Goal: Task Accomplishment & Management: Manage account settings

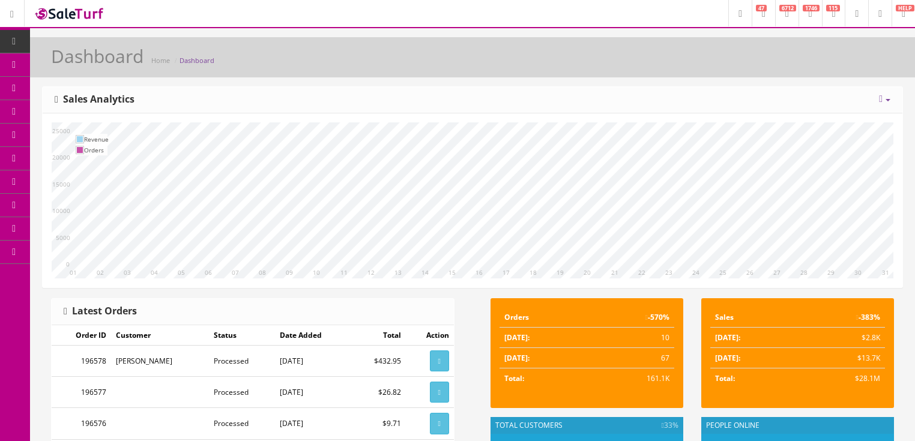
click at [879, 98] on icon at bounding box center [881, 99] width 4 height 10
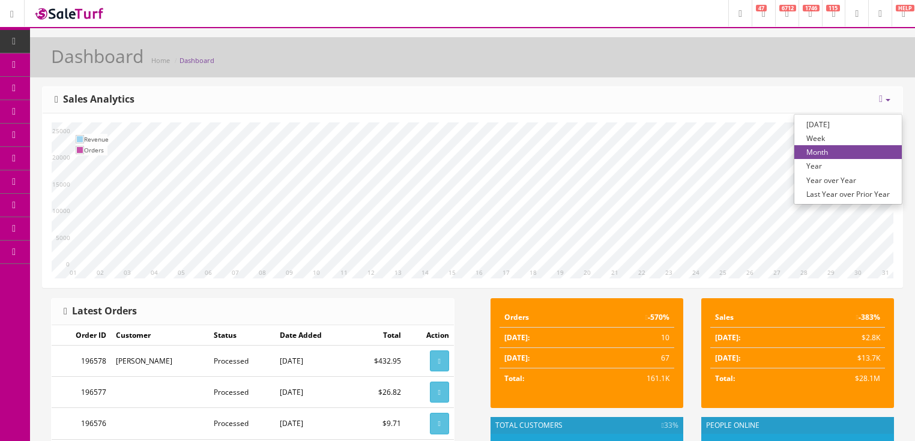
click at [827, 182] on link "Year over Year" at bounding box center [847, 180] width 107 height 14
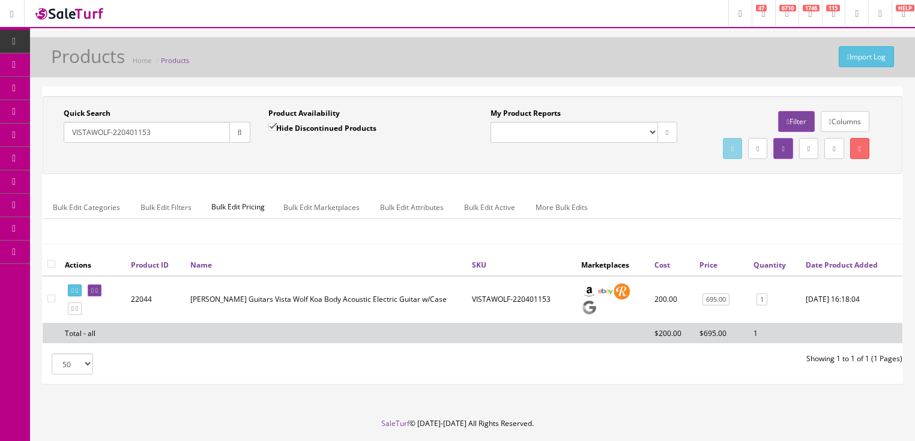
drag, startPoint x: 0, startPoint y: 0, endPoint x: 110, endPoint y: 140, distance: 178.2
click at [40, 140] on div "Research Trends Trending on Ebay Google Trends Amazon Insights (Login Before Cl…" at bounding box center [457, 239] width 915 height 478
paste input "2402812894"
type input "2402812894"
click at [238, 131] on icon "button" at bounding box center [240, 132] width 4 height 7
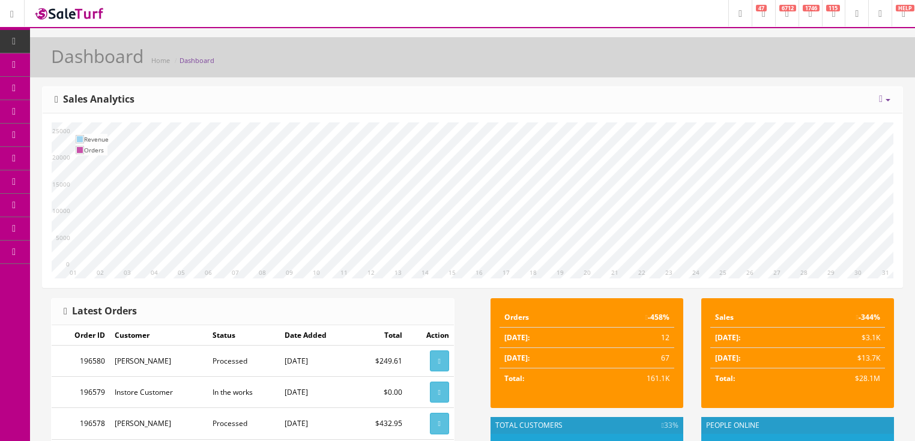
click at [785, 11] on icon at bounding box center [787, 13] width 4 height 7
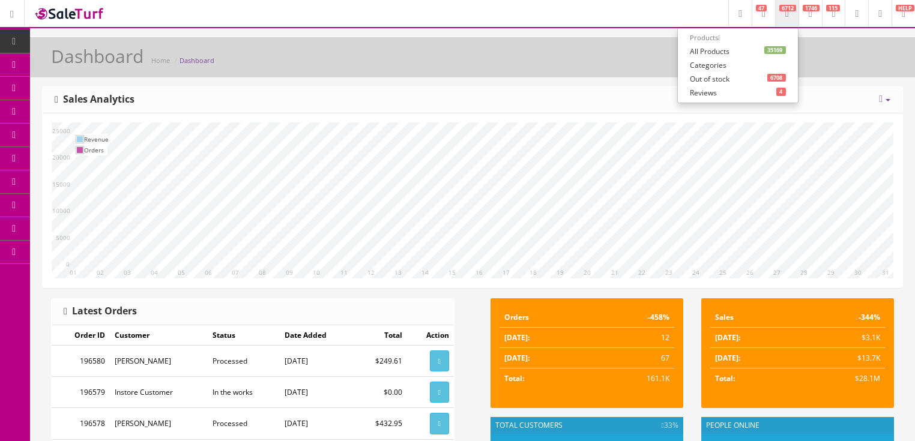
click at [702, 50] on link "35169 All Products" at bounding box center [738, 51] width 120 height 14
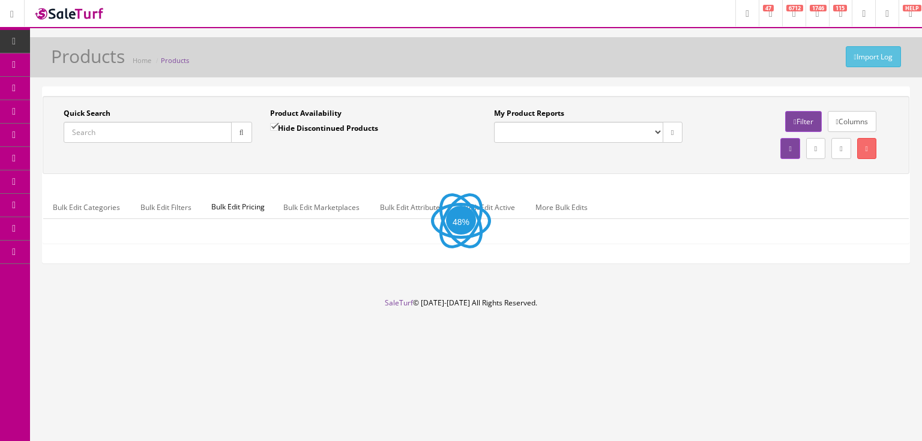
click at [201, 130] on input "Quick Search" at bounding box center [148, 132] width 168 height 21
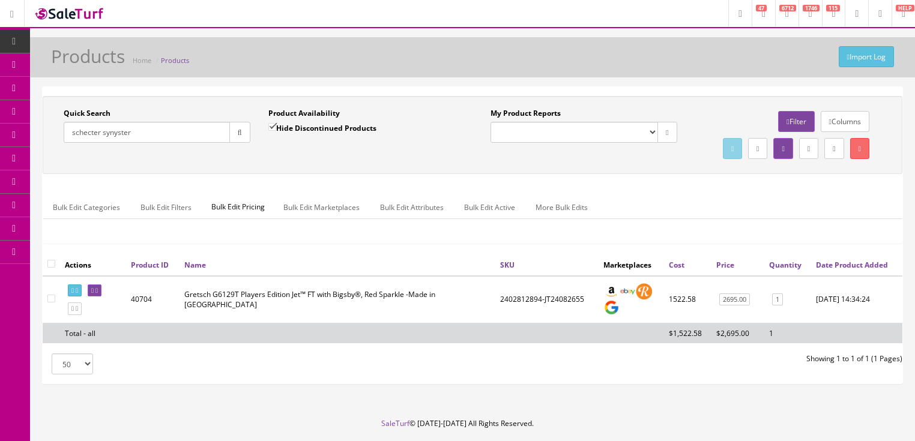
type input "schecter synyster"
click at [271, 129] on input "Hide Discontinued Products" at bounding box center [272, 127] width 8 height 8
checkbox input "false"
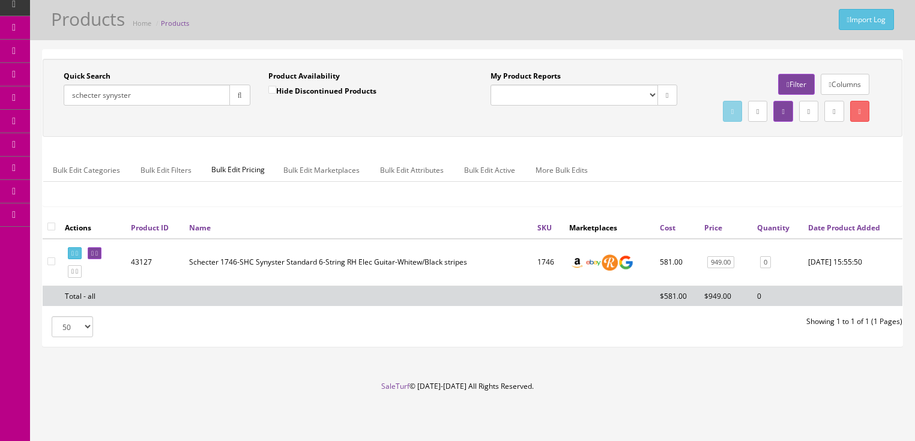
scroll to position [48, 0]
click at [98, 257] on icon at bounding box center [96, 253] width 2 height 7
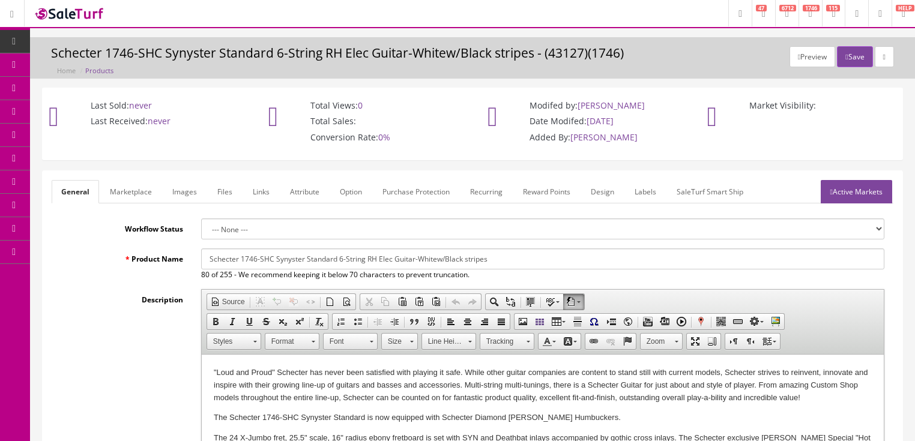
click at [648, 194] on link "Labels" at bounding box center [645, 191] width 41 height 23
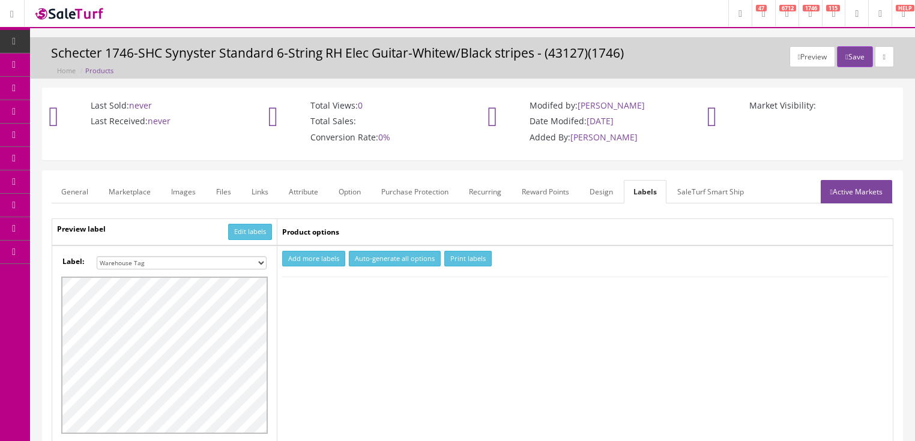
click at [323, 253] on button "Add more labels" at bounding box center [313, 259] width 63 height 16
click at [324, 289] on input "number" at bounding box center [305, 295] width 44 height 13
type input "1"
click at [322, 292] on input "1" at bounding box center [305, 295] width 44 height 13
click at [454, 256] on button "Print labels" at bounding box center [467, 259] width 47 height 16
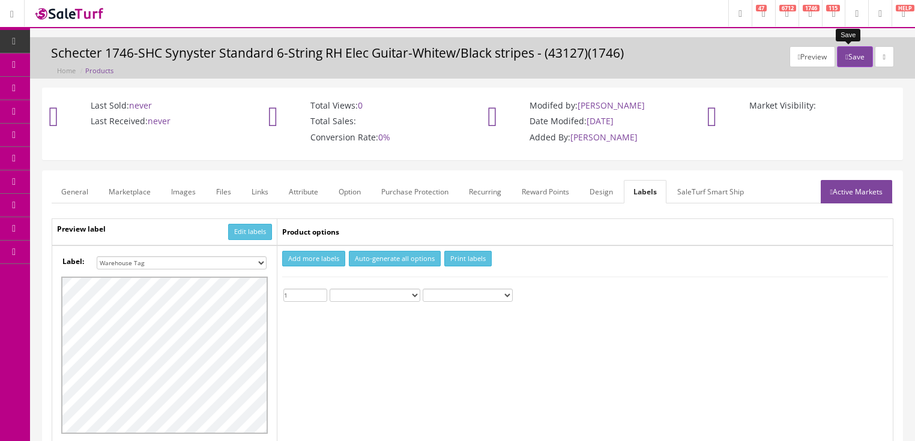
click at [852, 52] on button "Save" at bounding box center [854, 56] width 35 height 21
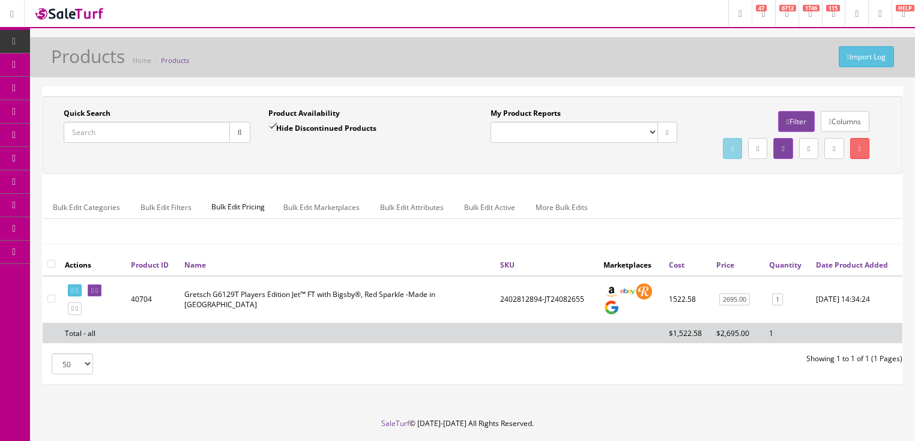
click at [158, 127] on input "Quick Search" at bounding box center [147, 132] width 166 height 21
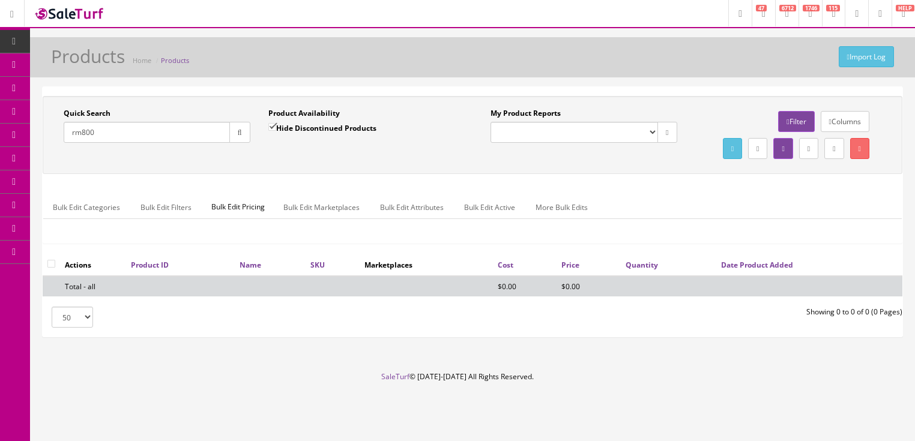
drag, startPoint x: 86, startPoint y: 134, endPoint x: 127, endPoint y: 134, distance: 40.2
click at [126, 134] on input "rm800" at bounding box center [147, 132] width 166 height 21
type input "rm8"
click at [270, 127] on input "Hide Discontinued Products" at bounding box center [272, 127] width 8 height 8
checkbox input "false"
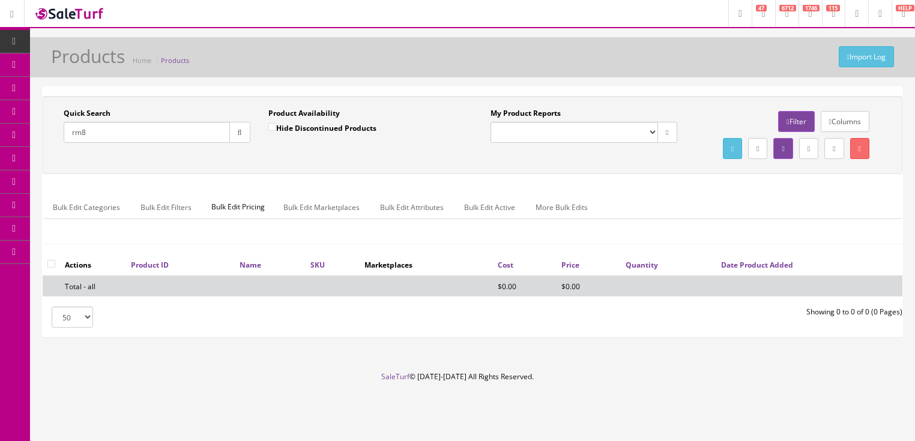
drag, startPoint x: 121, startPoint y: 132, endPoint x: 49, endPoint y: 146, distance: 73.3
click at [49, 146] on div "Quick Search rm8 Date From Product Availability Hide Discontinued Products Date…" at bounding box center [259, 130] width 427 height 44
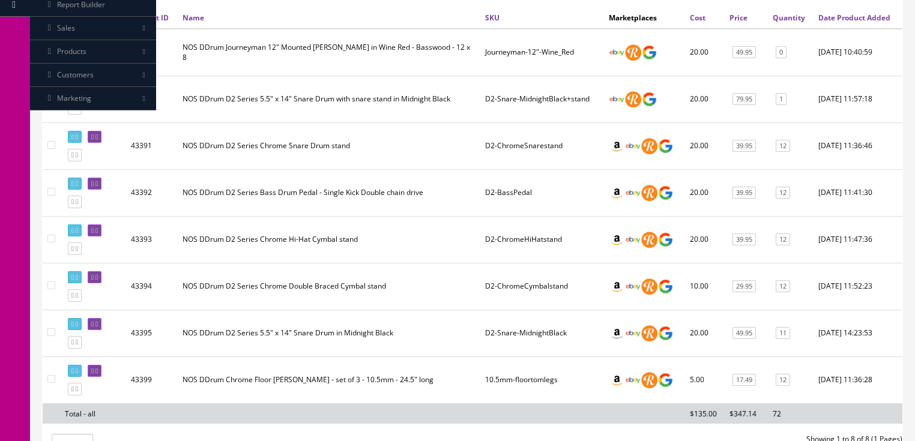
scroll to position [288, 0]
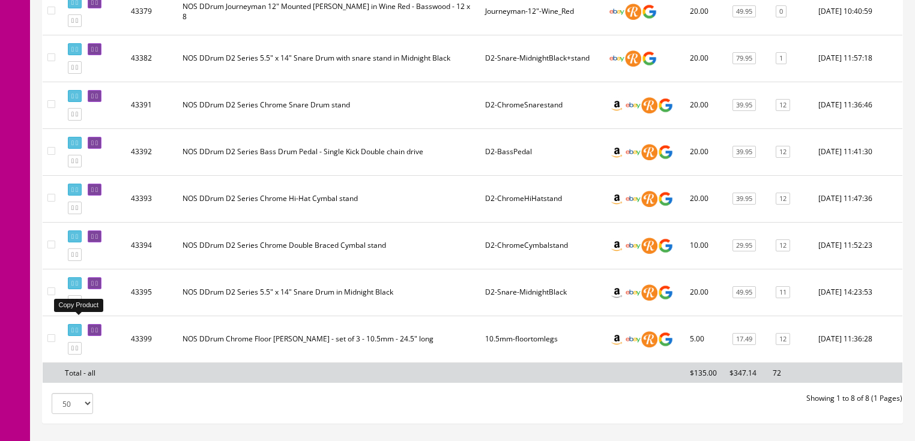
type input "nos ddrum"
click at [79, 308] on link at bounding box center [75, 301] width 14 height 13
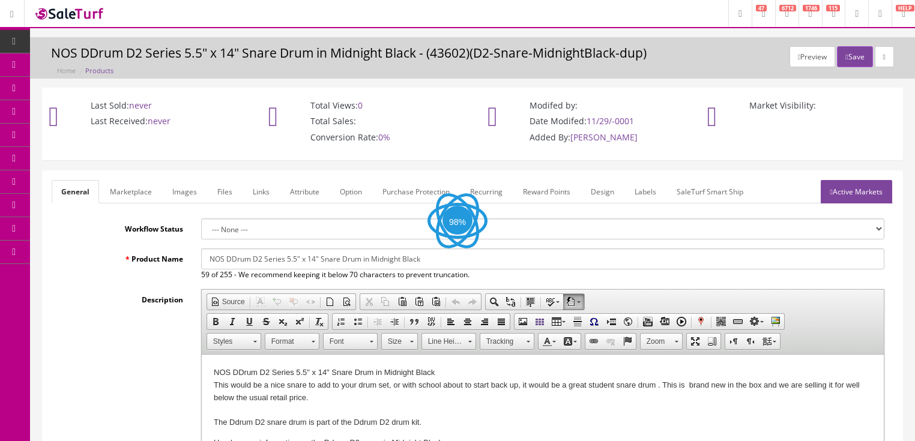
drag, startPoint x: 0, startPoint y: 0, endPoint x: 125, endPoint y: 267, distance: 294.3
click at [125, 267] on div "Product Name NOS DDrum D2 Series 5.5" x 14" Snare Drum in Midnight Black 59 of …" at bounding box center [473, 265] width 842 height 32
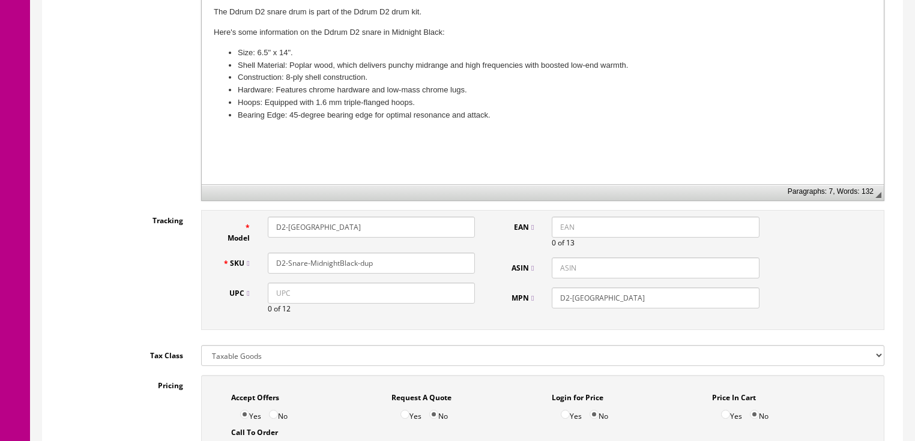
scroll to position [432, 0]
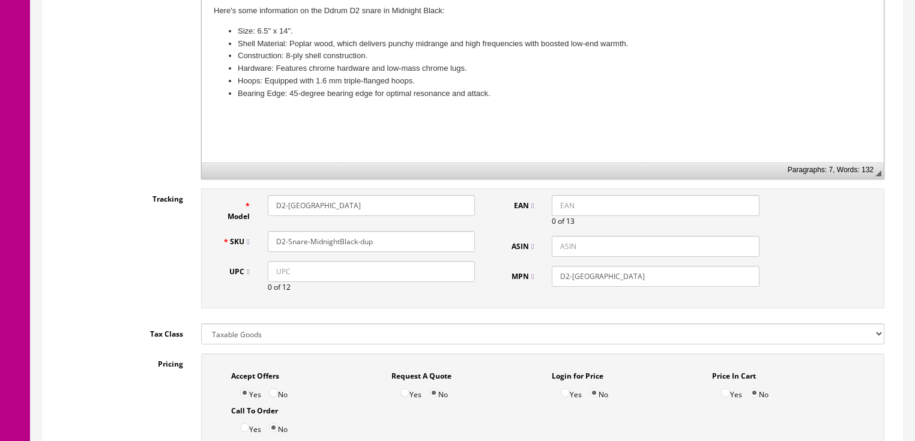
type input "New DDrum D2 Series 5.5" x 14" Snare Drum in Midnight Black with Snare Stand"
drag, startPoint x: 305, startPoint y: 243, endPoint x: 421, endPoint y: 244, distance: 116.5
click at [421, 244] on input "D2-Snare-MidnightBlack-dup" at bounding box center [371, 241] width 207 height 21
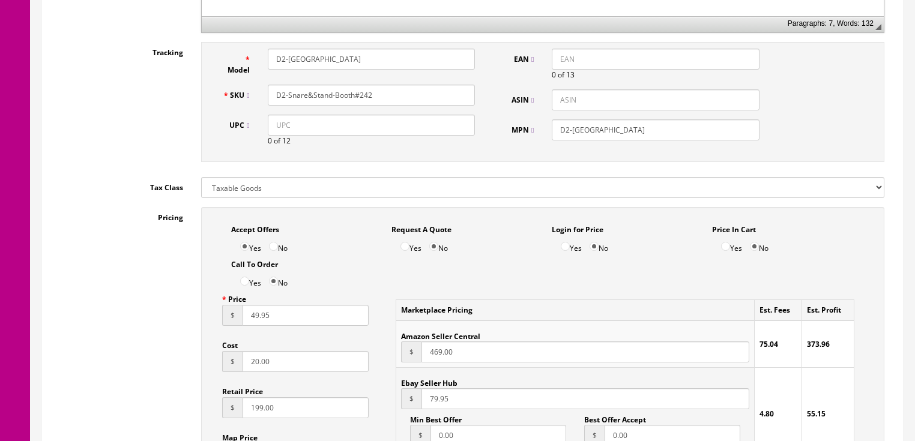
scroll to position [672, 0]
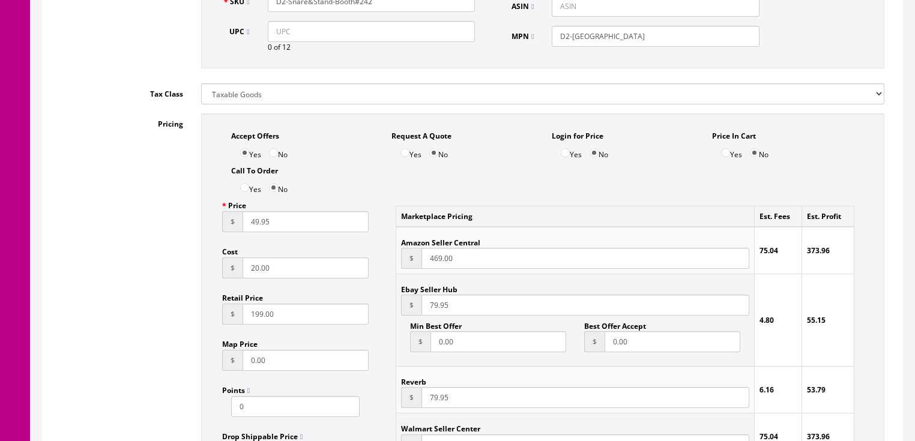
type input "D2-Snare&Stand-Booth#242"
click at [247, 232] on input "49.95" at bounding box center [306, 221] width 127 height 21
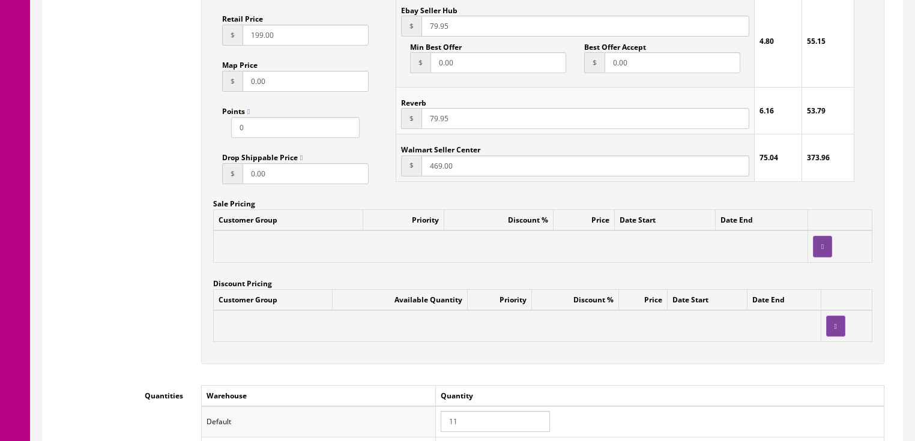
scroll to position [1056, 0]
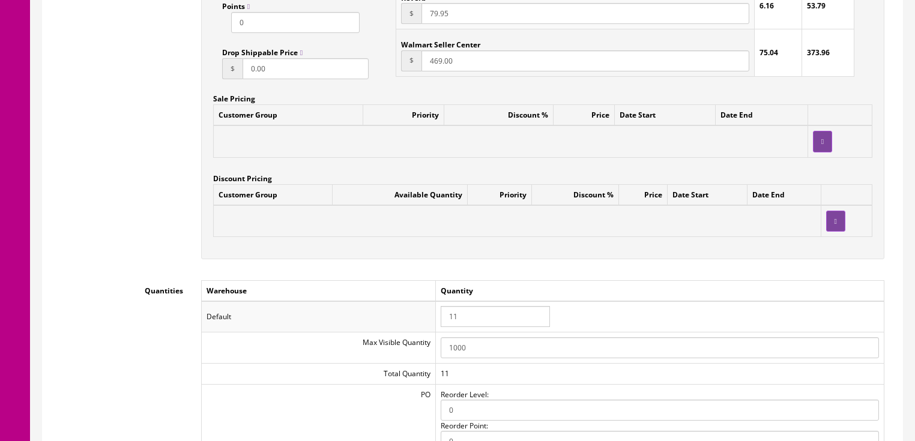
type input "69.95"
drag, startPoint x: 466, startPoint y: 323, endPoint x: 448, endPoint y: 326, distance: 17.7
click at [448, 326] on input "11" at bounding box center [495, 316] width 109 height 21
type input "0"
click at [555, 309] on td "0" at bounding box center [659, 316] width 448 height 31
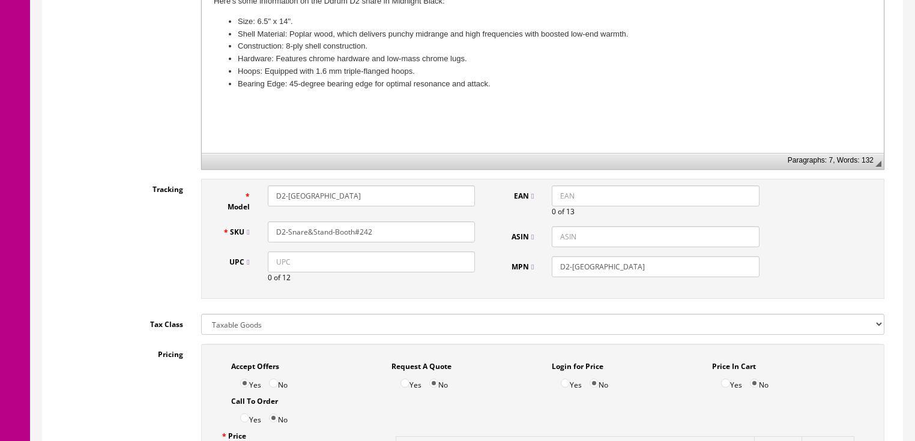
scroll to position [432, 0]
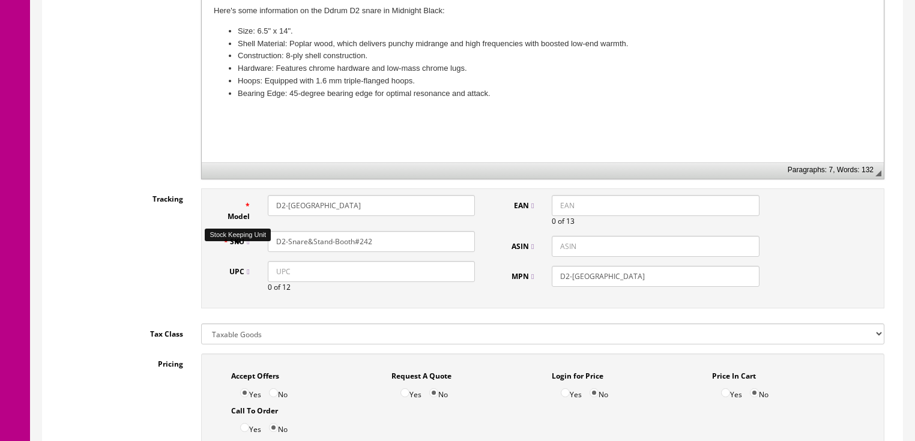
drag, startPoint x: 379, startPoint y: 241, endPoint x: 293, endPoint y: 249, distance: 86.3
click at [241, 252] on div "SKU D2-Snare&Stand-Booth#242" at bounding box center [349, 241] width 271 height 21
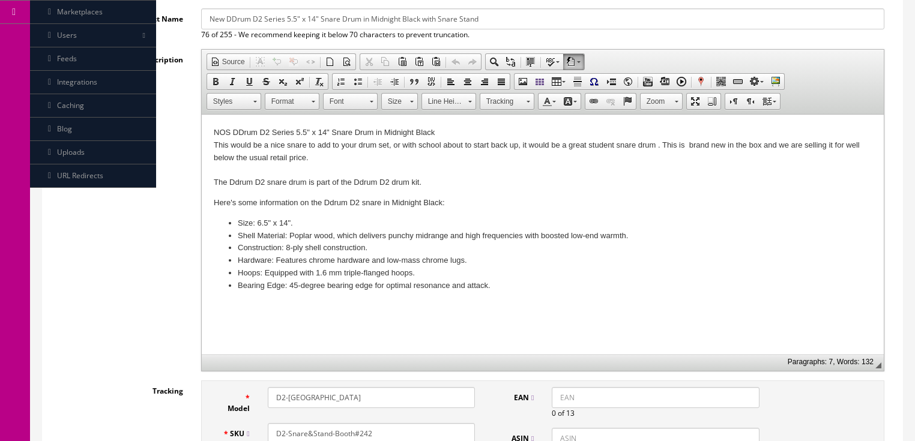
scroll to position [0, 0]
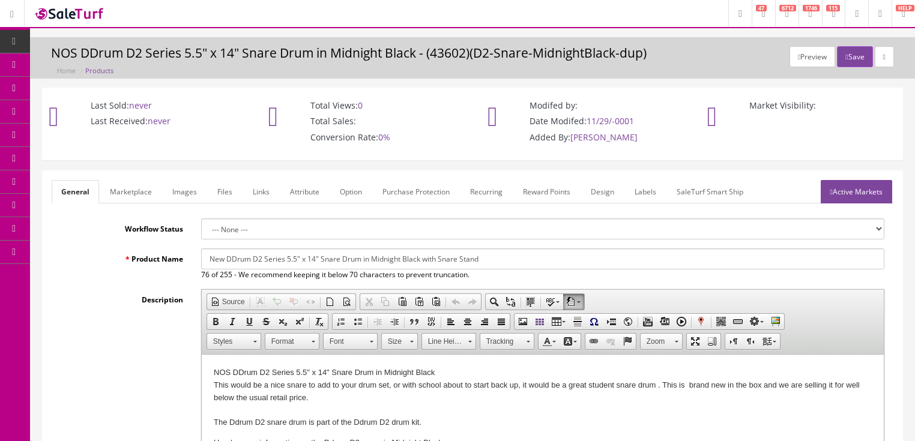
click at [857, 187] on link "Active Markets" at bounding box center [856, 191] width 71 height 23
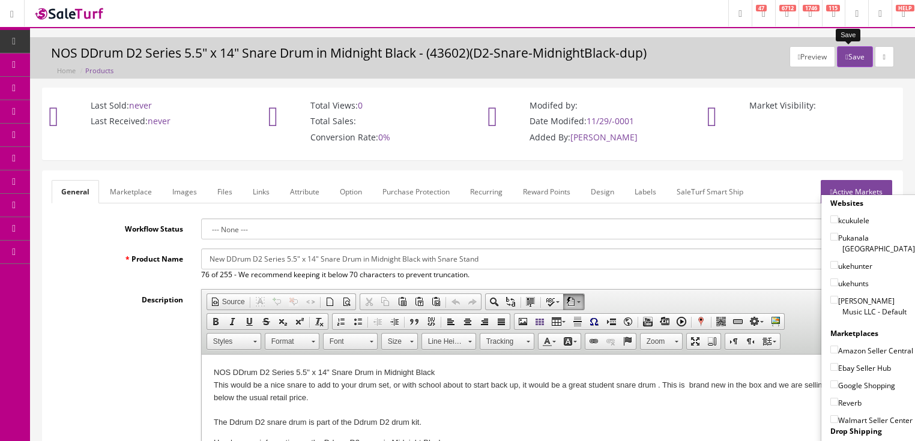
click at [845, 53] on icon "button" at bounding box center [846, 56] width 2 height 7
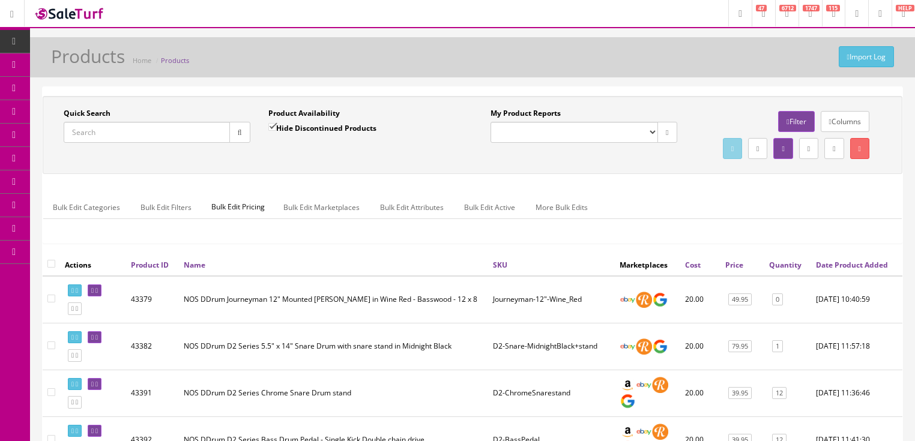
click at [185, 134] on input "Quick Search" at bounding box center [147, 132] width 166 height 21
paste input "D2-Snare&Stand-Booth#242"
type input "D2-Snare&Stand-Booth#242"
click at [270, 130] on input "Hide Discontinued Products" at bounding box center [272, 127] width 8 height 8
checkbox input "false"
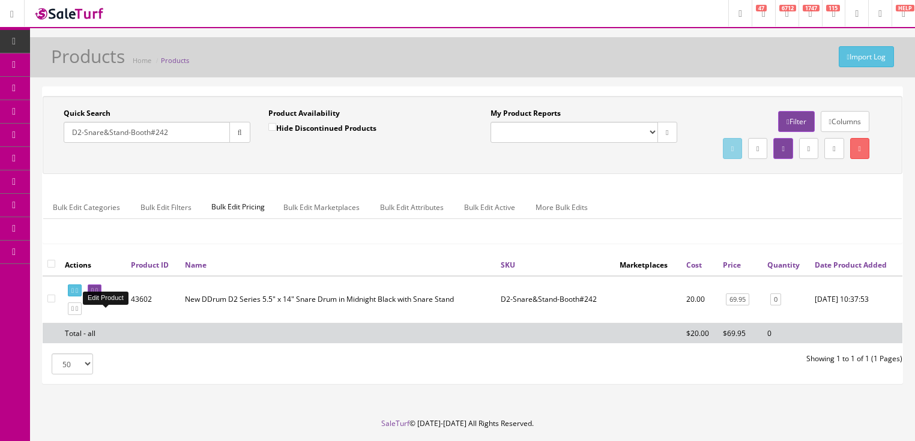
click at [101, 297] on link at bounding box center [95, 291] width 14 height 13
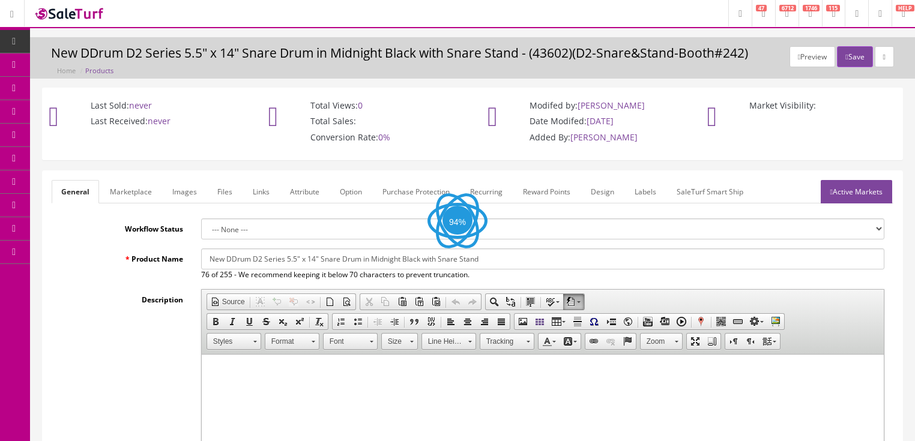
click at [647, 192] on link "Labels" at bounding box center [645, 191] width 41 height 23
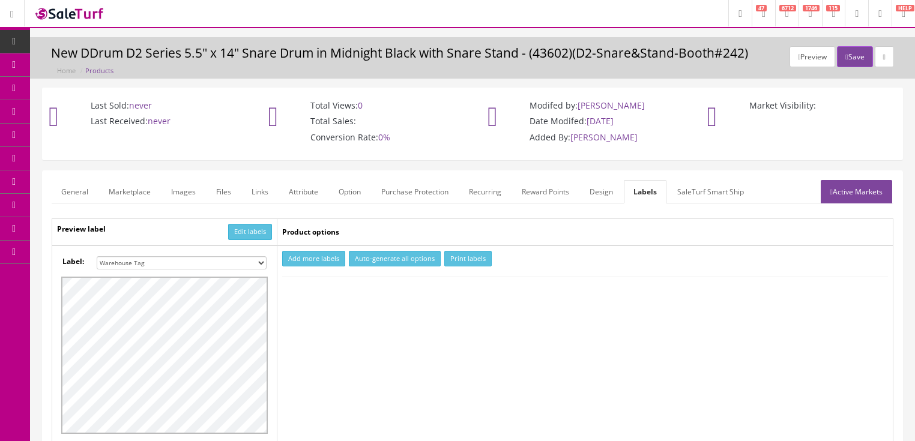
click at [260, 265] on select "Small Label 2 x 1 Label Shoe label 100 barcodes Dymo Label 2 X 1 Sticker Labels…" at bounding box center [182, 262] width 170 height 13
select select "16"
click at [97, 256] on select "Small Label 2 x 1 Label Shoe label 100 barcodes Dymo Label 2 X 1 Sticker Labels…" at bounding box center [182, 262] width 170 height 13
click at [306, 256] on button "Add more labels" at bounding box center [313, 259] width 63 height 16
type input "1"
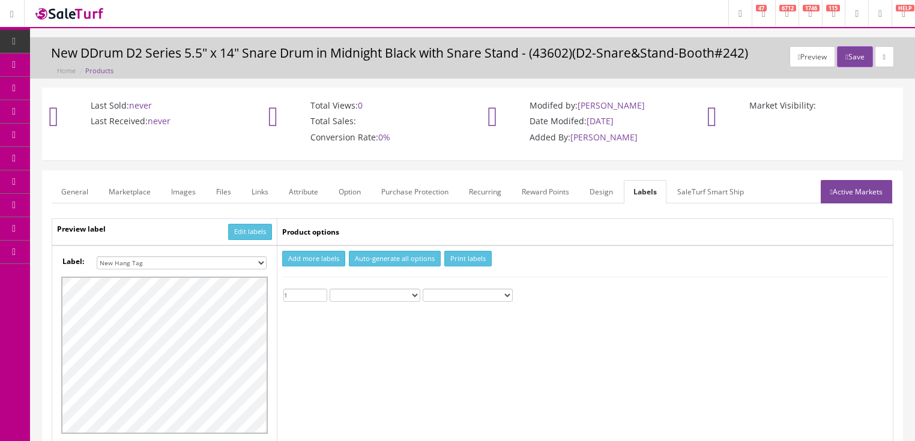
click at [321, 291] on input "1" at bounding box center [305, 295] width 44 height 13
click at [454, 259] on button "Print labels" at bounding box center [467, 259] width 47 height 16
click at [854, 57] on button "Save" at bounding box center [854, 56] width 35 height 21
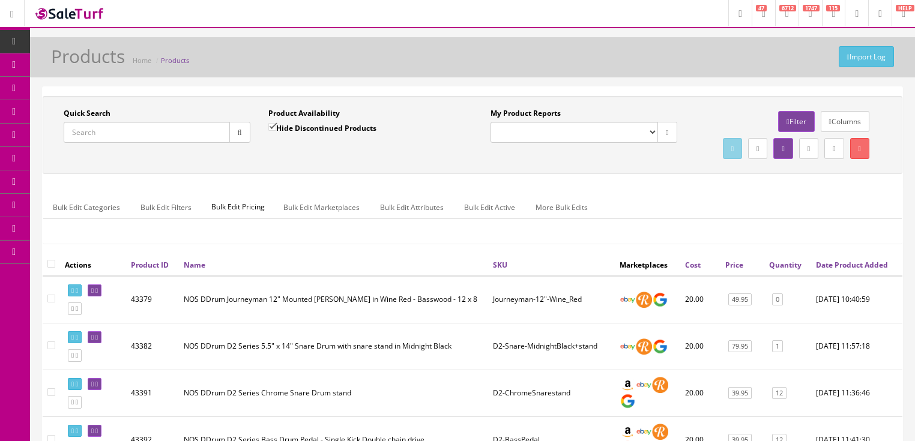
click at [184, 137] on input "Quick Search" at bounding box center [147, 132] width 166 height 21
type input "backpack"
click at [243, 134] on button "button" at bounding box center [239, 132] width 21 height 21
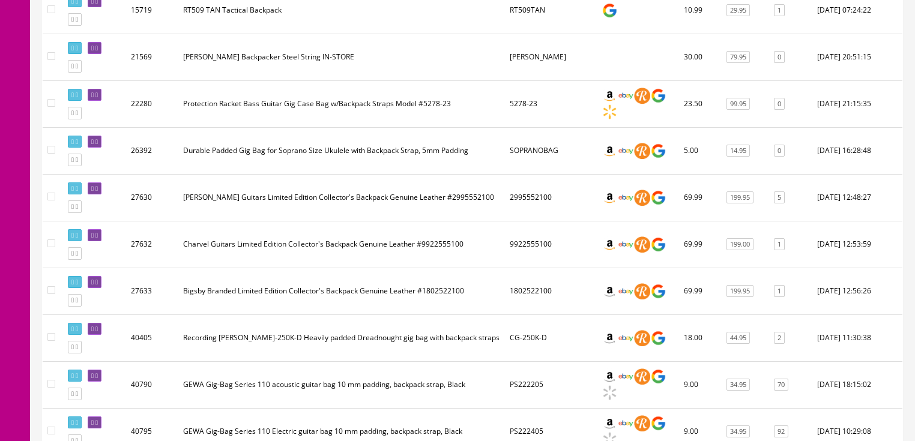
scroll to position [288, 0]
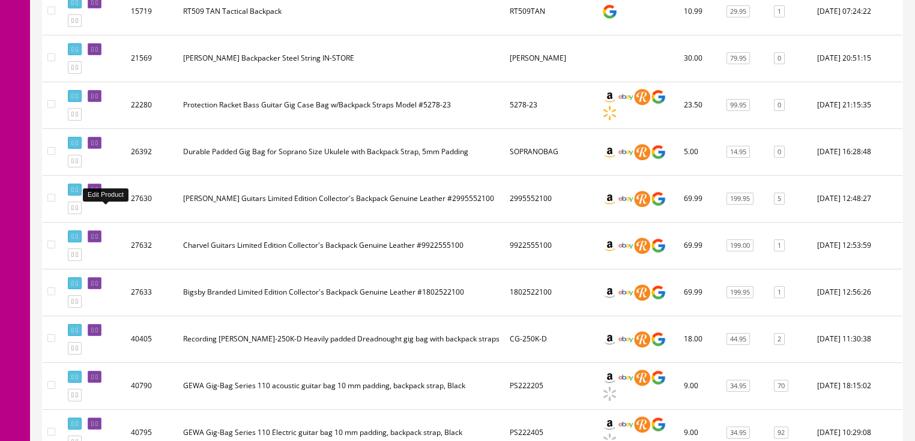
click at [98, 193] on icon at bounding box center [96, 190] width 2 height 7
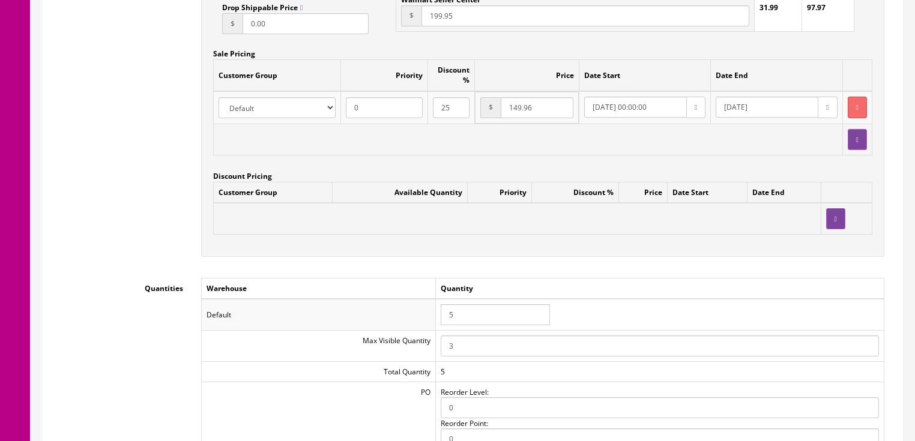
scroll to position [1105, 0]
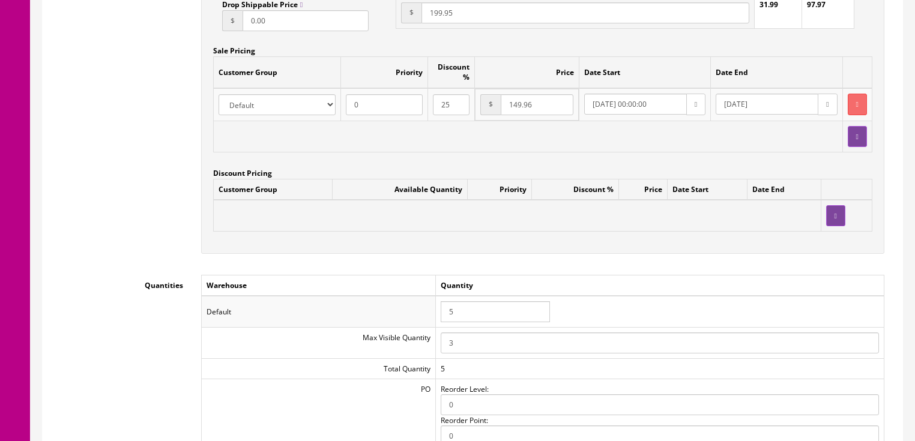
drag, startPoint x: 469, startPoint y: 315, endPoint x: 433, endPoint y: 319, distance: 35.7
click at [433, 319] on tr "Default 5" at bounding box center [542, 311] width 683 height 31
type input "4"
click at [632, 269] on div "Workflow Status --- None --- Product Name [PERSON_NAME] Guitars Limited Edition…" at bounding box center [473, 78] width 842 height 1929
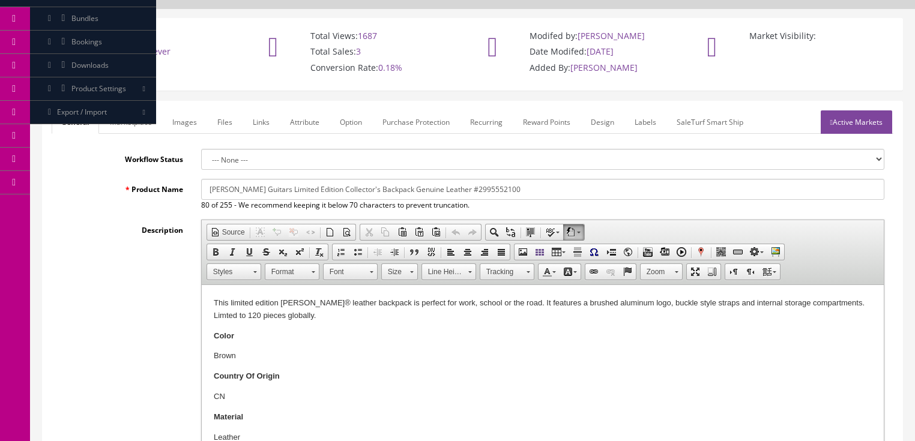
scroll to position [48, 0]
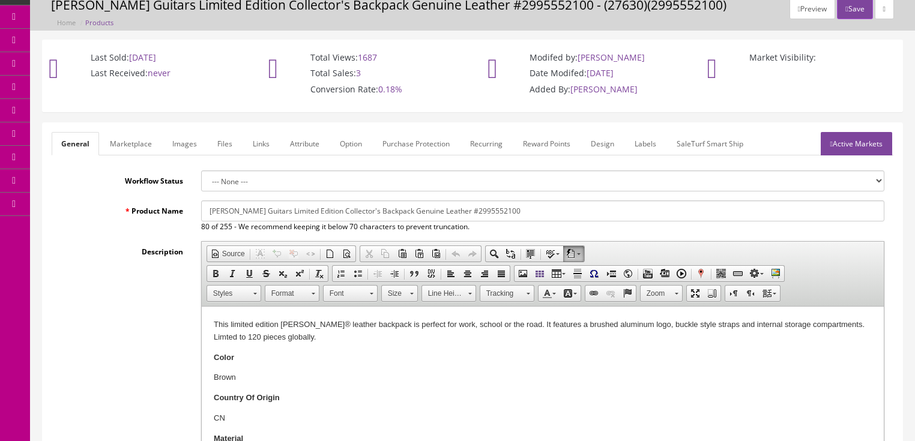
click at [652, 143] on link "Labels" at bounding box center [645, 143] width 41 height 23
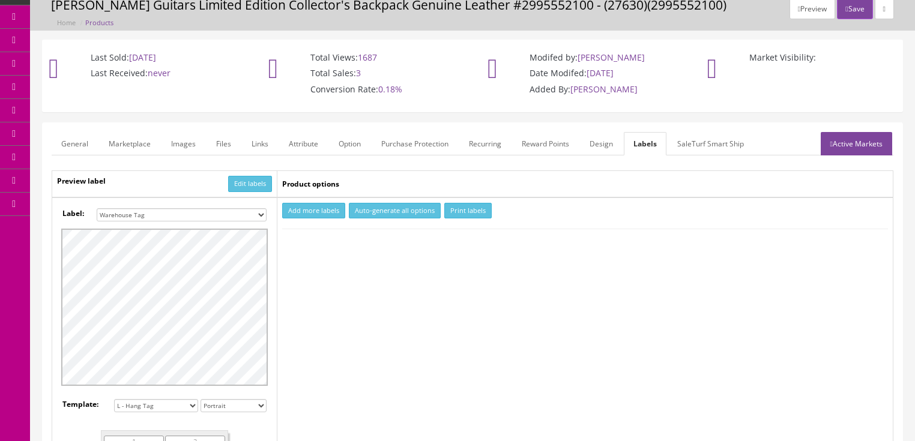
click at [259, 213] on select "Small Label 2 x 1 Label Shoe label 100 barcodes Dymo Label 2 X 1 Sticker Labels…" at bounding box center [182, 214] width 170 height 13
select select "16"
click at [97, 208] on select "Small Label 2 x 1 Label Shoe label 100 barcodes Dymo Label 2 X 1 Sticker Labels…" at bounding box center [182, 214] width 170 height 13
click at [292, 211] on button "Add more labels" at bounding box center [313, 211] width 63 height 16
type input "1"
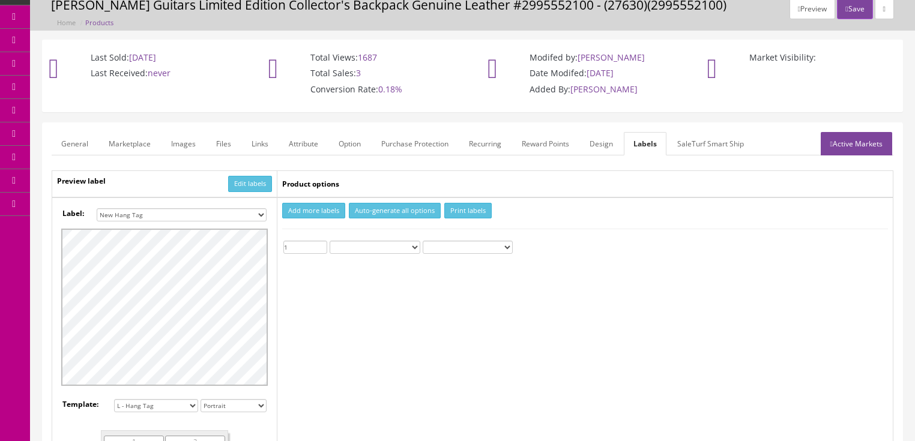
click at [320, 243] on input "1" at bounding box center [305, 247] width 44 height 13
click at [474, 207] on button "Print labels" at bounding box center [467, 211] width 47 height 16
click at [851, 16] on button "Save" at bounding box center [854, 8] width 35 height 21
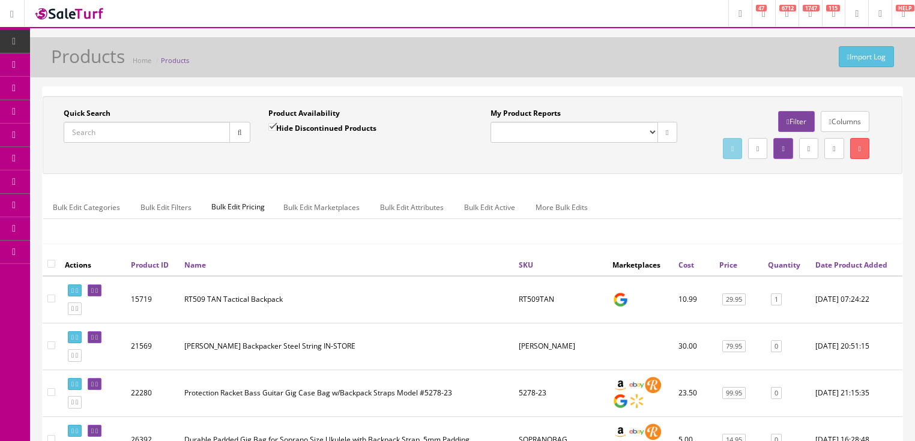
click at [173, 129] on input "Quick Search" at bounding box center [147, 132] width 166 height 21
type input "[PERSON_NAME]"
click at [235, 137] on button "button" at bounding box center [239, 132] width 21 height 21
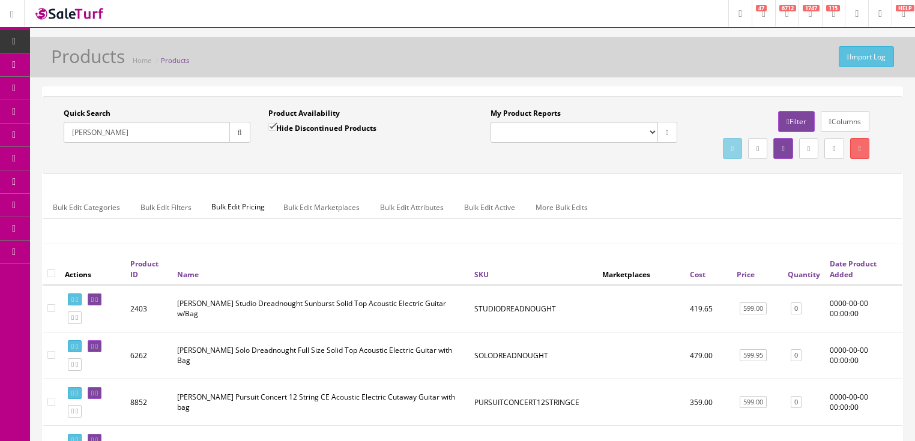
click at [790, 280] on link "Quantity" at bounding box center [804, 275] width 32 height 10
click at [789, 279] on link "Quantity" at bounding box center [801, 273] width 38 height 10
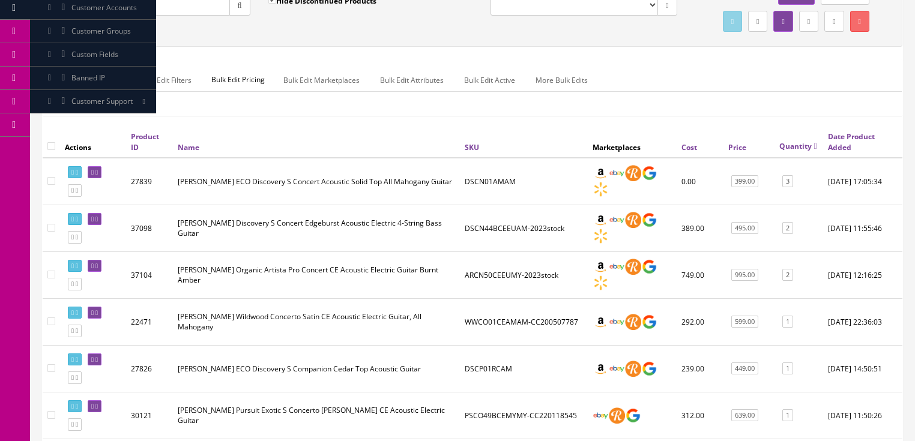
scroll to position [96, 0]
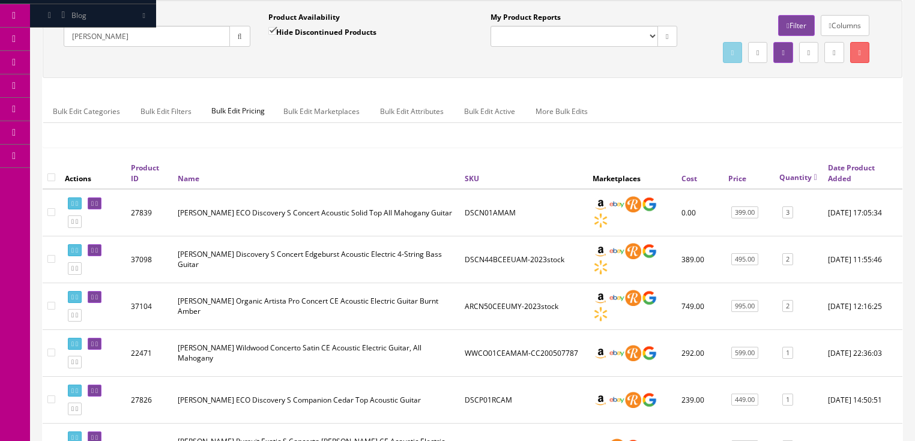
click at [466, 184] on link "SKU" at bounding box center [472, 178] width 14 height 10
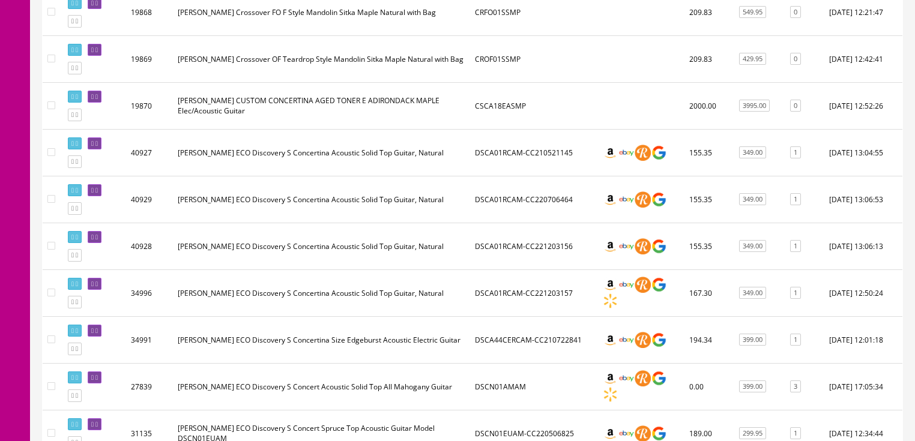
scroll to position [960, 0]
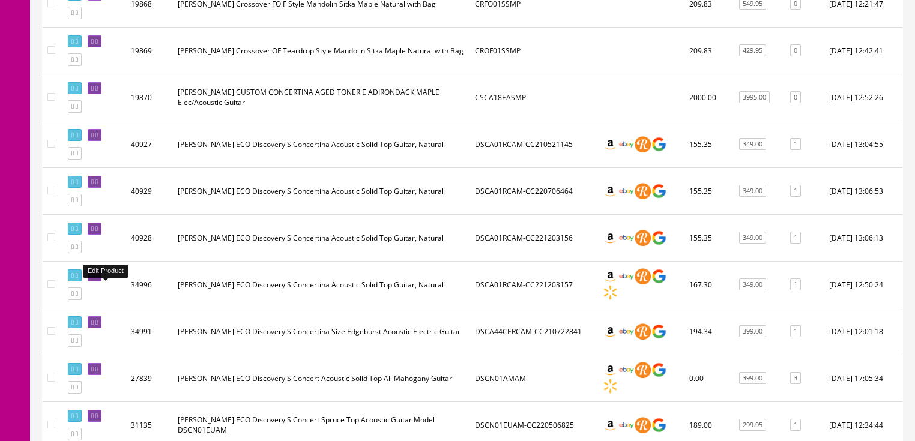
click at [101, 282] on link at bounding box center [95, 276] width 14 height 13
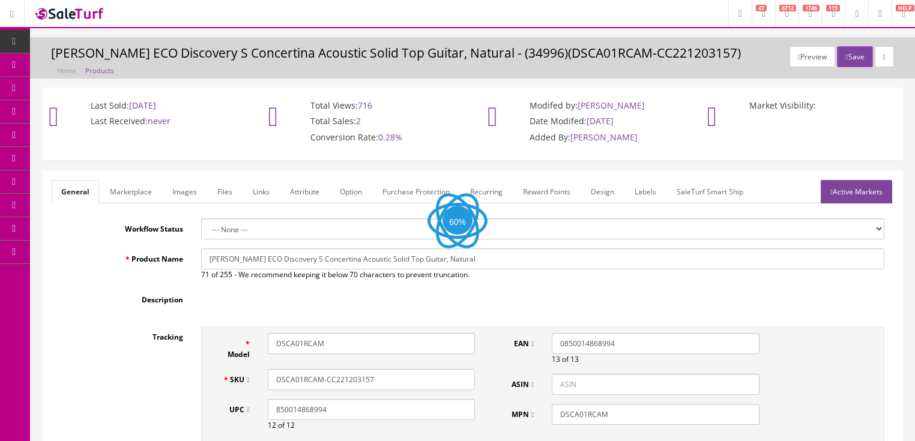
click at [646, 197] on link "Labels" at bounding box center [645, 191] width 41 height 23
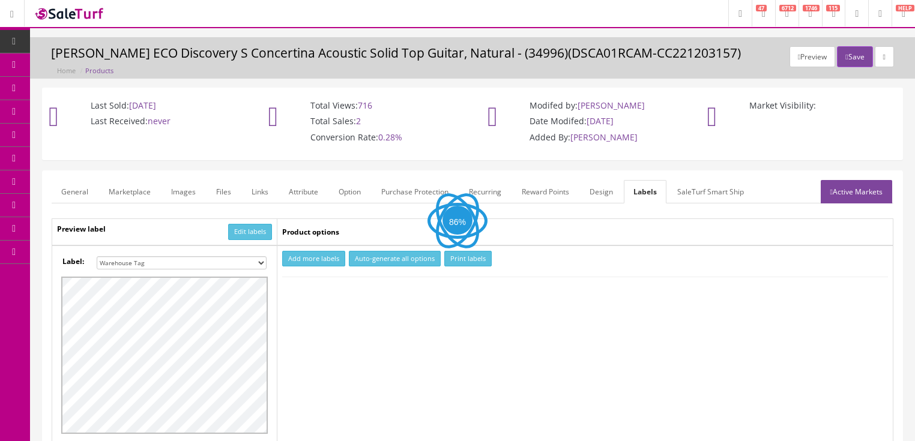
click at [259, 258] on select "Small Label 2 x 1 Label Shoe label 100 barcodes Dymo Label 2 X 1 Sticker Labels…" at bounding box center [182, 262] width 170 height 13
select select "16"
click at [97, 256] on select "Small Label 2 x 1 Label Shoe label 100 barcodes Dymo Label 2 X 1 Sticker Labels…" at bounding box center [182, 262] width 170 height 13
click at [297, 262] on button "Add more labels" at bounding box center [313, 259] width 63 height 16
type input "1"
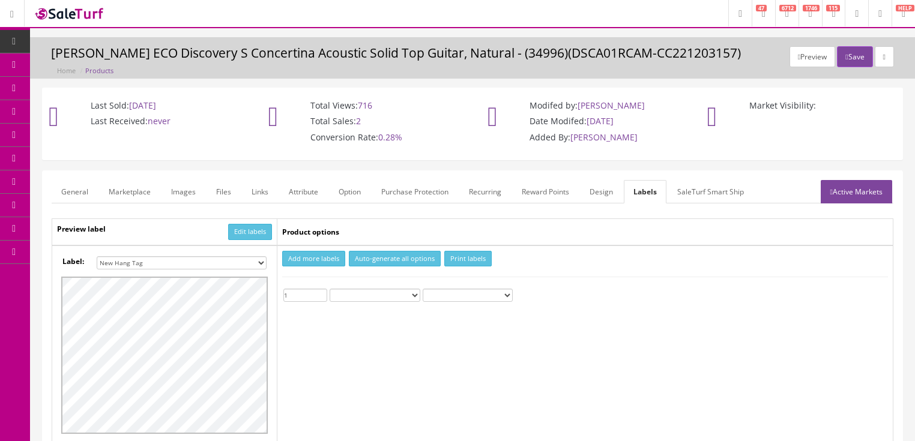
click at [322, 289] on input "1" at bounding box center [305, 295] width 44 height 13
click at [463, 262] on button "Print labels" at bounding box center [467, 259] width 47 height 16
click at [844, 189] on link "Active Markets" at bounding box center [856, 191] width 71 height 23
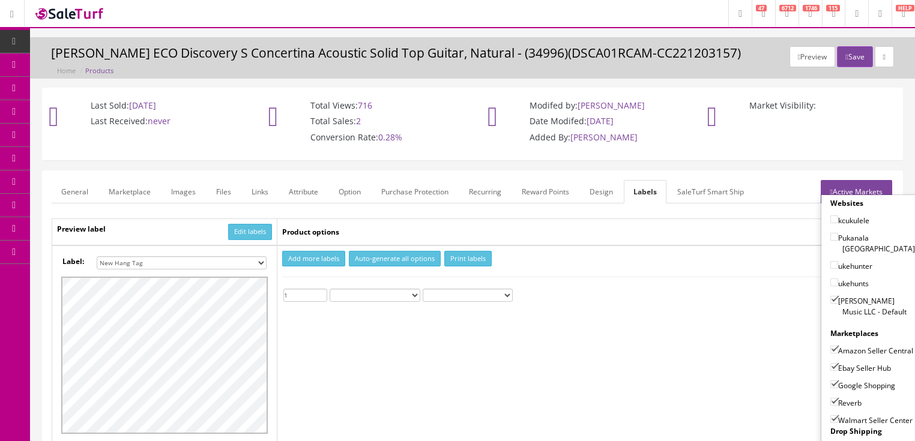
click at [831, 296] on input"] "[PERSON_NAME] Music LLC - Default" at bounding box center [834, 300] width 8 height 8
checkbox input"] "false"
drag, startPoint x: 830, startPoint y: 334, endPoint x: 828, endPoint y: 343, distance: 9.9
click at [830, 346] on input"] "Amazon Seller Central" at bounding box center [834, 350] width 8 height 8
checkbox input"] "false"
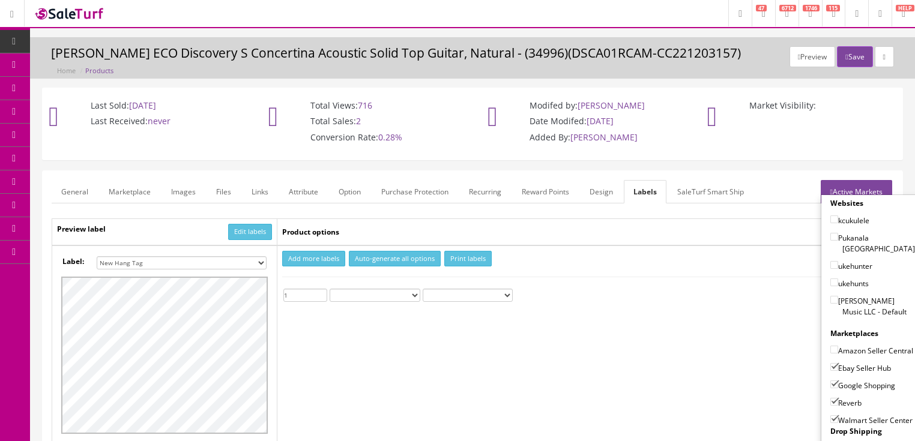
drag, startPoint x: 830, startPoint y: 363, endPoint x: 830, endPoint y: 373, distance: 10.2
click at [830, 364] on input"] "Ebay Seller Hub" at bounding box center [834, 367] width 8 height 8
checkbox input"] "false"
click at [830, 381] on input"] "Google Shopping" at bounding box center [834, 385] width 8 height 8
checkbox input"] "false"
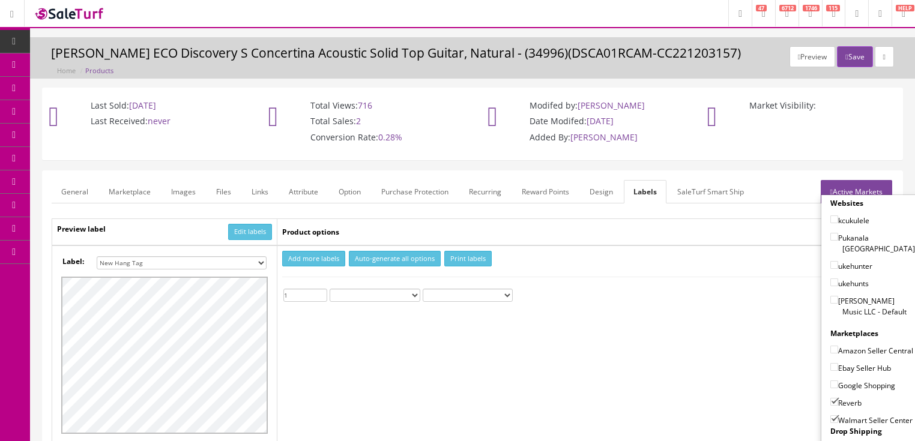
drag, startPoint x: 830, startPoint y: 393, endPoint x: 830, endPoint y: 405, distance: 12.0
click at [830, 398] on input"] "Reverb" at bounding box center [834, 402] width 8 height 8
checkbox input"] "false"
click at [830, 415] on input"] "Walmart Seller Center" at bounding box center [834, 419] width 8 height 8
checkbox input"] "false"
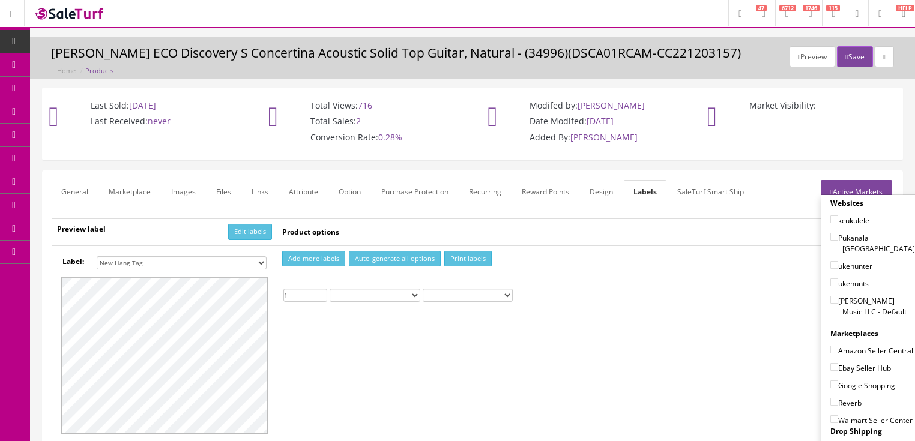
click at [845, 186] on link "Active Markets" at bounding box center [856, 191] width 71 height 23
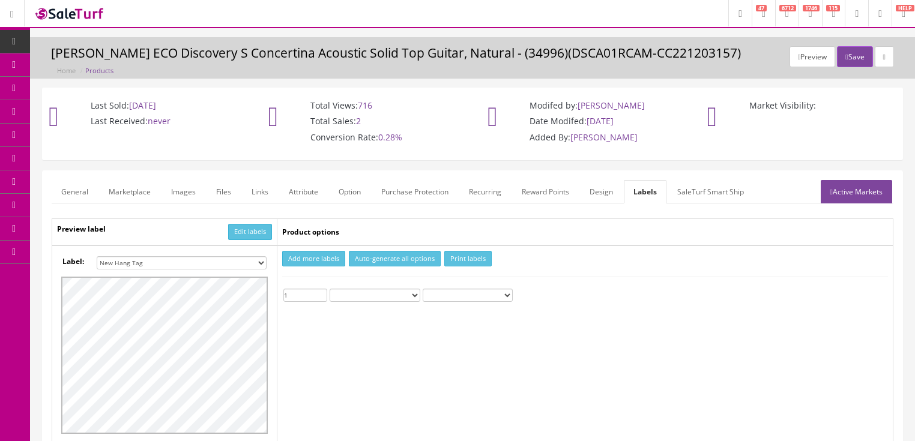
click at [80, 190] on link "General" at bounding box center [75, 191] width 46 height 23
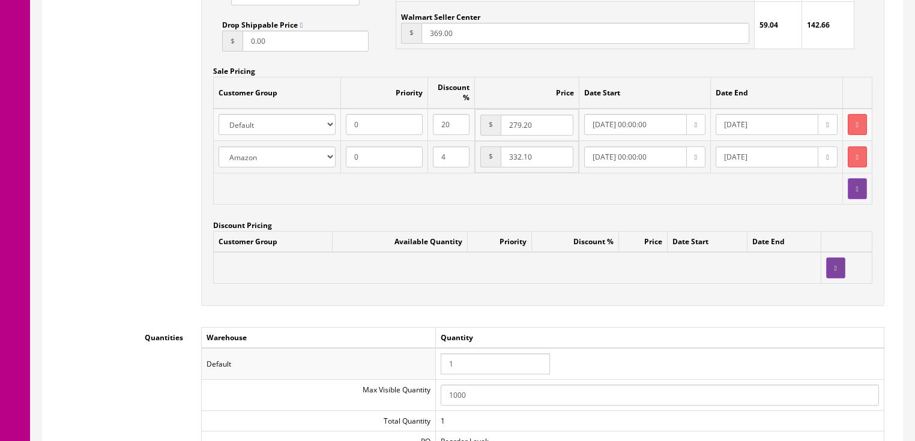
scroll to position [1249, 0]
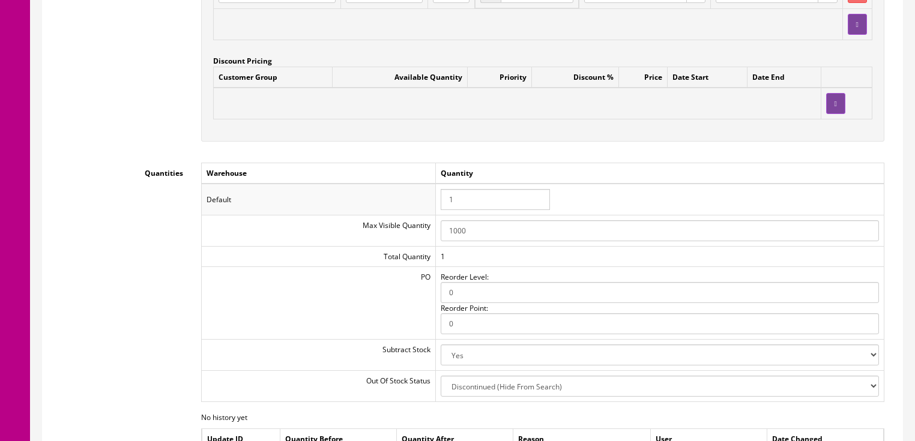
drag, startPoint x: 472, startPoint y: 202, endPoint x: 432, endPoint y: 206, distance: 39.9
click at [432, 206] on tr "Default 1" at bounding box center [542, 199] width 683 height 31
type input "0"
click at [663, 228] on input "1000" at bounding box center [660, 230] width 438 height 21
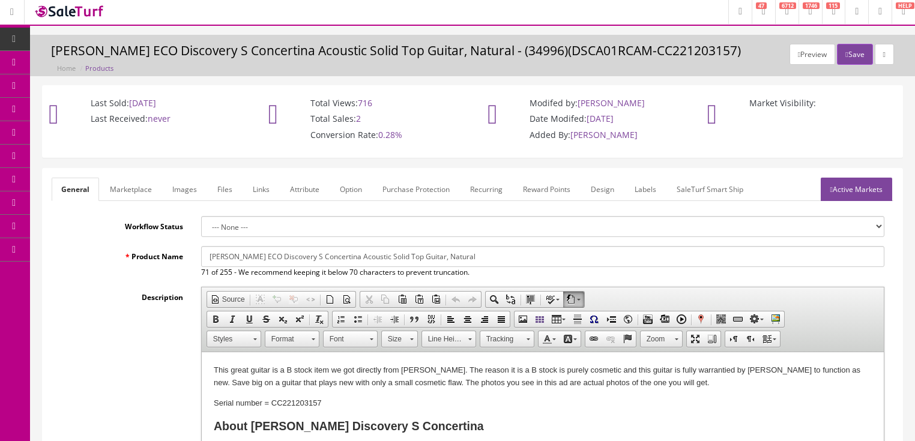
scroll to position [0, 0]
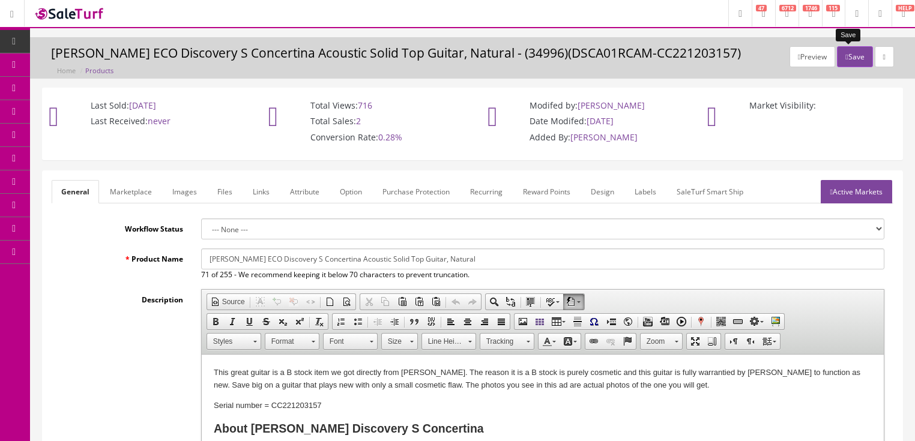
click at [850, 60] on button "Save" at bounding box center [854, 56] width 35 height 21
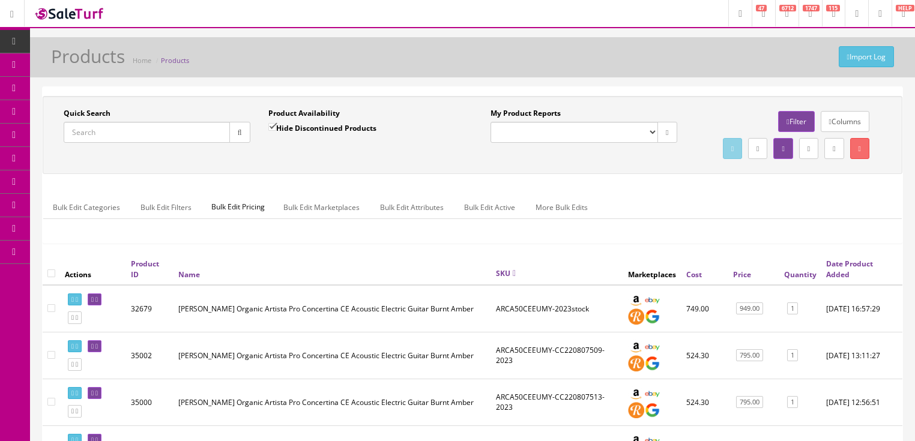
click at [149, 133] on input "Quick Search" at bounding box center [147, 132] width 166 height 21
type input "sa jumbo e vb"
click at [274, 126] on input "Hide Discontinued Products" at bounding box center [272, 127] width 8 height 8
checkbox input "false"
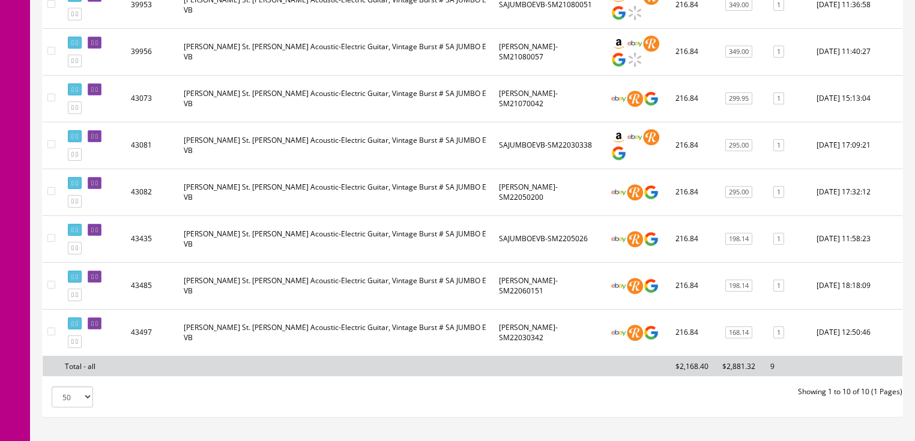
scroll to position [384, 0]
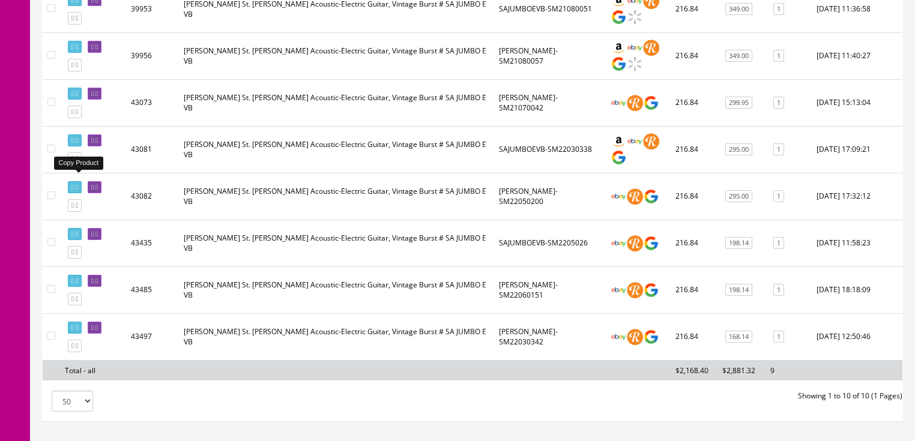
click at [77, 165] on link at bounding box center [75, 158] width 14 height 13
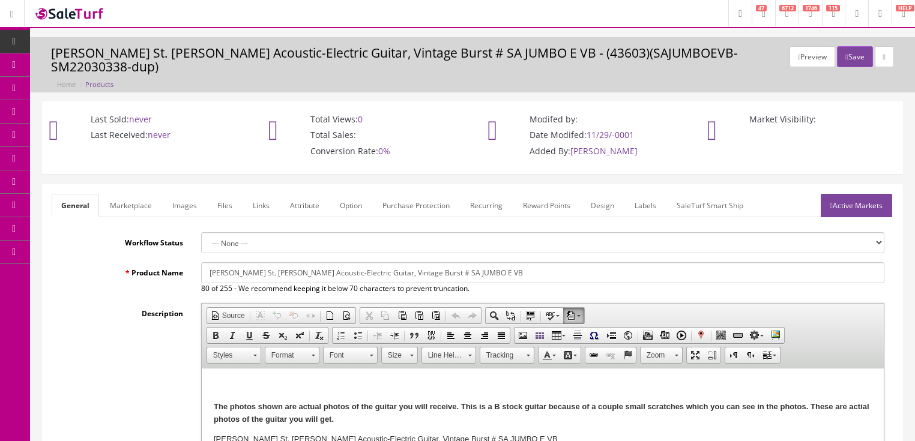
click at [187, 209] on link "Images" at bounding box center [185, 205] width 44 height 23
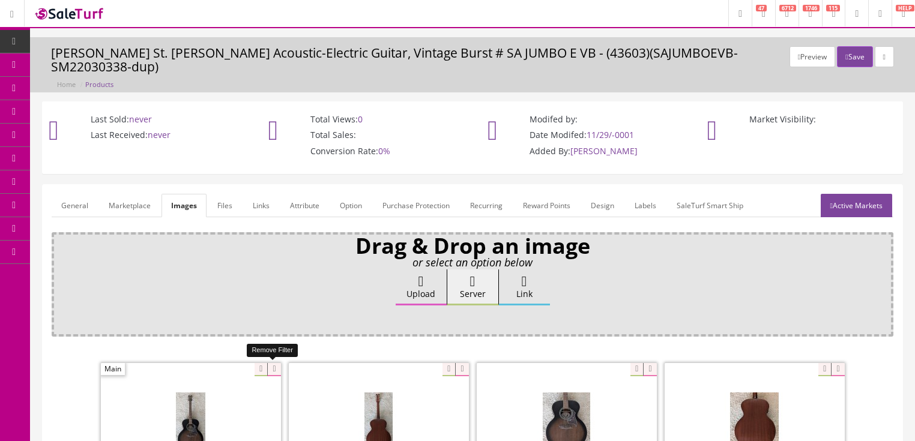
click at [271, 373] on icon at bounding box center [273, 369] width 13 height 13
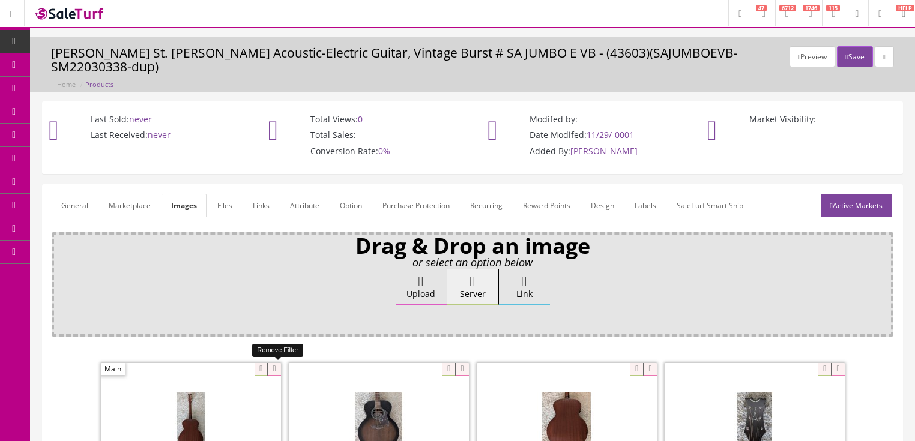
click at [271, 373] on icon at bounding box center [273, 369] width 13 height 13
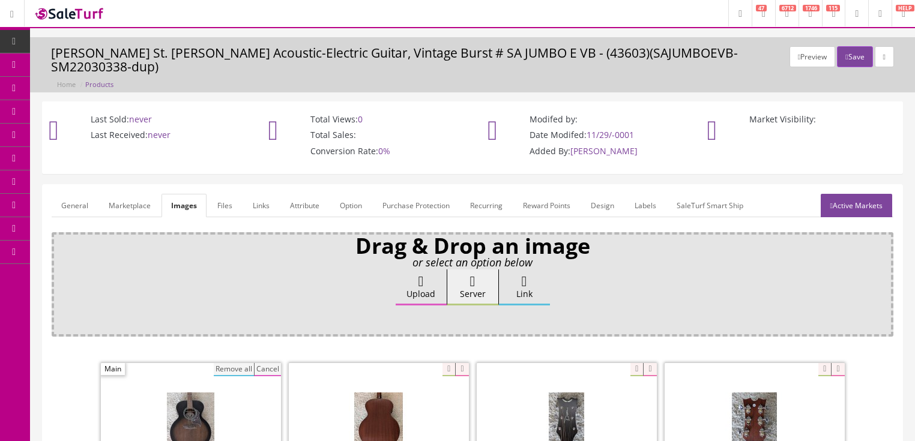
click at [229, 367] on button "Remove all" at bounding box center [234, 369] width 40 height 13
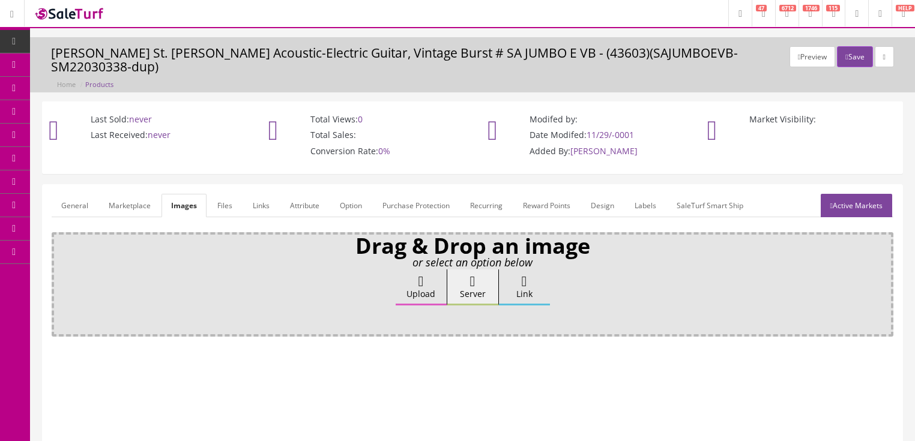
click at [411, 291] on label "Upload" at bounding box center [421, 288] width 51 height 36
click at [60, 282] on input "Upload" at bounding box center [60, 276] width 0 height 12
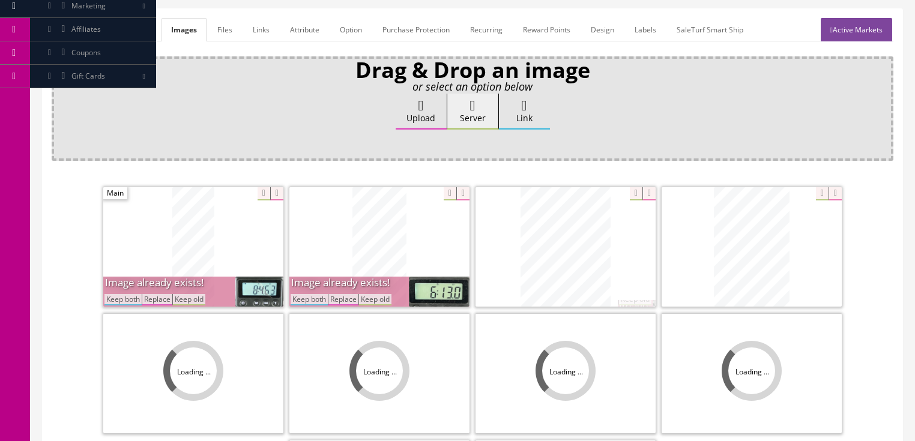
scroll to position [240, 0]
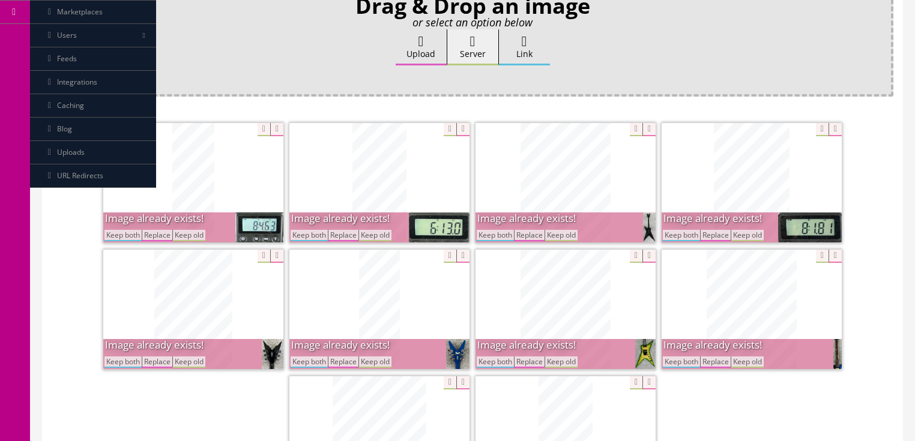
drag, startPoint x: 498, startPoint y: 235, endPoint x: 588, endPoint y: 231, distance: 90.2
click at [499, 235] on button "Keep both" at bounding box center [495, 235] width 37 height 11
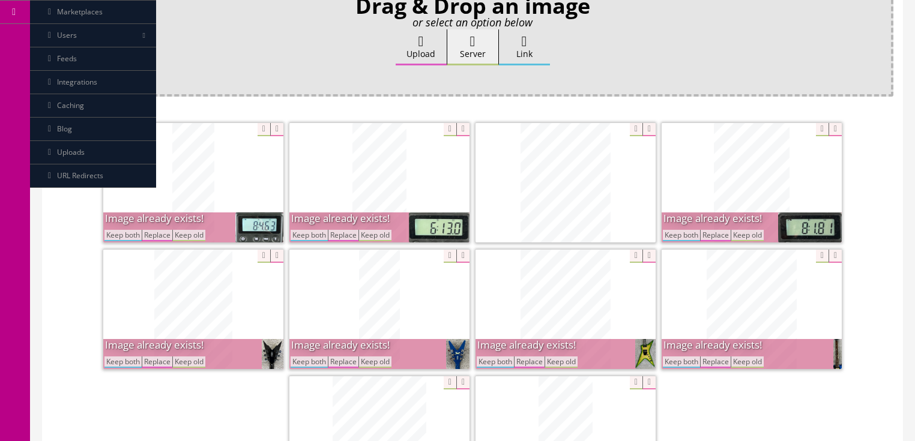
click at [678, 232] on button "Keep both" at bounding box center [681, 235] width 37 height 11
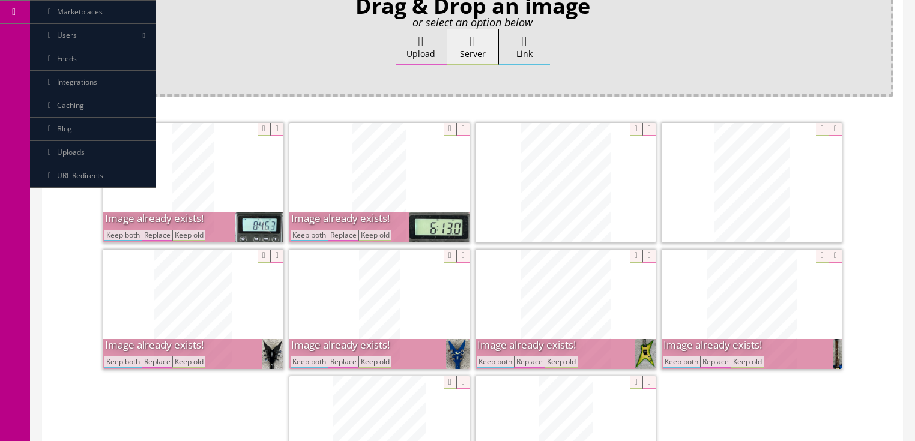
drag, startPoint x: 684, startPoint y: 357, endPoint x: 622, endPoint y: 358, distance: 61.8
click at [683, 358] on button "Keep both" at bounding box center [681, 362] width 37 height 11
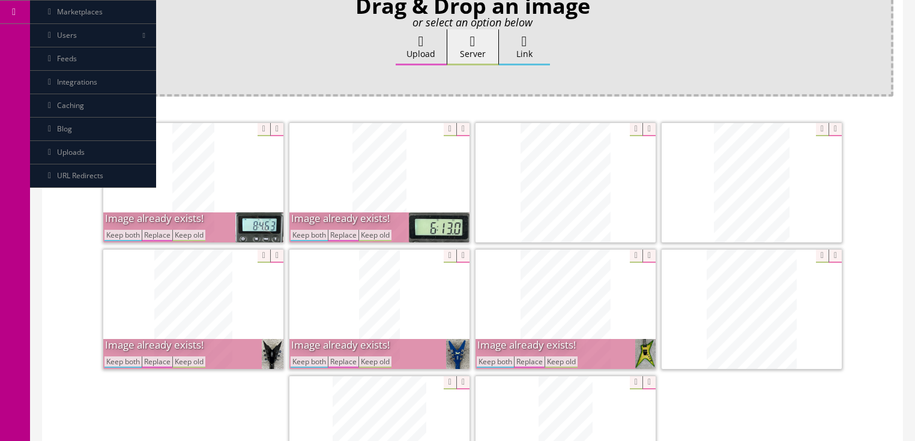
click at [488, 363] on button "Keep both" at bounding box center [495, 362] width 37 height 11
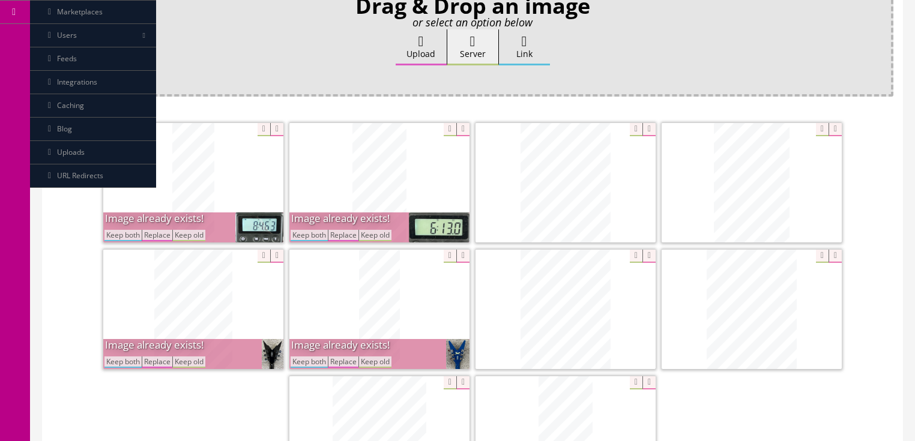
click at [312, 237] on button "Keep both" at bounding box center [309, 235] width 37 height 11
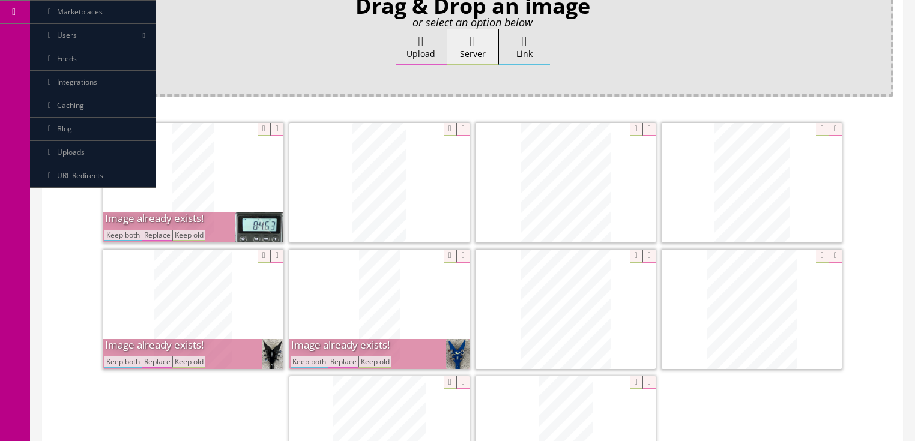
click at [118, 238] on button "Keep both" at bounding box center [122, 235] width 37 height 11
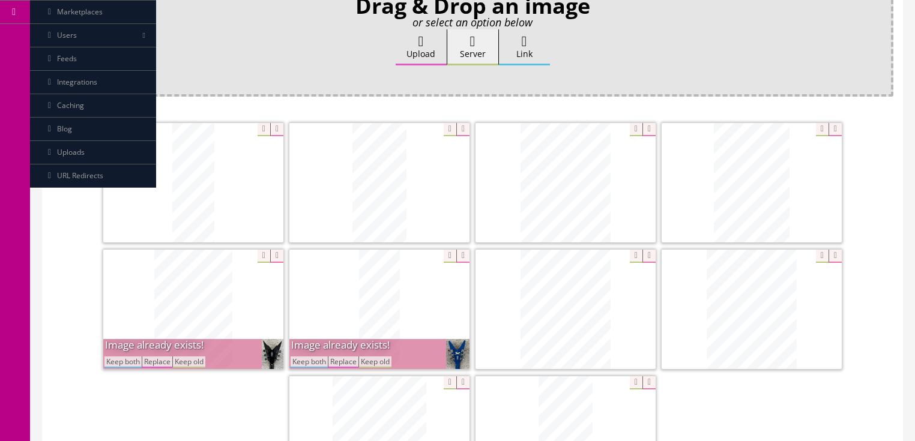
click at [131, 360] on button "Keep both" at bounding box center [122, 362] width 37 height 11
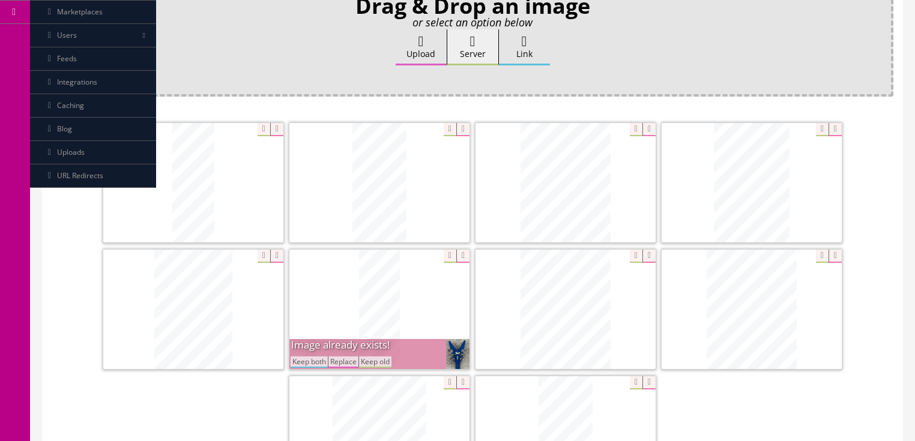
click at [304, 361] on button "Keep both" at bounding box center [309, 362] width 37 height 11
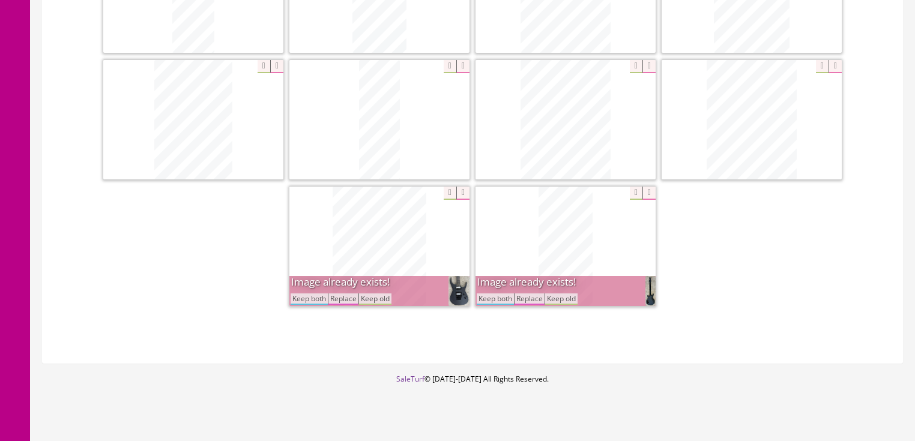
scroll to position [432, 0]
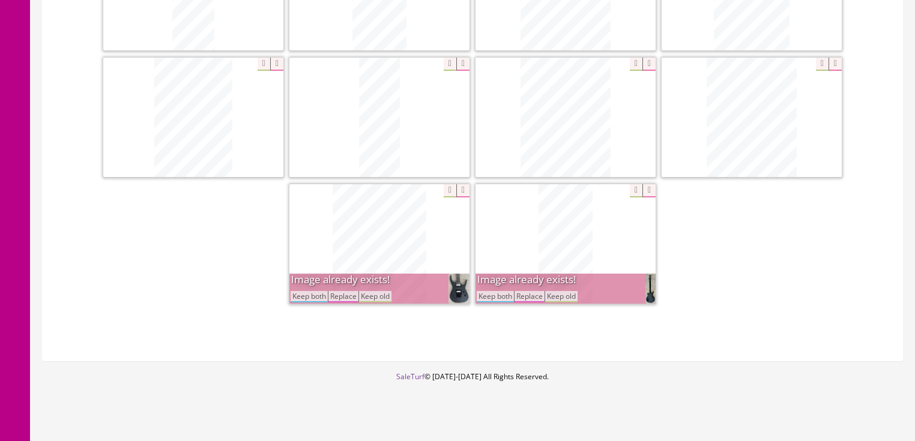
drag, startPoint x: 315, startPoint y: 293, endPoint x: 375, endPoint y: 298, distance: 60.2
click at [316, 293] on button "Keep both" at bounding box center [309, 296] width 37 height 11
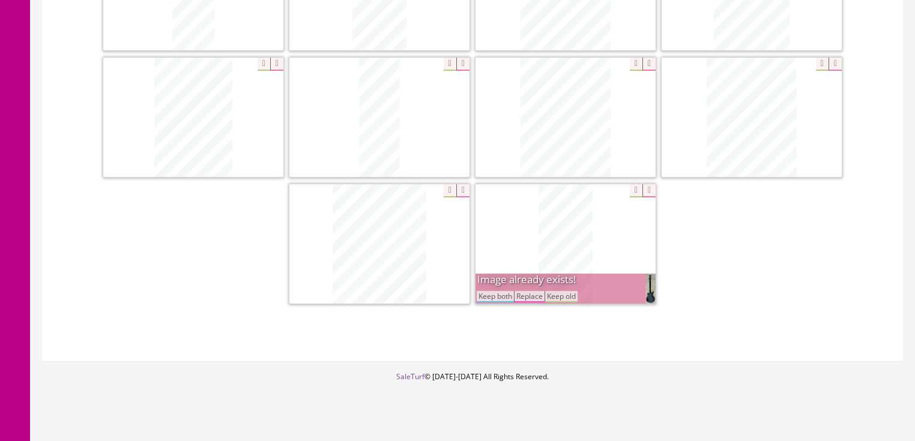
click at [498, 294] on button "Keep both" at bounding box center [495, 296] width 37 height 11
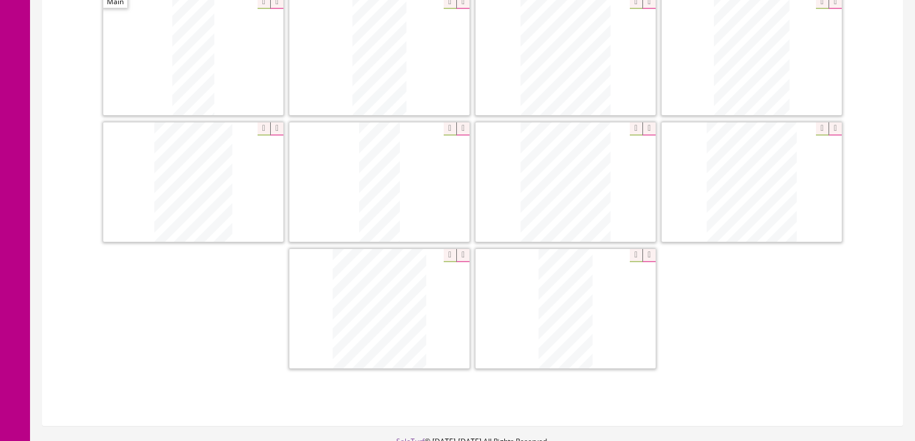
scroll to position [336, 0]
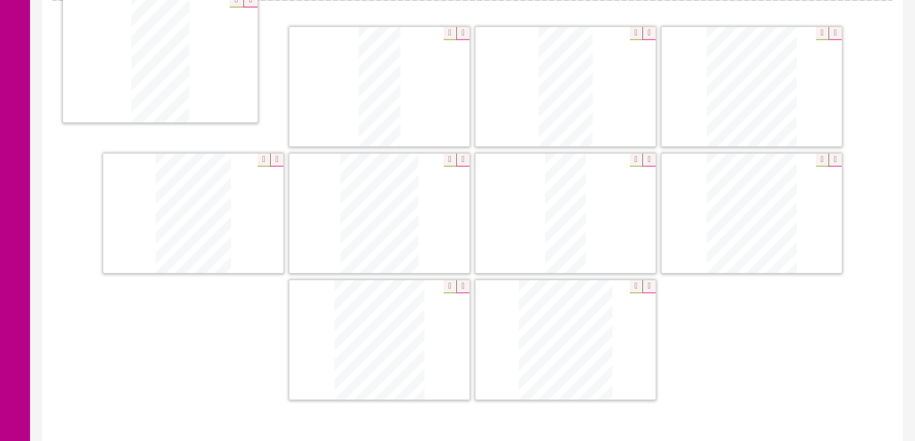
drag, startPoint x: 544, startPoint y: 337, endPoint x: 142, endPoint y: 61, distance: 488.0
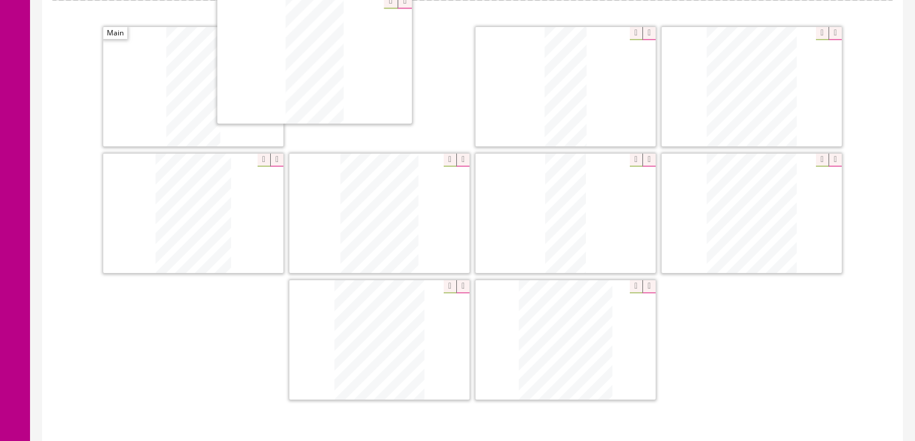
drag, startPoint x: 552, startPoint y: 73, endPoint x: 307, endPoint y: 56, distance: 246.1
drag, startPoint x: 534, startPoint y: 307, endPoint x: 372, endPoint y: 122, distance: 245.9
drag, startPoint x: 216, startPoint y: 182, endPoint x: 720, endPoint y: 86, distance: 513.3
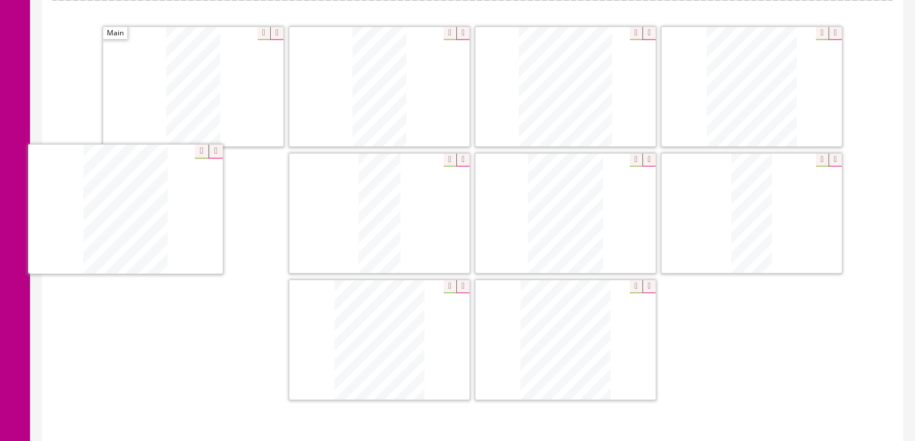
drag, startPoint x: 544, startPoint y: 201, endPoint x: 292, endPoint y: 203, distance: 252.7
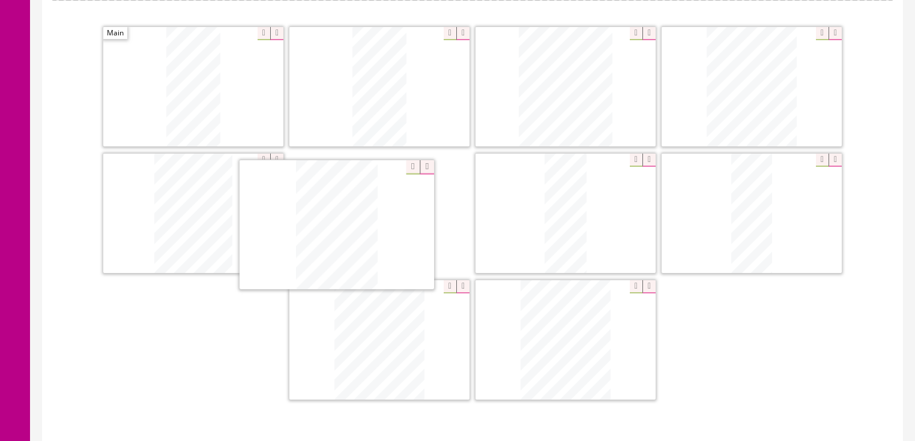
drag, startPoint x: 552, startPoint y: 197, endPoint x: 324, endPoint y: 211, distance: 229.1
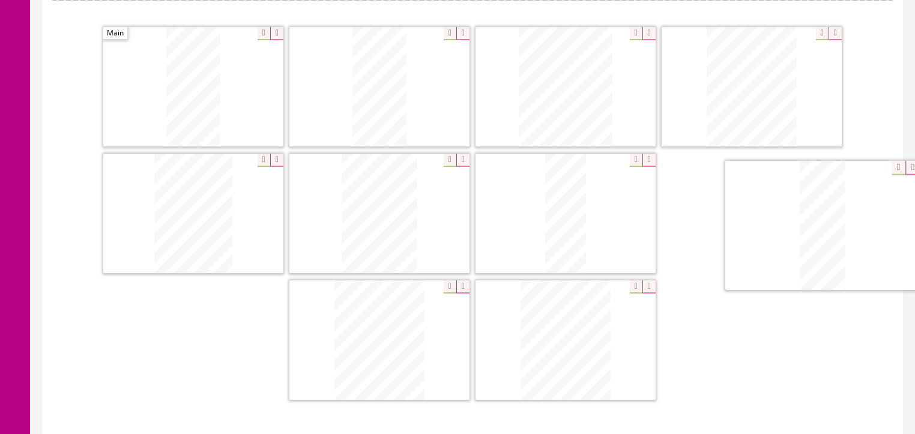
drag, startPoint x: 559, startPoint y: 211, endPoint x: 750, endPoint y: 231, distance: 191.4
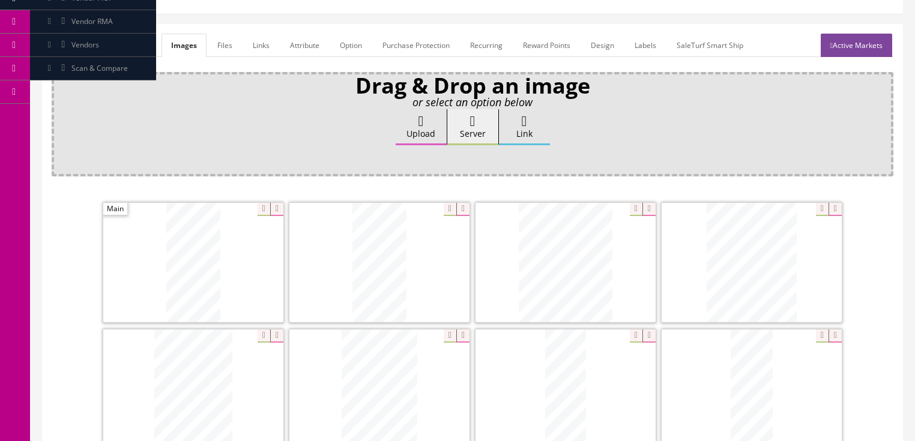
scroll to position [144, 0]
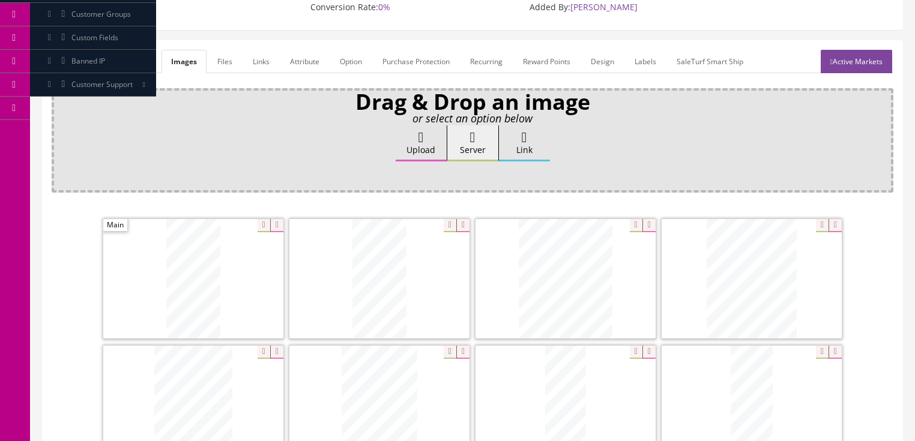
click at [855, 53] on link "Active Markets" at bounding box center [856, 61] width 71 height 23
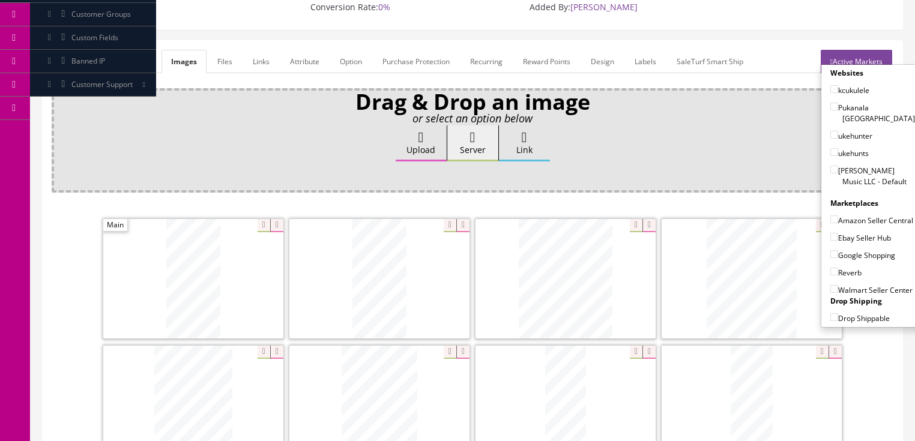
click at [831, 166] on input"] "[PERSON_NAME] Music LLC - Default" at bounding box center [834, 170] width 8 height 8
checkbox input"] "true"
click at [831, 235] on input"] "Ebay Seller Hub" at bounding box center [834, 237] width 8 height 8
checkbox input"] "true"
click at [830, 252] on input"] "Google Shopping" at bounding box center [834, 254] width 8 height 8
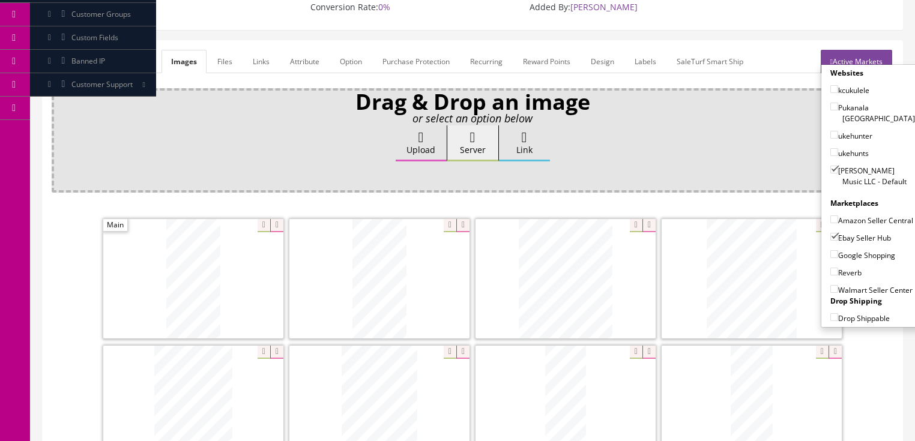
checkbox input"] "true"
click at [830, 271] on input"] "Reverb" at bounding box center [834, 272] width 8 height 8
checkbox input"] "true"
click at [868, 54] on link "Active Markets" at bounding box center [856, 61] width 71 height 23
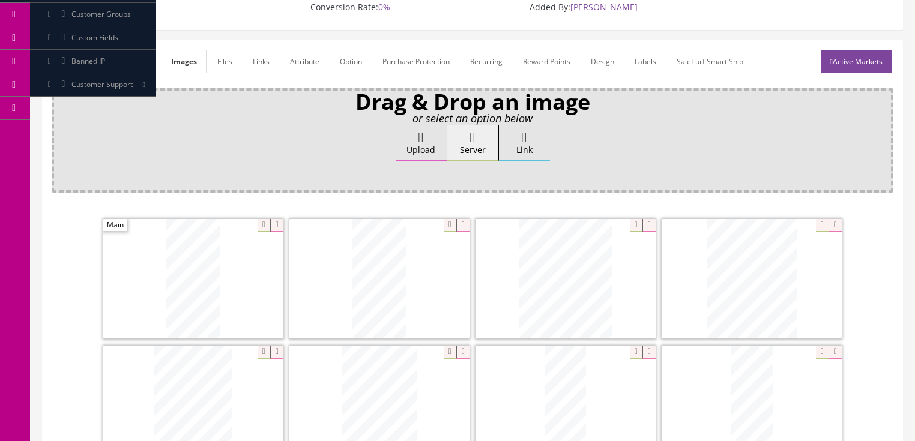
click at [89, 59] on link "General" at bounding box center [75, 61] width 46 height 23
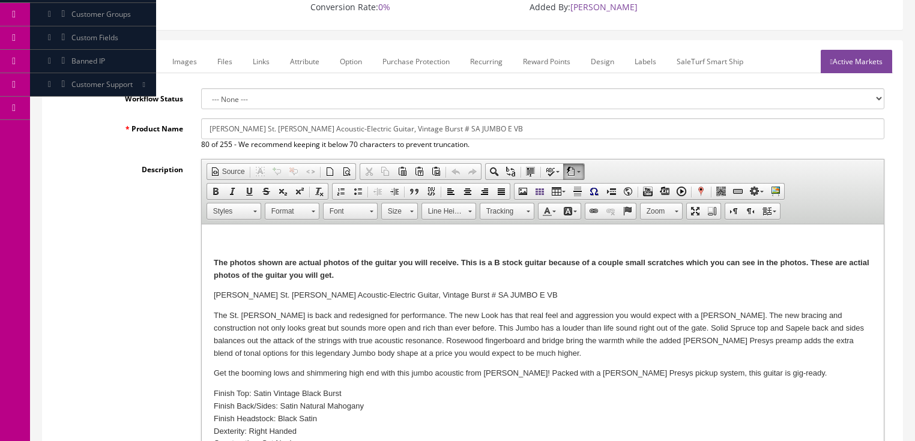
drag, startPoint x: 684, startPoint y: 263, endPoint x: 660, endPoint y: 309, distance: 52.1
click at [683, 265] on strong "The photos shown are actual photos of the guitar you will receive. This is a B …" at bounding box center [541, 269] width 656 height 22
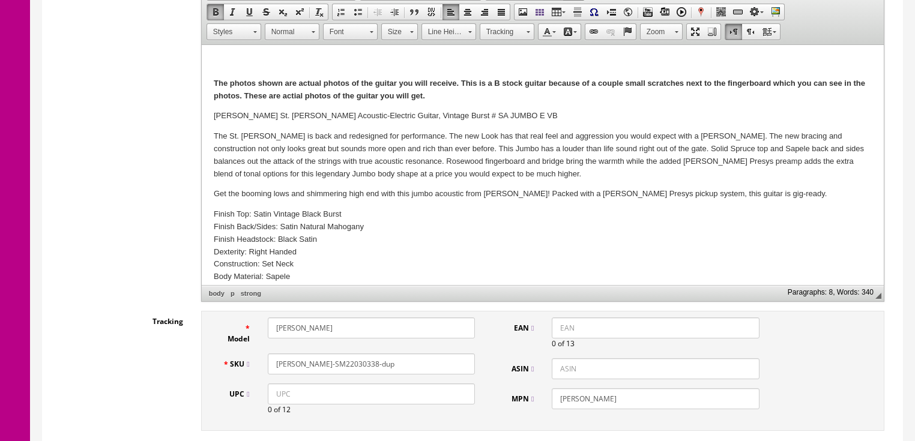
scroll to position [336, 0]
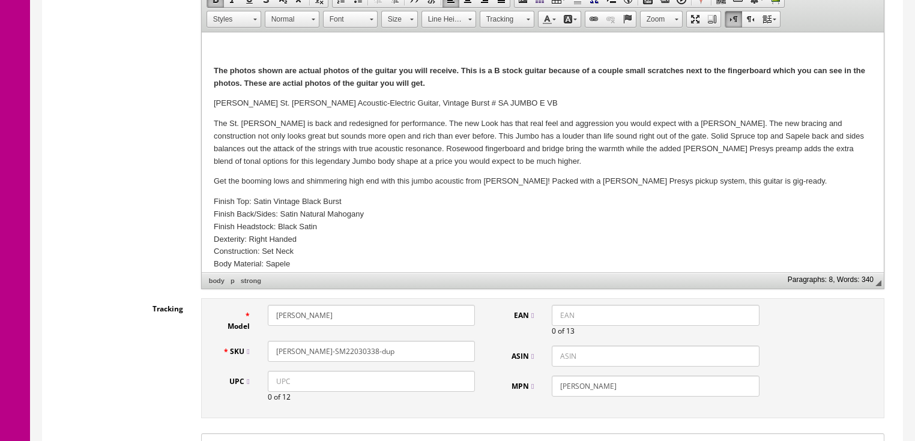
drag, startPoint x: 346, startPoint y: 351, endPoint x: 401, endPoint y: 353, distance: 55.3
click at [401, 353] on input "SAJUMBOEVB-SM22030338-dup" at bounding box center [371, 351] width 207 height 21
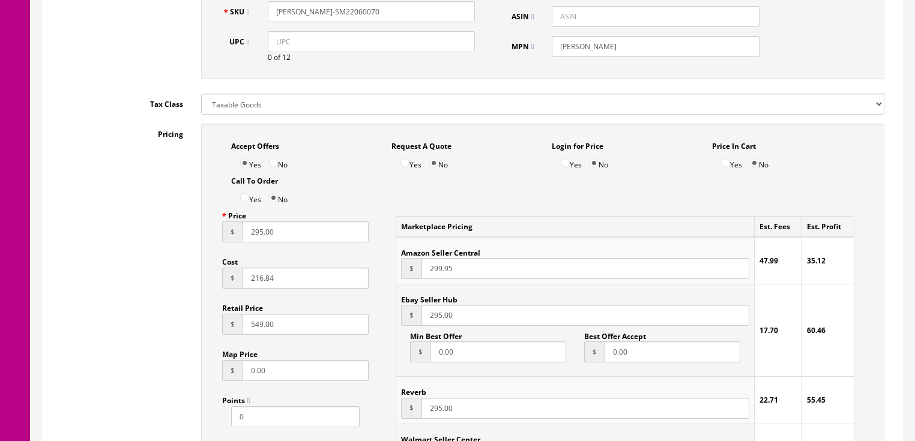
scroll to position [528, 0]
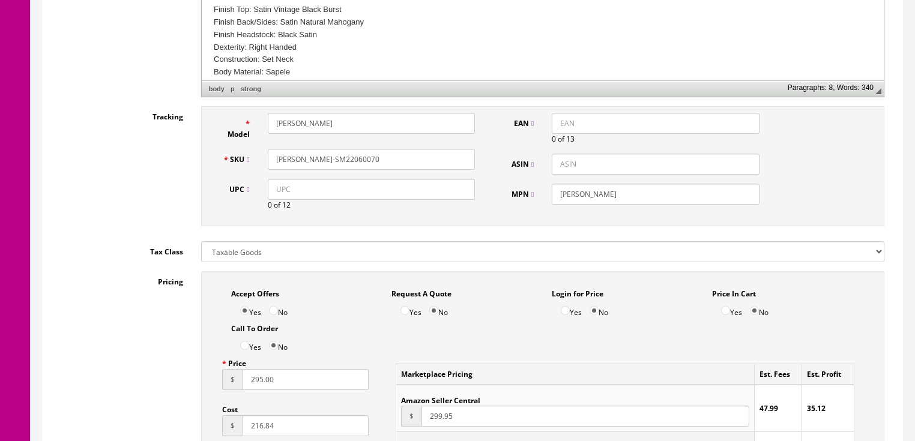
drag, startPoint x: 375, startPoint y: 155, endPoint x: 267, endPoint y: 159, distance: 108.1
click at [241, 159] on div "SKU SAJUMBOEVB-SM22060070" at bounding box center [349, 159] width 271 height 21
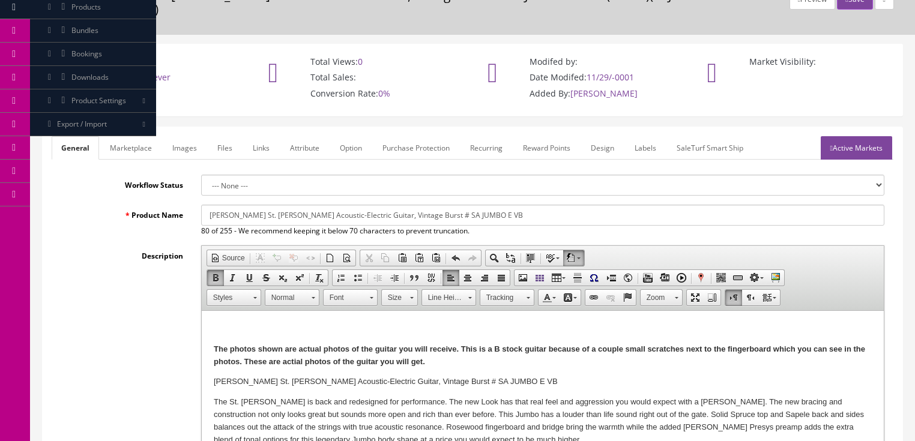
scroll to position [0, 0]
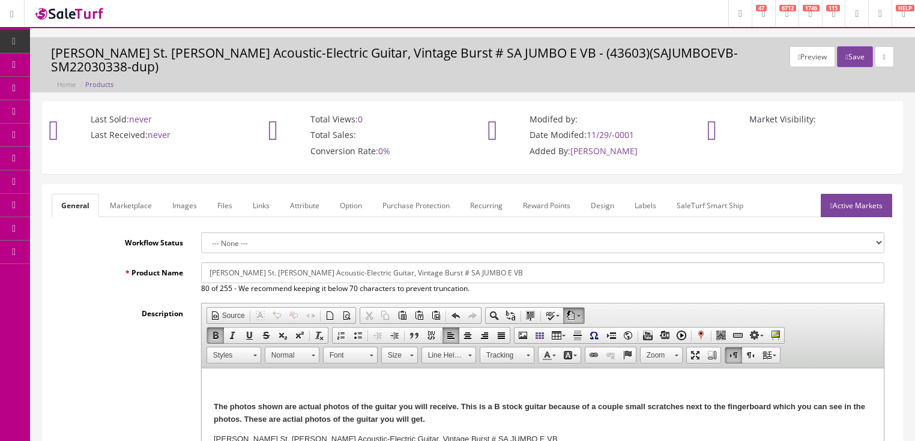
type input "SAJUMBOEVB-SM22060070"
click at [857, 201] on link "Active Markets" at bounding box center [856, 205] width 71 height 23
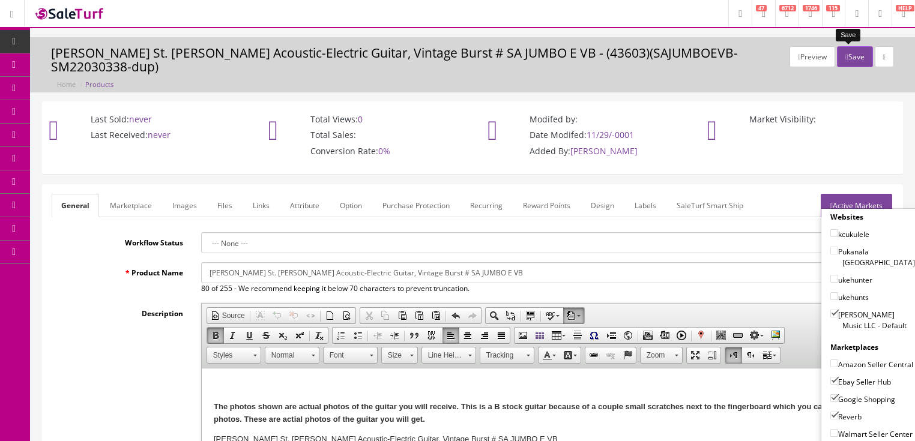
click at [843, 53] on button "Save" at bounding box center [854, 56] width 35 height 21
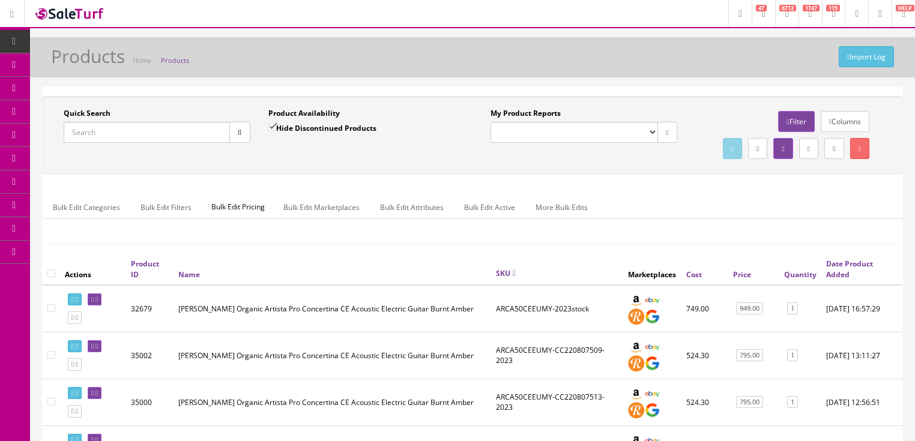
click at [159, 131] on input "Quick Search" at bounding box center [147, 132] width 166 height 21
paste input "SAJUMBOEVB-SM22060070"
click at [238, 130] on icon "button" at bounding box center [240, 132] width 4 height 7
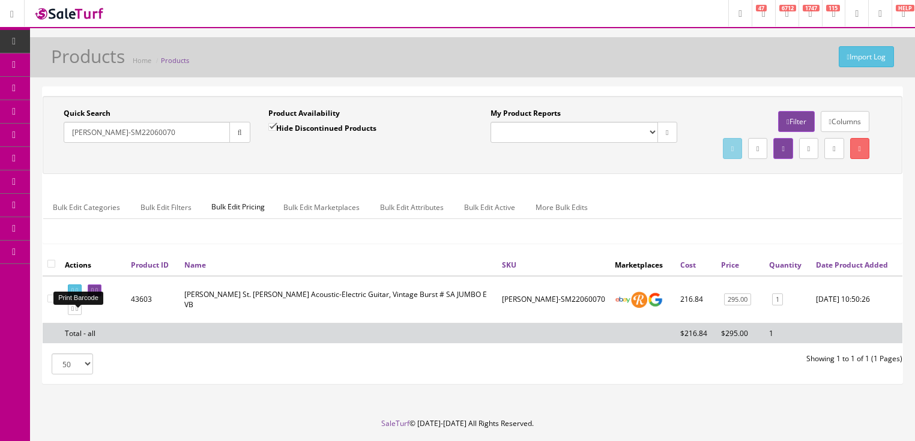
click at [72, 297] on link at bounding box center [75, 291] width 14 height 13
drag, startPoint x: 164, startPoint y: 130, endPoint x: 50, endPoint y: 143, distance: 114.7
click at [50, 143] on div "Quick Search SAJUMBOEVB-SM22060070 Date From Product Availability Hide Disconti…" at bounding box center [259, 130] width 427 height 44
type input "hen dra spr"
click at [270, 127] on input "Hide Discontinued Products" at bounding box center [272, 127] width 8 height 8
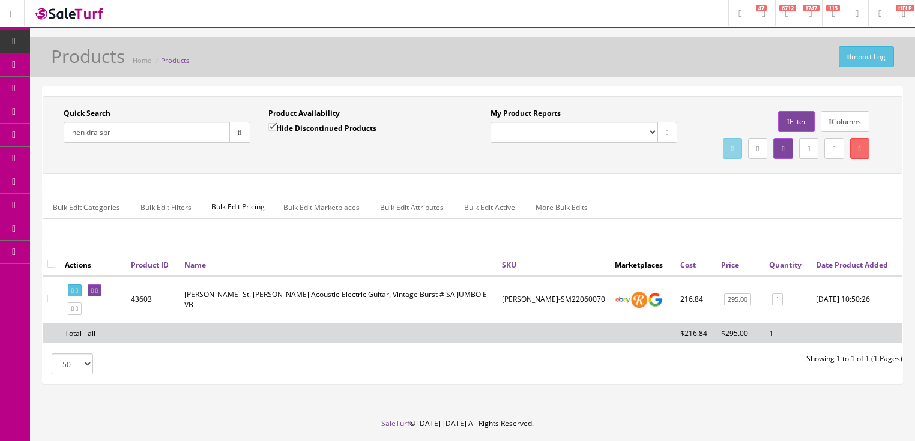
checkbox input "false"
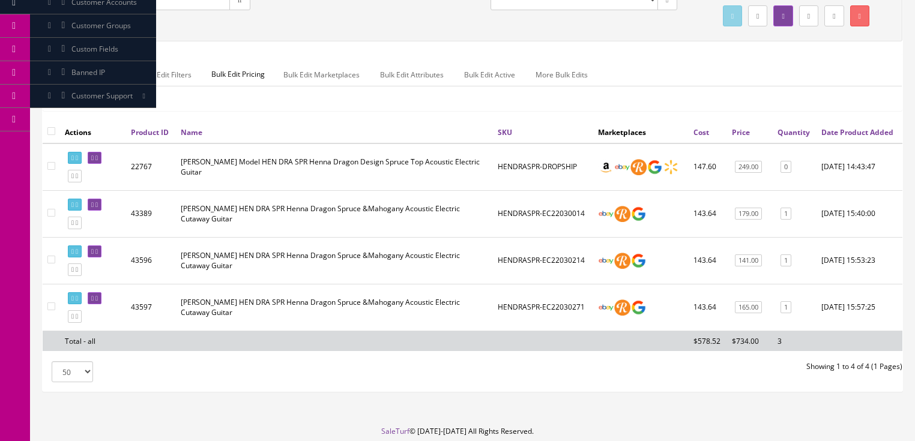
scroll to position [144, 0]
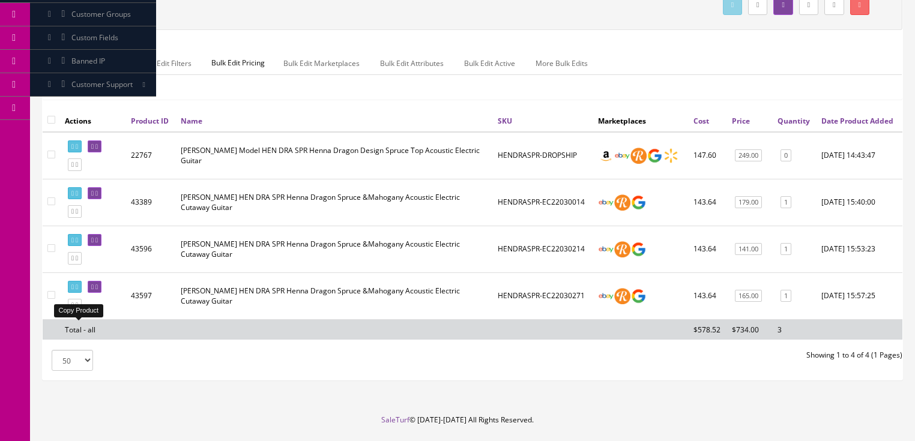
click at [74, 309] on icon at bounding box center [72, 305] width 2 height 7
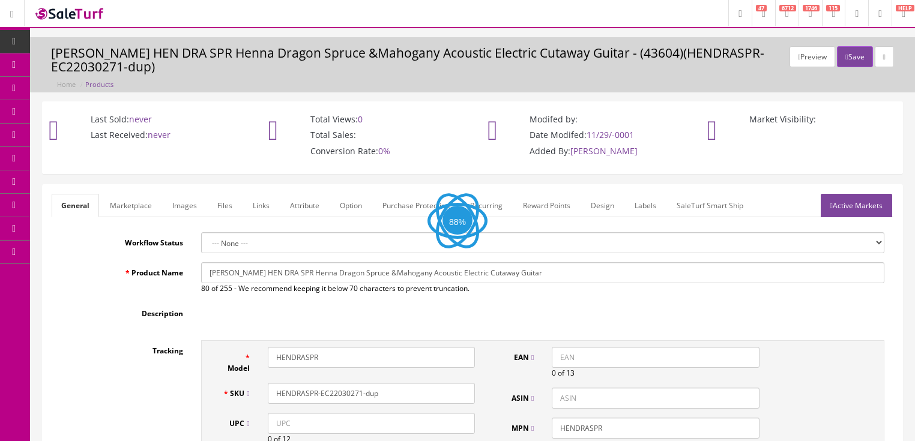
click at [181, 206] on link "Images" at bounding box center [185, 205] width 44 height 23
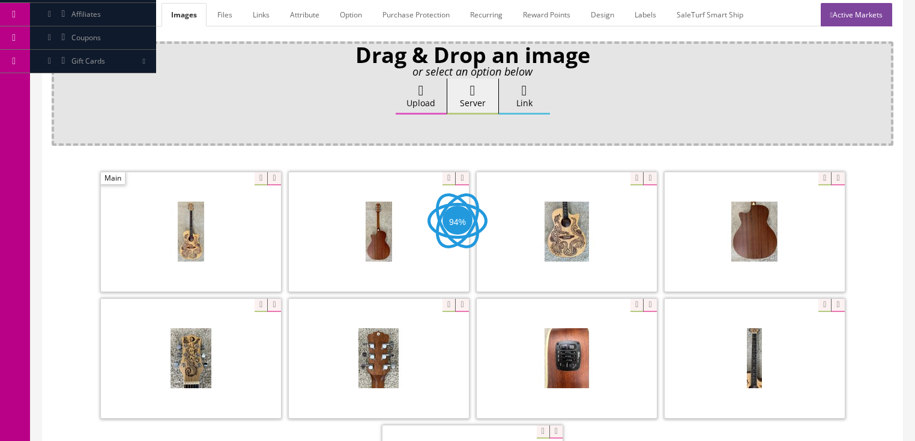
scroll to position [192, 0]
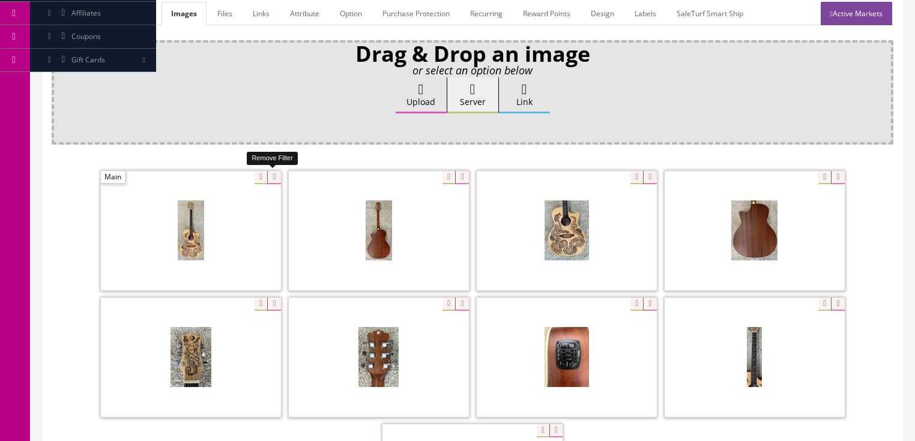
click at [271, 173] on icon at bounding box center [273, 177] width 13 height 13
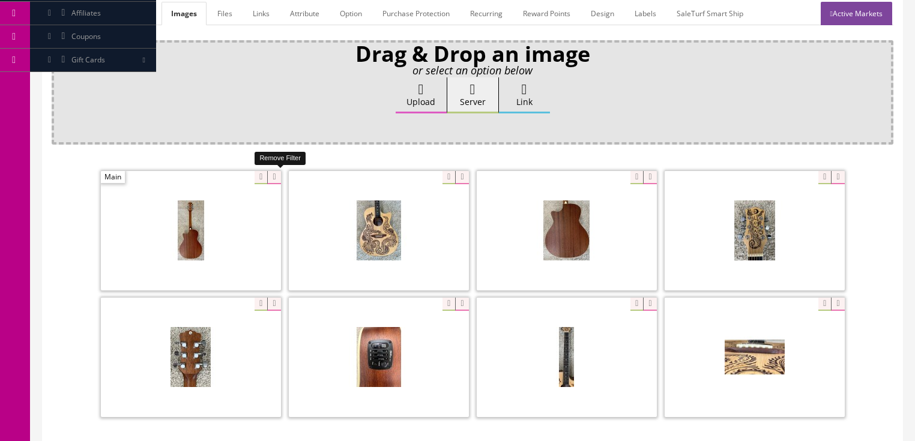
click at [271, 173] on icon at bounding box center [273, 177] width 13 height 13
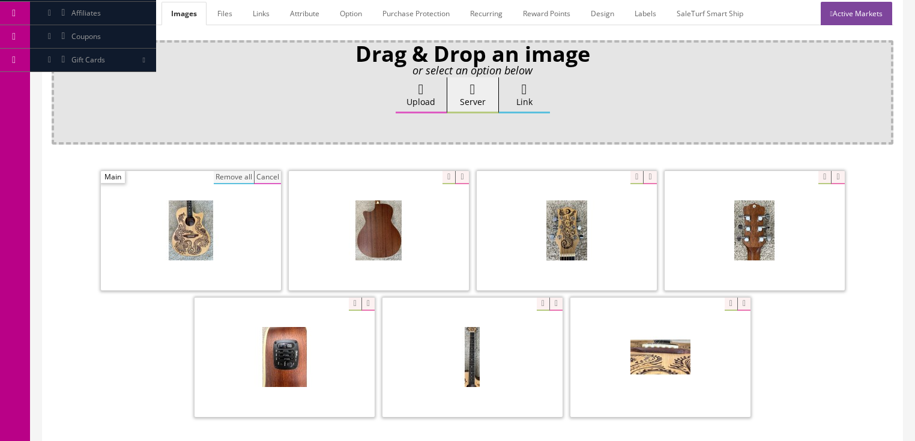
click at [244, 176] on button "Remove all" at bounding box center [234, 177] width 40 height 13
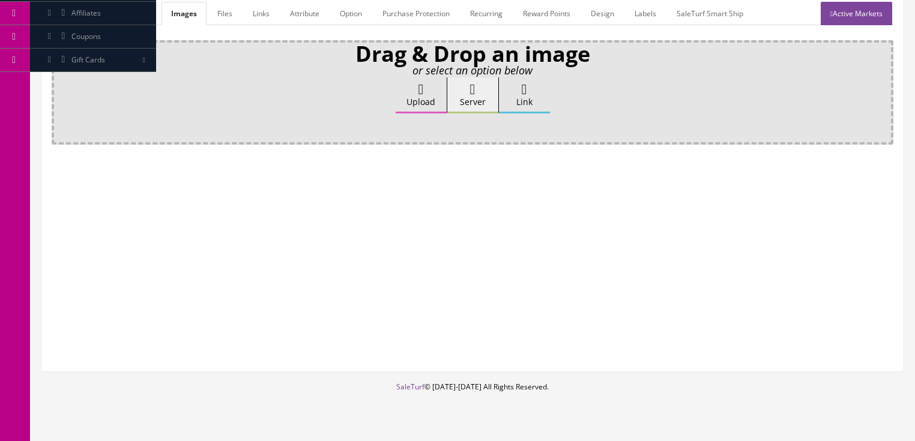
click at [406, 101] on label "Upload" at bounding box center [421, 95] width 51 height 36
click at [60, 89] on input "Upload" at bounding box center [60, 83] width 0 height 12
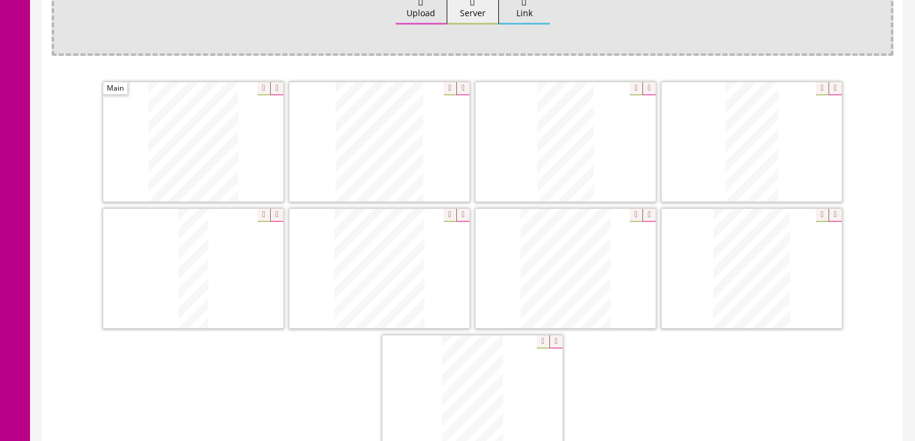
scroll to position [384, 0]
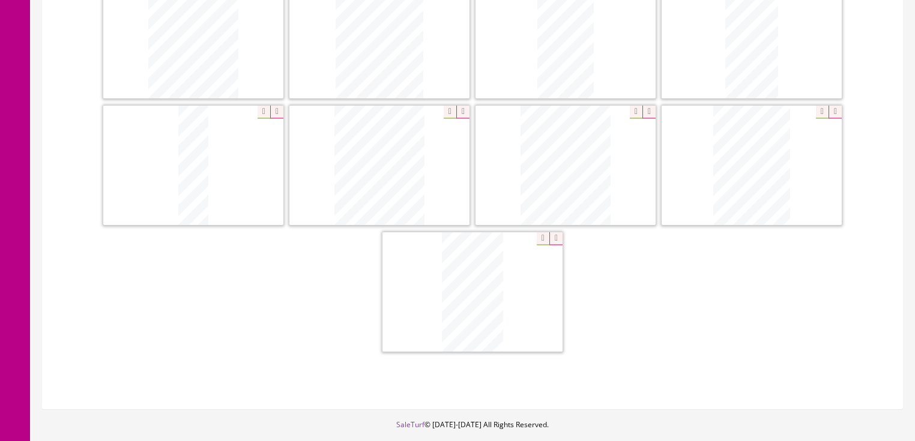
click at [643, 112] on icon at bounding box center [648, 112] width 13 height 13
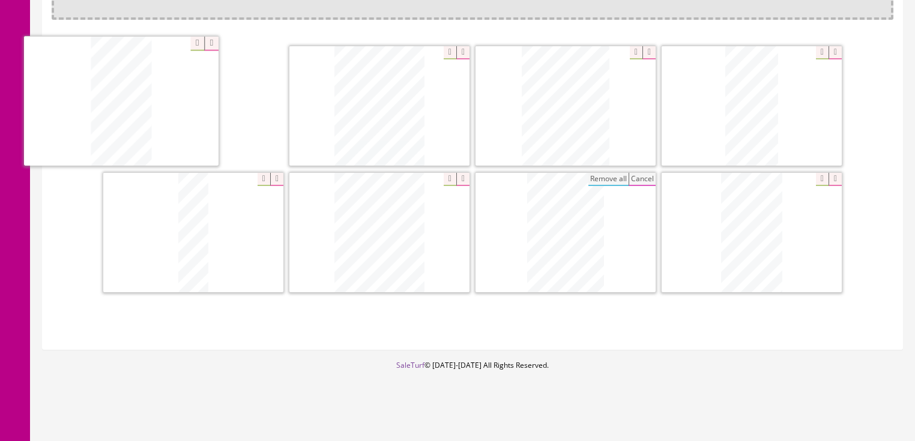
drag, startPoint x: 576, startPoint y: 121, endPoint x: 132, endPoint y: 118, distance: 444.2
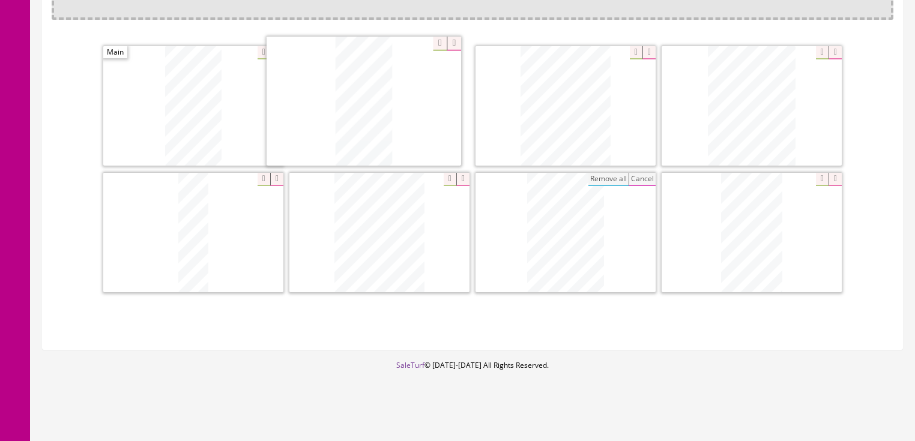
drag, startPoint x: 735, startPoint y: 110, endPoint x: 348, endPoint y: 106, distance: 387.8
drag, startPoint x: 759, startPoint y: 115, endPoint x: 545, endPoint y: 114, distance: 214.3
drag, startPoint x: 752, startPoint y: 231, endPoint x: 278, endPoint y: 227, distance: 474.2
drag, startPoint x: 654, startPoint y: 231, endPoint x: 357, endPoint y: 231, distance: 297.7
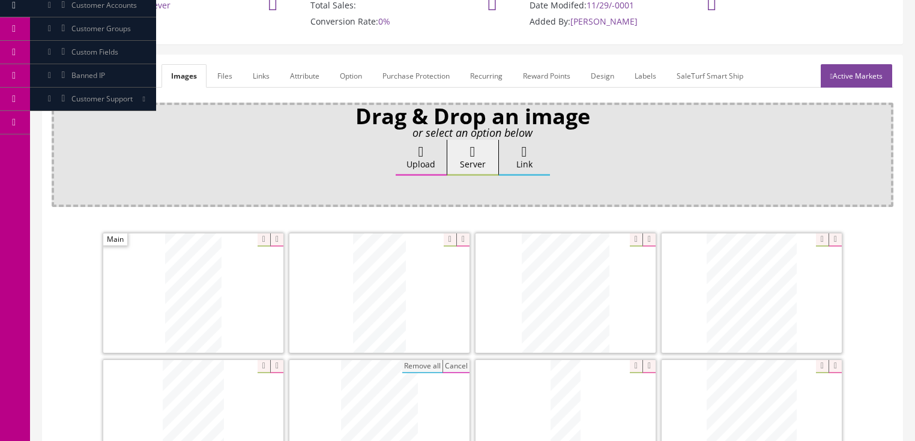
scroll to position [125, 0]
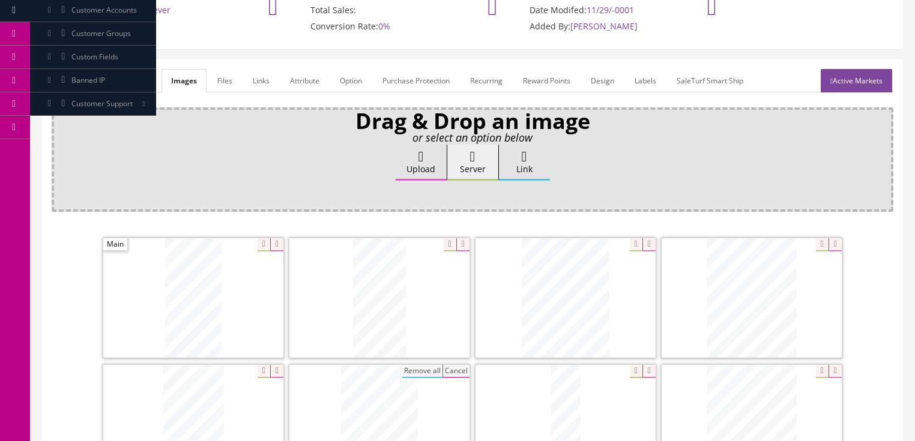
click at [838, 78] on link "Active Markets" at bounding box center [856, 80] width 71 height 23
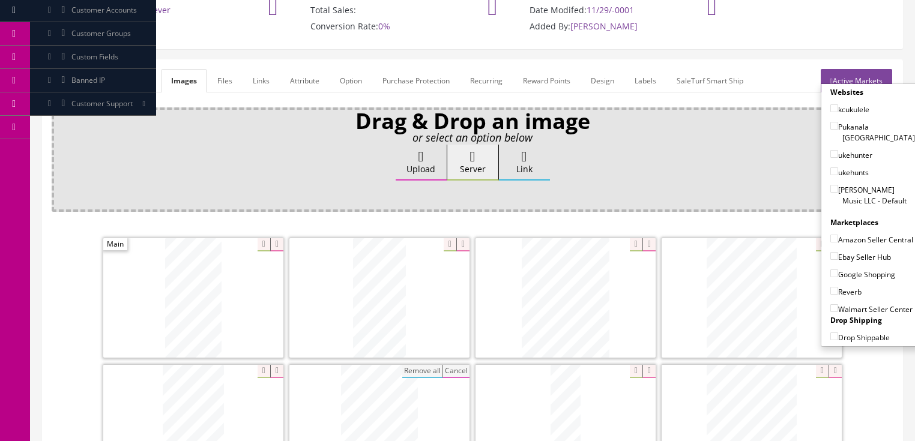
click at [830, 185] on input"] "[PERSON_NAME] Music LLC - Default" at bounding box center [834, 189] width 8 height 8
checkbox input"] "true"
drag, startPoint x: 828, startPoint y: 224, endPoint x: 828, endPoint y: 235, distance: 11.4
click at [830, 235] on input"] "Amazon Seller Central" at bounding box center [834, 239] width 8 height 8
checkbox input"] "true"
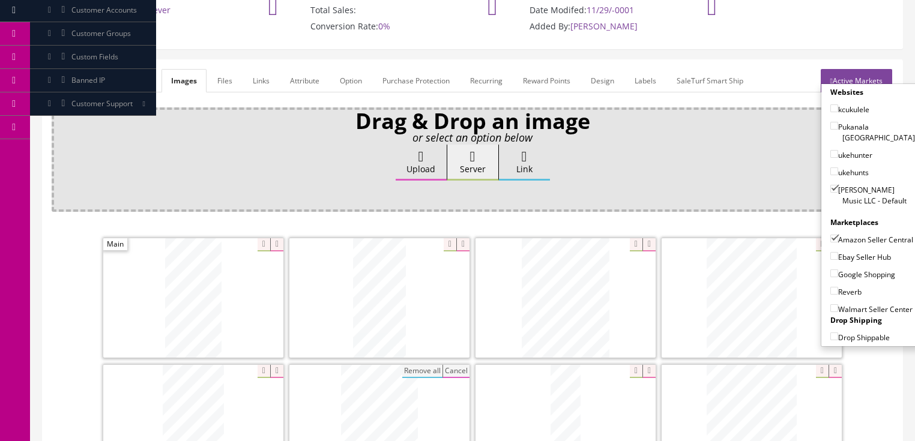
click at [830, 252] on input"] "Ebay Seller Hub" at bounding box center [834, 256] width 8 height 8
checkbox input"] "true"
click at [830, 271] on input"] "Google Shopping" at bounding box center [834, 274] width 8 height 8
checkbox input"] "true"
click at [830, 287] on input"] "Reverb" at bounding box center [834, 291] width 8 height 8
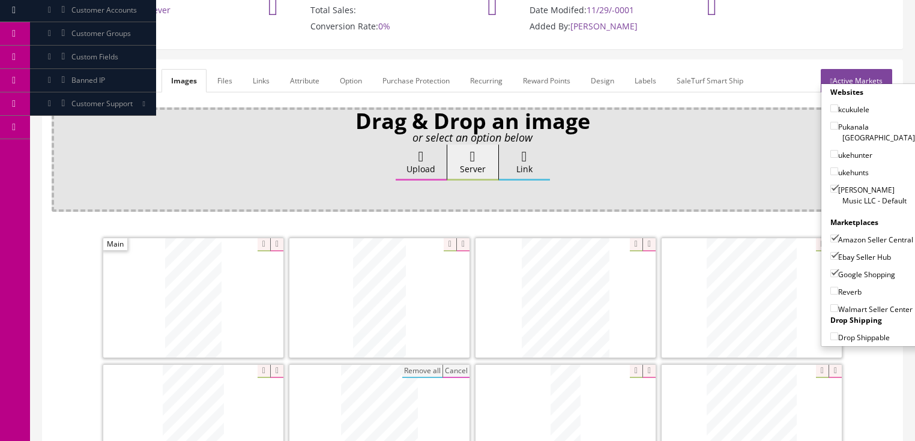
checkbox input"] "true"
click at [839, 72] on link "Active Markets" at bounding box center [856, 80] width 71 height 23
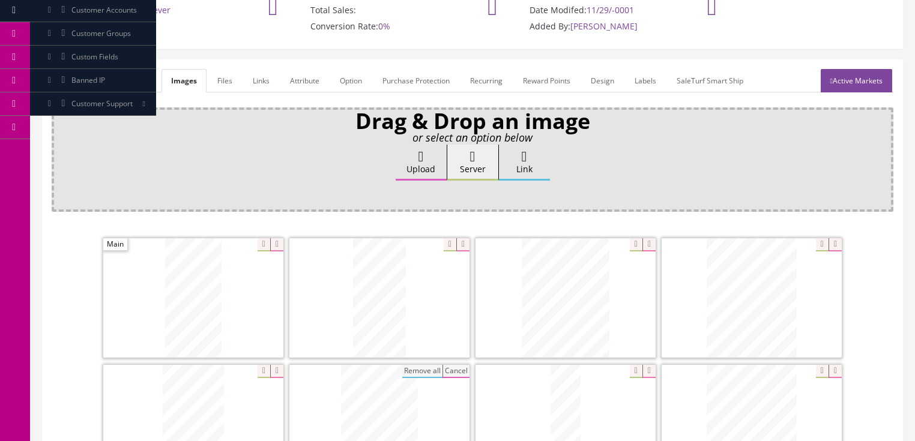
click at [86, 77] on link "General" at bounding box center [75, 80] width 46 height 23
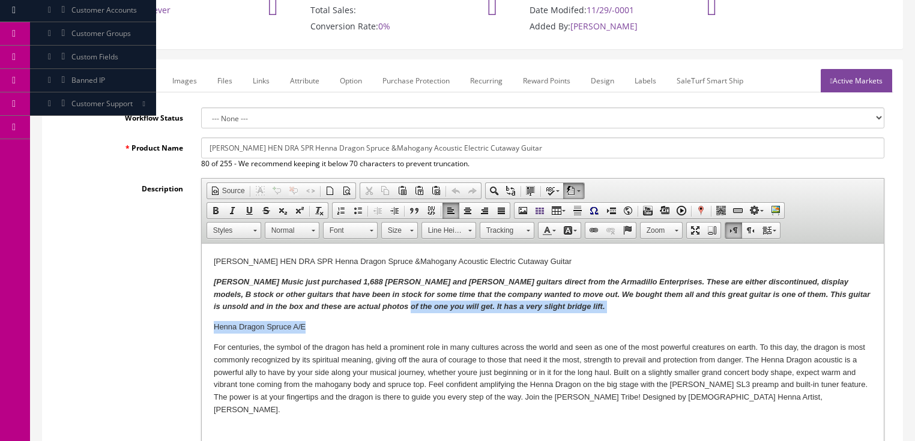
drag, startPoint x: 366, startPoint y: 309, endPoint x: 504, endPoint y: 321, distance: 138.6
click at [505, 321] on p "Henna Dragon Spruce A/E" at bounding box center [542, 327] width 658 height 13
drag, startPoint x: 366, startPoint y: 309, endPoint x: 481, endPoint y: 308, distance: 115.3
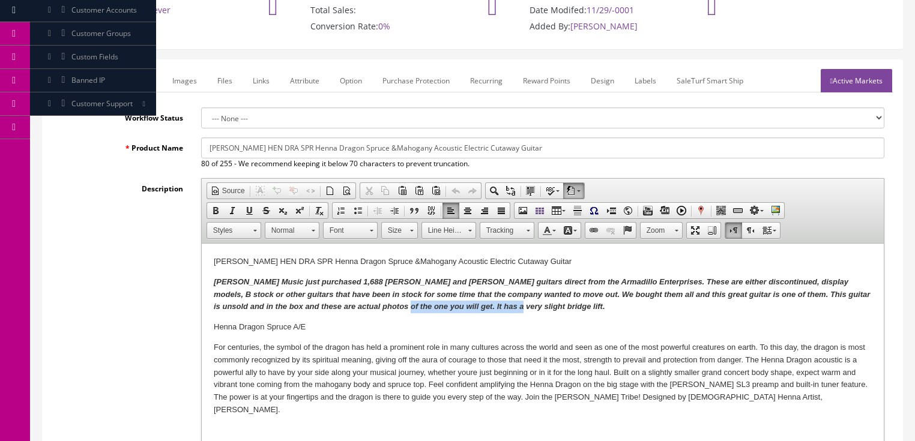
click at [481, 308] on p "Butler Music just purchased 1,688 Dean and Luna guitars direct from the Armadil…" at bounding box center [542, 294] width 658 height 37
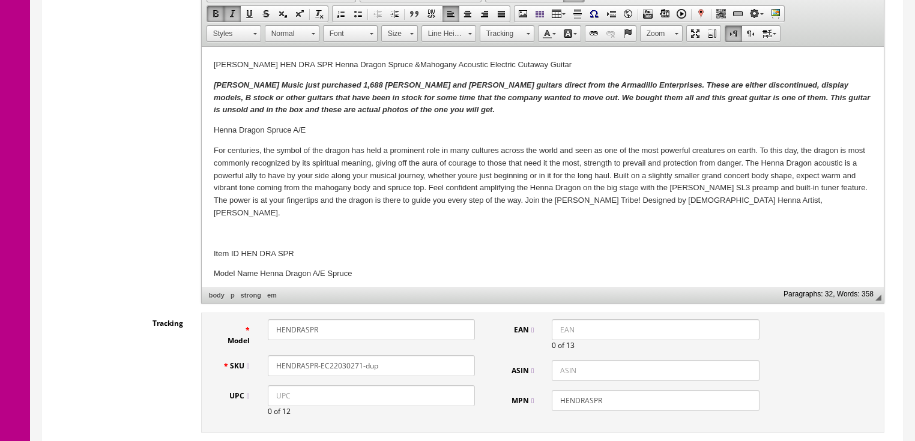
scroll to position [365, 0]
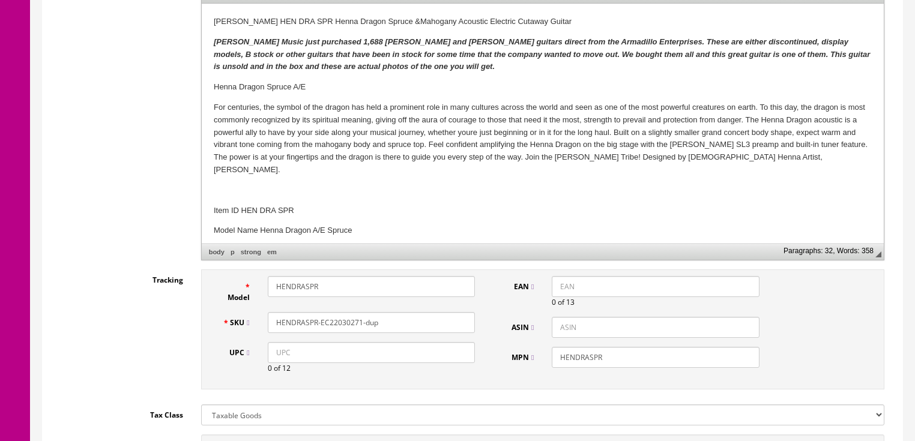
drag, startPoint x: 344, startPoint y: 325, endPoint x: 395, endPoint y: 324, distance: 51.0
click at [395, 324] on input "HENDRASPR-EC22030271-dup" at bounding box center [371, 322] width 207 height 21
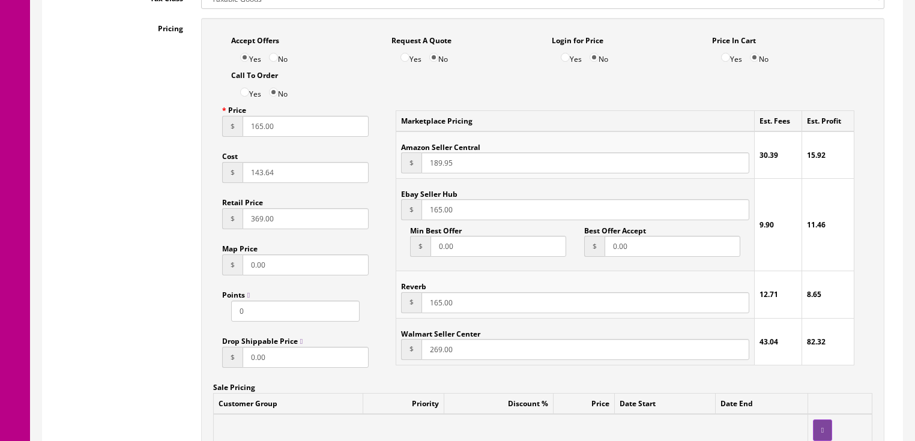
scroll to position [749, 0]
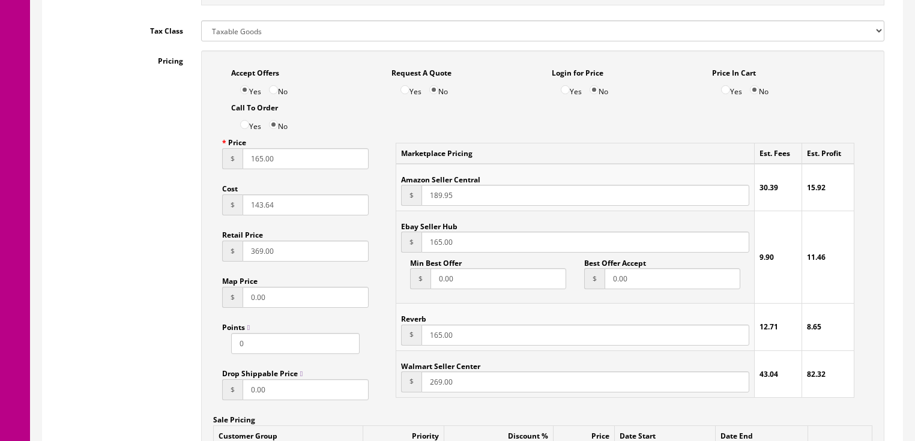
type input "HENDRASPR-EC22030287"
drag, startPoint x: 276, startPoint y: 167, endPoint x: 211, endPoint y: 167, distance: 64.8
click at [211, 167] on div "Accept Offers Yes No Request A Quote Yes No Login for Price Yes No Price In Car…" at bounding box center [542, 315] width 683 height 530
type input "199.95"
drag, startPoint x: 459, startPoint y: 203, endPoint x: 402, endPoint y: 212, distance: 57.8
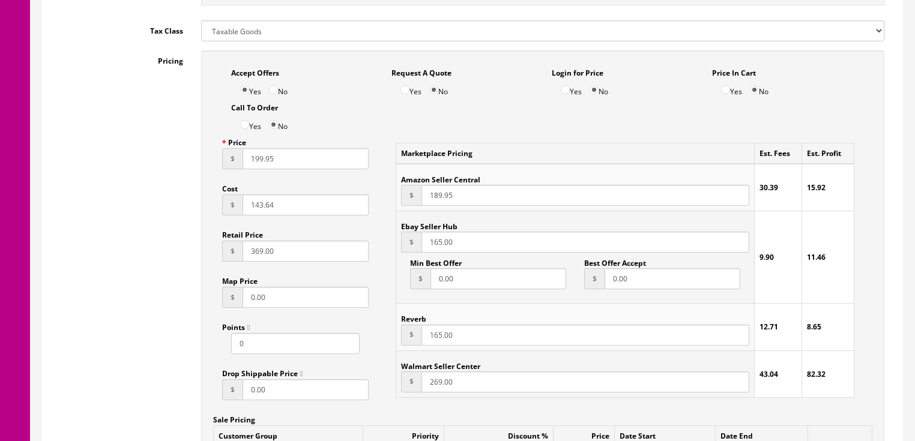
click at [402, 211] on td "Amazon Seller Central $ 189.95" at bounding box center [575, 187] width 358 height 47
type input "199.95"
drag, startPoint x: 479, startPoint y: 245, endPoint x: 402, endPoint y: 255, distance: 78.0
click at [402, 253] on div "$ 165.00" at bounding box center [575, 242] width 348 height 21
type input "199.95"
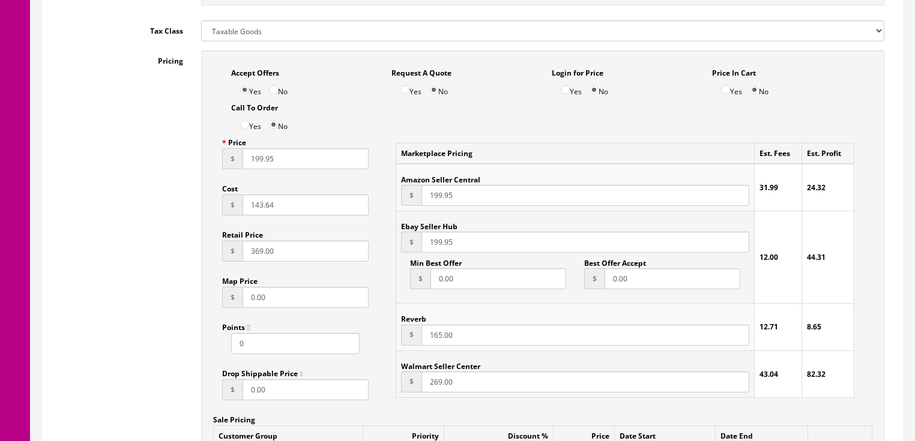
drag, startPoint x: 459, startPoint y: 337, endPoint x: 371, endPoint y: 345, distance: 88.0
click at [369, 346] on div "Accept Offers Yes No Request A Quote Yes No Login for Price Yes No Price In Car…" at bounding box center [542, 315] width 683 height 530
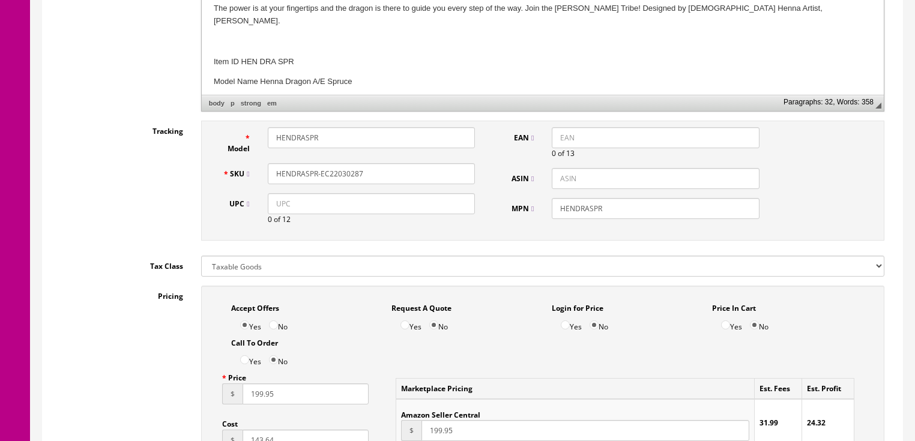
scroll to position [509, 0]
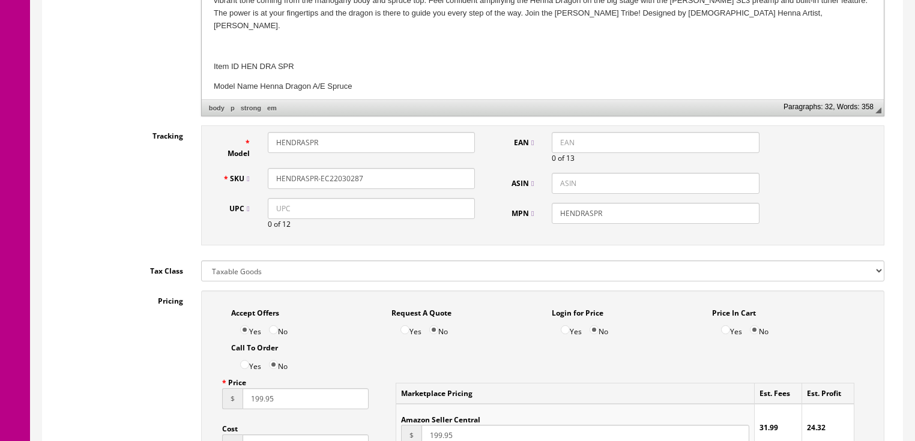
type input "199.95"
drag, startPoint x: 367, startPoint y: 181, endPoint x: 250, endPoint y: 182, distance: 117.1
click at [250, 182] on div "SKU HENDRASPR-EC22030287" at bounding box center [349, 178] width 271 height 21
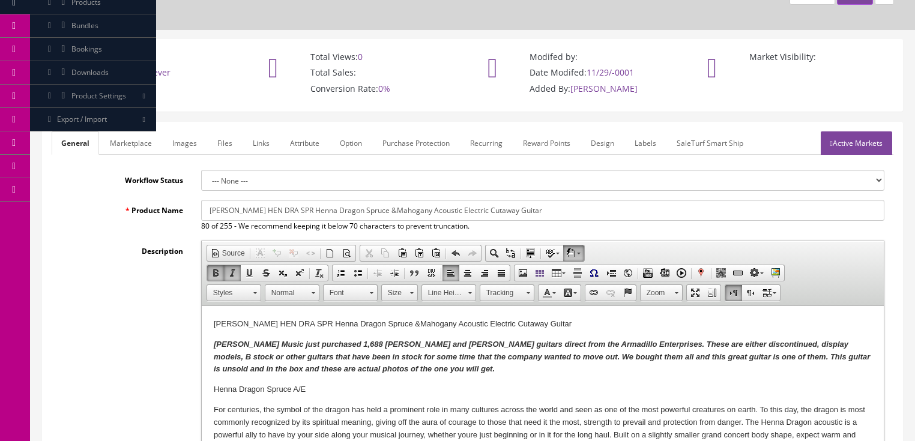
scroll to position [29, 0]
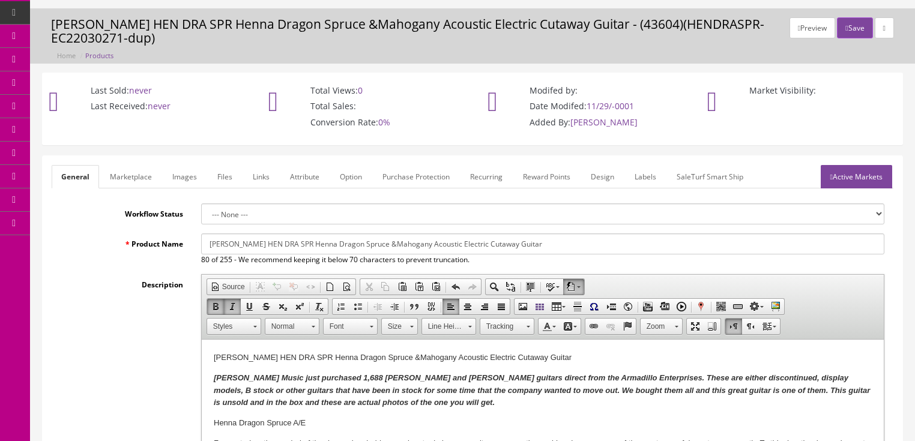
click at [142, 176] on link "Marketplace" at bounding box center [130, 176] width 61 height 23
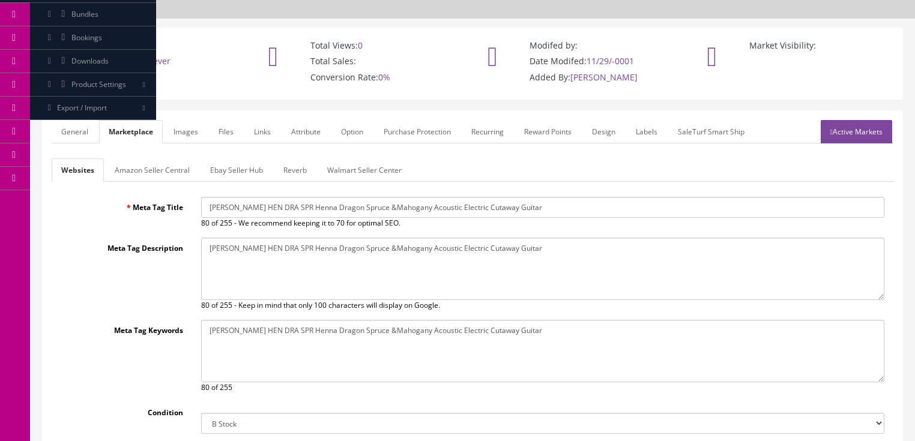
scroll to position [53, 0]
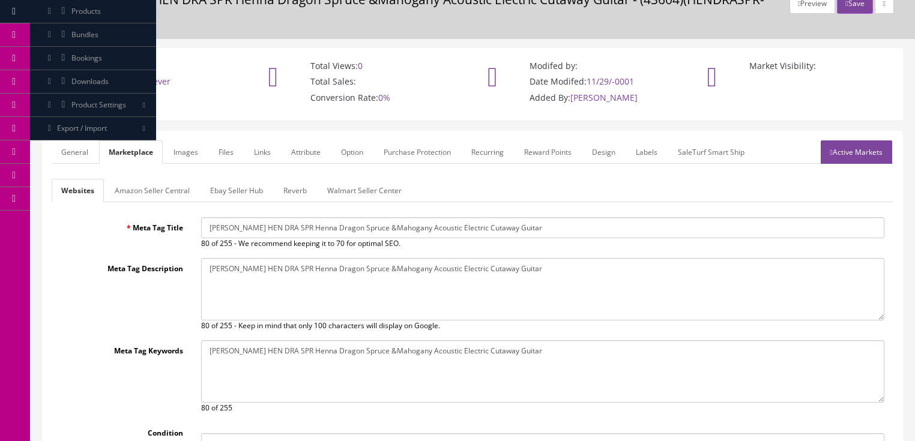
click at [162, 182] on link "Amazon Seller Central" at bounding box center [152, 190] width 94 height 23
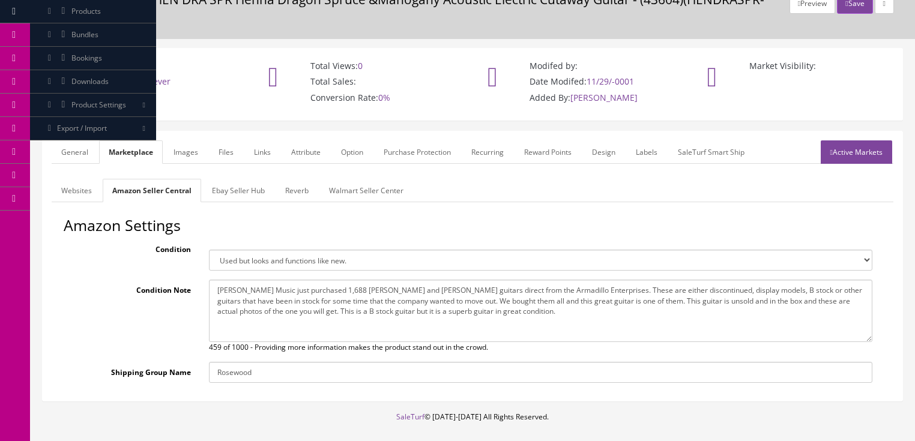
drag, startPoint x: 214, startPoint y: 293, endPoint x: 509, endPoint y: 318, distance: 295.8
click at [509, 318] on textarea "Butler Music just purchased 1,688 Dean and Luna guitars direct from the Armadil…" at bounding box center [540, 311] width 663 height 62
paste textarea "HENDRASPR-EC22030287"
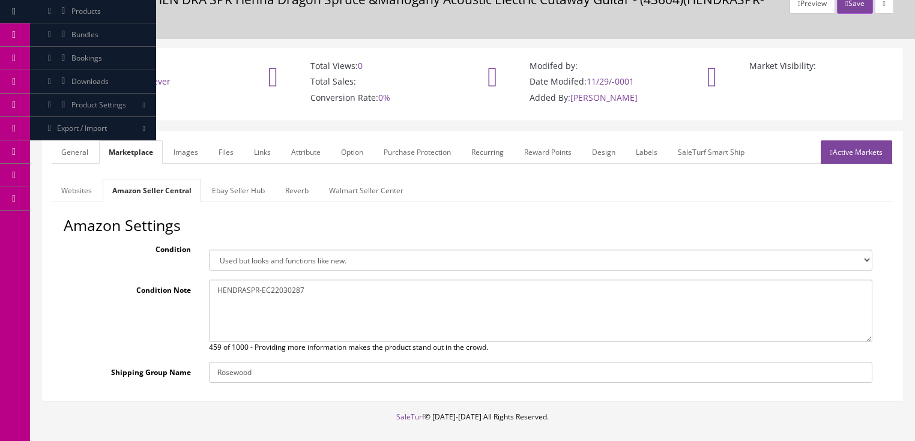
drag, startPoint x: 76, startPoint y: 146, endPoint x: 82, endPoint y: 150, distance: 6.5
click at [77, 146] on link "General" at bounding box center [75, 151] width 46 height 23
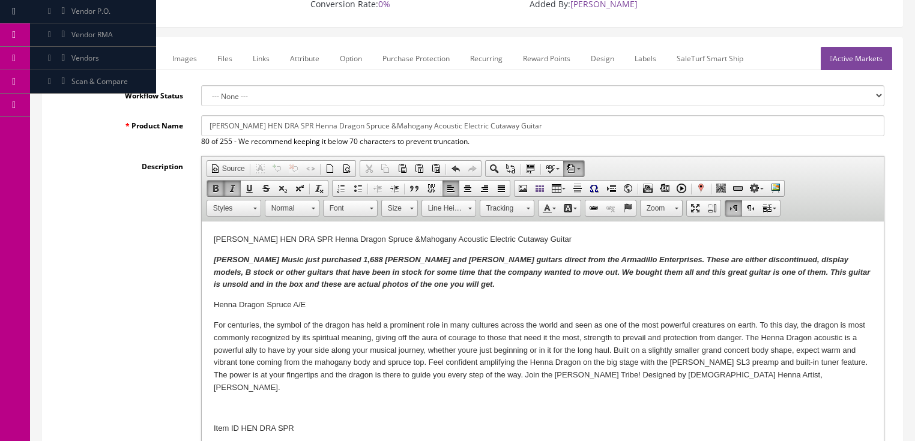
scroll to position [149, 0]
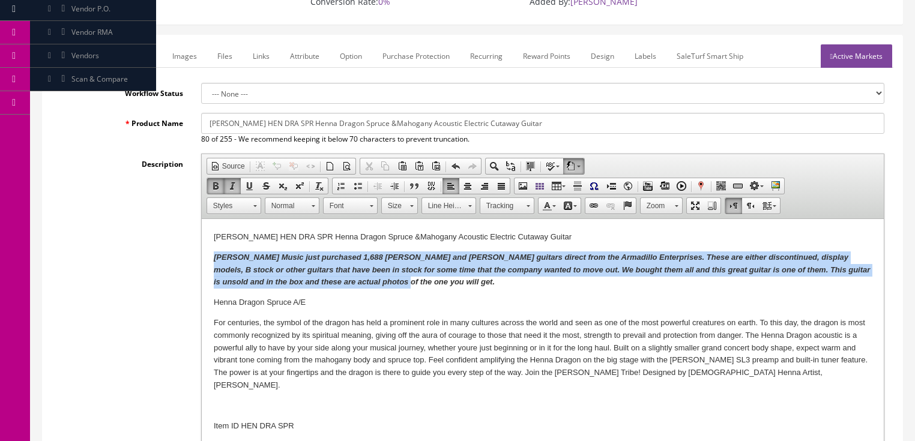
drag, startPoint x: 215, startPoint y: 258, endPoint x: 400, endPoint y: 281, distance: 186.4
click at [400, 281] on p "Butler Music just purchased 1,688 Dean and Luna guitars direct from the Armadil…" at bounding box center [542, 270] width 658 height 37
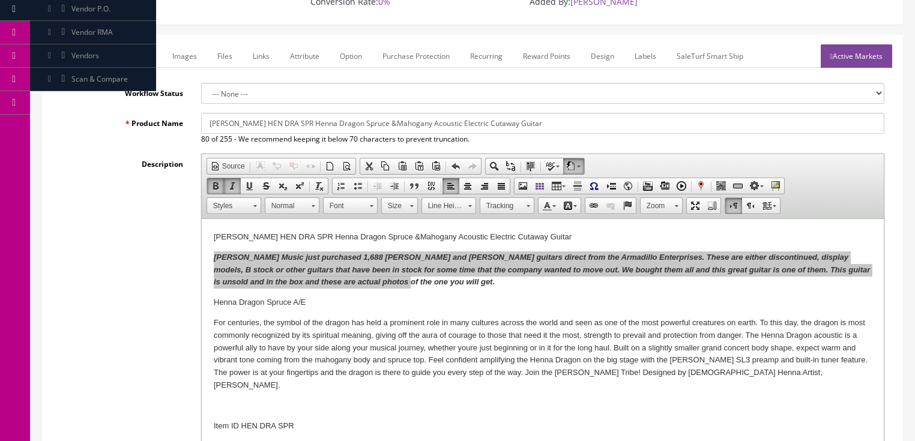
scroll to position [0, 0]
click at [390, 294] on span "Copy" at bounding box center [413, 295] width 64 height 15
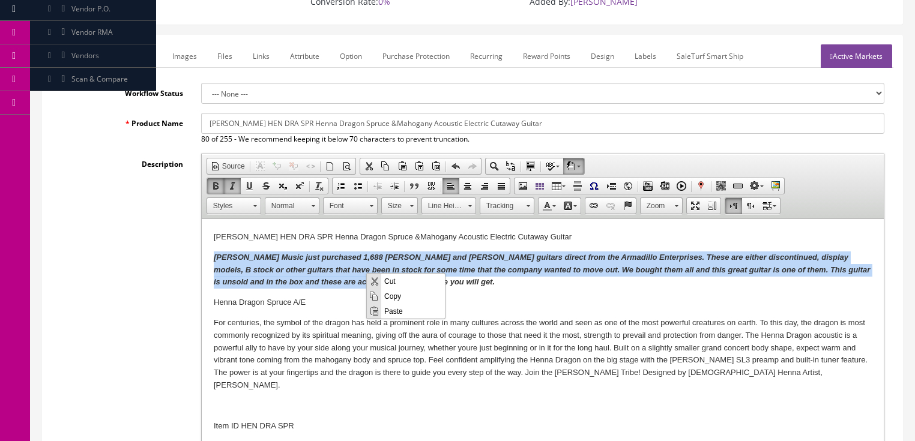
copy em "Butler Music just purchased 1,688 Dean and Luna guitars direct from the Armadil…"
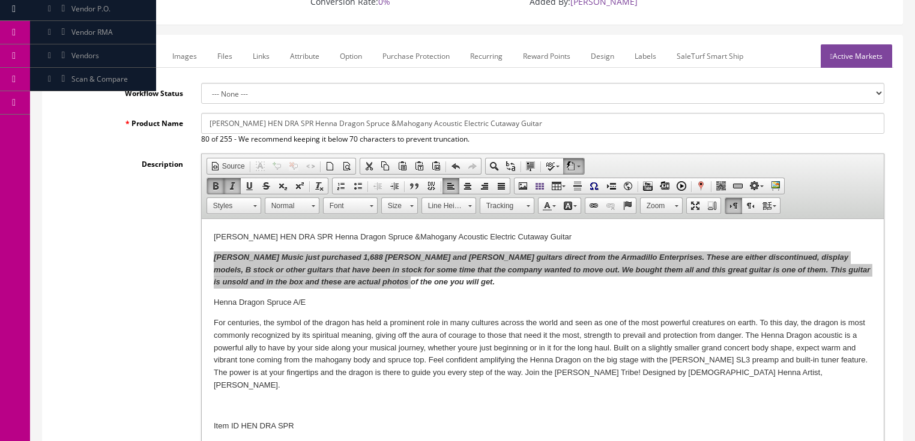
click at [134, 58] on link "Marketplace" at bounding box center [130, 55] width 61 height 23
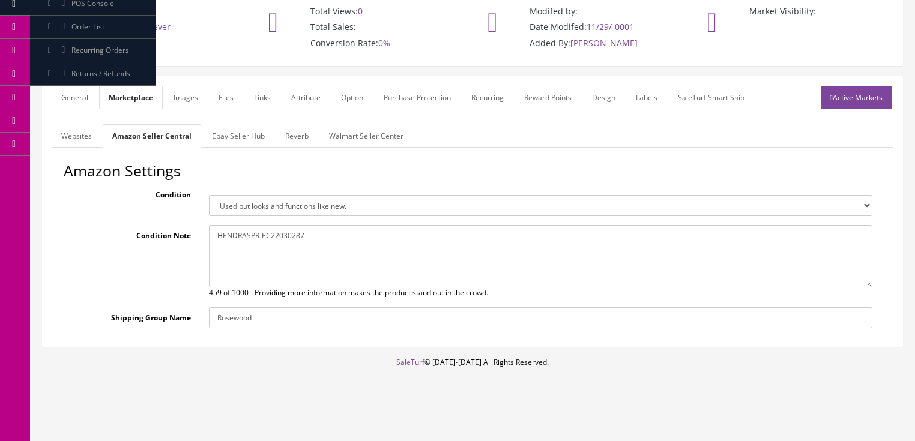
scroll to position [106, 0]
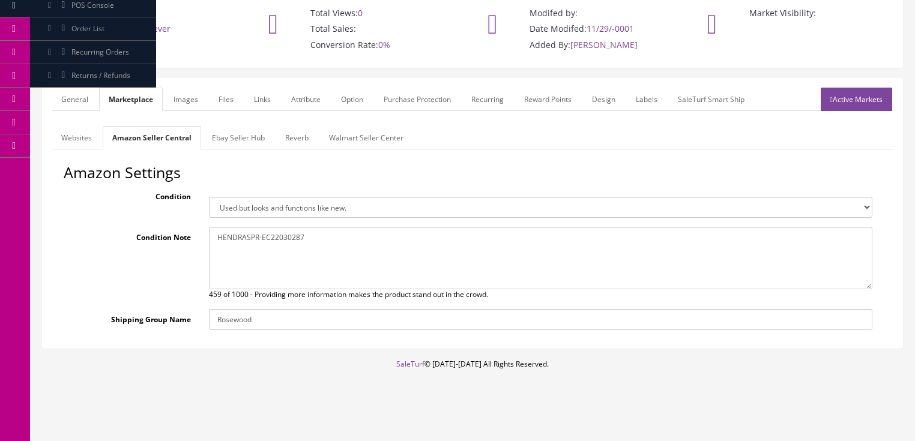
drag, startPoint x: 213, startPoint y: 244, endPoint x: 324, endPoint y: 244, distance: 111.1
click at [324, 244] on textarea "Butler Music just purchased 1,688 Dean and Luna guitars direct from the Armadil…" at bounding box center [540, 258] width 663 height 62
paste textarea "Butler Music just purchased 1,688 Dean and Luna guitars direct from the Armadil…"
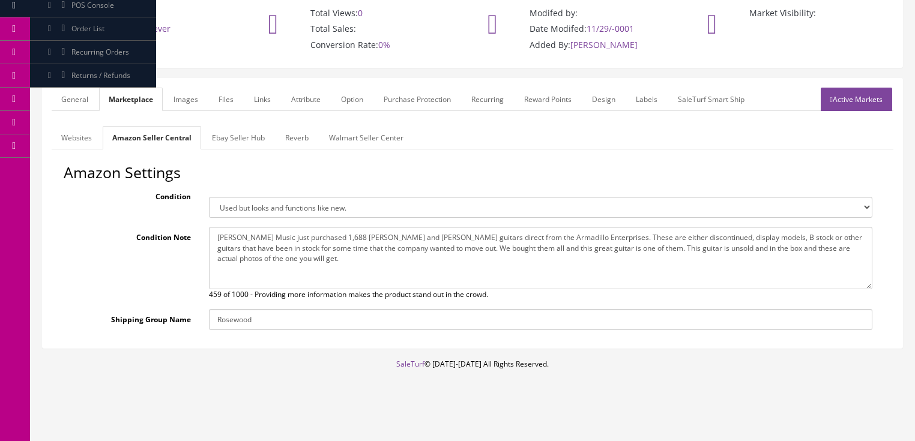
type textarea "Butler Music just purchased 1,688 Dean and Luna guitars direct from the Armadil…"
click at [246, 136] on link "Ebay Seller Hub" at bounding box center [238, 137] width 72 height 23
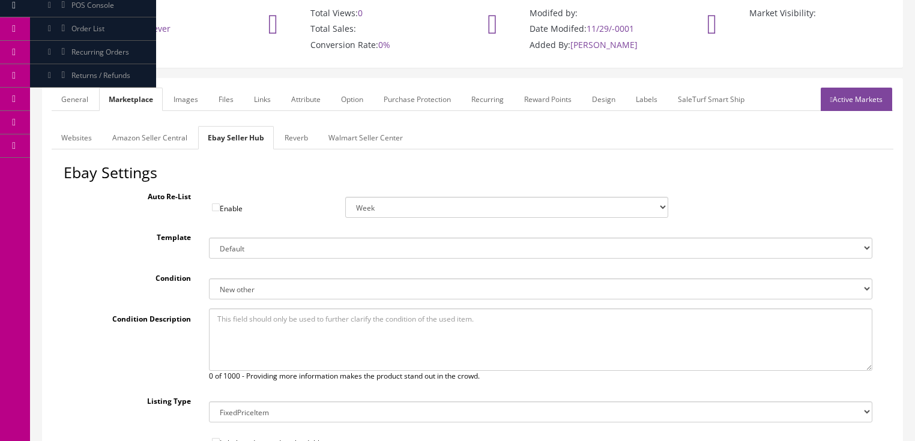
click at [235, 327] on textarea at bounding box center [540, 340] width 663 height 62
paste textarea "Butler Music just purchased 1,688 Dean and Luna guitars direct from the Armadil…"
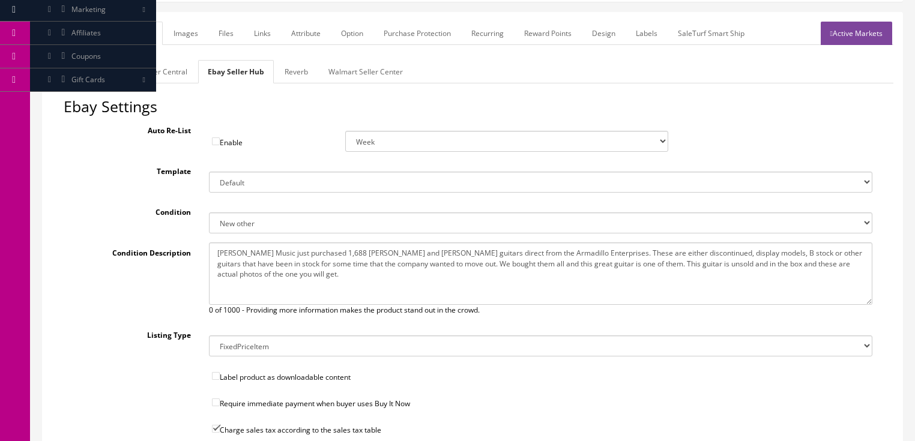
scroll to position [104, 0]
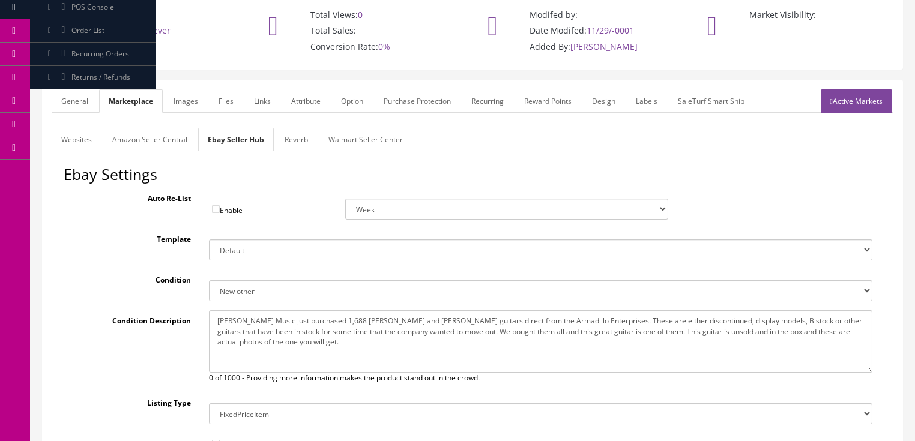
type textarea "Butler Music just purchased 1,688 Dean and Luna guitars direct from the Armadil…"
click at [300, 139] on link "Reverb" at bounding box center [296, 139] width 43 height 23
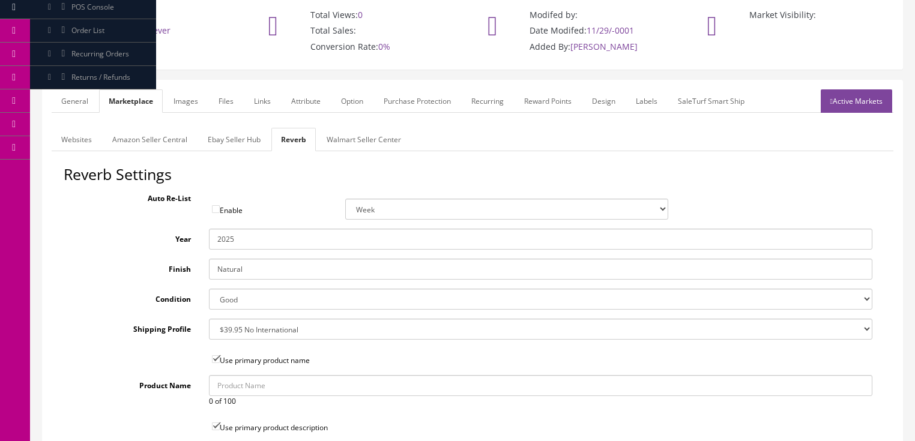
click at [225, 298] on select "Brand New Mint Excellent Very Good Good Fair Poor B-Stock Non Functioning" at bounding box center [540, 299] width 663 height 21
select select "ac5b9c1e-dc78-466d-b0b3-7cf712967a48"
click at [209, 289] on select "Brand New Mint Excellent Very Good Good Fair Poor B-Stock Non Functioning" at bounding box center [540, 299] width 663 height 21
click at [243, 141] on link "Ebay Seller Hub" at bounding box center [234, 139] width 72 height 23
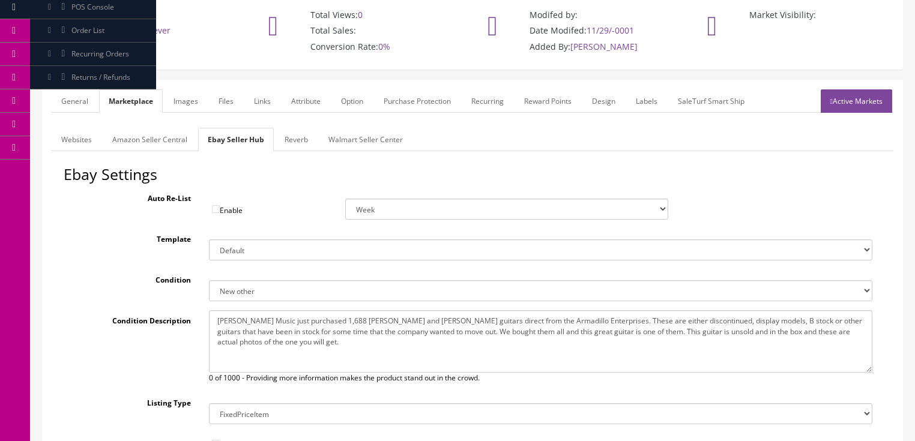
click at [852, 98] on link "Active Markets" at bounding box center [856, 100] width 71 height 23
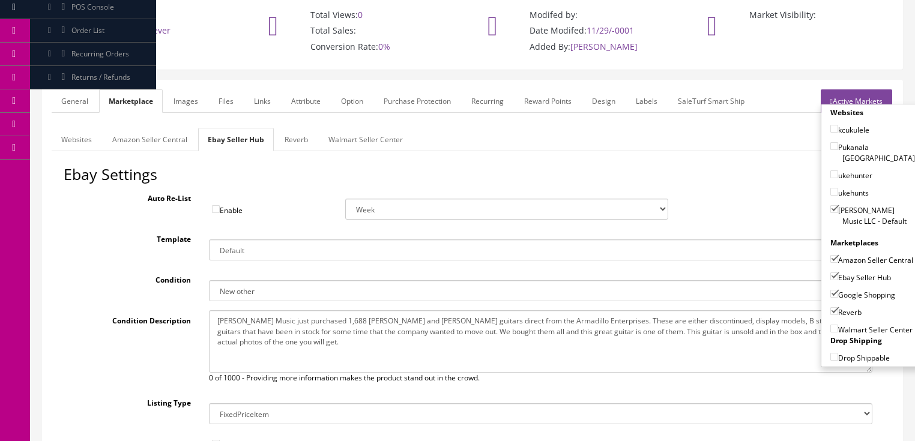
click at [851, 98] on link "Active Markets" at bounding box center [856, 100] width 71 height 23
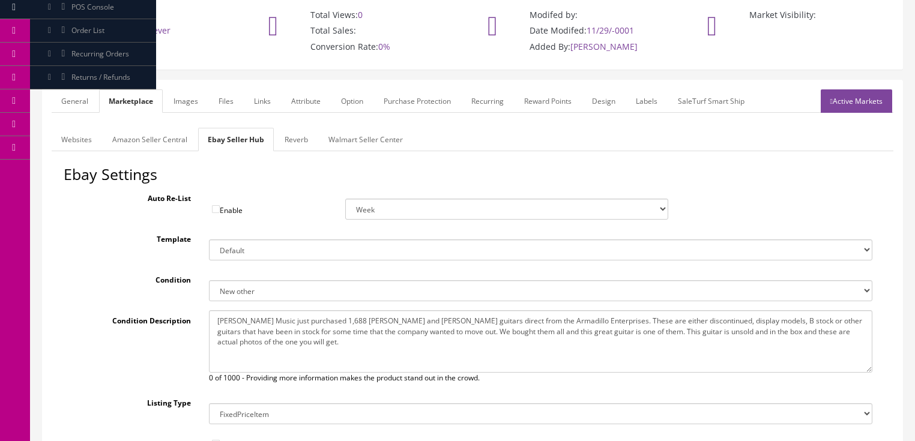
click at [835, 104] on link "Active Markets" at bounding box center [856, 100] width 71 height 23
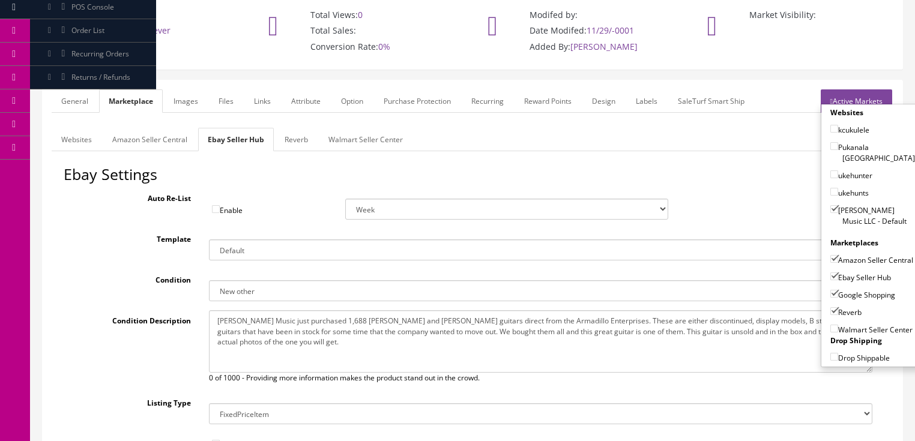
click at [847, 97] on link "Active Markets" at bounding box center [856, 100] width 71 height 23
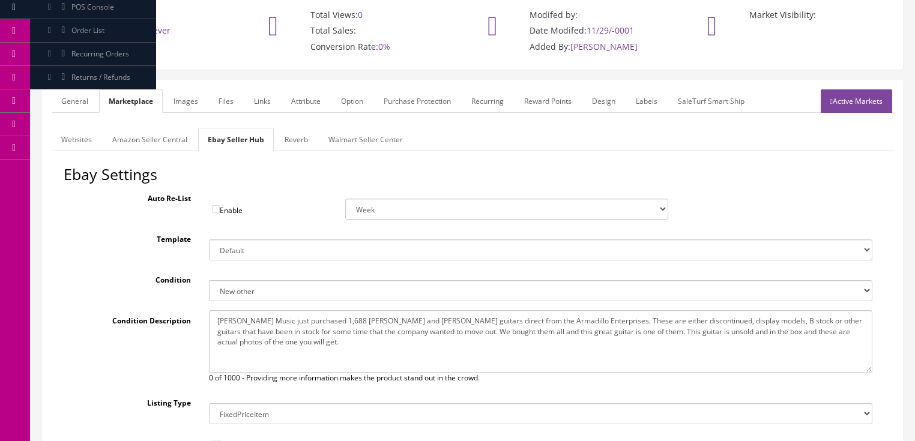
click at [70, 95] on link "General" at bounding box center [75, 100] width 46 height 23
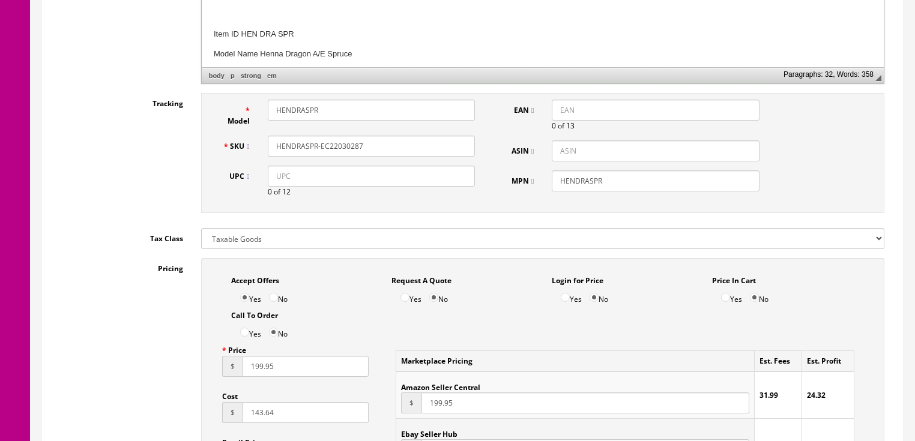
scroll to position [585, 0]
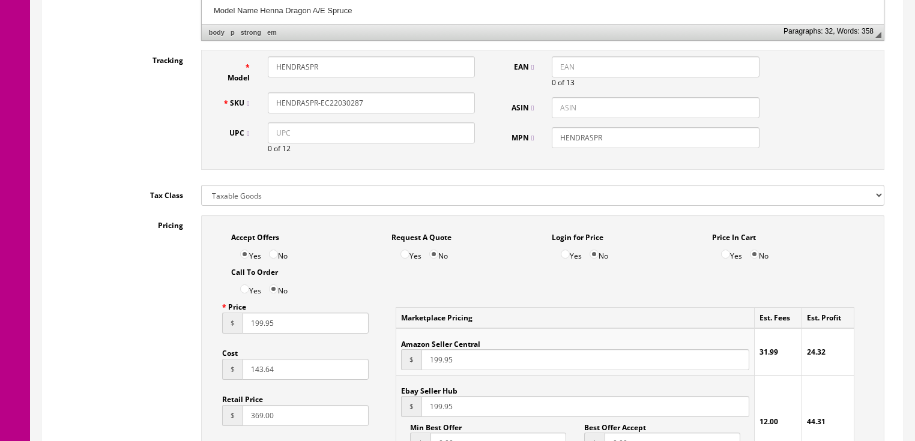
drag, startPoint x: 367, startPoint y: 101, endPoint x: 261, endPoint y: 104, distance: 106.3
click at [245, 105] on div "SKU HENDRASPR-EC22030287" at bounding box center [349, 102] width 271 height 21
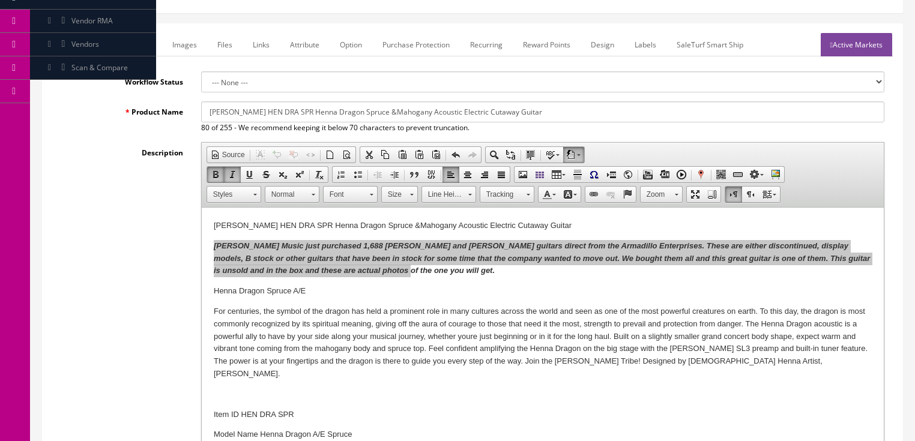
scroll to position [152, 0]
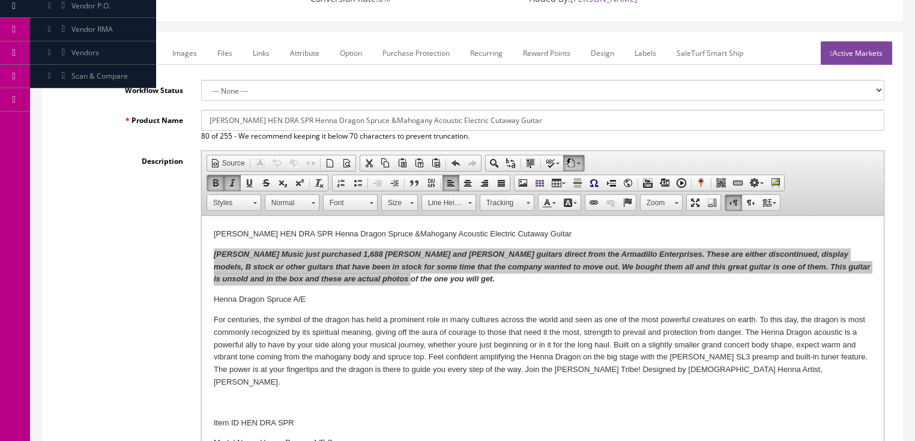
click at [845, 56] on link "Active Markets" at bounding box center [856, 52] width 71 height 23
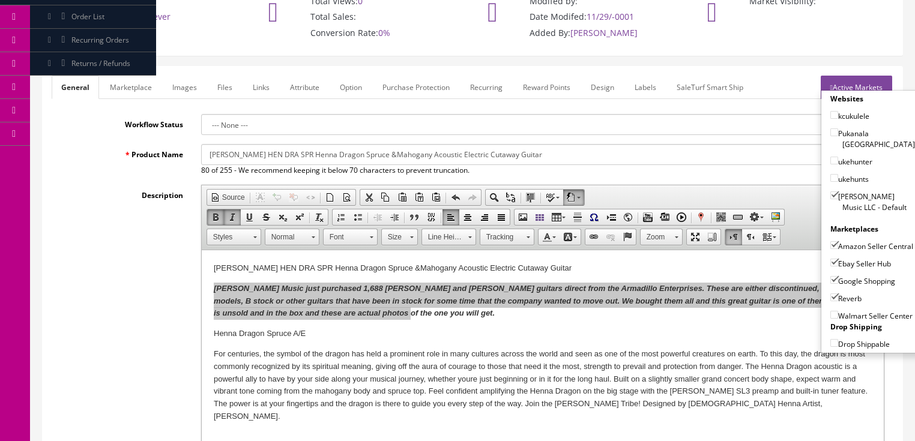
scroll to position [0, 0]
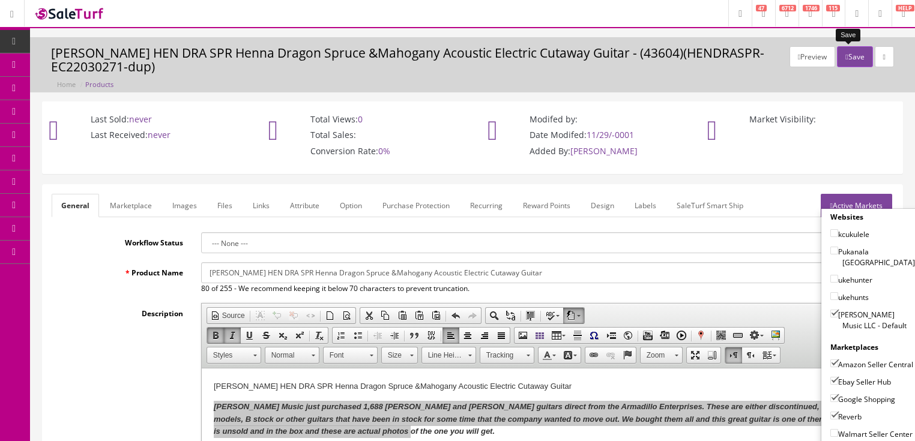
click at [849, 50] on button "Save" at bounding box center [854, 56] width 35 height 21
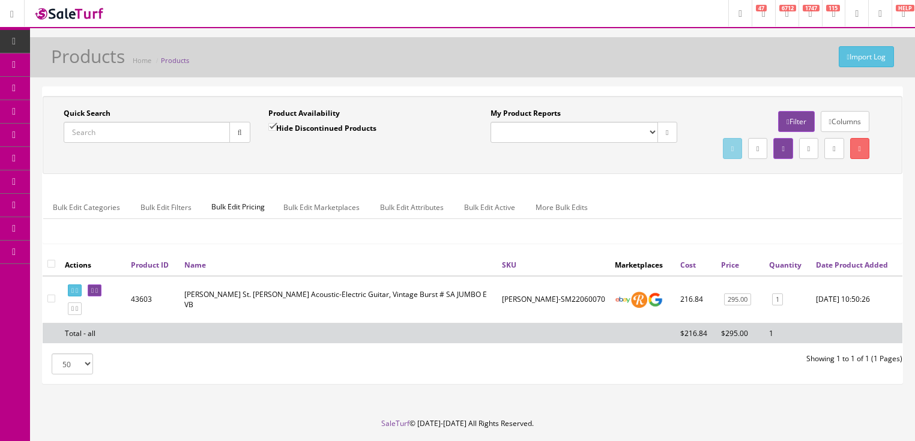
click at [138, 133] on input "Quick Search" at bounding box center [147, 132] width 166 height 21
paste input "HENDRASPR-EC22030287"
click at [238, 140] on button "button" at bounding box center [239, 132] width 21 height 21
click at [72, 294] on icon at bounding box center [72, 291] width 2 height 7
drag, startPoint x: 160, startPoint y: 130, endPoint x: 62, endPoint y: 132, distance: 97.9
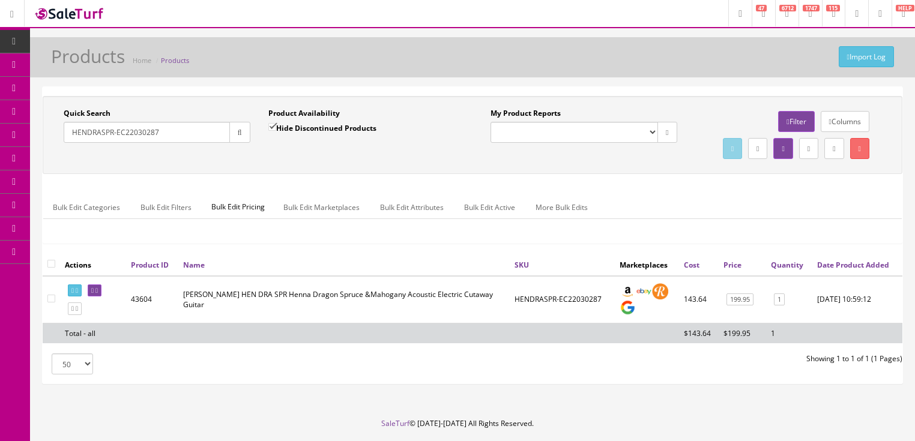
click at [62, 132] on div "Quick Search HENDRASPR-EC22030287 Date From" at bounding box center [157, 130] width 205 height 44
paste input "0118132790"
click at [238, 131] on icon "button" at bounding box center [240, 132] width 4 height 7
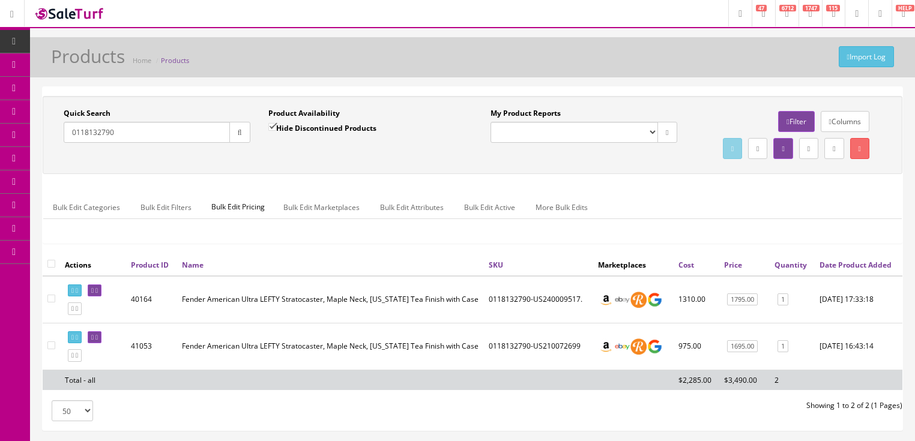
drag, startPoint x: 144, startPoint y: 142, endPoint x: 50, endPoint y: 158, distance: 95.1
click at [49, 158] on div "Quick Search 0118132790 Date From Product Availability Hide Discontinued Produc…" at bounding box center [473, 135] width 854 height 54
type input "sa jumbo e vb"
click at [271, 126] on input "Hide Discontinued Products" at bounding box center [272, 127] width 8 height 8
checkbox input "false"
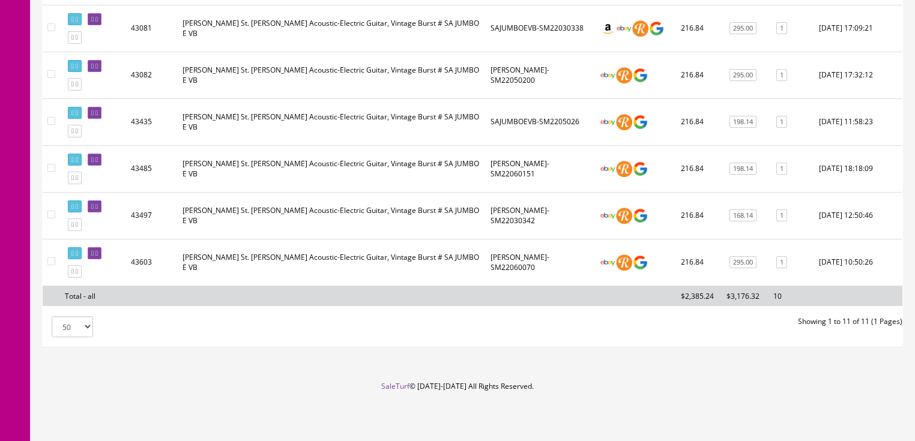
scroll to position [523, 0]
click at [78, 271] on icon at bounding box center [77, 271] width 2 height 7
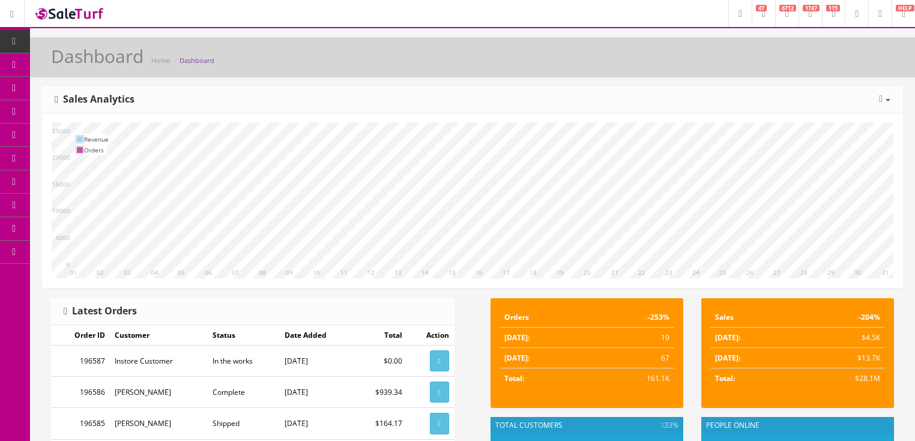
click at [377, 92] on div "[DATE] Week Month Year Year over Year Last Year over Prior Year Sales Analytics" at bounding box center [473, 100] width 860 height 26
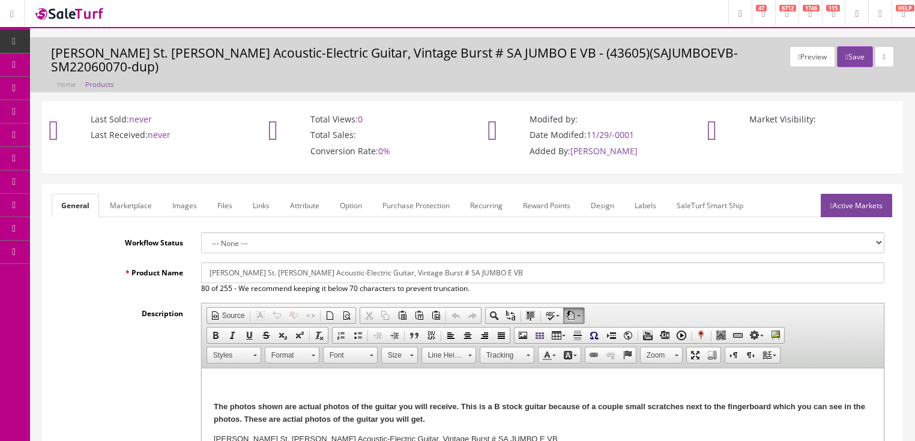
drag, startPoint x: 647, startPoint y: 408, endPoint x: 651, endPoint y: 431, distance: 23.8
click at [647, 408] on strong "The photos shown are actual photos of the guitar you will receive. This is a B …" at bounding box center [538, 413] width 651 height 22
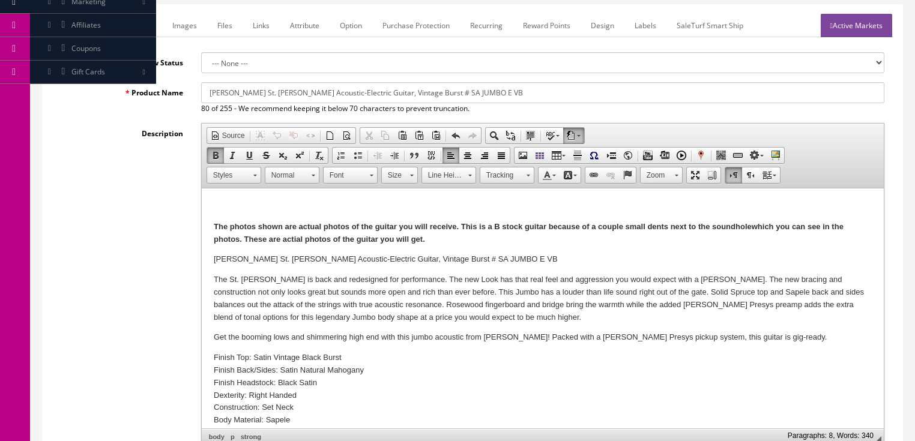
scroll to position [336, 0]
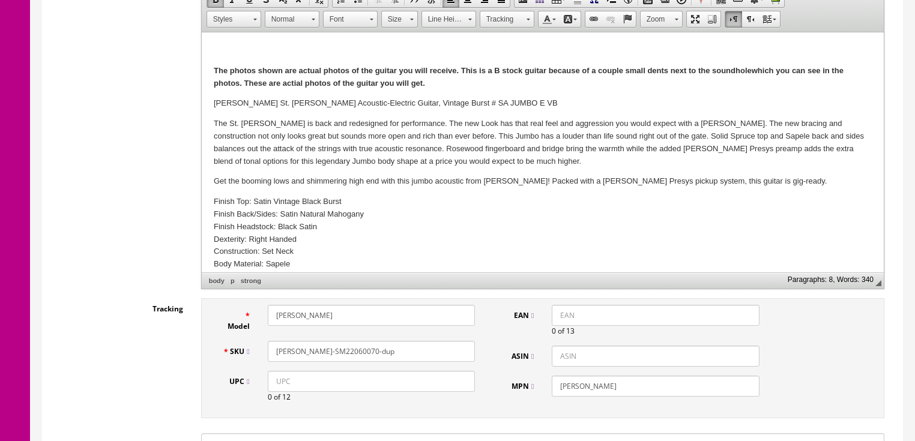
drag, startPoint x: 345, startPoint y: 354, endPoint x: 413, endPoint y: 354, distance: 67.8
click at [413, 354] on input "SAJUMBOEVB-SM22060070-dup" at bounding box center [371, 351] width 207 height 21
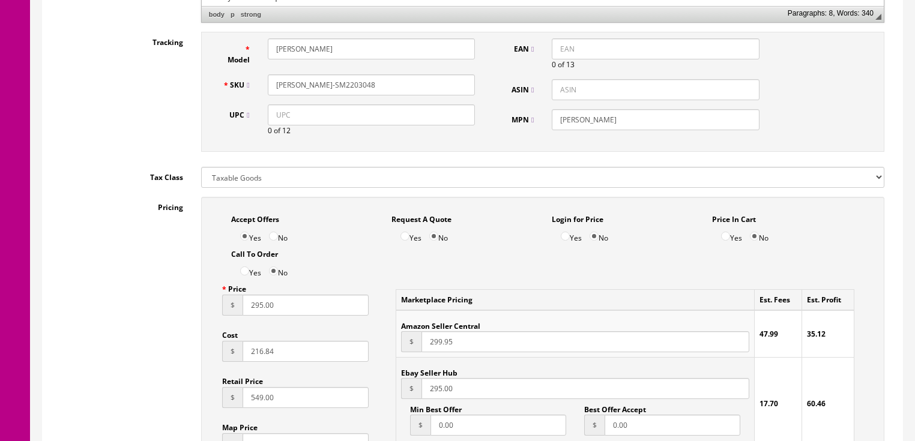
scroll to position [624, 0]
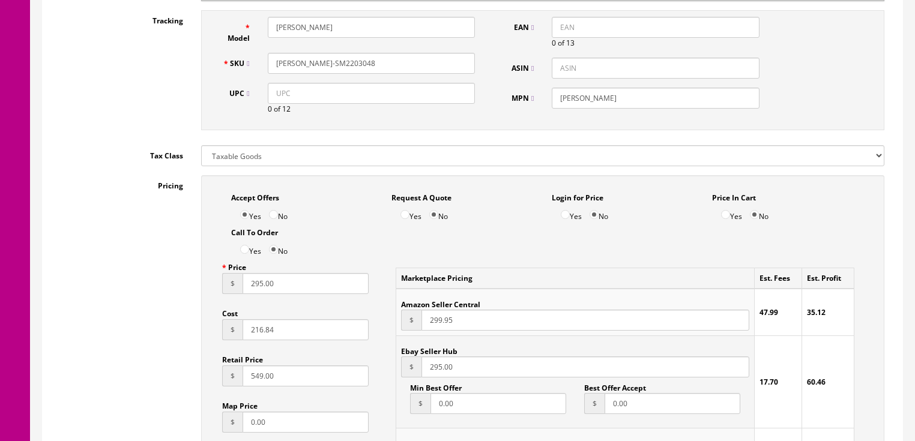
type input "[PERSON_NAME]-SM2203048"
drag, startPoint x: 254, startPoint y: 288, endPoint x: 298, endPoint y: 288, distance: 43.8
click at [298, 288] on input "295.00" at bounding box center [306, 283] width 127 height 21
type input "262.00"
click at [432, 377] on input "295.00" at bounding box center [584, 367] width 327 height 21
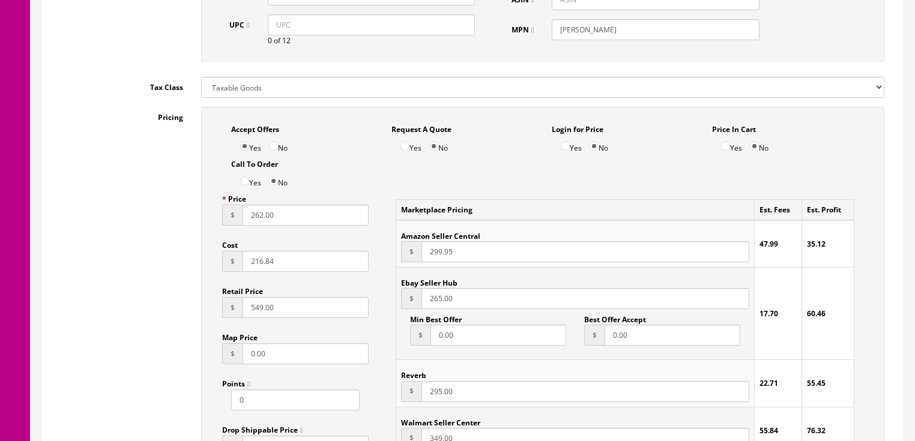
scroll to position [720, 0]
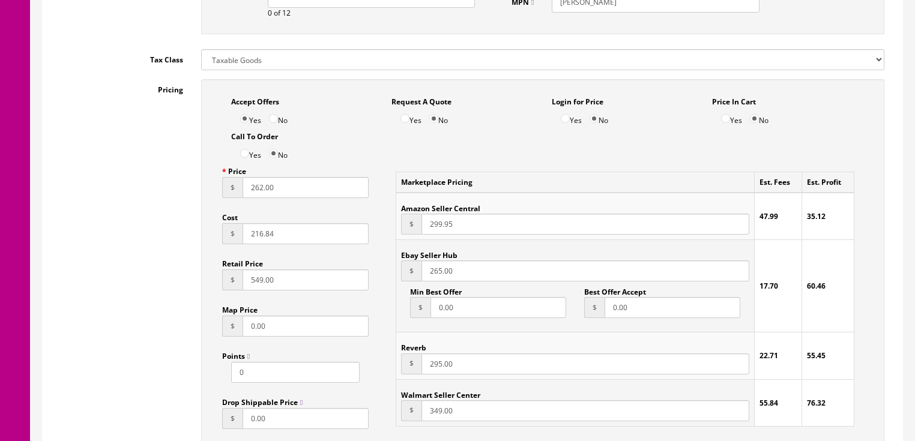
type input "265.00"
click at [430, 371] on input "295.00" at bounding box center [584, 364] width 327 height 21
click at [432, 370] on input "295.00" at bounding box center [584, 364] width 327 height 21
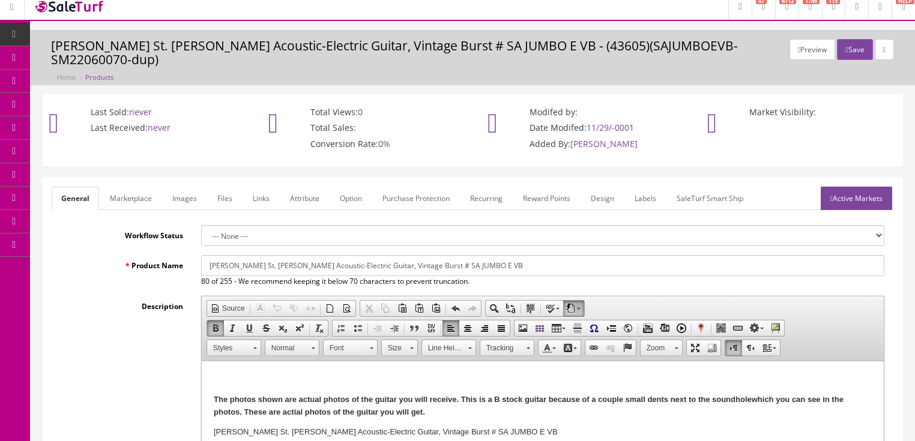
scroll to position [0, 0]
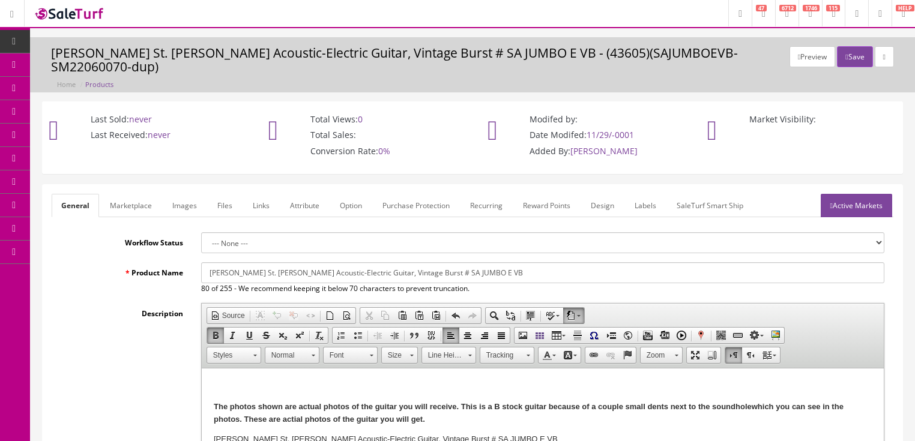
type input "265.00"
click at [182, 204] on link "Images" at bounding box center [185, 205] width 44 height 23
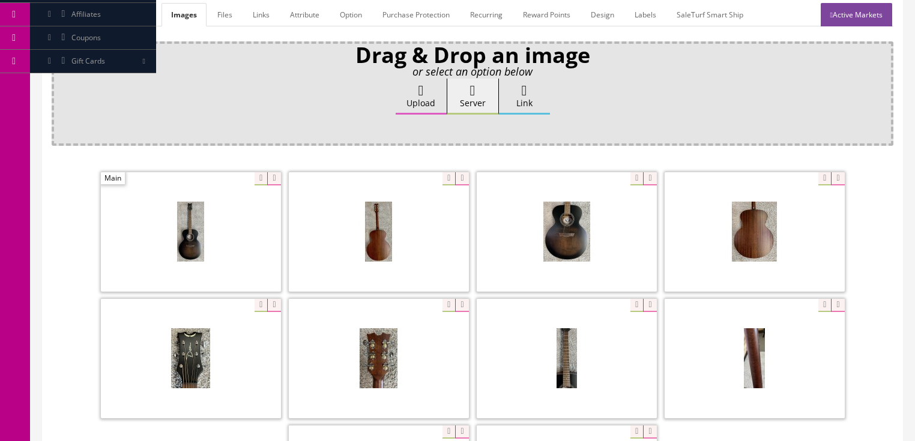
scroll to position [192, 0]
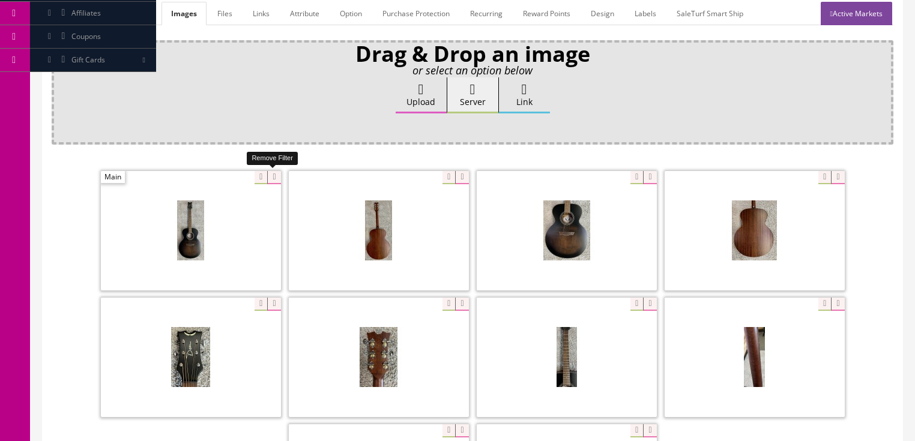
click at [274, 179] on icon at bounding box center [273, 177] width 13 height 13
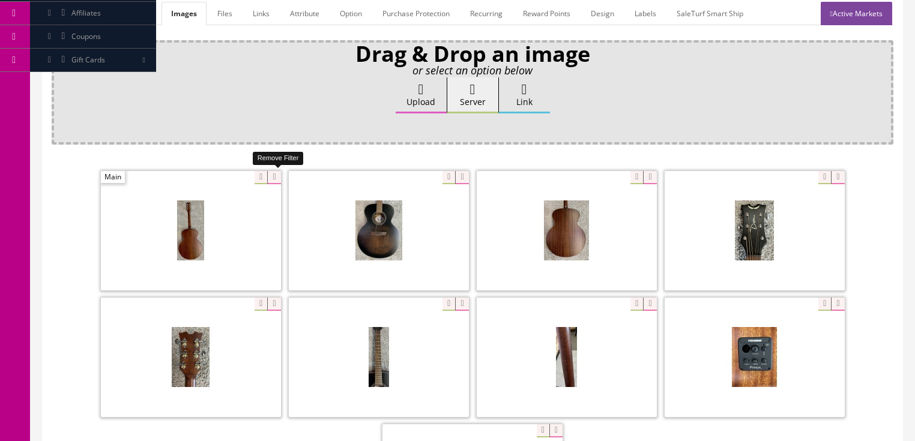
click at [274, 179] on icon at bounding box center [273, 177] width 13 height 13
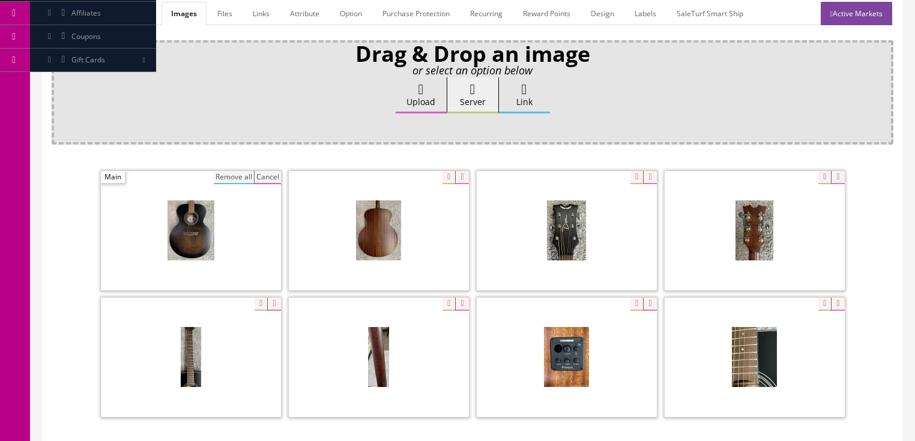
click at [249, 173] on button "Remove all" at bounding box center [234, 177] width 40 height 13
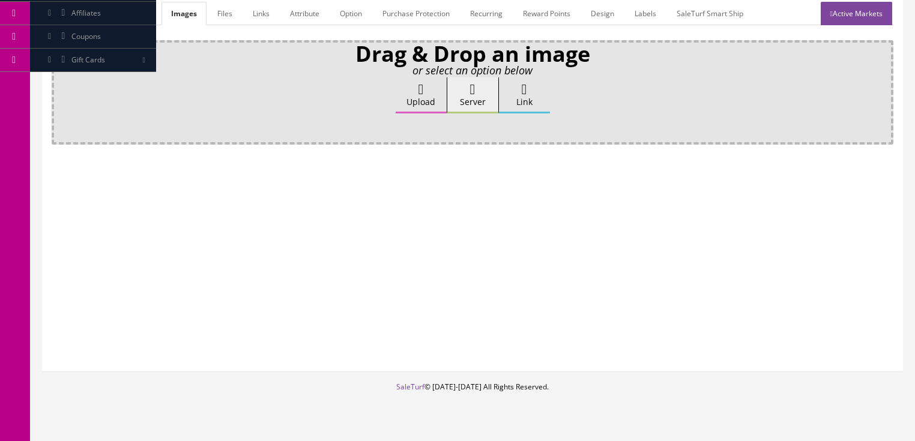
click at [411, 94] on label "Upload" at bounding box center [421, 95] width 51 height 36
click at [60, 89] on input "Upload" at bounding box center [60, 83] width 0 height 12
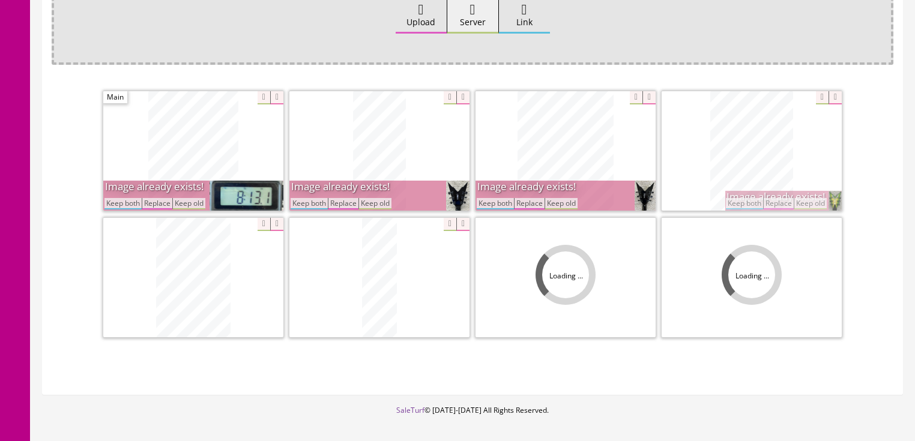
scroll to position [288, 0]
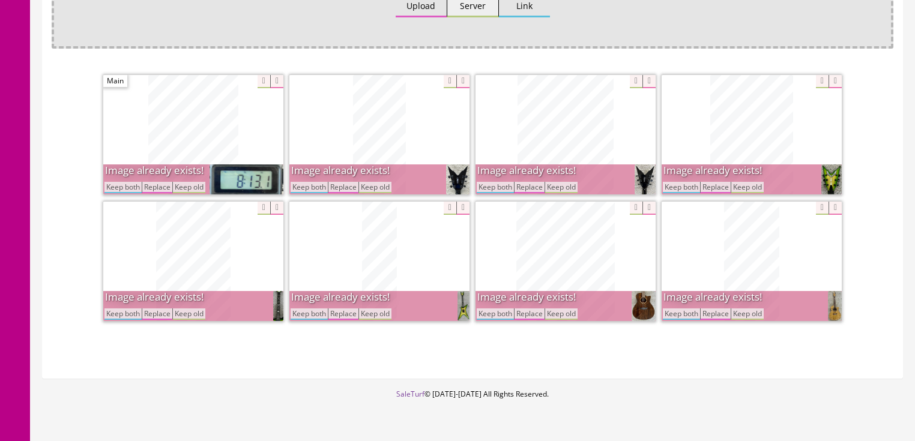
click at [683, 185] on button "Keep both" at bounding box center [681, 187] width 37 height 11
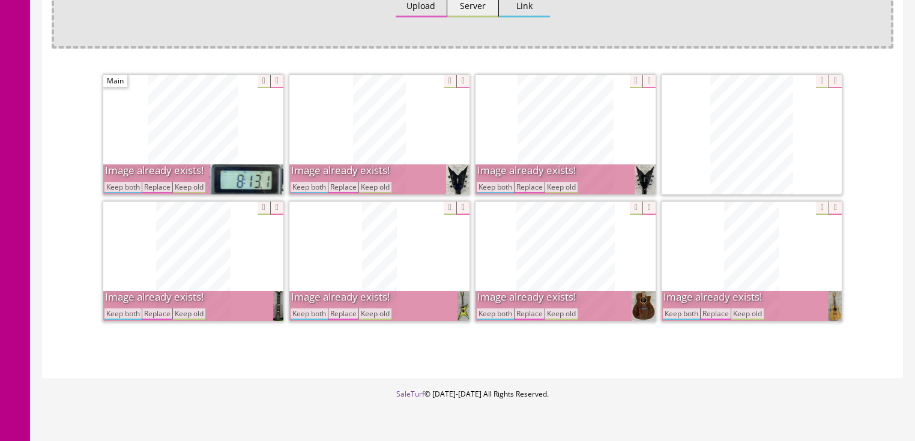
click at [682, 318] on button "Keep both" at bounding box center [681, 314] width 37 height 11
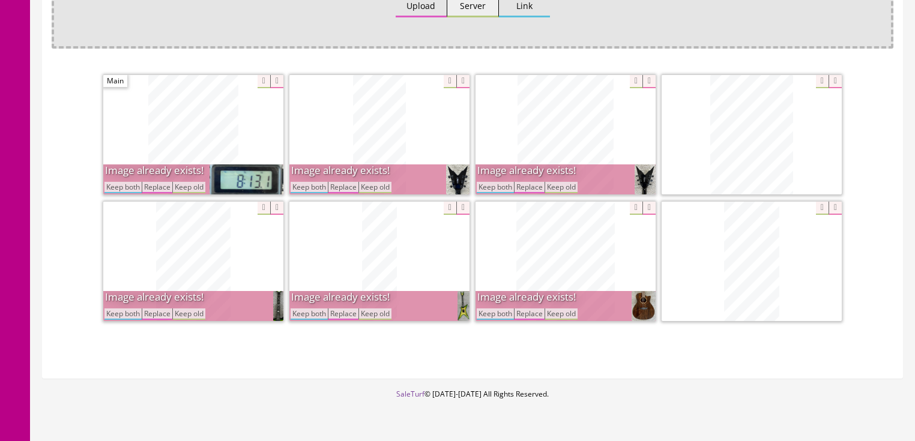
click at [489, 186] on button "Keep both" at bounding box center [495, 187] width 37 height 11
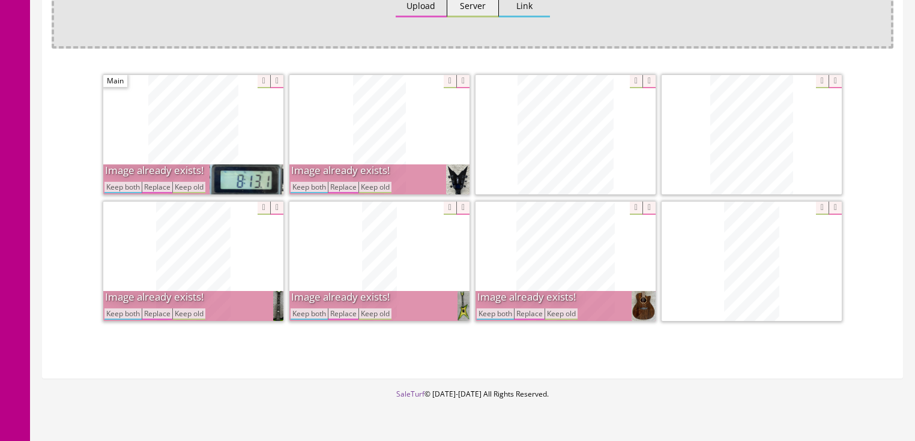
drag, startPoint x: 496, startPoint y: 312, endPoint x: 396, endPoint y: 274, distance: 107.9
click at [495, 312] on button "Keep both" at bounding box center [495, 314] width 37 height 11
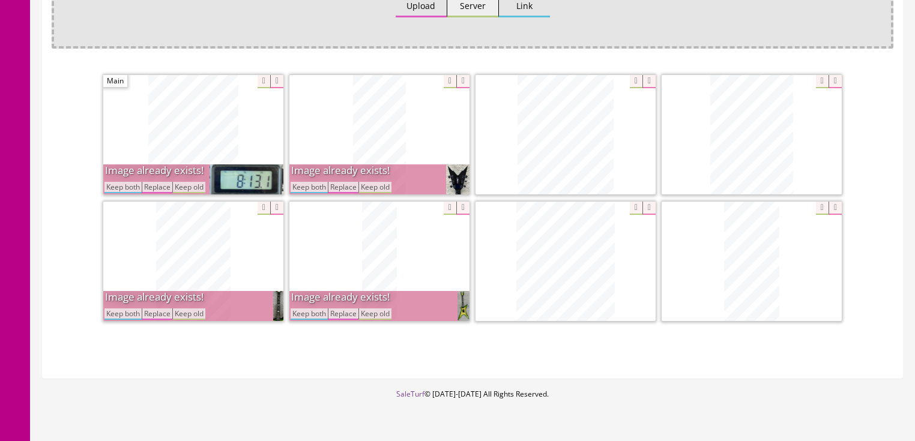
click at [315, 182] on button "Keep both" at bounding box center [309, 187] width 37 height 11
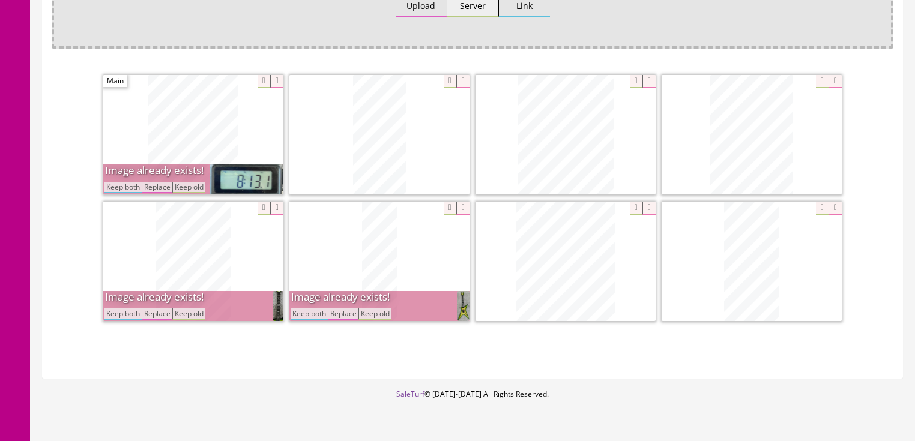
click at [318, 310] on button "Keep both" at bounding box center [309, 314] width 37 height 11
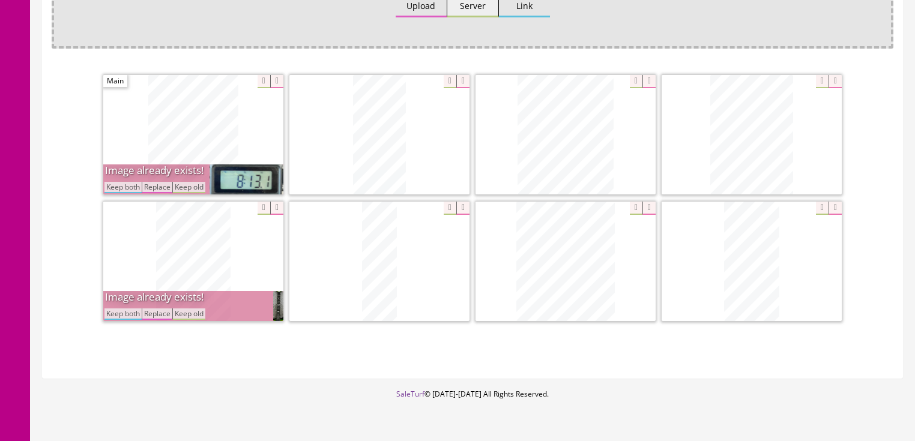
drag, startPoint x: 130, startPoint y: 311, endPoint x: 127, endPoint y: 267, distance: 44.5
click at [130, 310] on button "Keep both" at bounding box center [122, 314] width 37 height 11
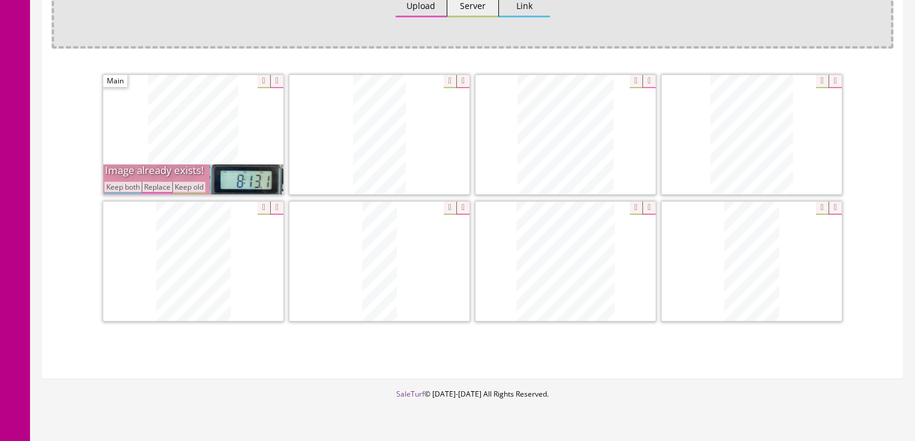
click at [123, 187] on button "Keep both" at bounding box center [122, 187] width 37 height 11
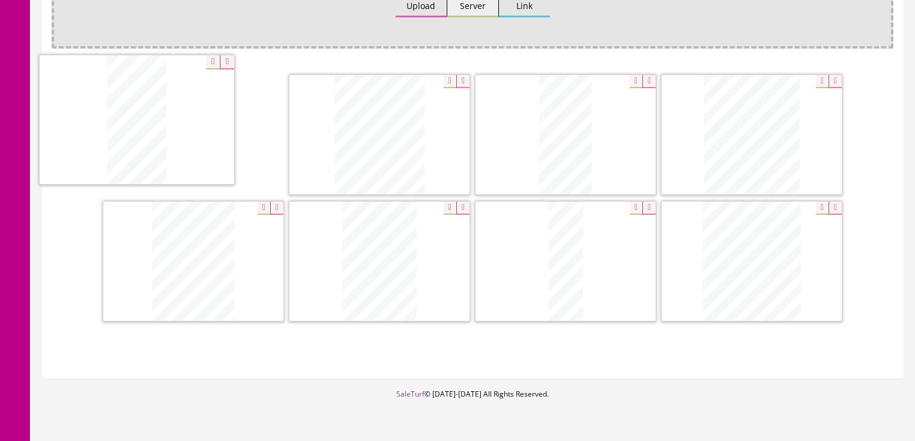
drag, startPoint x: 737, startPoint y: 273, endPoint x: 232, endPoint y: 185, distance: 512.4
drag, startPoint x: 576, startPoint y: 159, endPoint x: 373, endPoint y: 158, distance: 202.9
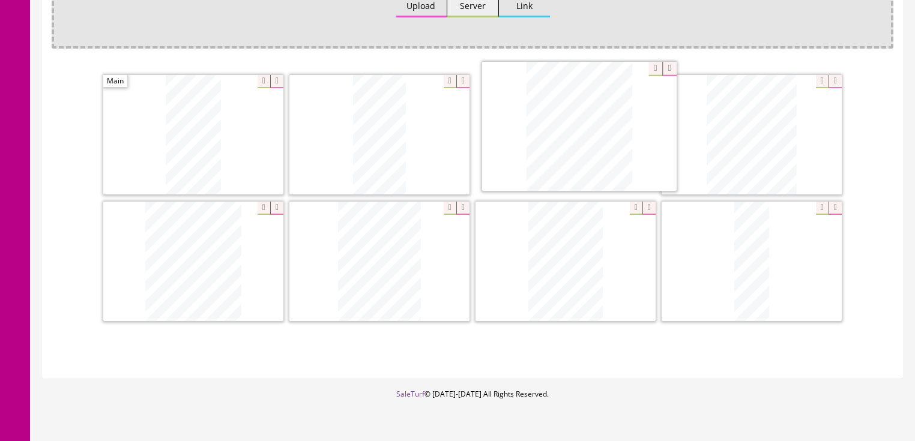
drag, startPoint x: 749, startPoint y: 283, endPoint x: 577, endPoint y: 150, distance: 217.8
drag, startPoint x: 194, startPoint y: 262, endPoint x: 766, endPoint y: 130, distance: 586.5
drag, startPoint x: 565, startPoint y: 249, endPoint x: 133, endPoint y: 251, distance: 432.8
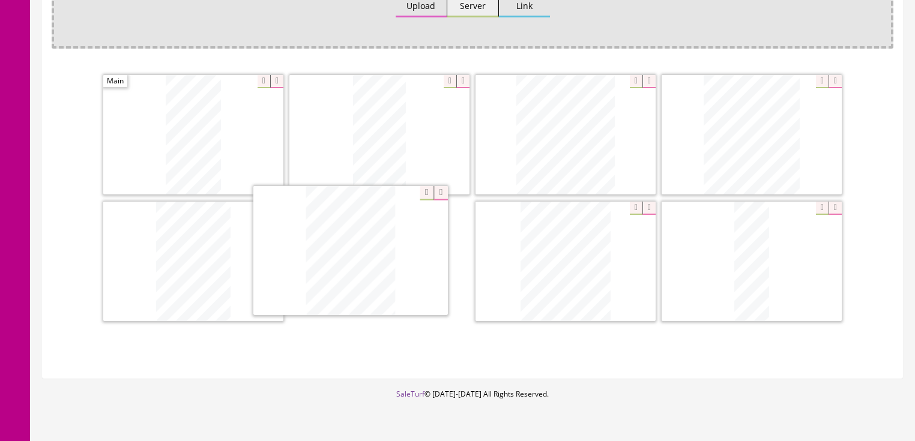
drag, startPoint x: 583, startPoint y: 255, endPoint x: 367, endPoint y: 246, distance: 216.3
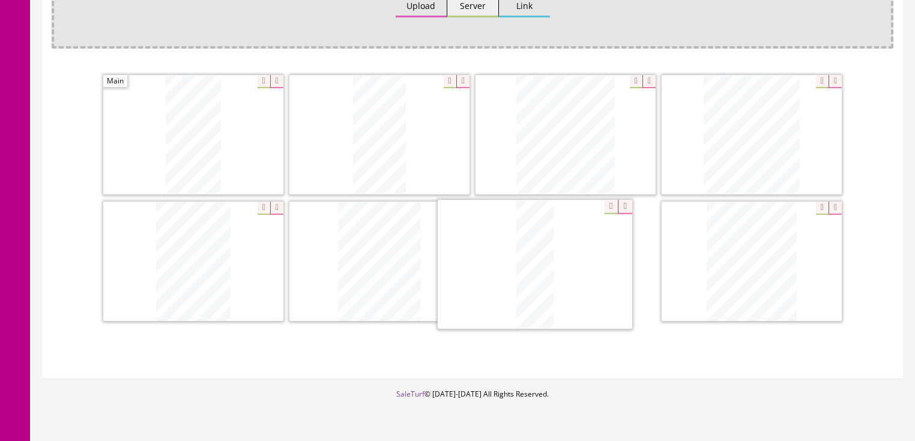
drag, startPoint x: 768, startPoint y: 242, endPoint x: 642, endPoint y: 247, distance: 126.2
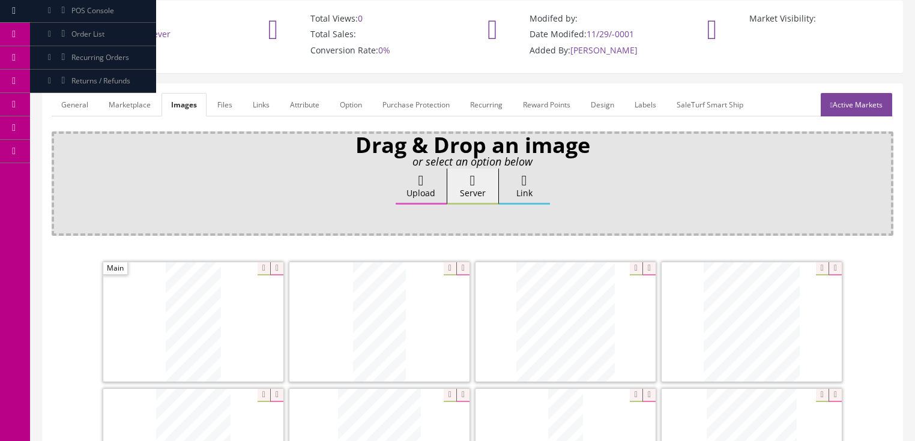
scroll to position [77, 0]
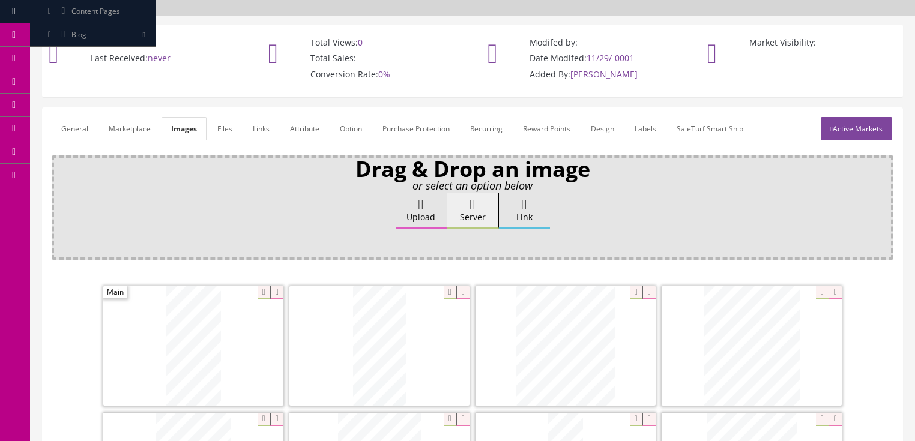
drag, startPoint x: 855, startPoint y: 133, endPoint x: 847, endPoint y: 145, distance: 13.8
click at [855, 133] on link "Active Markets" at bounding box center [856, 128] width 71 height 23
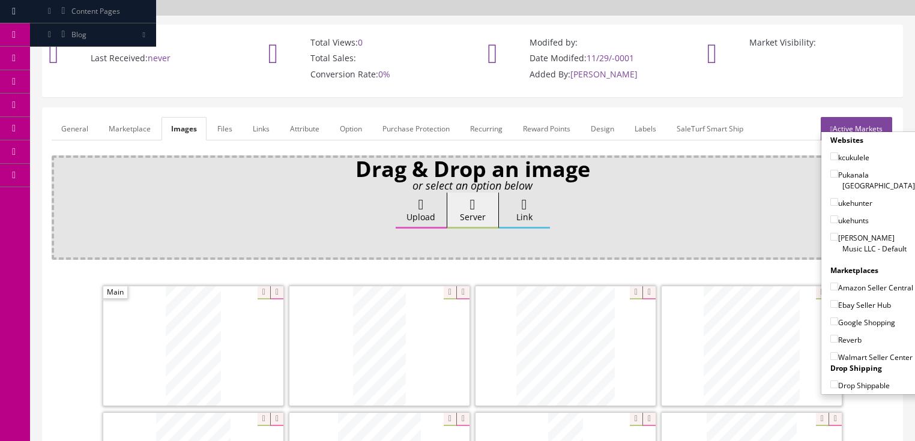
click at [831, 233] on input"] "[PERSON_NAME] Music LLC - Default" at bounding box center [834, 237] width 8 height 8
checkbox input"] "true"
click at [831, 283] on input"] "Amazon Seller Central" at bounding box center [834, 287] width 8 height 8
checkbox input"] "true"
click at [831, 303] on input"] "Ebay Seller Hub" at bounding box center [834, 304] width 8 height 8
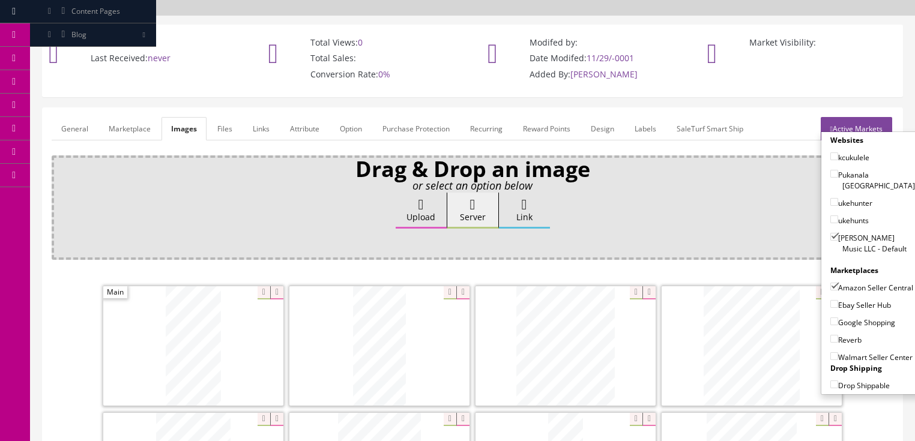
checkbox input"] "true"
click at [831, 322] on label "Google Shopping" at bounding box center [862, 322] width 65 height 12
click at [831, 322] on input"] "Google Shopping" at bounding box center [834, 322] width 8 height 8
checkbox input"] "true"
click at [831, 335] on input"] "Reverb" at bounding box center [834, 339] width 8 height 8
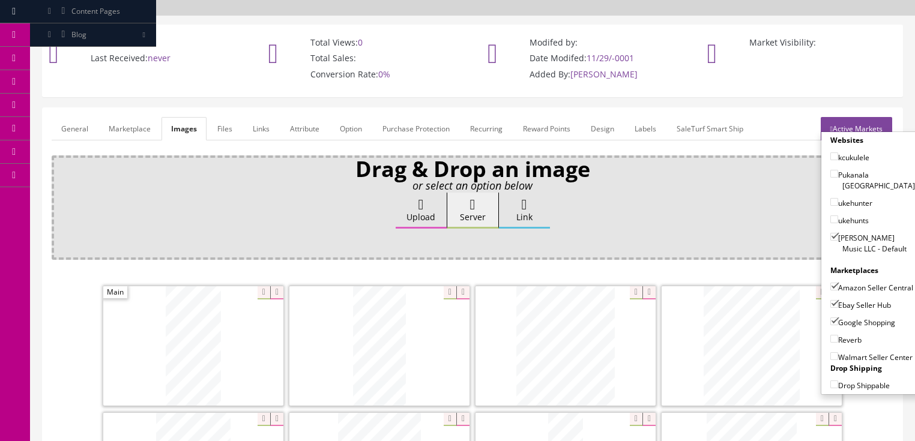
checkbox input"] "true"
click at [868, 122] on link "Active Markets" at bounding box center [856, 128] width 71 height 23
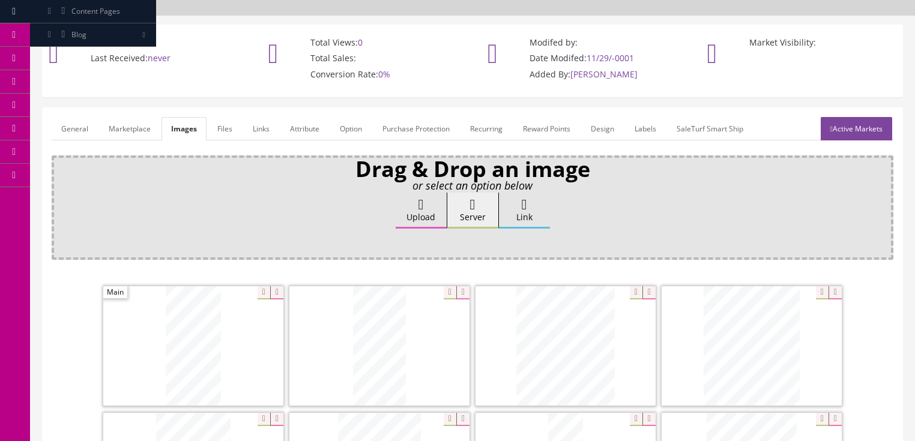
click at [82, 128] on link "General" at bounding box center [75, 128] width 46 height 23
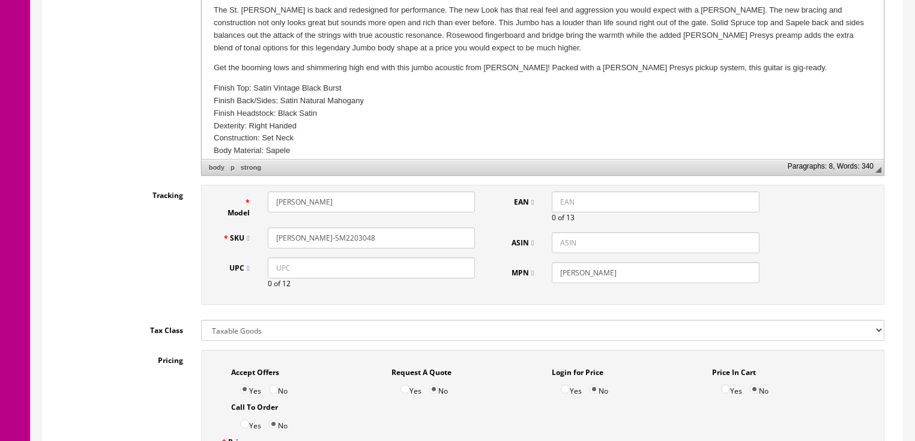
scroll to position [461, 0]
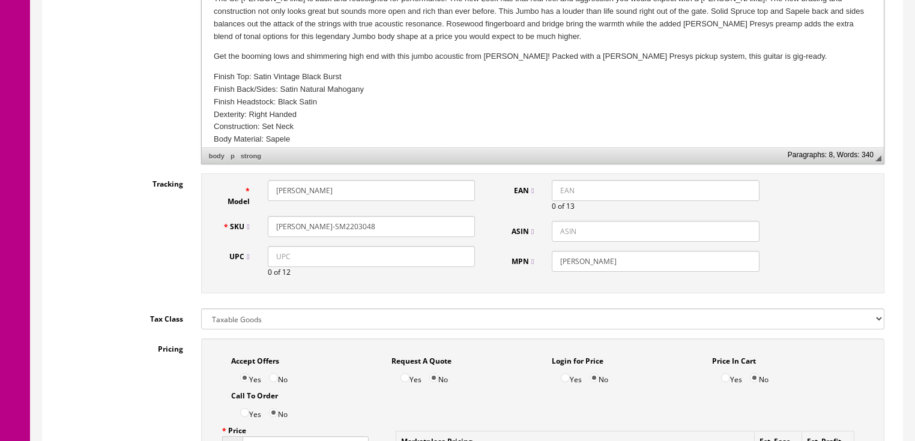
drag, startPoint x: 347, startPoint y: 230, endPoint x: 372, endPoint y: 230, distance: 25.2
click at [372, 230] on input "[PERSON_NAME]-SM2203048" at bounding box center [371, 226] width 207 height 21
click at [376, 244] on div "Model SAJUMBOEVB SKU SAJUMBOEVB-SM2203048 UPC 0 of 12" at bounding box center [349, 233] width 271 height 107
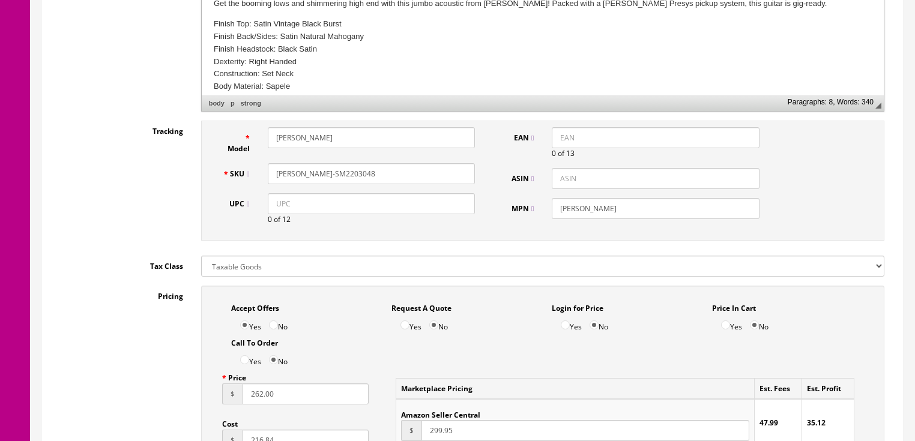
scroll to position [509, 0]
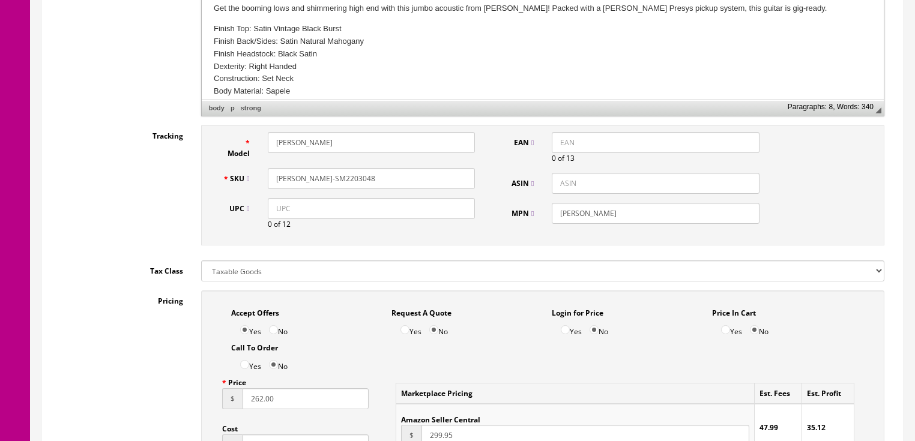
drag, startPoint x: 371, startPoint y: 175, endPoint x: 249, endPoint y: 180, distance: 122.0
click at [249, 180] on div "SKU SAJUMBOEVB-SM2203048" at bounding box center [349, 178] width 271 height 21
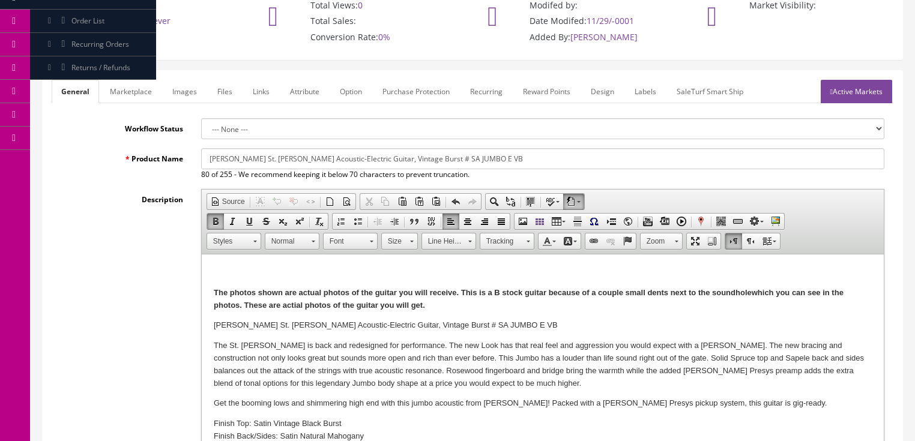
scroll to position [77, 0]
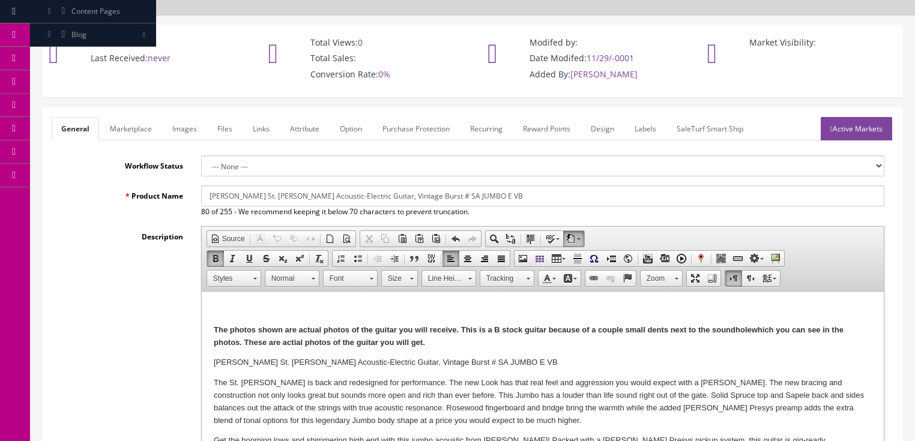
click at [850, 134] on link "Active Markets" at bounding box center [856, 128] width 71 height 23
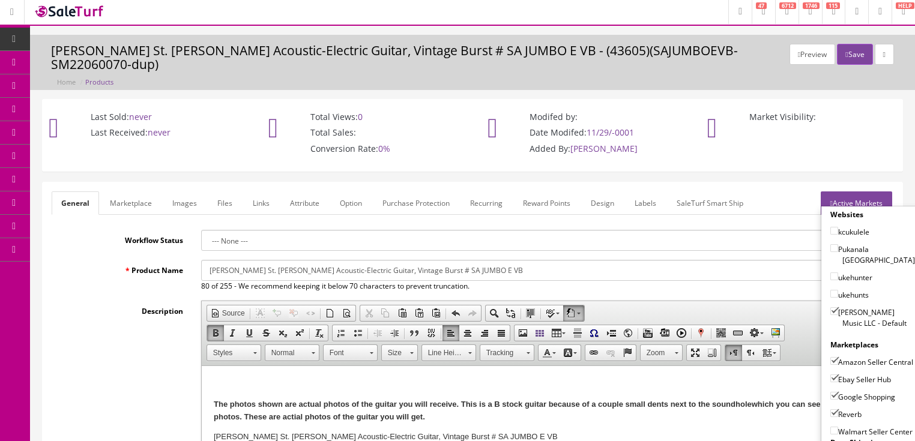
scroll to position [0, 0]
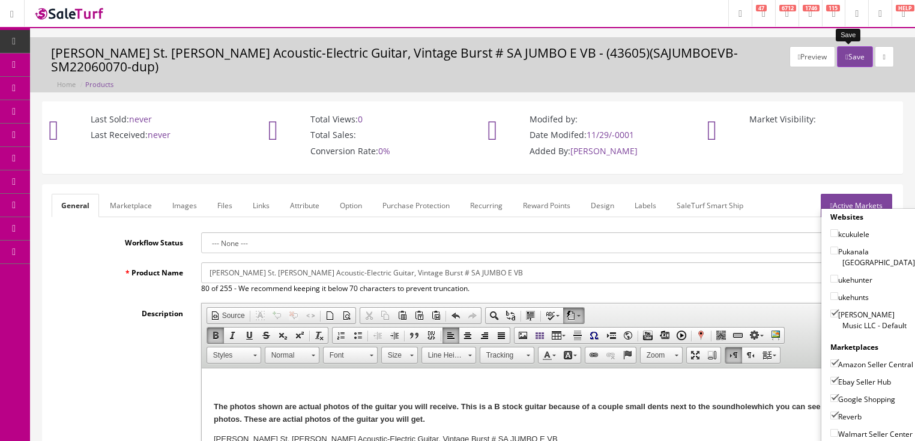
click at [845, 55] on icon "button" at bounding box center [846, 56] width 2 height 7
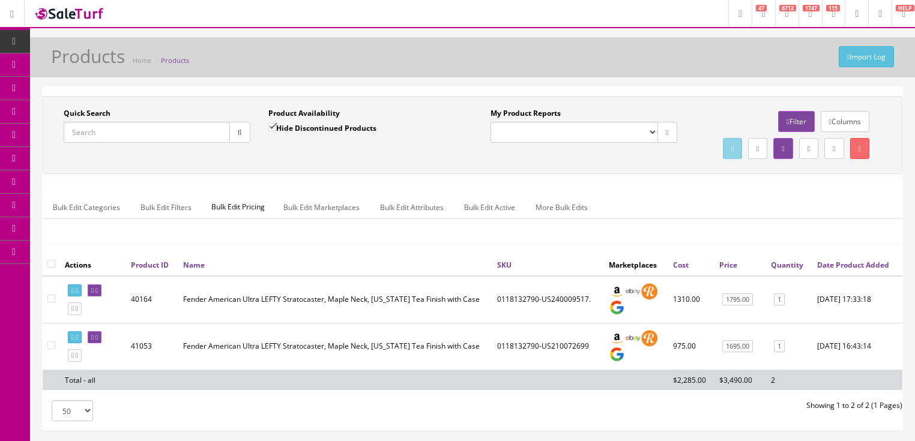
click at [163, 131] on input "Quick Search" at bounding box center [147, 132] width 166 height 21
paste input "[PERSON_NAME]-SM2203048"
type input "[PERSON_NAME]-SM2203048"
click at [241, 132] on icon "button" at bounding box center [240, 132] width 4 height 7
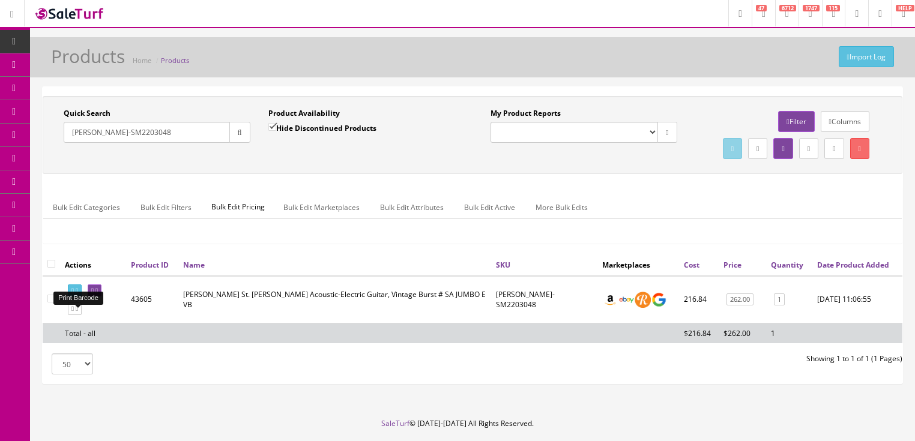
click at [78, 294] on icon at bounding box center [77, 291] width 2 height 7
click at [94, 294] on icon at bounding box center [92, 291] width 2 height 7
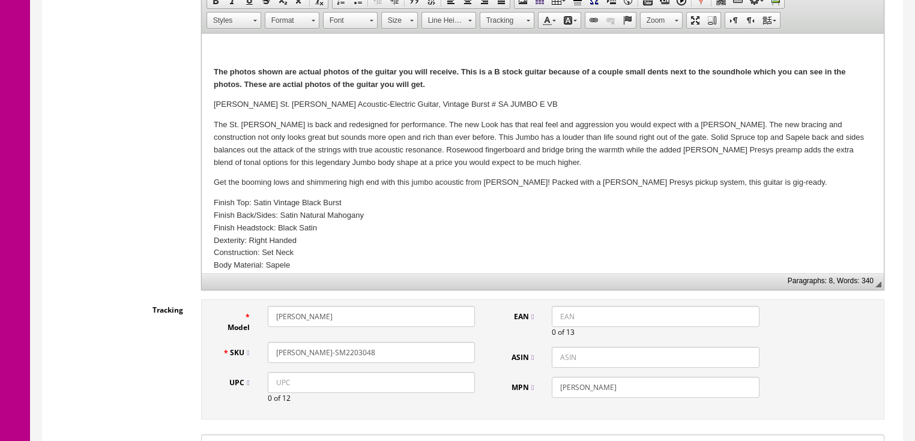
scroll to position [336, 0]
drag, startPoint x: 323, startPoint y: 337, endPoint x: 426, endPoint y: 337, distance: 103.3
click at [425, 341] on input "[PERSON_NAME]-SM2203048" at bounding box center [371, 351] width 207 height 21
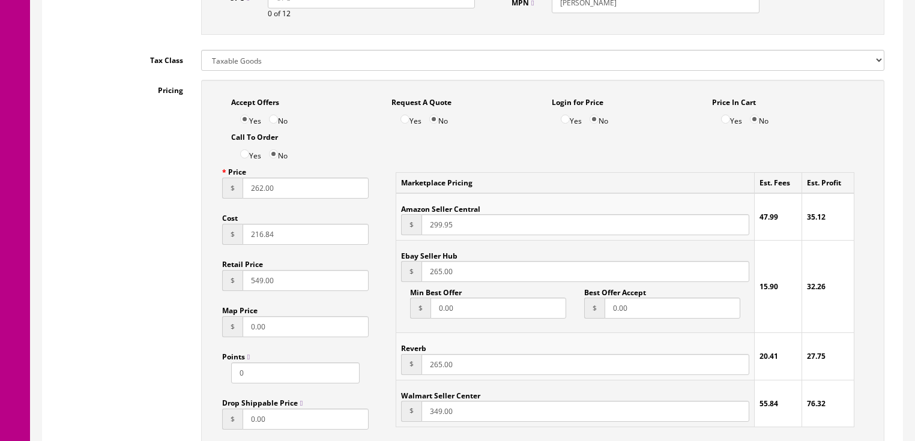
scroll to position [720, 0]
type input "[PERSON_NAME]-Booth#242"
drag, startPoint x: 253, startPoint y: 178, endPoint x: 326, endPoint y: 173, distance: 72.8
click at [326, 177] on input "262.00" at bounding box center [306, 187] width 127 height 21
type input "249.95"
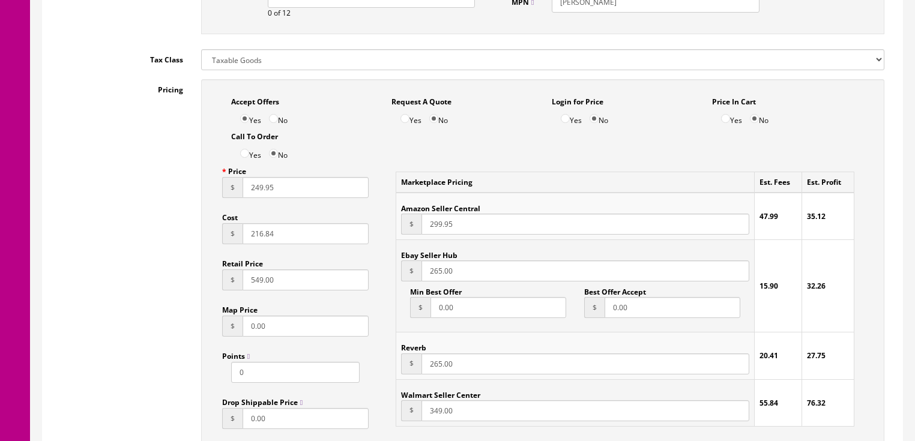
click at [149, 214] on div "Pricing Accept Offers Yes No Request A Quote Yes No Login for Price Yes No Pric…" at bounding box center [473, 350] width 842 height 542
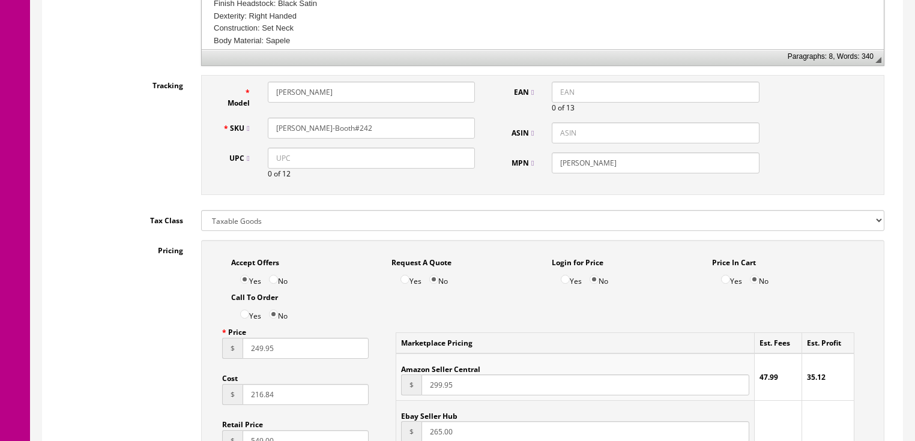
scroll to position [528, 0]
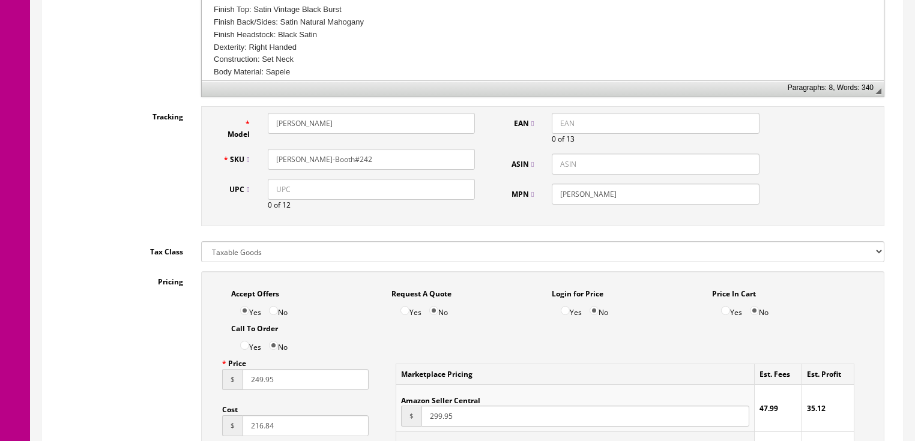
drag, startPoint x: 360, startPoint y: 144, endPoint x: 280, endPoint y: 146, distance: 79.9
click at [242, 149] on div "SKU [PERSON_NAME]-Booth#242" at bounding box center [349, 159] width 271 height 21
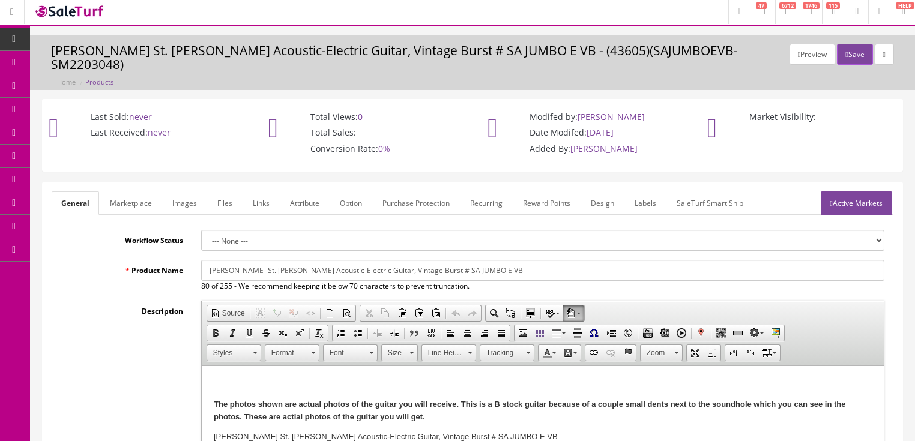
scroll to position [0, 0]
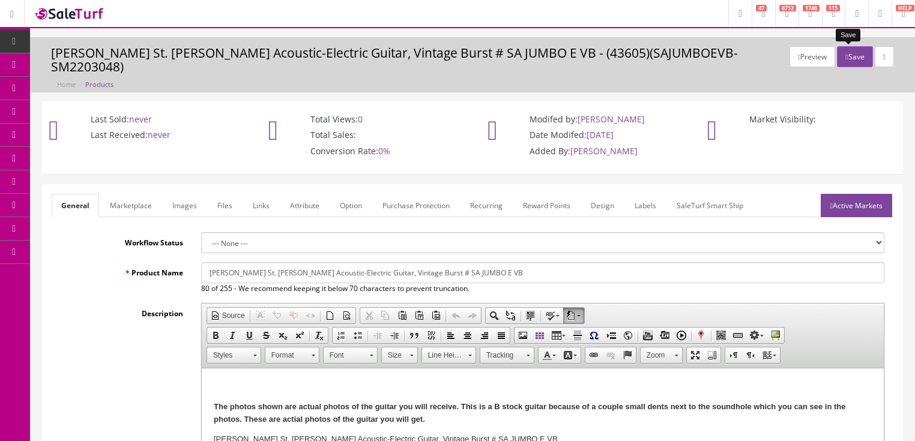
click at [848, 55] on button "Save" at bounding box center [854, 56] width 35 height 21
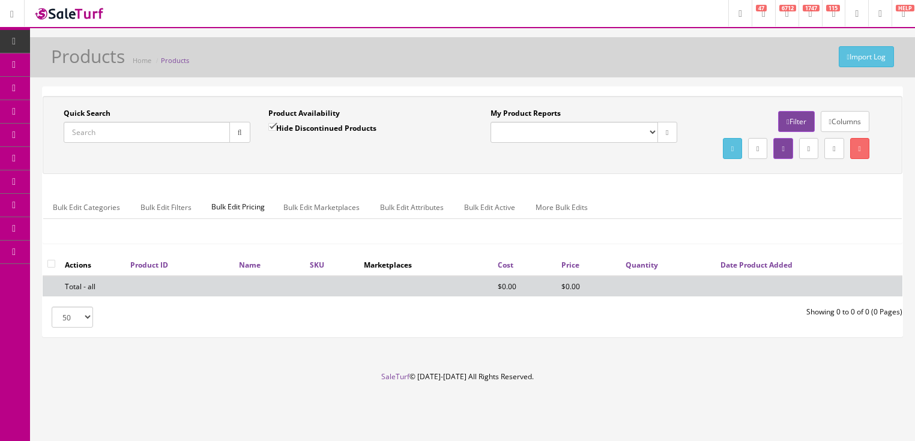
click at [189, 130] on input "Quick Search" at bounding box center [147, 132] width 166 height 21
paste input "[PERSON_NAME]-Booth#242"
type input "[PERSON_NAME]-Booth#242"
click at [242, 133] on button "button" at bounding box center [239, 132] width 21 height 21
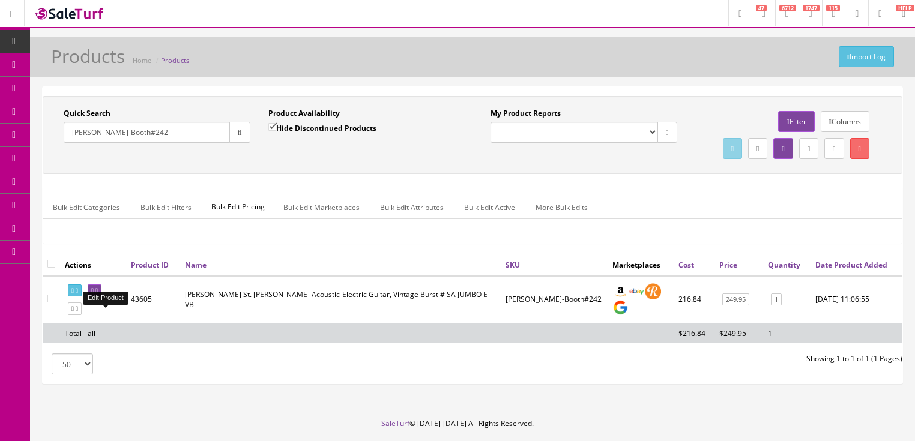
click at [94, 294] on icon at bounding box center [92, 291] width 2 height 7
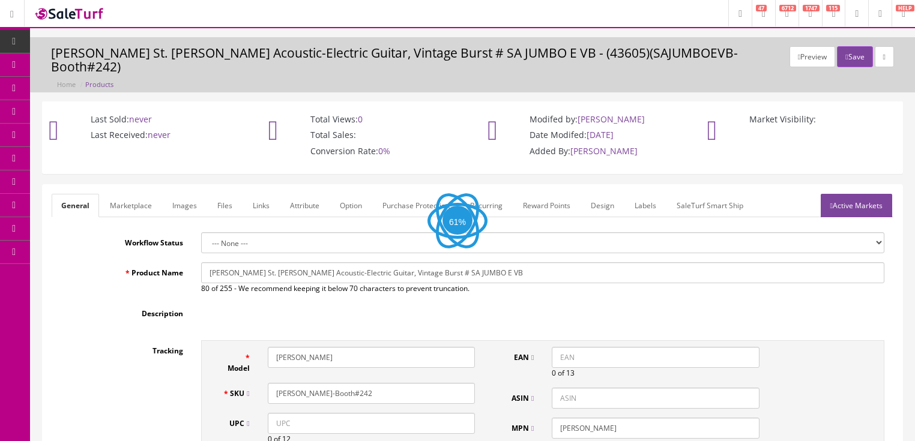
click at [644, 194] on link "Labels" at bounding box center [645, 205] width 41 height 23
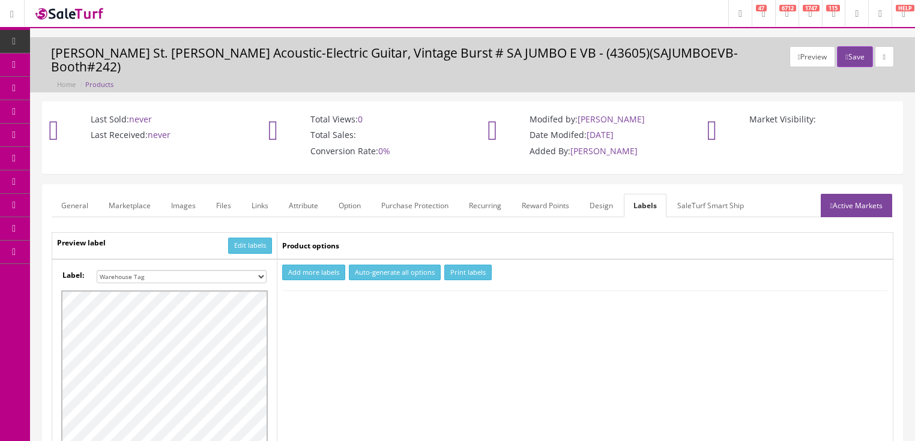
drag, startPoint x: 260, startPoint y: 262, endPoint x: 259, endPoint y: 256, distance: 6.0
click at [260, 270] on select "Small Label 2 x 1 Label Shoe label 100 barcodes Dymo Label 2 X 1 Sticker Labels…" at bounding box center [182, 276] width 170 height 13
select select "16"
click at [97, 270] on select "Small Label 2 x 1 Label Shoe label 100 barcodes Dymo Label 2 X 1 Sticker Labels…" at bounding box center [182, 276] width 170 height 13
click at [322, 265] on button "Add more labels" at bounding box center [313, 273] width 63 height 16
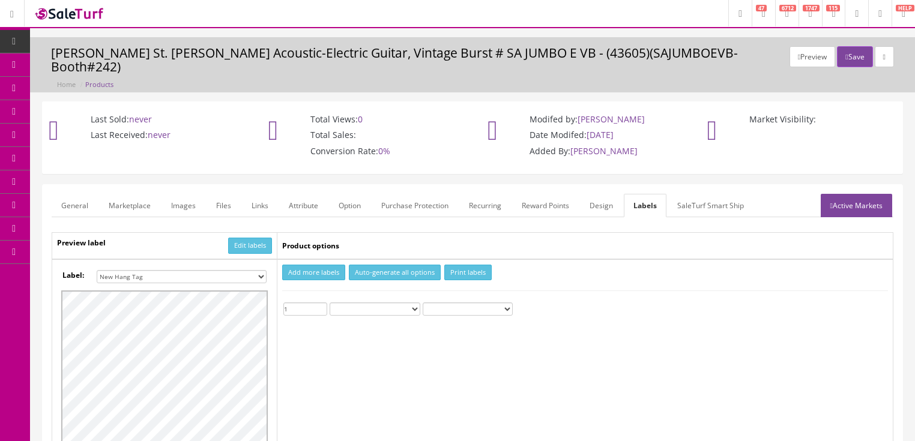
type input "1"
click at [322, 303] on input "1" at bounding box center [305, 309] width 44 height 13
click at [453, 265] on button "Print labels" at bounding box center [467, 273] width 47 height 16
click at [72, 194] on link "General" at bounding box center [75, 205] width 46 height 23
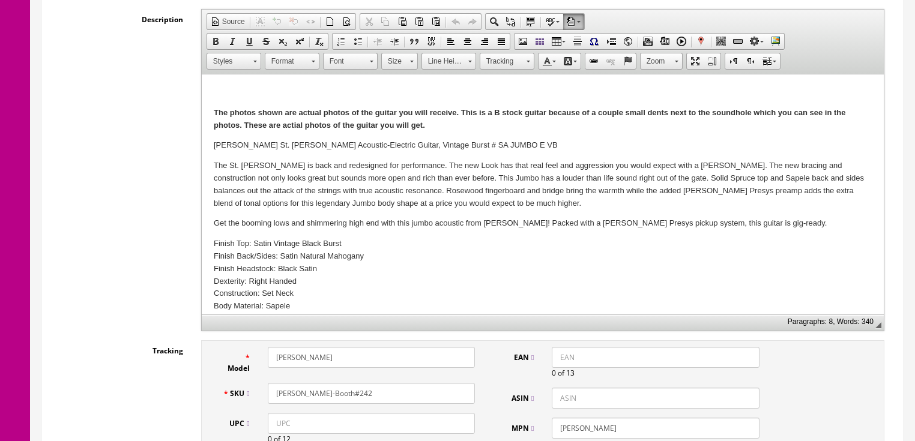
scroll to position [336, 0]
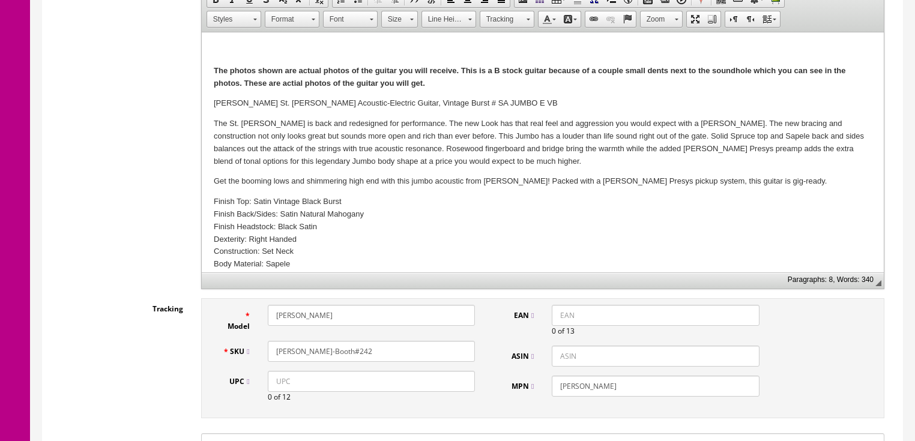
drag, startPoint x: 324, startPoint y: 338, endPoint x: 387, endPoint y: 337, distance: 63.0
click at [387, 341] on input "SAJUMBOEVB-Booth#242" at bounding box center [371, 351] width 207 height 21
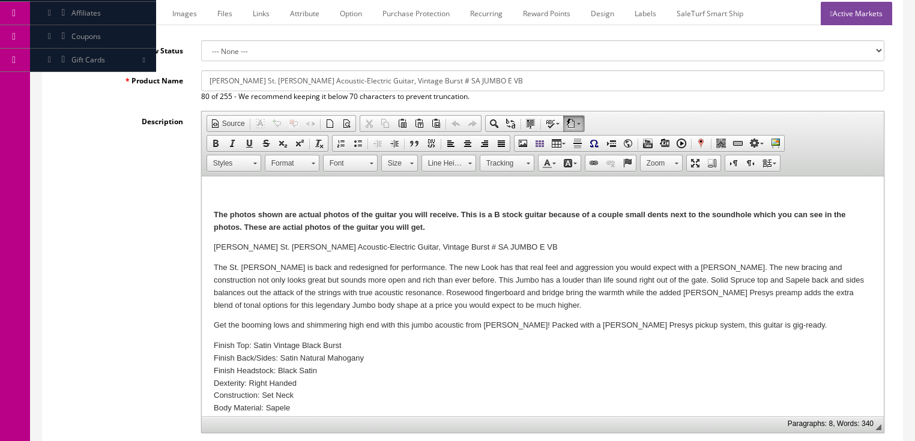
scroll to position [0, 0]
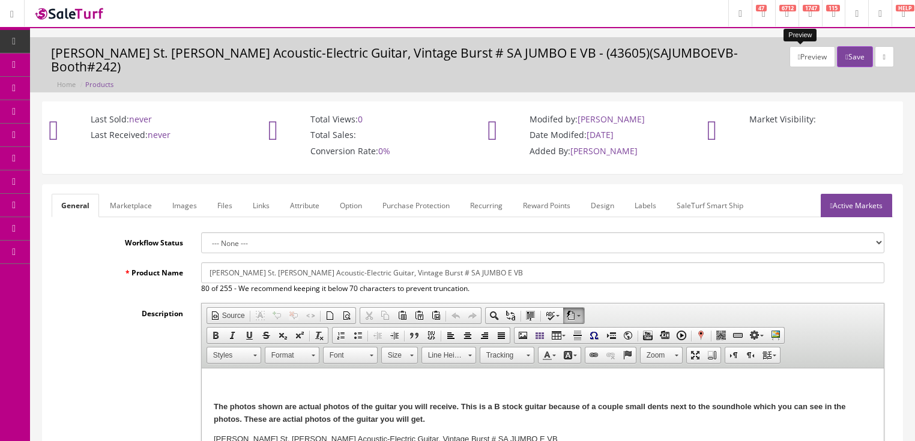
type input "SAJUMBOEVB-SM2203048"
click at [851, 50] on button "Save" at bounding box center [854, 56] width 35 height 21
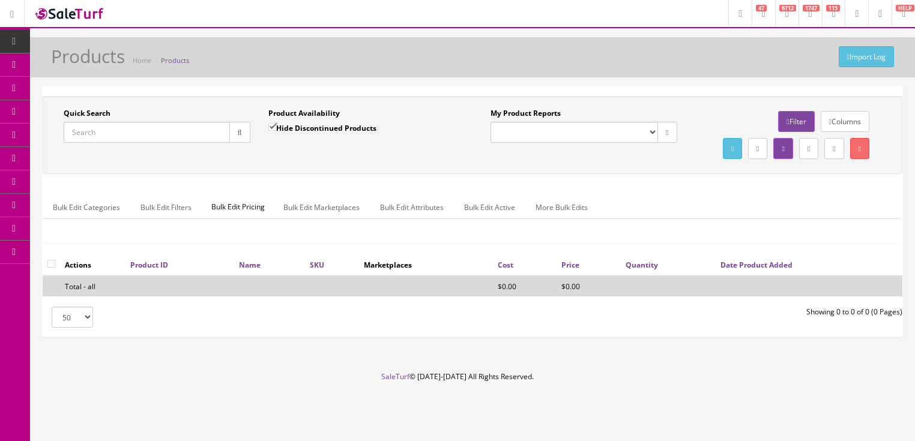
click at [151, 131] on input "Quick Search" at bounding box center [147, 132] width 166 height 21
type input "eqa gn"
click at [274, 127] on input "Hide Discontinued Products" at bounding box center [272, 127] width 8 height 8
checkbox input "false"
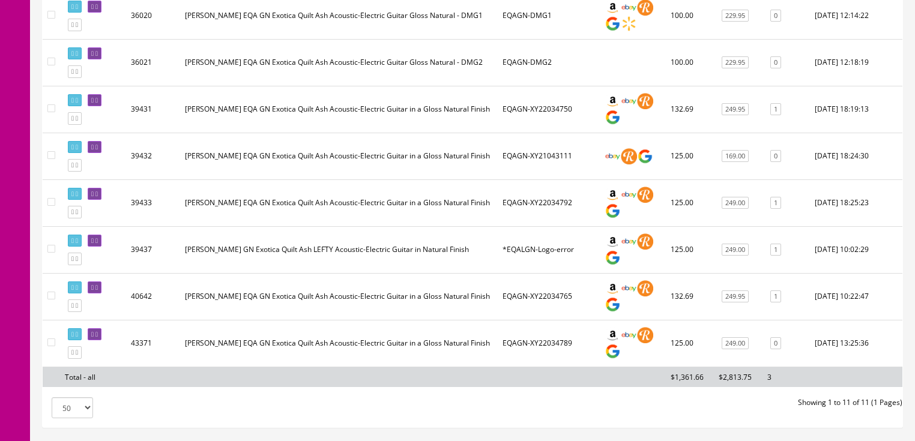
scroll to position [432, 0]
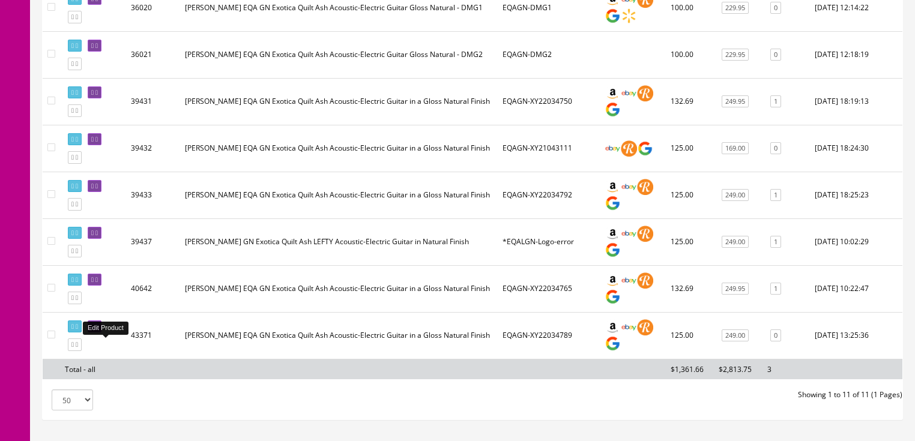
click at [98, 330] on icon at bounding box center [96, 327] width 2 height 7
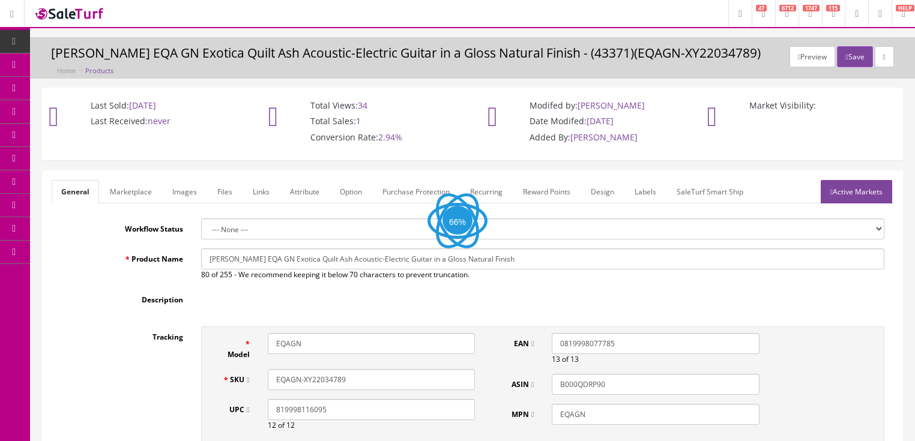
click at [180, 193] on link "Images" at bounding box center [185, 191] width 44 height 23
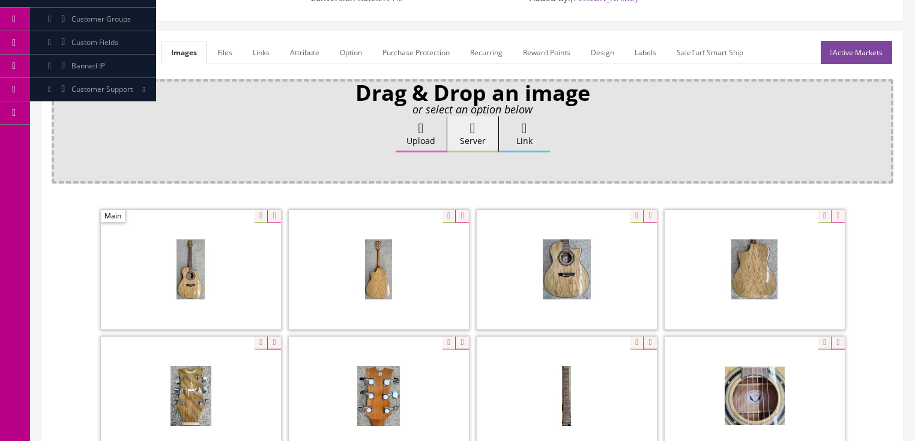
scroll to position [144, 0]
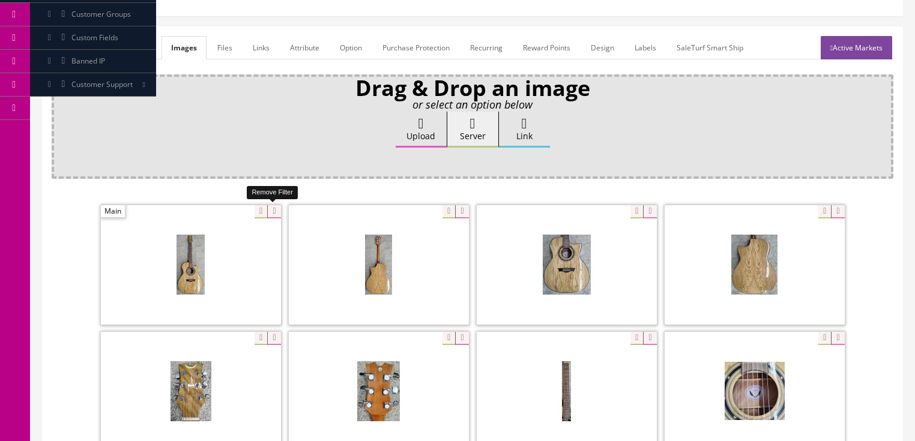
click at [268, 209] on icon at bounding box center [273, 211] width 13 height 13
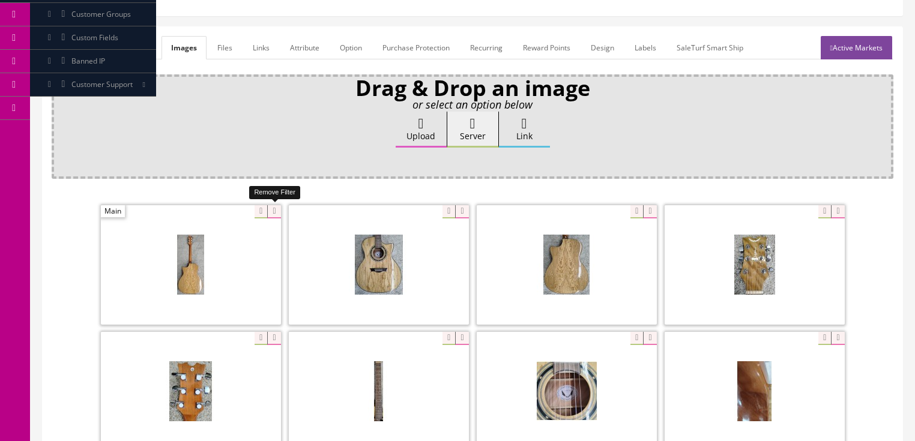
click at [268, 209] on icon at bounding box center [273, 211] width 13 height 13
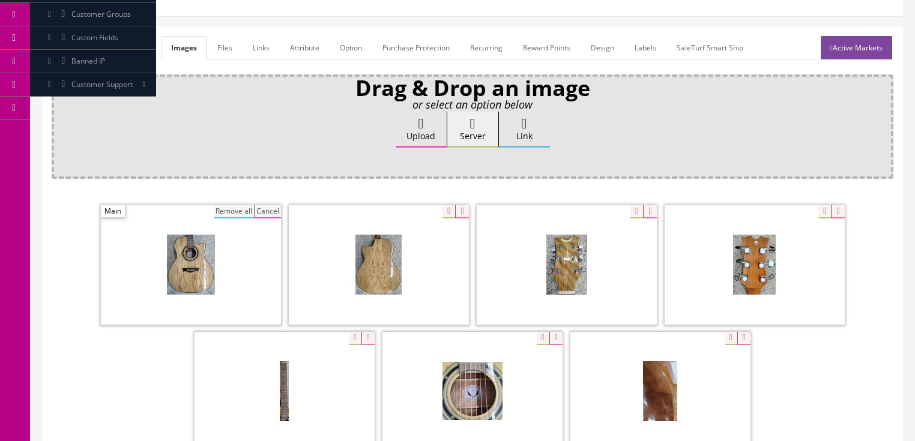
click at [239, 209] on button "Remove all" at bounding box center [234, 211] width 40 height 13
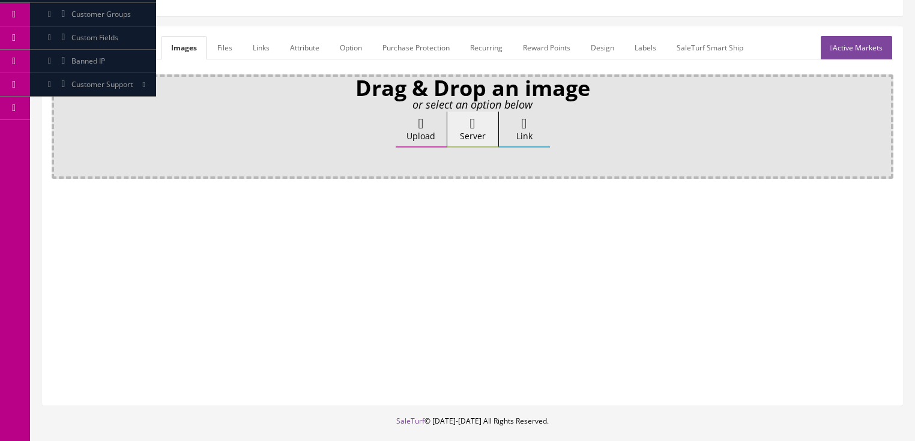
click at [435, 120] on label "Upload" at bounding box center [421, 130] width 51 height 36
click at [60, 120] on input "Upload" at bounding box center [60, 118] width 0 height 12
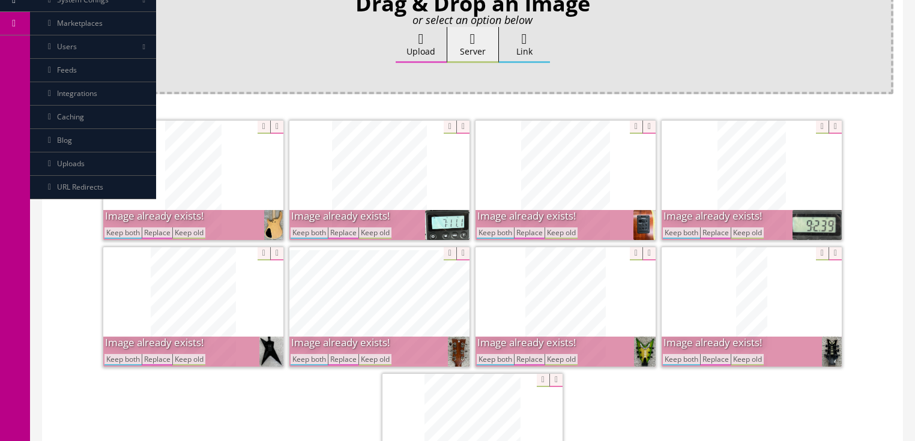
scroll to position [288, 0]
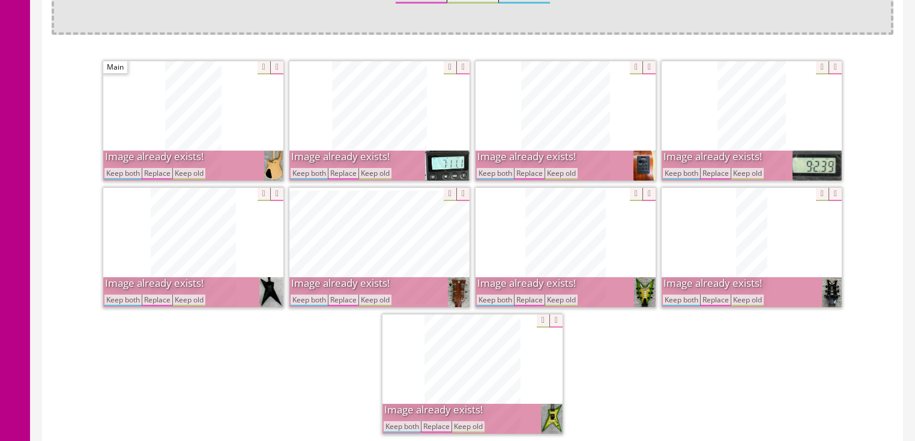
drag, startPoint x: 312, startPoint y: 171, endPoint x: 191, endPoint y: 178, distance: 121.4
click at [310, 172] on button "Keep both" at bounding box center [309, 173] width 37 height 11
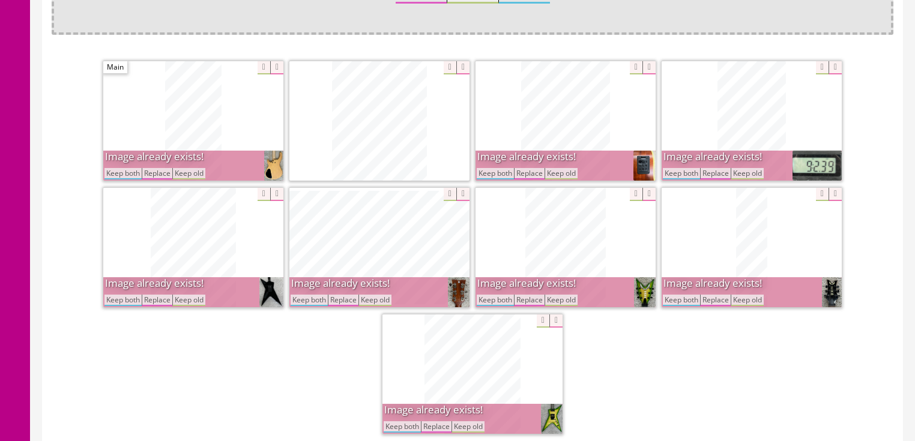
click at [123, 176] on button "Keep both" at bounding box center [122, 173] width 37 height 11
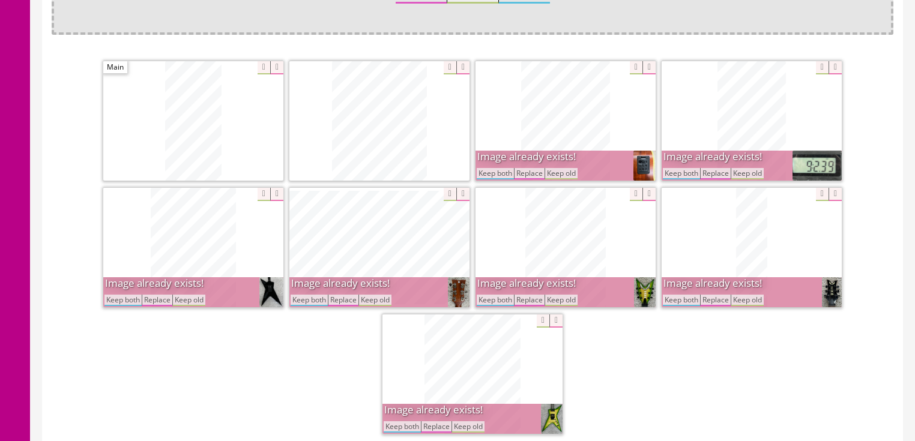
click at [495, 175] on button "Keep both" at bounding box center [495, 173] width 37 height 11
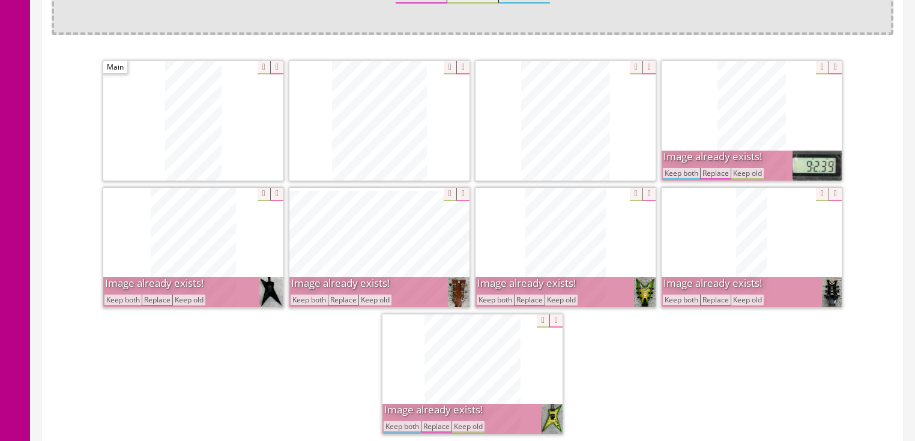
click at [678, 175] on button "Keep both" at bounding box center [681, 173] width 37 height 11
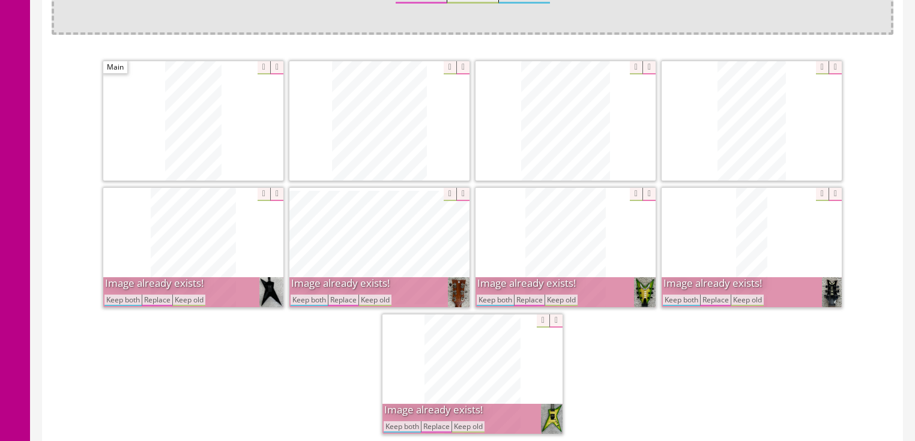
click at [677, 297] on button "Keep both" at bounding box center [681, 300] width 37 height 11
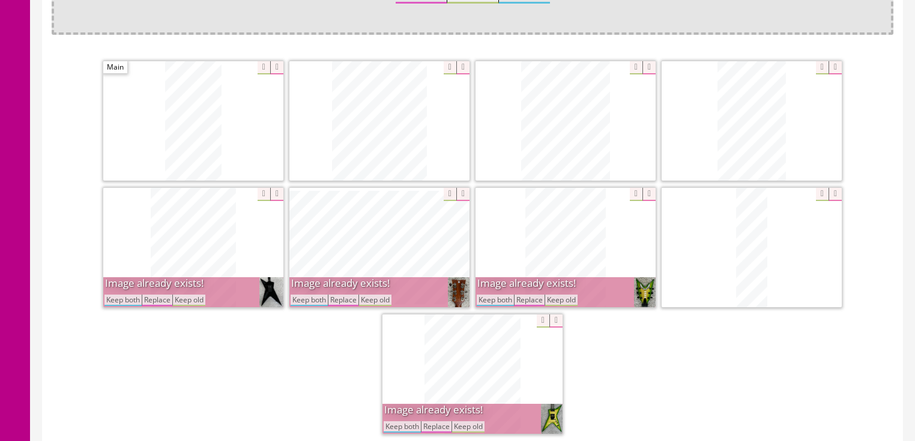
click at [493, 300] on button "Keep both" at bounding box center [495, 300] width 37 height 11
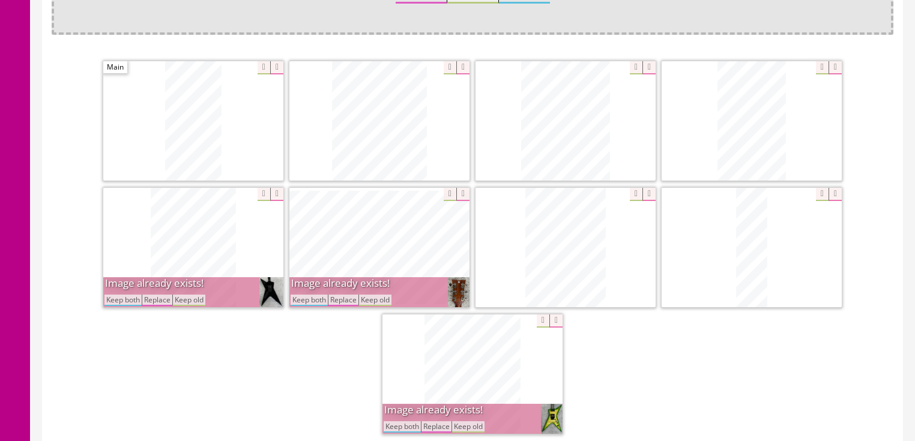
click at [315, 295] on button "Keep both" at bounding box center [309, 300] width 37 height 11
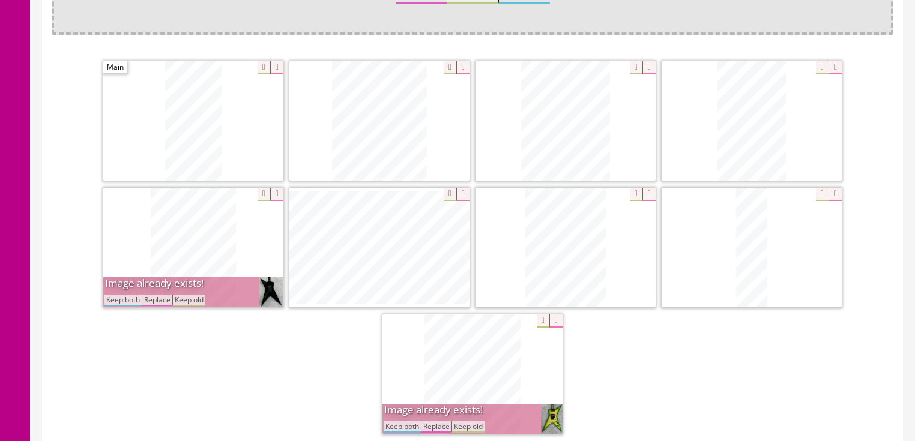
click at [119, 299] on button "Keep both" at bounding box center [122, 300] width 37 height 11
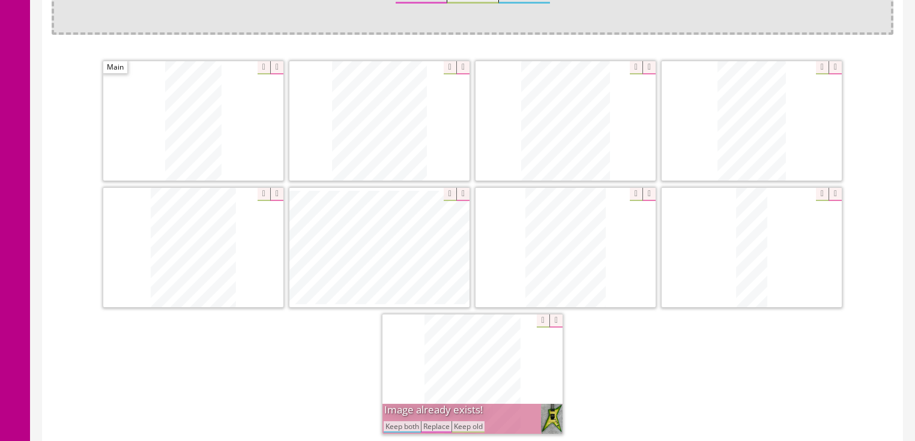
click at [406, 421] on button "Keep both" at bounding box center [402, 426] width 37 height 11
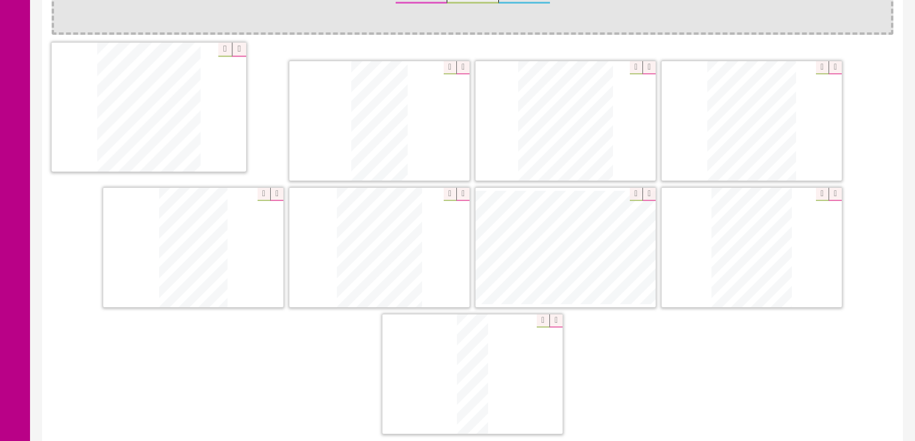
drag, startPoint x: 462, startPoint y: 373, endPoint x: 242, endPoint y: 119, distance: 335.7
drag, startPoint x: 558, startPoint y: 111, endPoint x: 357, endPoint y: 106, distance: 201.8
drag, startPoint x: 766, startPoint y: 235, endPoint x: 579, endPoint y: 91, distance: 236.3
drag, startPoint x: 580, startPoint y: 216, endPoint x: 745, endPoint y: 78, distance: 214.7
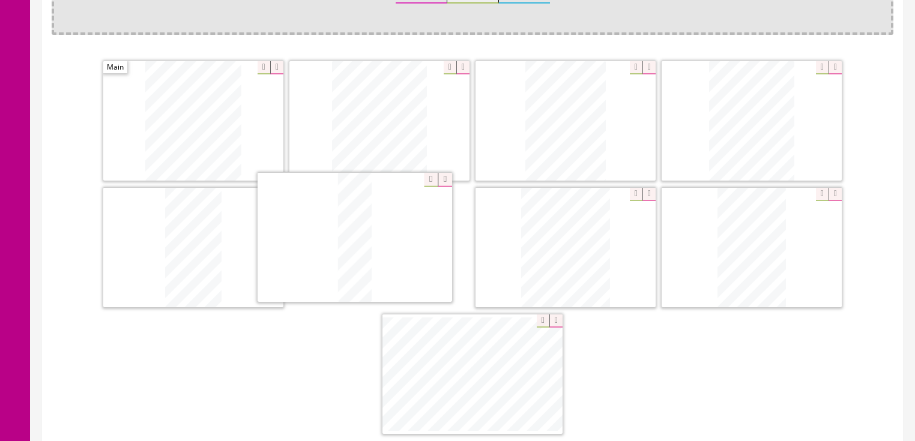
drag, startPoint x: 465, startPoint y: 366, endPoint x: 347, endPoint y: 231, distance: 179.1
drag, startPoint x: 210, startPoint y: 291, endPoint x: 168, endPoint y: 154, distance: 143.2
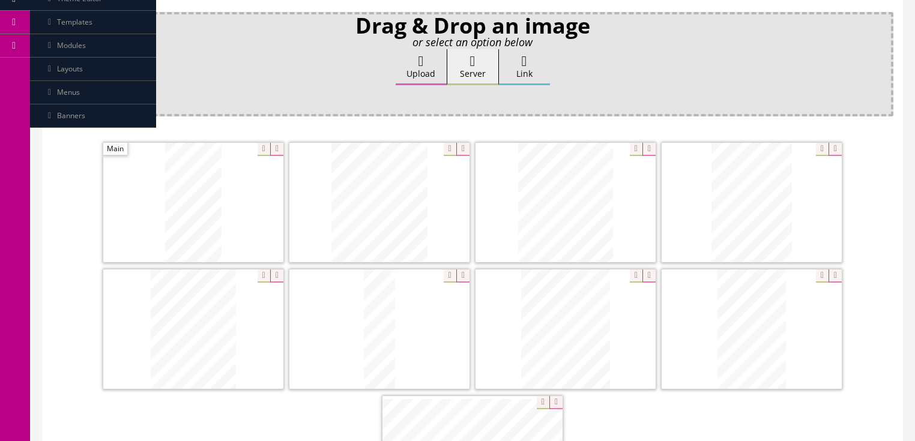
scroll to position [192, 0]
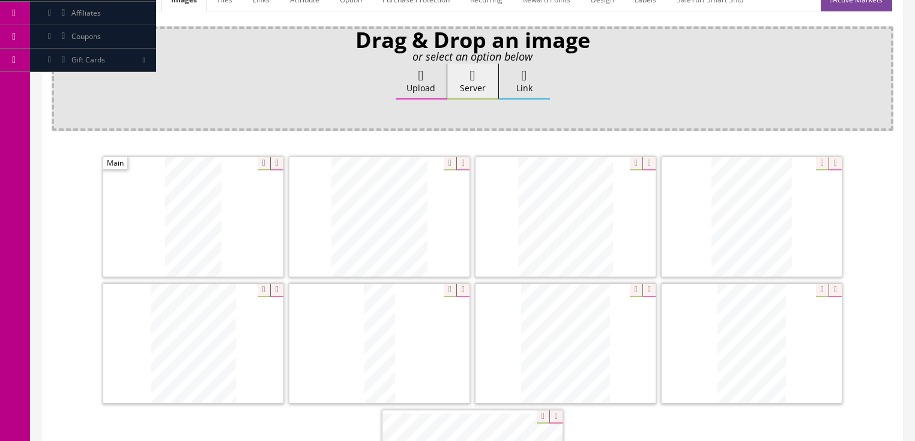
click at [412, 82] on label "Upload" at bounding box center [421, 82] width 51 height 36
click at [60, 76] on input "Upload" at bounding box center [60, 70] width 0 height 12
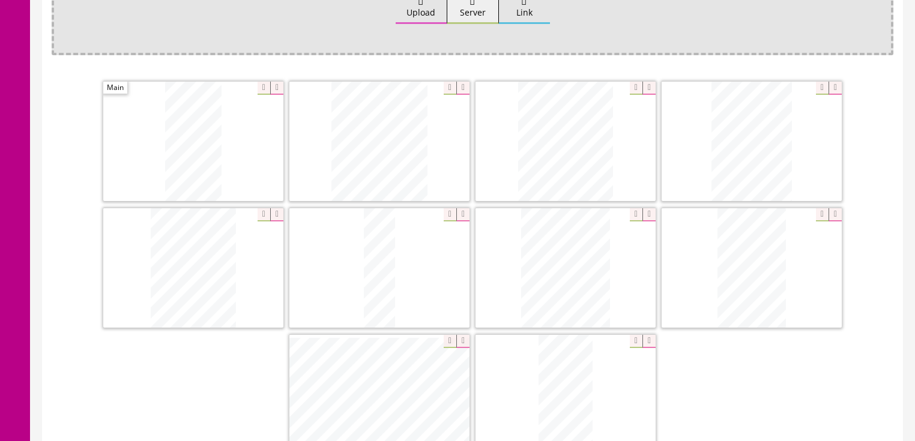
scroll to position [288, 0]
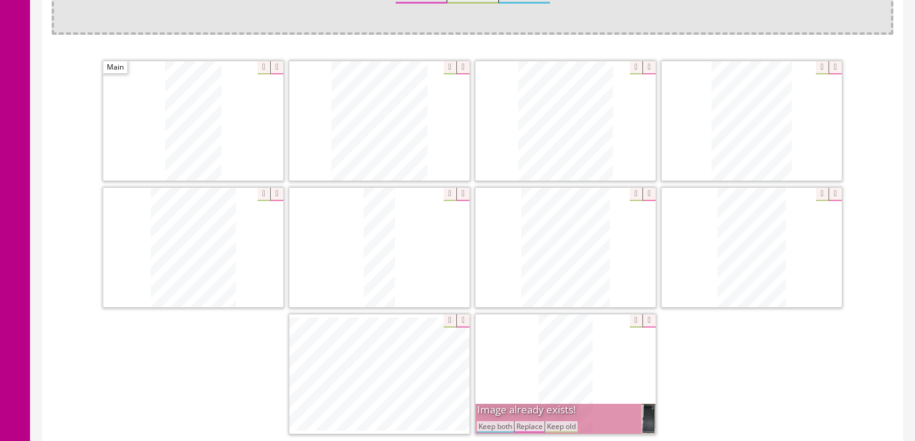
click at [499, 425] on button "Keep both" at bounding box center [495, 426] width 37 height 11
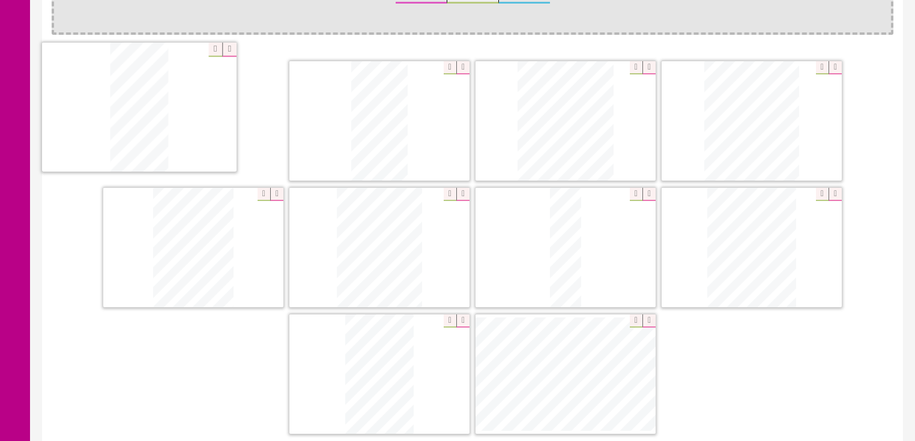
drag, startPoint x: 526, startPoint y: 385, endPoint x: 103, endPoint y: 123, distance: 497.1
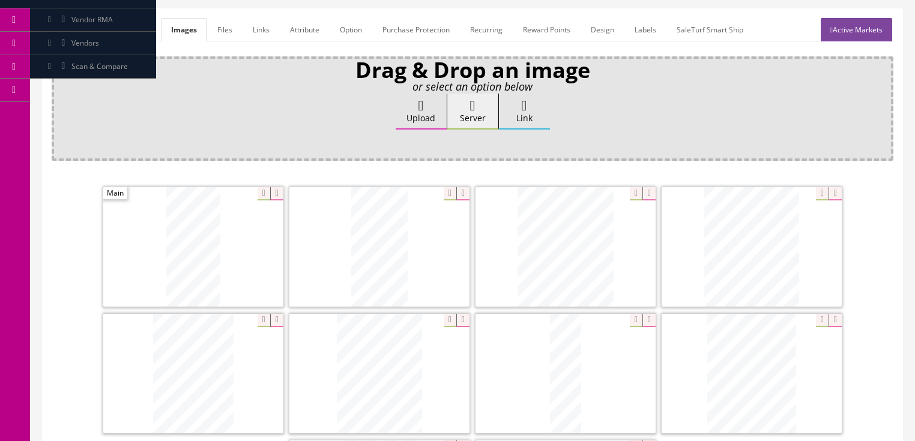
scroll to position [144, 0]
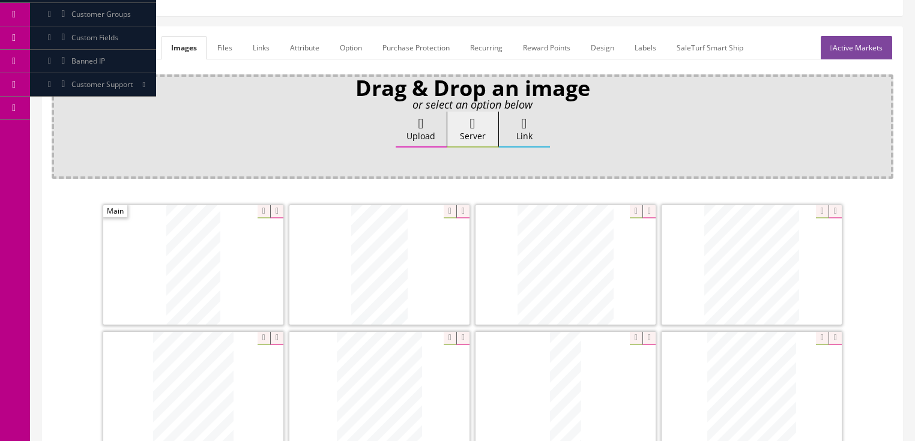
click at [59, 46] on link "General" at bounding box center [75, 47] width 46 height 23
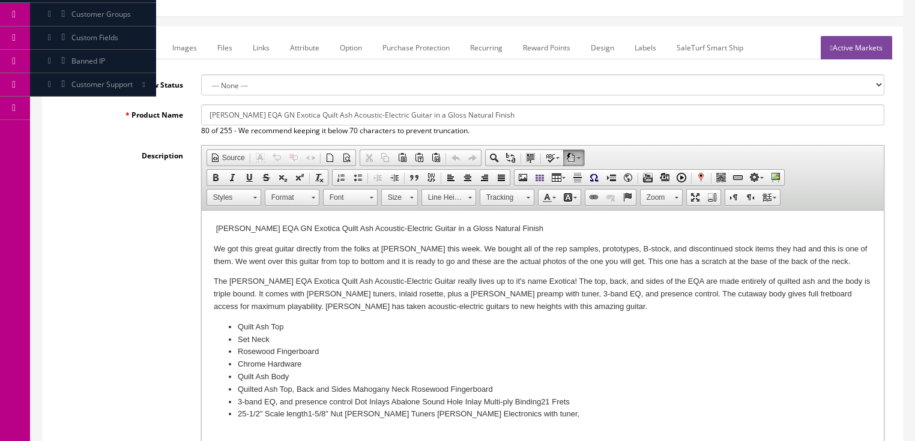
drag, startPoint x: 694, startPoint y: 265, endPoint x: 728, endPoint y: 356, distance: 96.9
click at [694, 265] on p "We got this great guitar directly from the folks at Dean this week. We bought a…" at bounding box center [542, 255] width 658 height 25
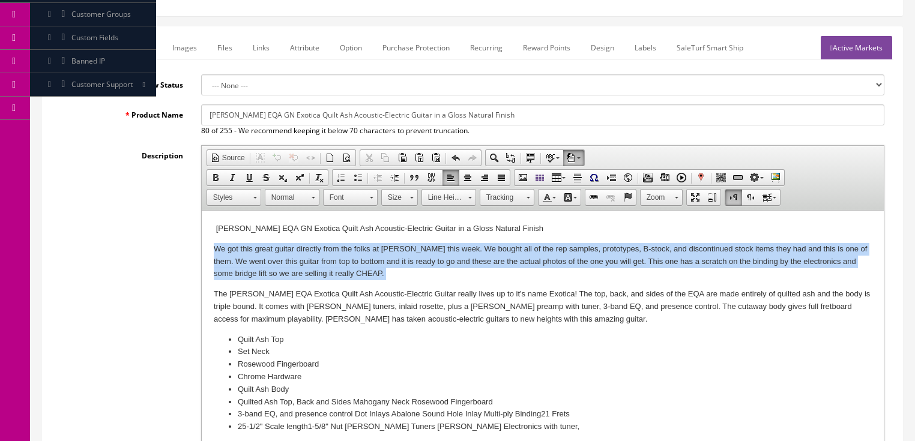
drag, startPoint x: 208, startPoint y: 249, endPoint x: 412, endPoint y: 270, distance: 205.2
click at [406, 270] on html "Dean EQA GN Exotica Quilt Ash Acoustic-Electric Guitar in a Gloss Natural Finis…" at bounding box center [542, 338] width 682 height 255
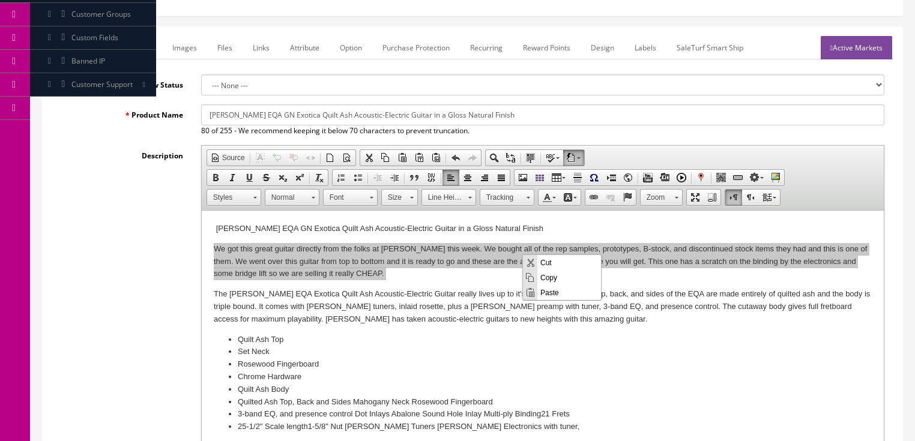
scroll to position [0, 0]
drag, startPoint x: 547, startPoint y: 277, endPoint x: 869, endPoint y: 324, distance: 325.1
click at [547, 277] on span "Copy" at bounding box center [569, 277] width 64 height 15
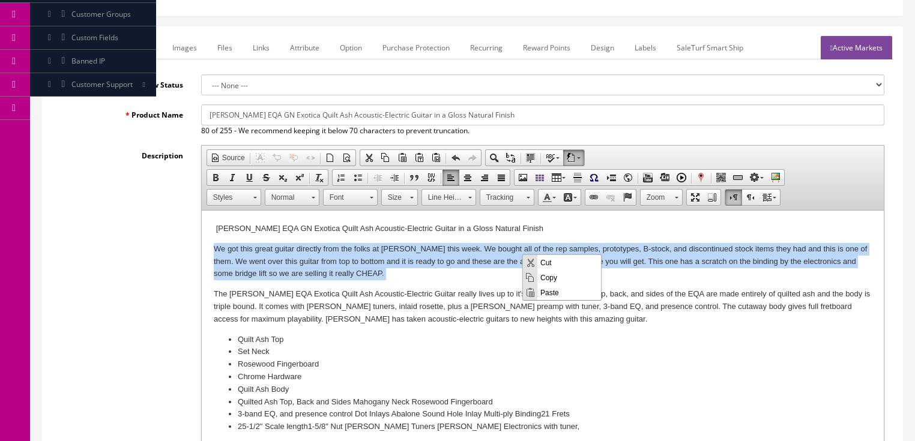
copy p "We got this great guitar directly from the folks at Dean this week. We bought a…"
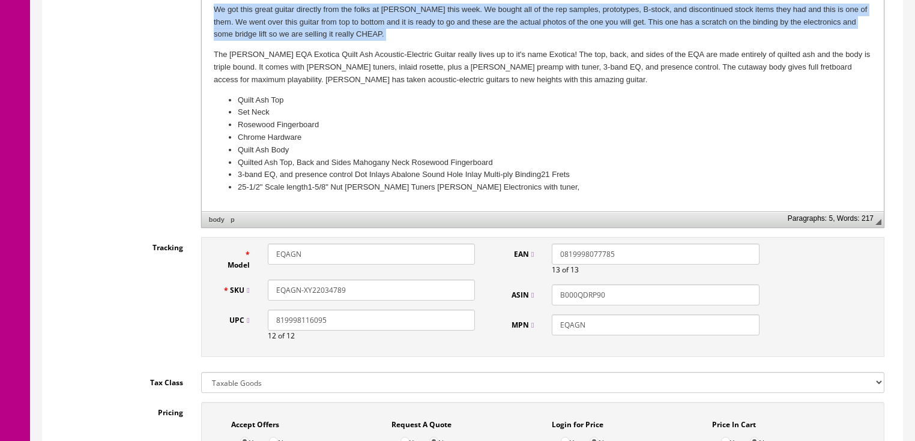
scroll to position [384, 0]
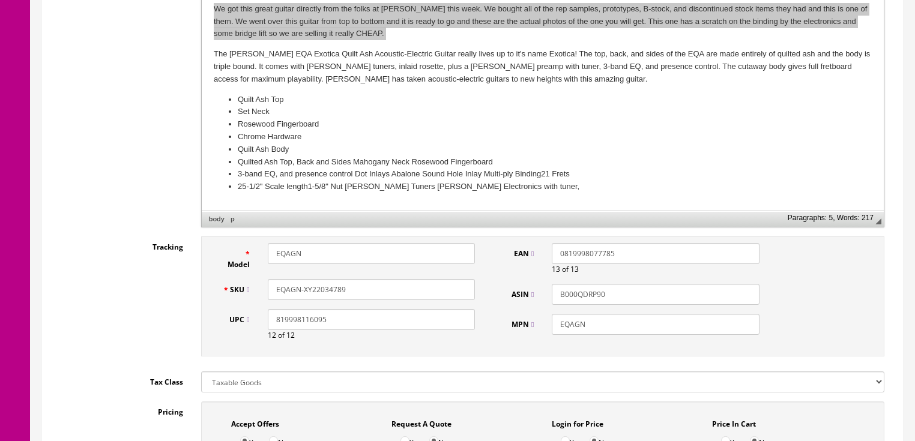
drag, startPoint x: 341, startPoint y: 288, endPoint x: 354, endPoint y: 288, distance: 12.6
click at [354, 288] on input "EQAGN-XY22034789" at bounding box center [371, 289] width 207 height 21
type input "EQAGN-XY22034782"
click at [158, 289] on div "Tracking Model EQAGN SKU EQAGN-XY22034782 UPC 819998116095 12 of 12 EAN 0819998…" at bounding box center [473, 300] width 842 height 126
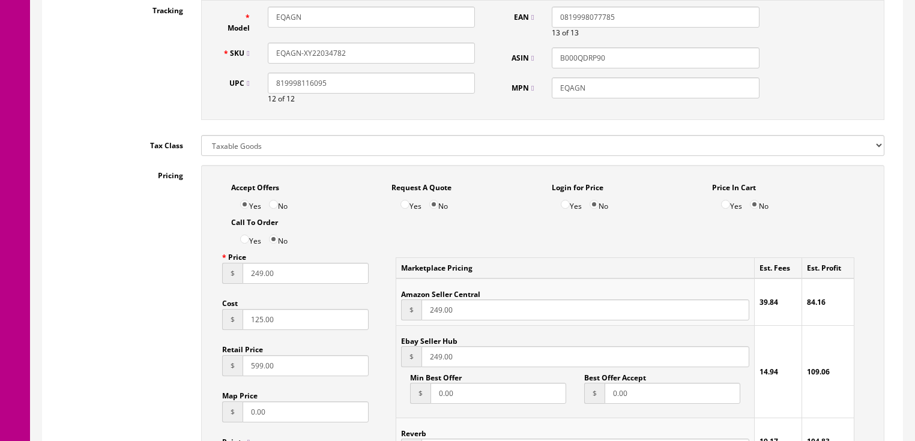
scroll to position [672, 0]
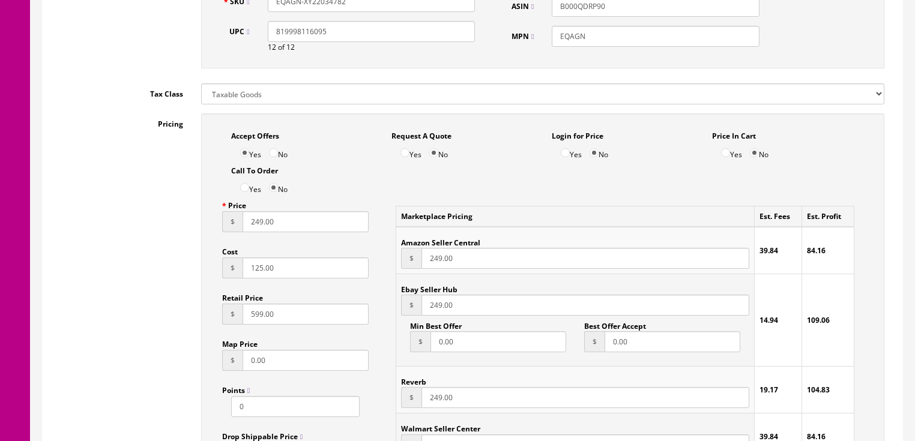
drag, startPoint x: 282, startPoint y: 232, endPoint x: 214, endPoint y: 234, distance: 68.5
click at [214, 234] on div "Price $ 249.00 Cost $ 125.00 Retail Price $ 599.00 Map Price $ 0.00 Points 0 Dr…" at bounding box center [295, 333] width 165 height 277
type input "113.00"
drag, startPoint x: 453, startPoint y: 309, endPoint x: 408, endPoint y: 313, distance: 45.3
click at [408, 313] on div "$ 249.00" at bounding box center [575, 305] width 348 height 21
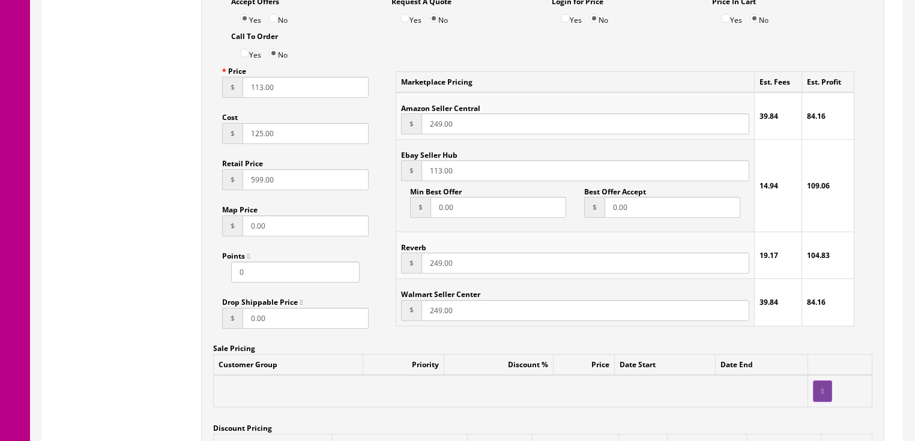
scroll to position [816, 0]
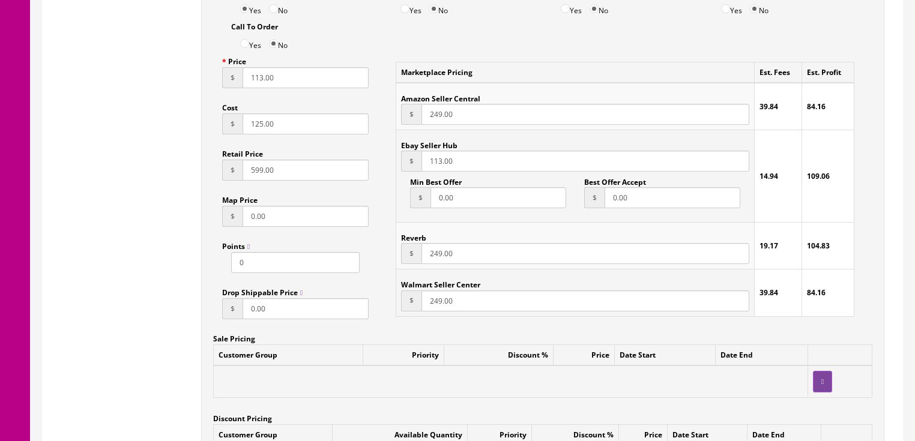
type input "113.00"
drag, startPoint x: 483, startPoint y: 258, endPoint x: 409, endPoint y: 257, distance: 73.8
click at [409, 257] on div "$ 249.00" at bounding box center [575, 253] width 348 height 21
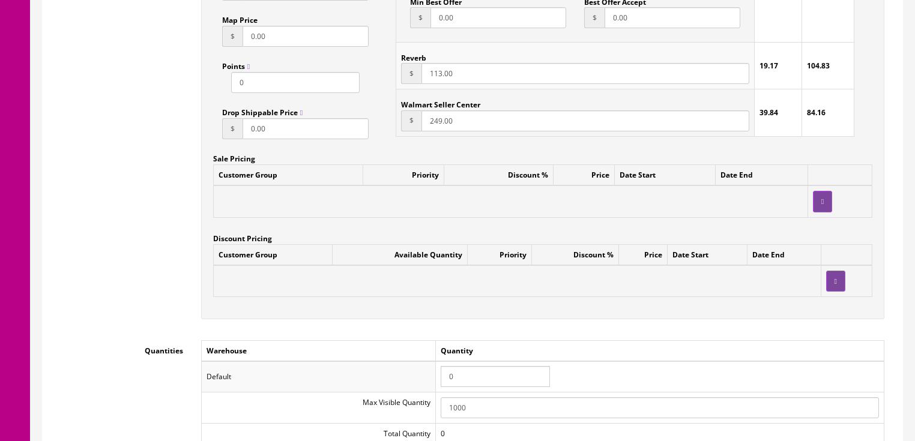
scroll to position [1056, 0]
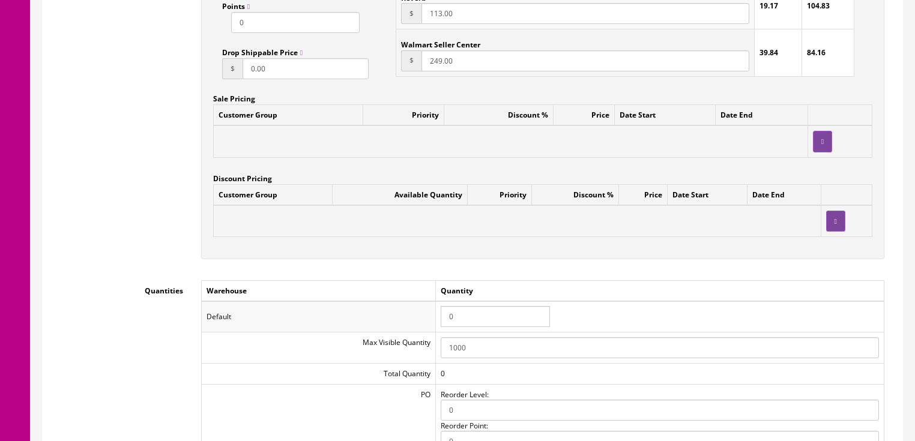
type input "113.00"
click at [435, 327] on tr "Default 0" at bounding box center [542, 316] width 683 height 31
type input "1"
click at [588, 244] on div "Customer Group Available Quantity Priority Discount % Price Date Start Date End" at bounding box center [542, 215] width 659 height 63
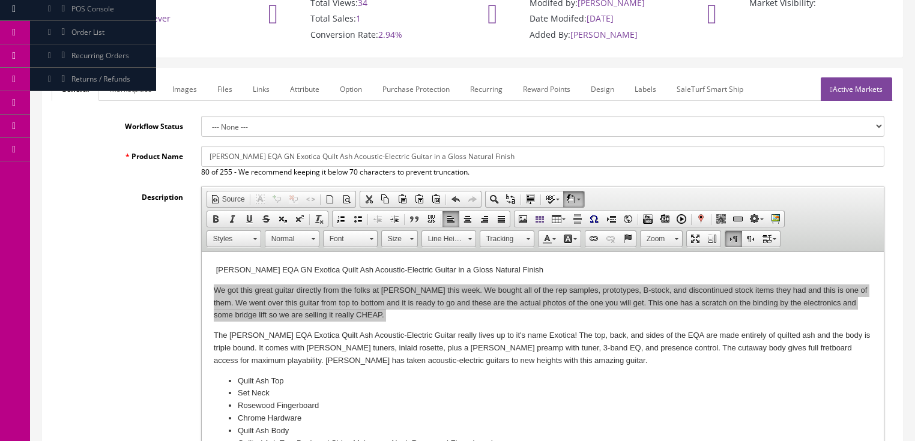
scroll to position [48, 0]
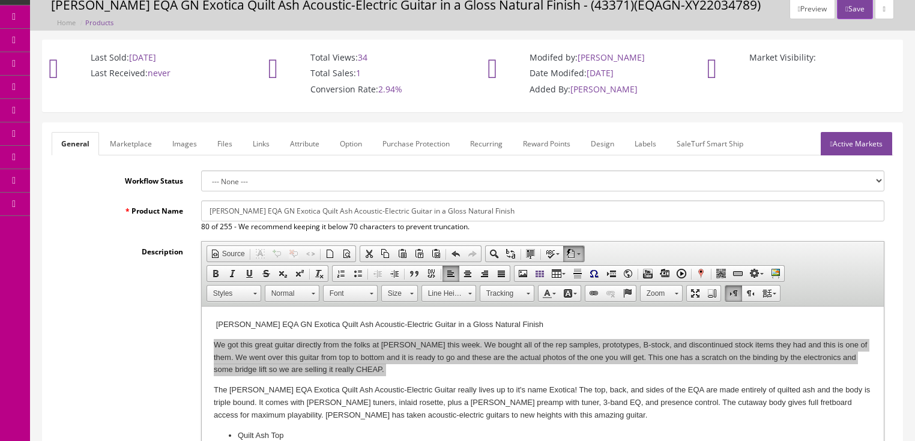
click at [839, 143] on link "Active Markets" at bounding box center [856, 143] width 71 height 23
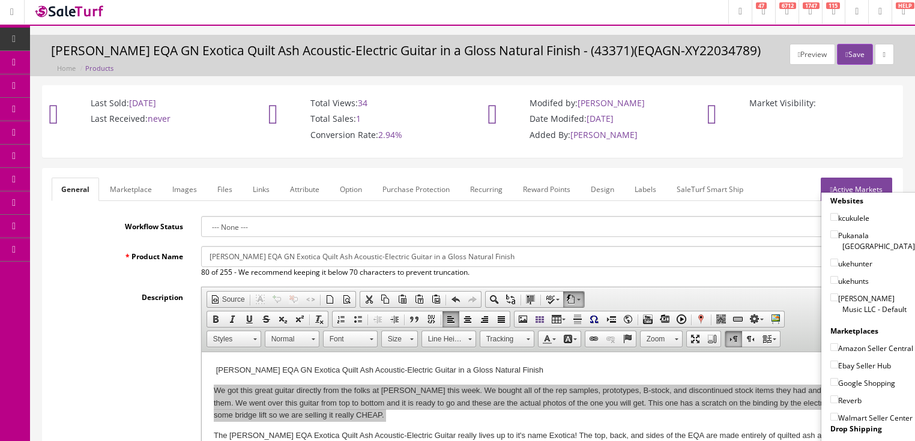
scroll to position [0, 0]
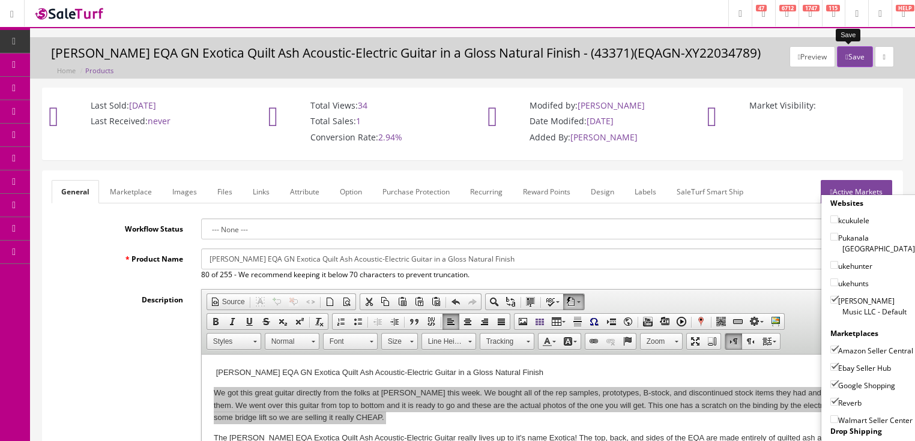
click at [852, 55] on button "Save" at bounding box center [854, 56] width 35 height 21
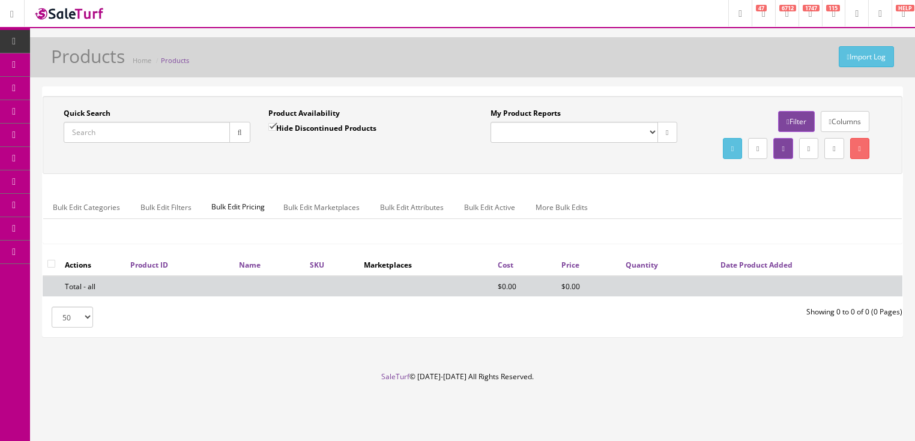
click at [199, 130] on input "Quick Search" at bounding box center [147, 132] width 166 height 21
paste input "We got this great guitar directly from the folks at [PERSON_NAME] this week. We…"
type input "We got this great guitar directly from the folks at [PERSON_NAME] this week. We…"
drag, startPoint x: 220, startPoint y: 128, endPoint x: 79, endPoint y: 149, distance: 141.9
click at [0, 131] on div "Research Trends Trending on Ebay Google Trends Amazon Insights (Login Before Cl…" at bounding box center [457, 220] width 915 height 441
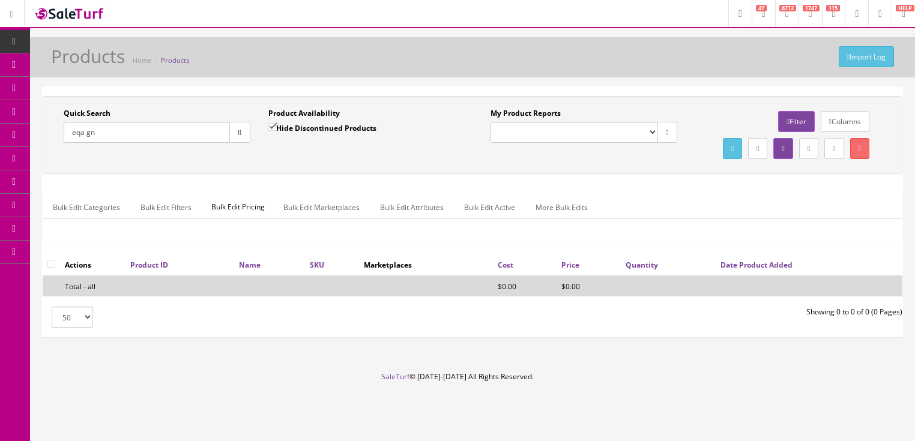
click at [238, 127] on button "button" at bounding box center [239, 132] width 21 height 21
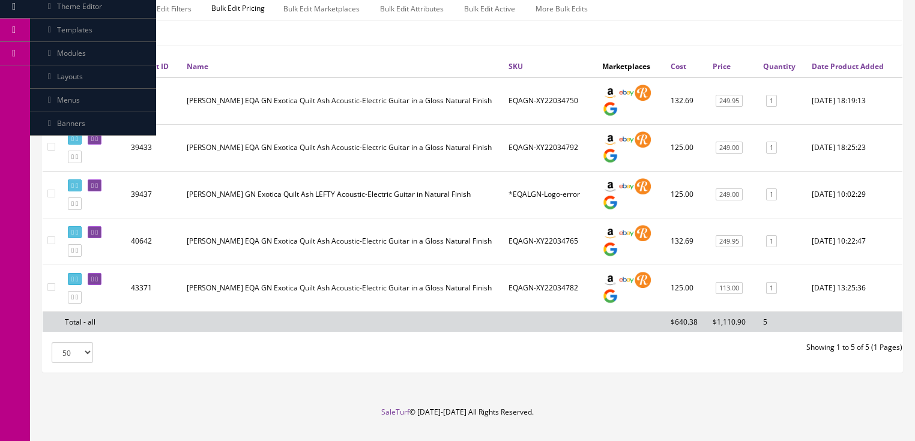
scroll to position [198, 0]
click at [78, 286] on link at bounding box center [75, 280] width 14 height 13
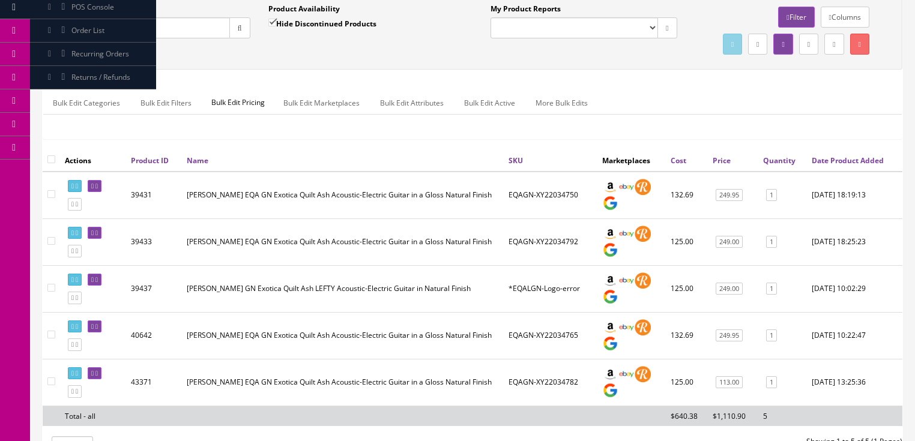
scroll to position [102, 0]
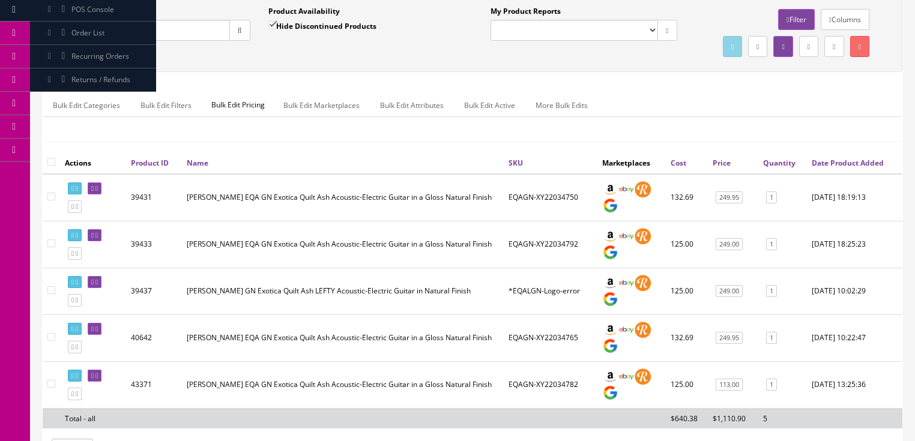
drag, startPoint x: 127, startPoint y: 26, endPoint x: 65, endPoint y: 38, distance: 63.6
click at [65, 38] on input "eqa gn" at bounding box center [147, 30] width 166 height 21
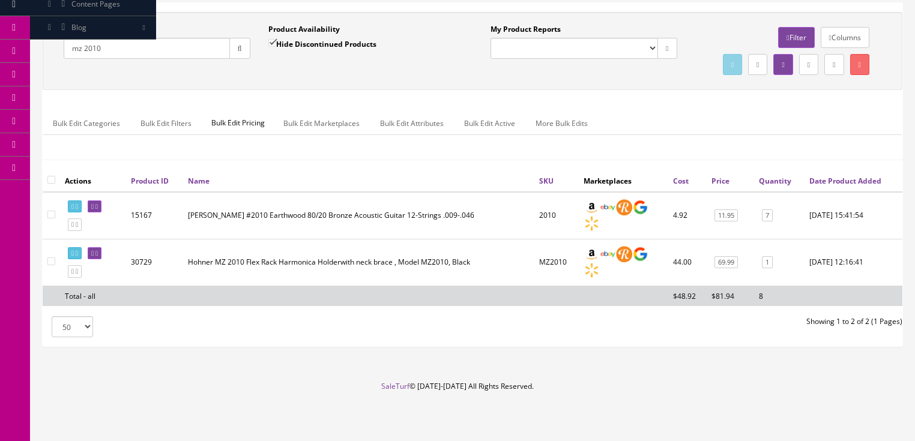
drag, startPoint x: 122, startPoint y: 38, endPoint x: 31, endPoint y: 48, distance: 91.2
click at [34, 48] on div "Quick Search mz 2010 Date From Product Availability Hide Discontinued Products …" at bounding box center [472, 179] width 885 height 355
type input "art v folk"
click at [271, 39] on input "Hide Discontinued Products" at bounding box center [272, 43] width 8 height 8
checkbox input "false"
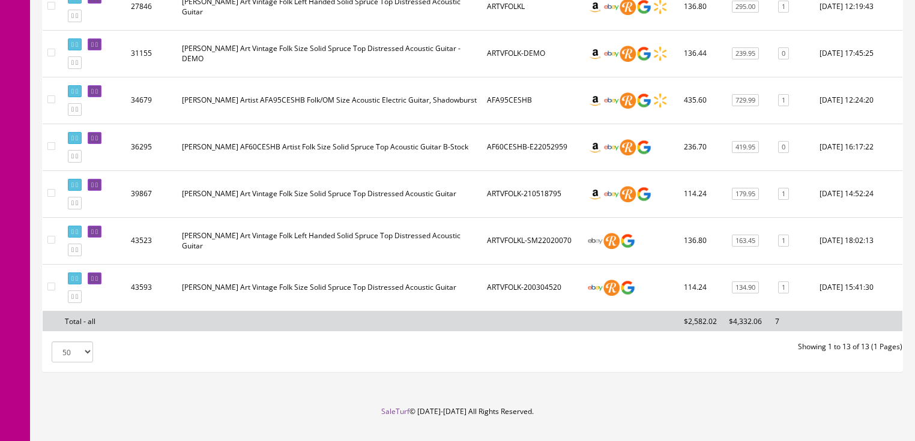
scroll to position [582, 0]
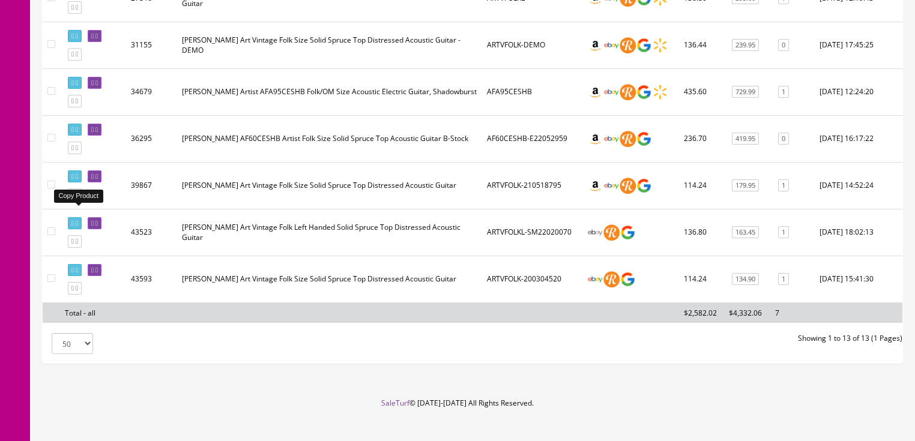
click at [78, 198] on icon at bounding box center [77, 194] width 2 height 7
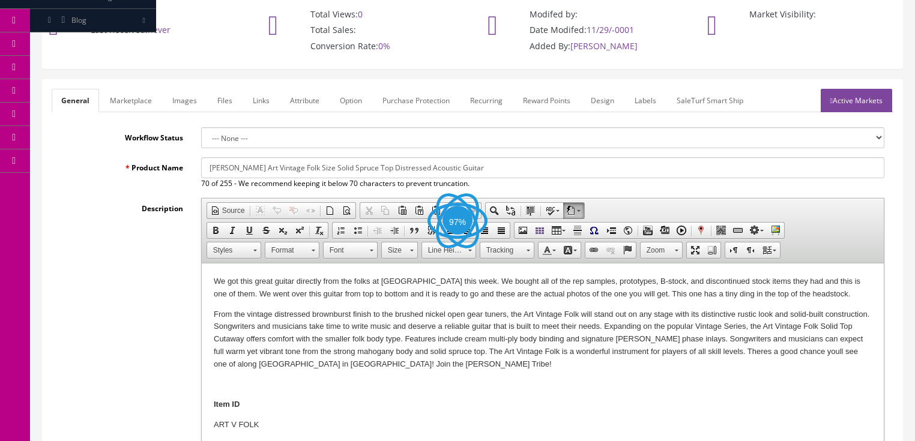
scroll to position [96, 0]
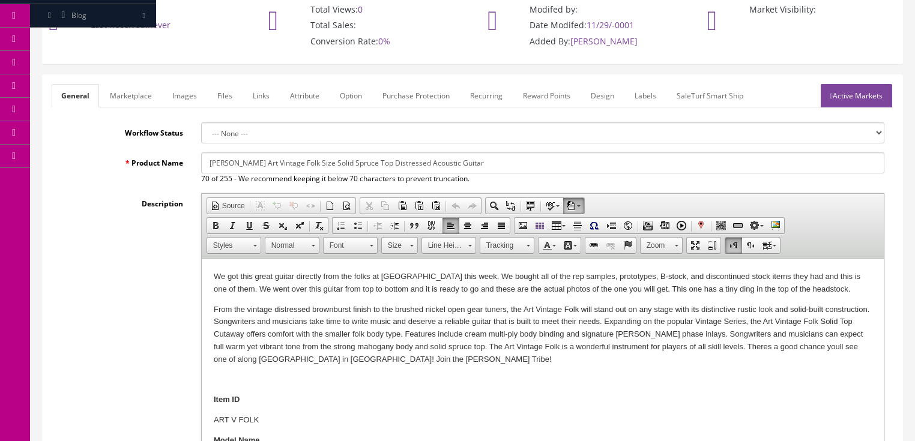
click at [660, 291] on p "We got this great guitar directly from the folks at [GEOGRAPHIC_DATA] this week…" at bounding box center [542, 283] width 658 height 25
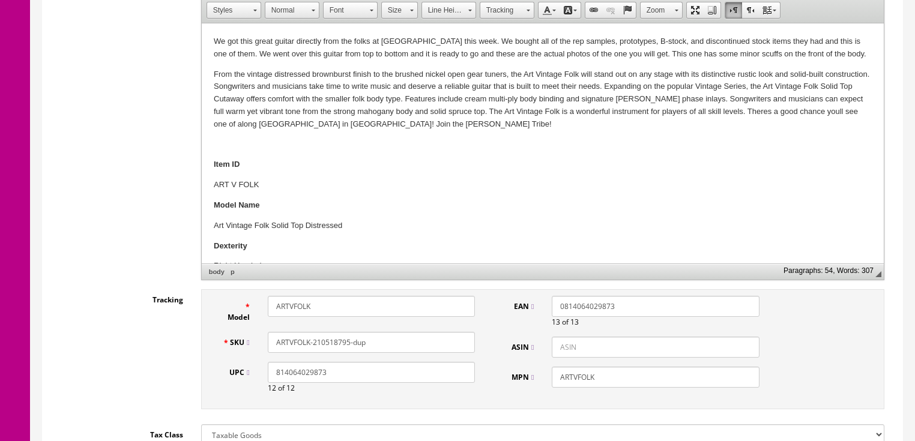
scroll to position [336, 0]
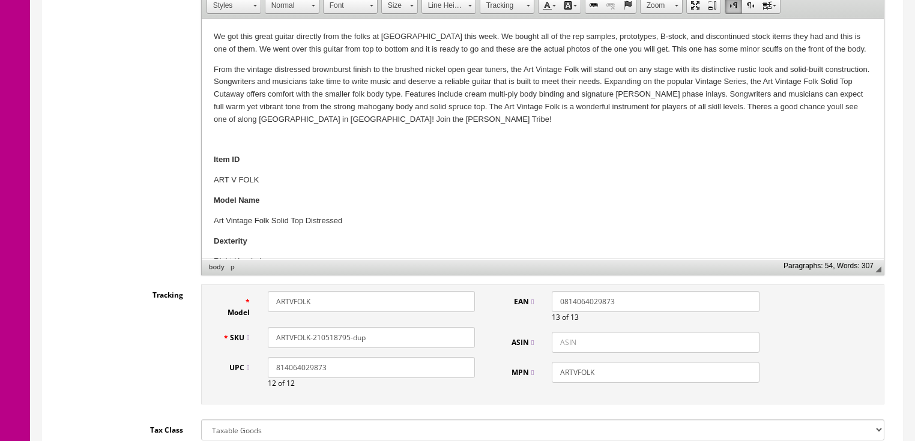
drag, startPoint x: 334, startPoint y: 338, endPoint x: 365, endPoint y: 338, distance: 31.2
click at [365, 338] on input "ARTVFOLK-210518795-dup" at bounding box center [371, 337] width 207 height 21
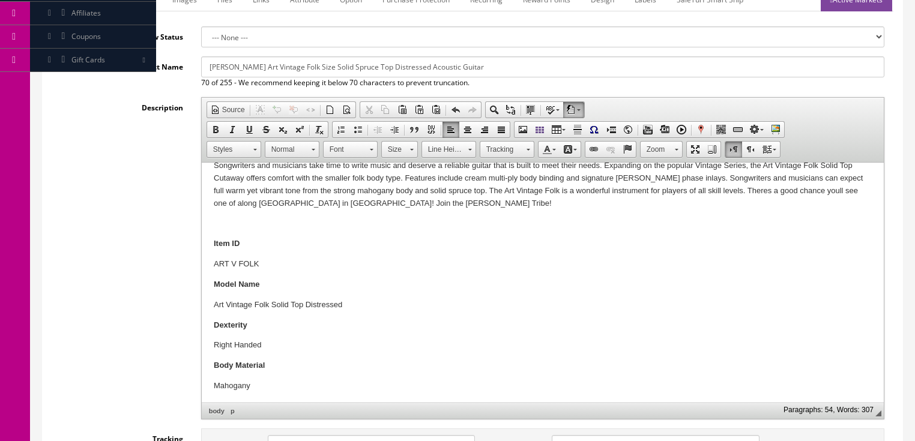
scroll to position [0, 0]
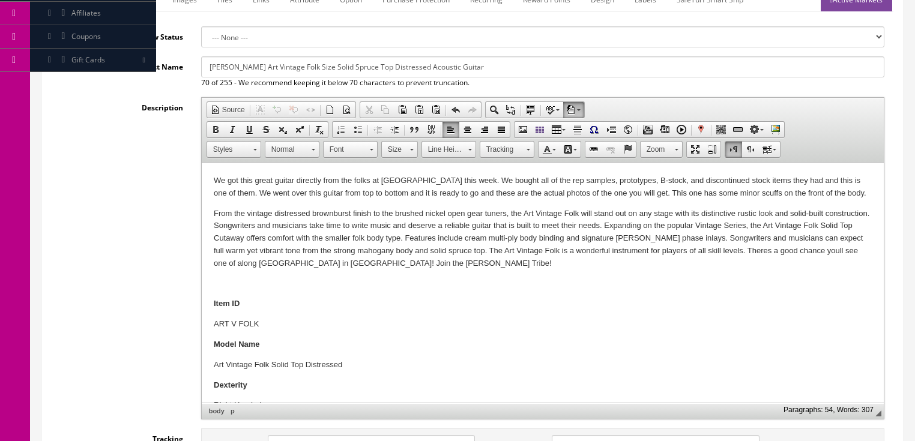
type input "ARTVFOLK-210515879"
drag, startPoint x: 208, startPoint y: 181, endPoint x: 833, endPoint y: 199, distance: 625.8
click at [686, 208] on span "Copy" at bounding box center [701, 206] width 64 height 15
copy p "We got this great guitar directly from the folks at Luna this week. We bought a…"
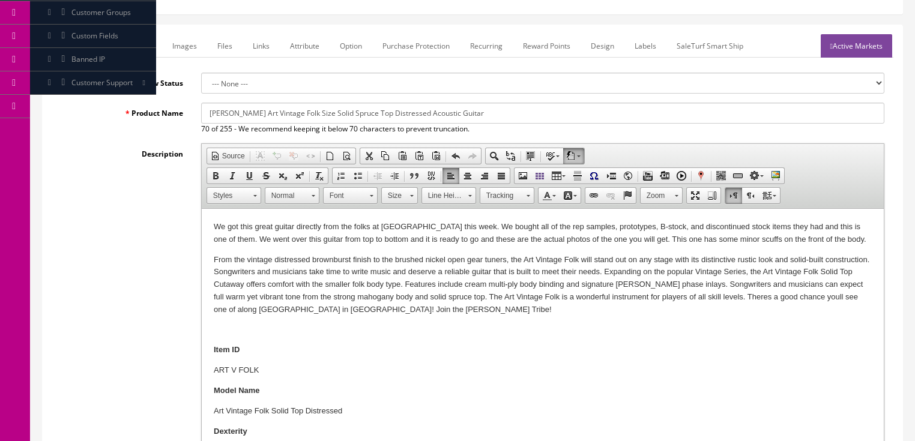
scroll to position [144, 0]
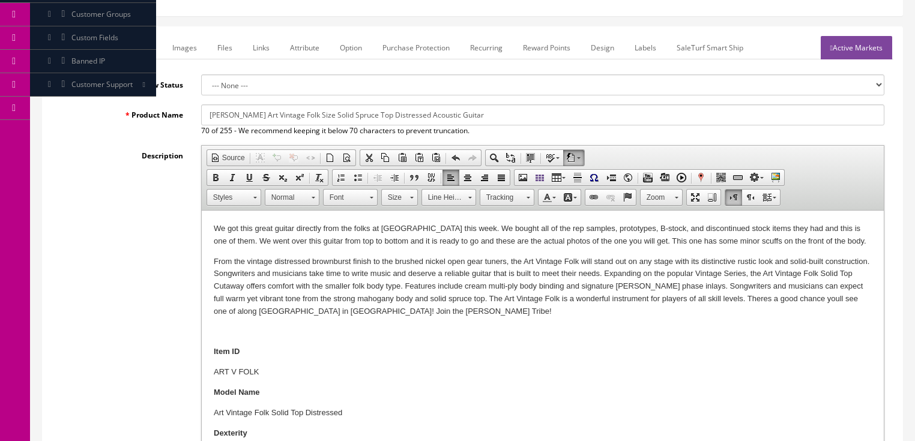
click at [124, 43] on link "Marketplace" at bounding box center [130, 47] width 61 height 23
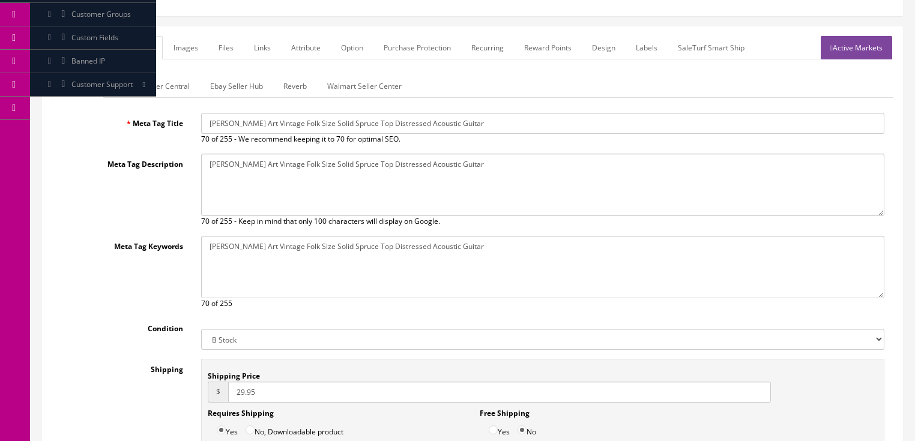
click at [157, 92] on link "Amazon Seller Central" at bounding box center [152, 85] width 94 height 23
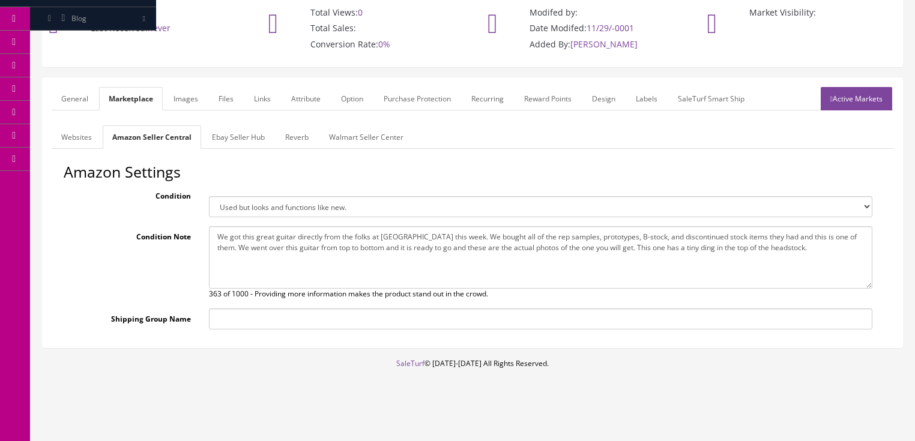
drag, startPoint x: 216, startPoint y: 238, endPoint x: 784, endPoint y: 258, distance: 568.2
click at [784, 258] on textarea "We got this great guitar directly from the folks at Luna this week. We bought a…" at bounding box center [540, 257] width 663 height 62
paste textarea "some minor scuffs on the front of the body"
type textarea "We got this great guitar directly from the folks at Luna this week. We bought a…"
click at [228, 132] on link "Ebay Seller Hub" at bounding box center [238, 136] width 72 height 23
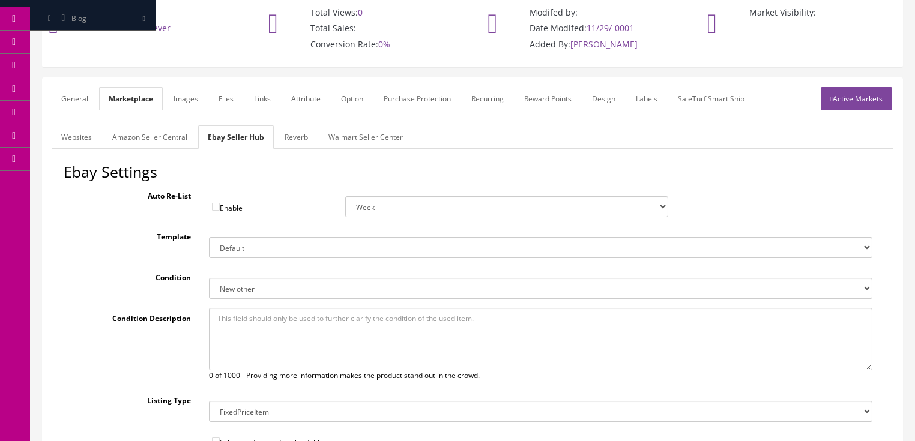
paste textarea "We got this great guitar directly from the folks at Luna this week. We bought a…"
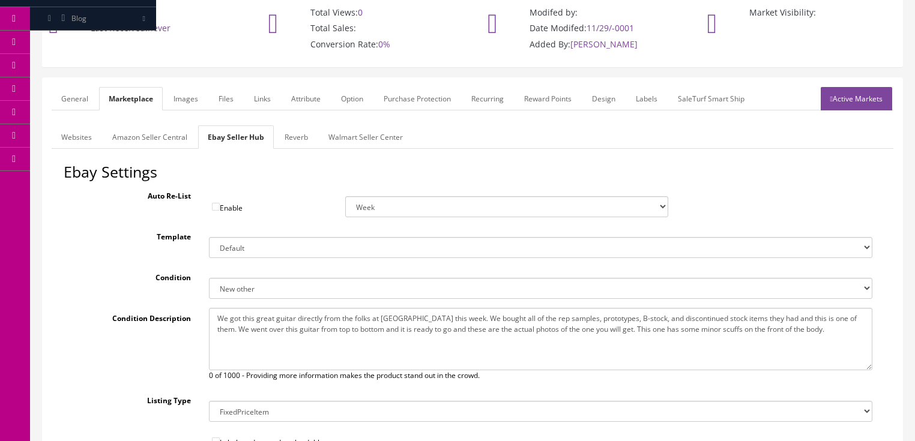
type textarea "We got this great guitar directly from the folks at Luna this week. We bought a…"
click at [289, 134] on link "Reverb" at bounding box center [296, 136] width 43 height 23
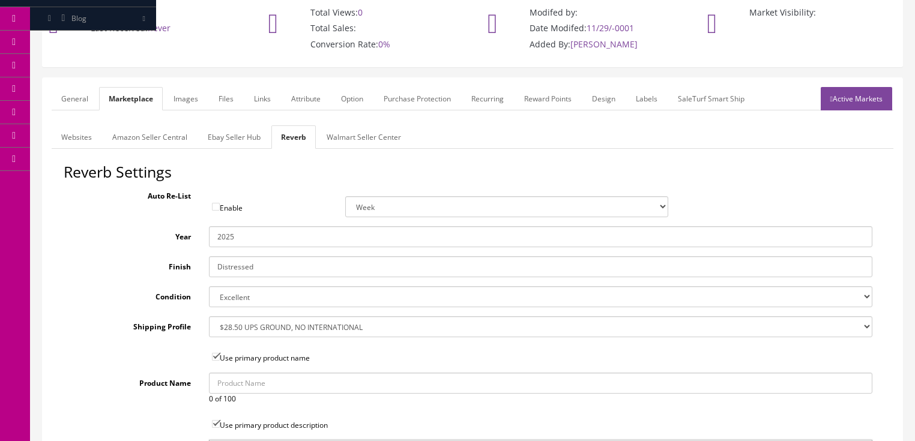
click at [864, 106] on link "Active Markets" at bounding box center [856, 98] width 71 height 23
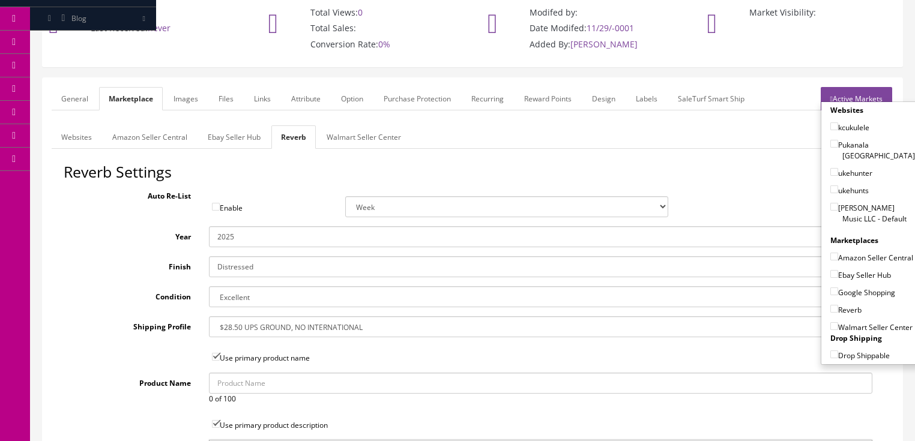
click at [830, 203] on input"] "[PERSON_NAME] Music LLC - Default" at bounding box center [834, 207] width 8 height 8
checkbox input"] "true"
click at [830, 253] on input"] "Amazon Seller Central" at bounding box center [834, 257] width 8 height 8
checkbox input"] "true"
drag, startPoint x: 831, startPoint y: 270, endPoint x: 830, endPoint y: 283, distance: 13.2
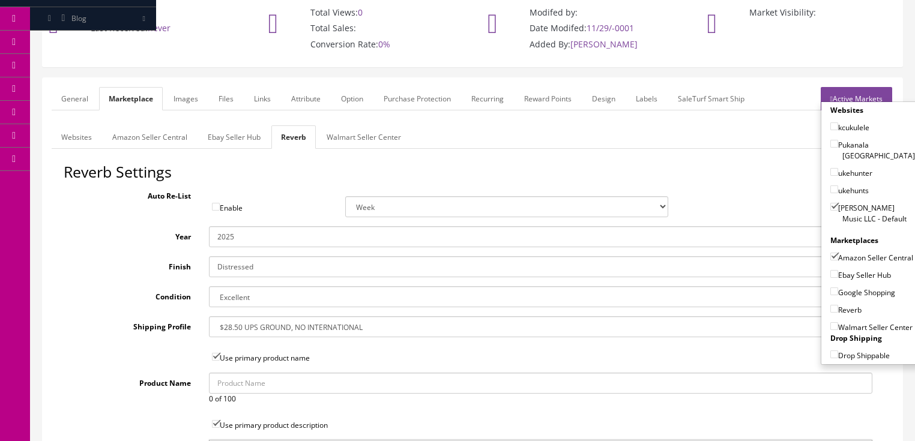
click at [831, 270] on input"] "Ebay Seller Hub" at bounding box center [834, 274] width 8 height 8
checkbox input"] "true"
click at [830, 290] on input"] "Google Shopping" at bounding box center [834, 292] width 8 height 8
checkbox input"] "true"
click at [830, 305] on input"] "Reverb" at bounding box center [834, 309] width 8 height 8
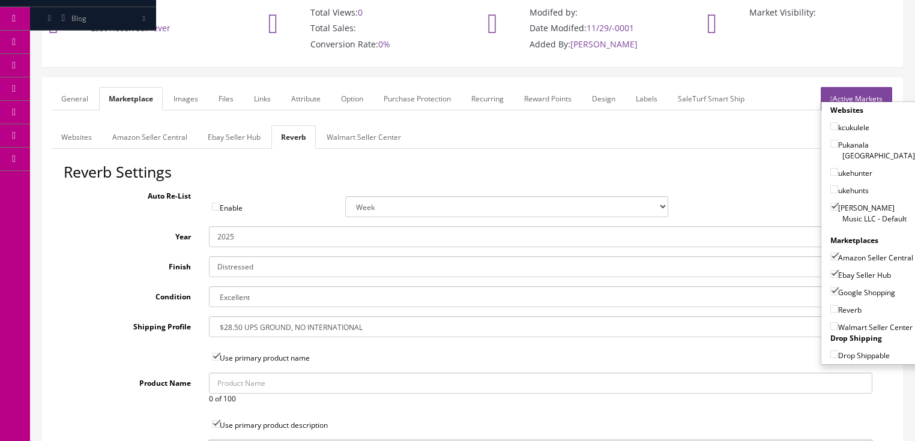
checkbox input"] "true"
click at [860, 95] on link "Active Markets" at bounding box center [856, 98] width 71 height 23
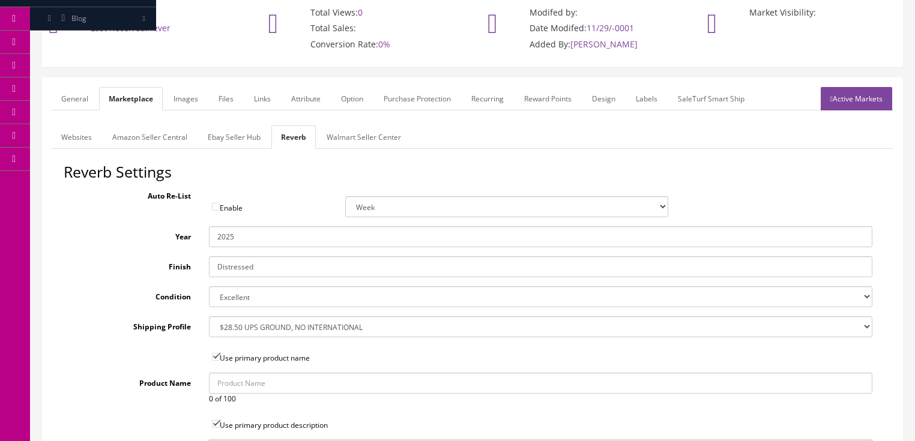
click at [70, 94] on link "General" at bounding box center [75, 98] width 46 height 23
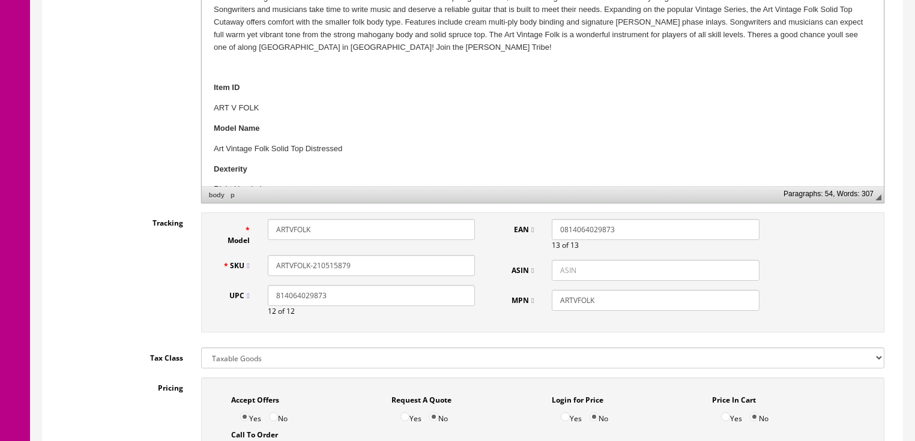
scroll to position [429, 0]
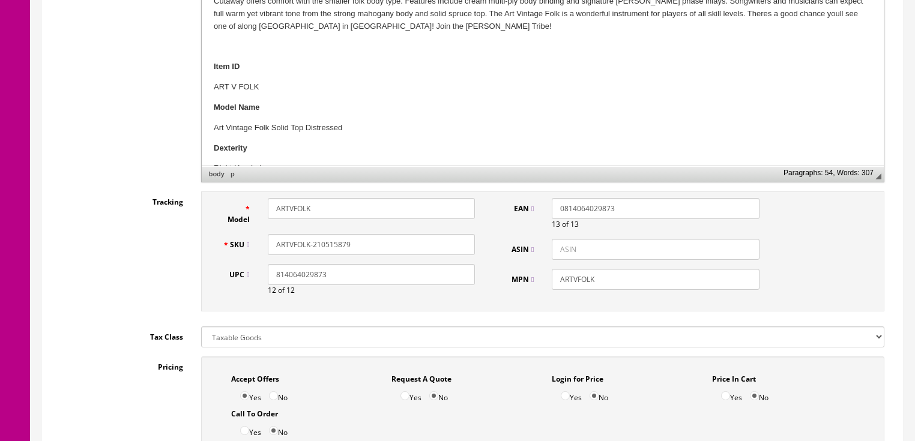
drag, startPoint x: 351, startPoint y: 243, endPoint x: 297, endPoint y: 243, distance: 54.0
click at [226, 243] on div "SKU ARTVFOLK-210515879" at bounding box center [349, 244] width 271 height 21
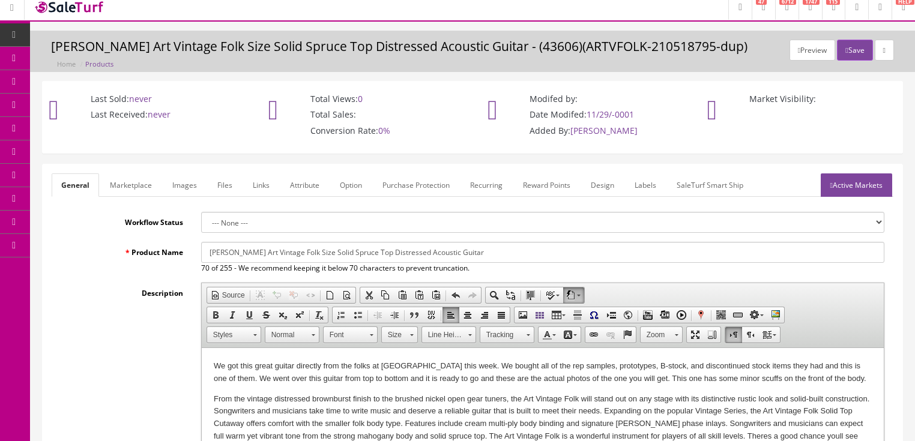
scroll to position [0, 0]
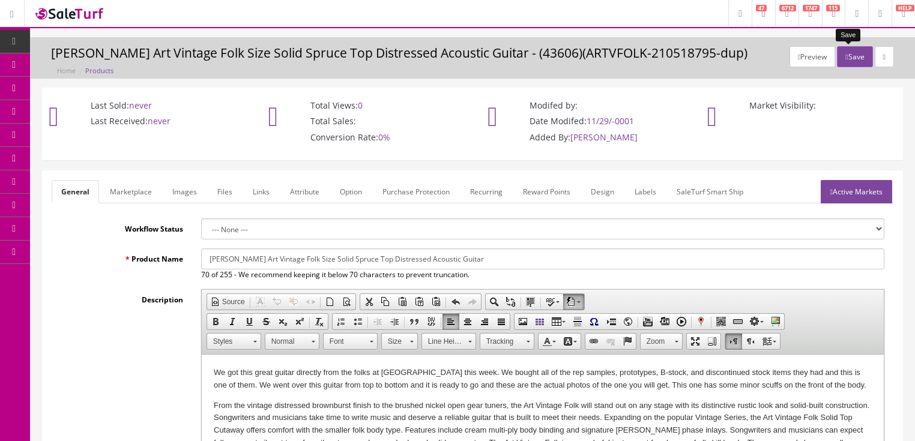
click at [850, 53] on button "Save" at bounding box center [854, 56] width 35 height 21
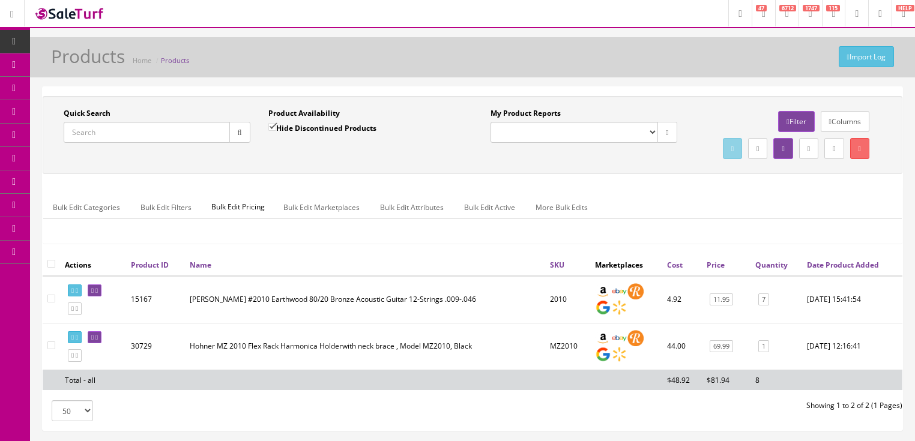
click at [115, 132] on input "Quick Search" at bounding box center [147, 132] width 166 height 21
paste input "ARTVFOLK-210515879"
click at [238, 137] on button "button" at bounding box center [239, 132] width 21 height 21
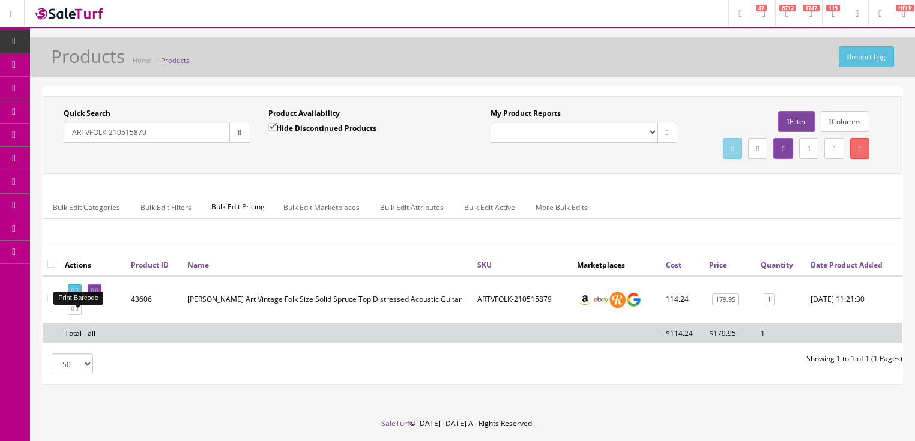
click at [77, 297] on link at bounding box center [75, 291] width 14 height 13
drag, startPoint x: 164, startPoint y: 126, endPoint x: 23, endPoint y: 154, distance: 143.9
click at [21, 154] on div "Research Trends Trending on Ebay Google Trends Amazon Insights (Login Before Cl…" at bounding box center [457, 239] width 915 height 478
click at [238, 134] on icon "button" at bounding box center [240, 132] width 4 height 7
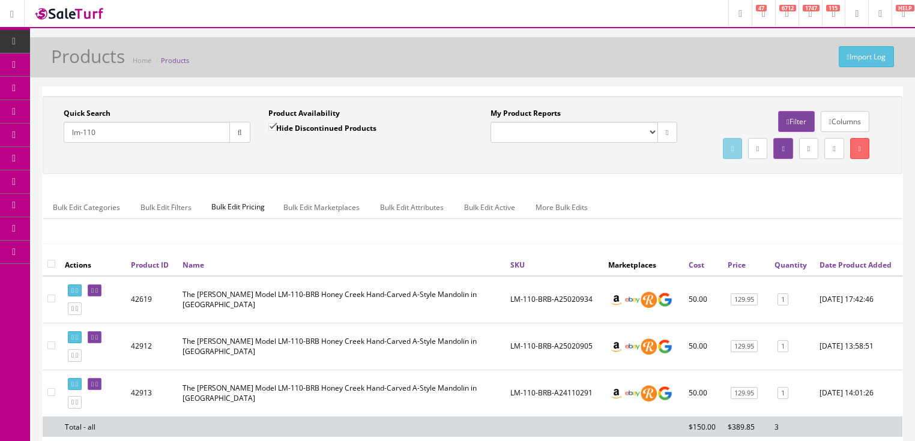
click at [83, 130] on input "lm-110" at bounding box center [147, 132] width 166 height 21
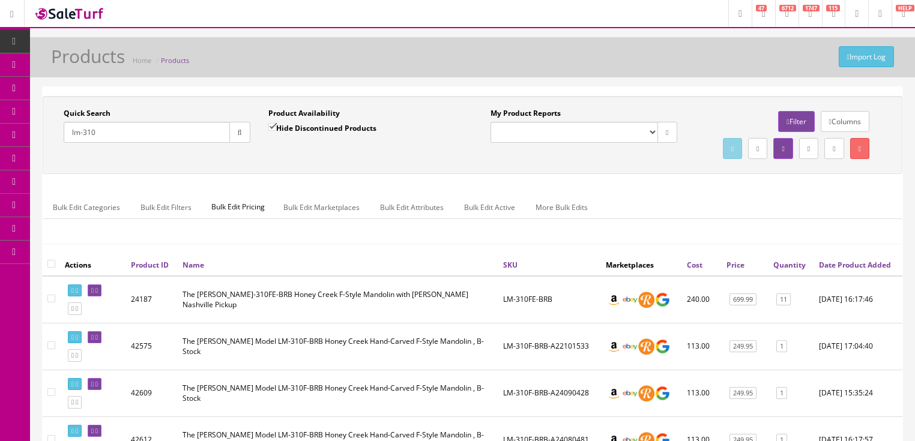
drag, startPoint x: 110, startPoint y: 134, endPoint x: 56, endPoint y: 146, distance: 54.9
click at [56, 146] on div "Quick Search lm-310 Date From" at bounding box center [157, 130] width 205 height 44
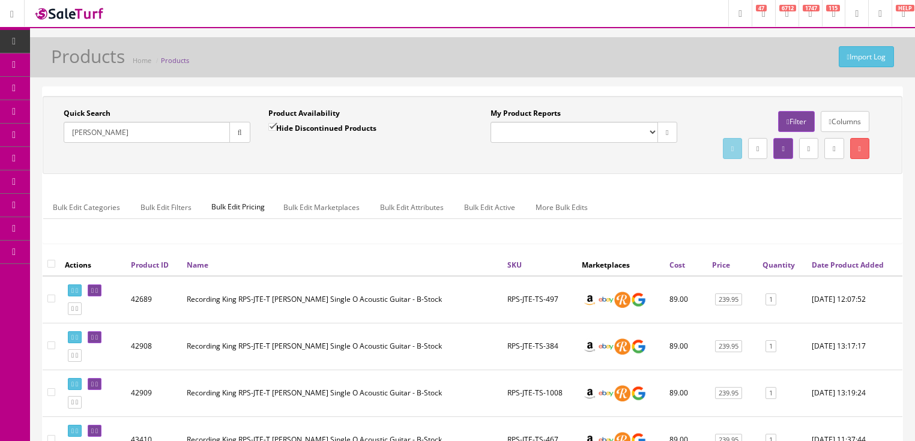
drag, startPoint x: 155, startPoint y: 139, endPoint x: 64, endPoint y: 149, distance: 91.3
click at [64, 149] on div "Quick Search townes Date From" at bounding box center [157, 130] width 205 height 44
type input "lm-110"
click at [244, 137] on button "button" at bounding box center [239, 132] width 21 height 21
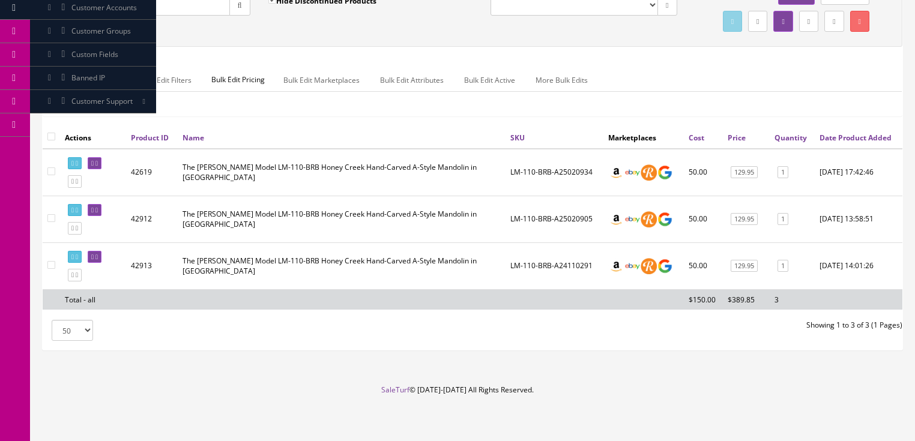
scroll to position [154, 0]
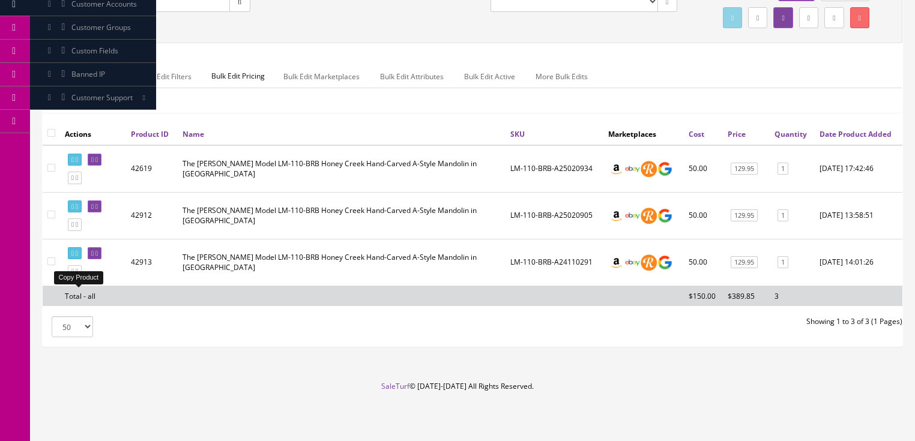
click at [77, 273] on link at bounding box center [75, 271] width 14 height 13
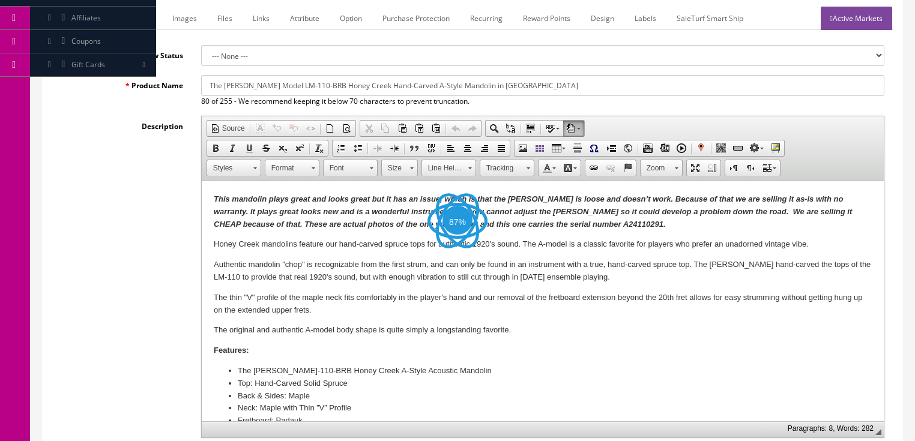
scroll to position [192, 0]
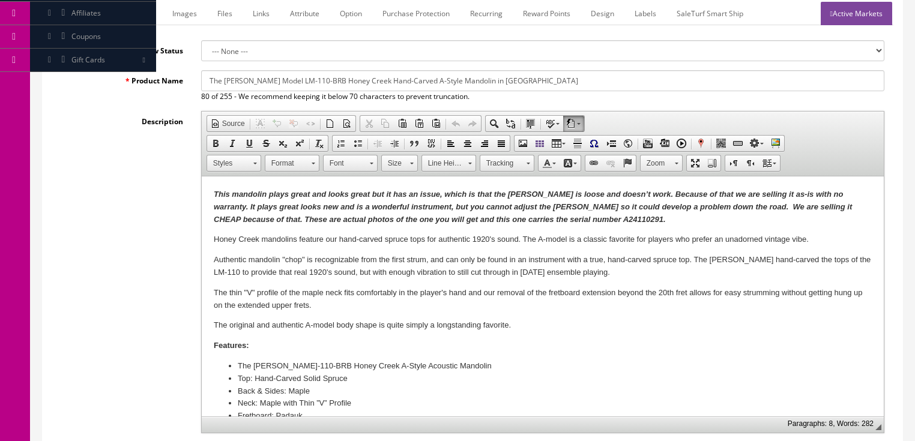
drag, startPoint x: 585, startPoint y: 219, endPoint x: 635, endPoint y: 223, distance: 50.6
click at [585, 219] on strong "This mandolin plays great and looks great but it has an issue, which is that th…" at bounding box center [532, 207] width 638 height 34
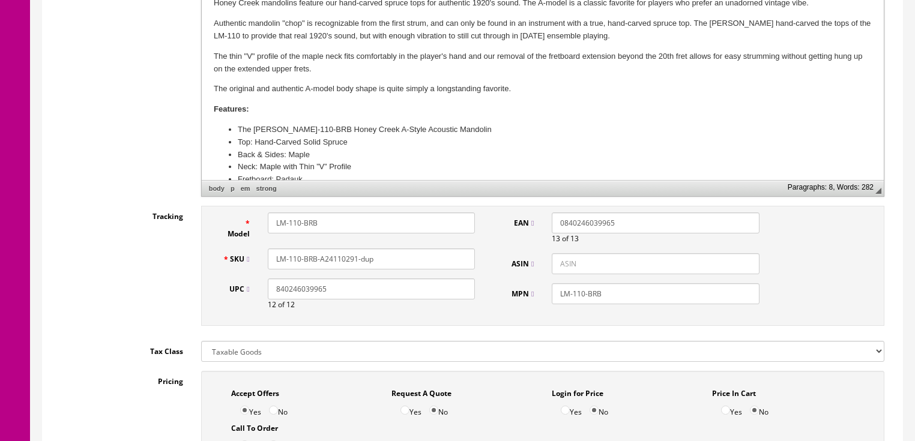
scroll to position [432, 0]
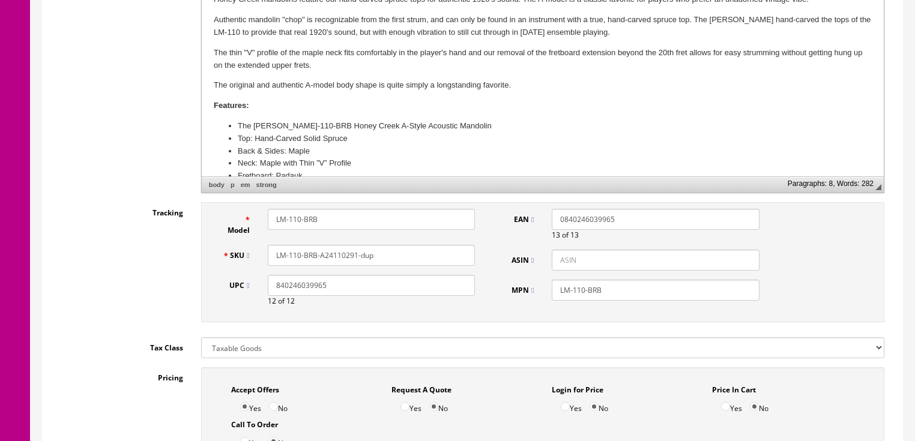
drag, startPoint x: 351, startPoint y: 254, endPoint x: 387, endPoint y: 255, distance: 35.4
click at [387, 255] on input "LM-110-BRB-A24110291-dup" at bounding box center [371, 255] width 207 height 21
type input "LM-110-BRB-A24110290"
click at [399, 235] on div "Model LM-110-BRB SKU LM-110-BRB-A24110290 UPC 840246039965 12 of 12" at bounding box center [349, 262] width 271 height 107
drag, startPoint x: 380, startPoint y: 250, endPoint x: 317, endPoint y: 253, distance: 63.1
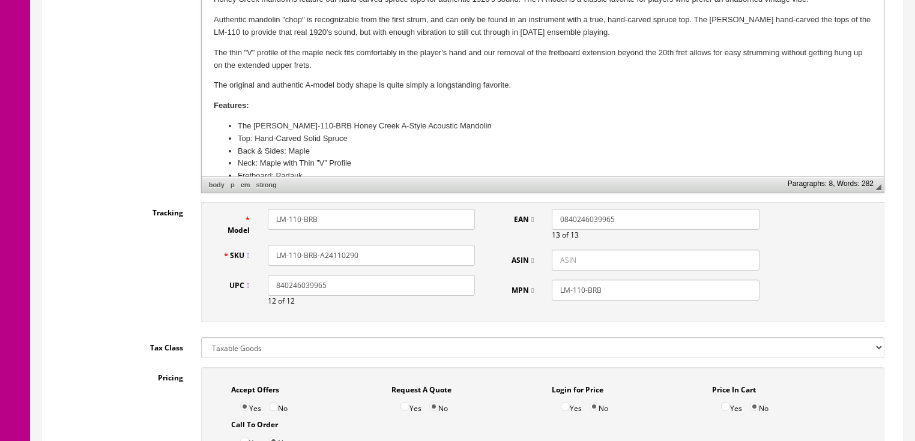
click at [258, 250] on div "SKU LM-110-BRB-A24110290" at bounding box center [349, 255] width 271 height 21
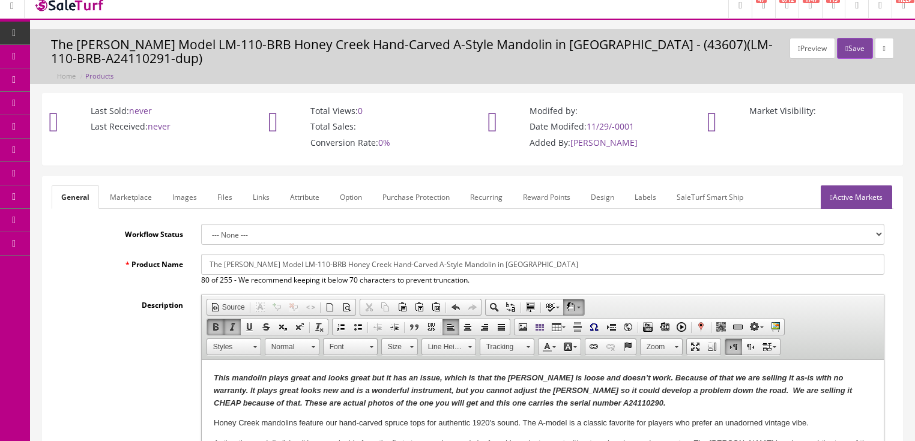
scroll to position [0, 0]
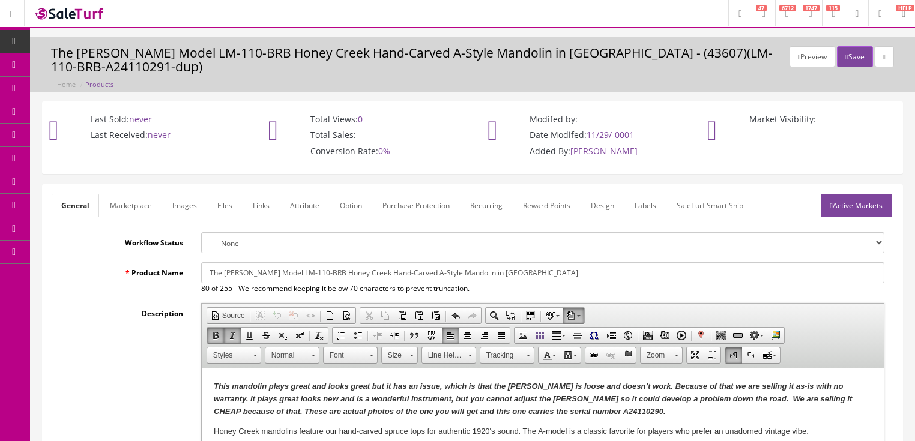
click at [855, 211] on link "Active Markets" at bounding box center [856, 205] width 71 height 23
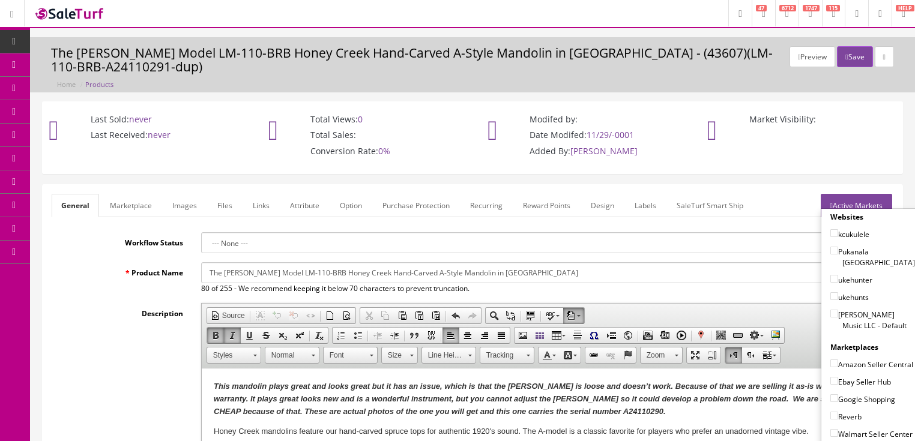
click at [830, 310] on input"] "[PERSON_NAME] Music LLC - Default" at bounding box center [834, 314] width 8 height 8
checkbox input"] "true"
click at [830, 360] on input"] "Amazon Seller Central" at bounding box center [834, 364] width 8 height 8
checkbox input"] "true"
drag, startPoint x: 827, startPoint y: 379, endPoint x: 828, endPoint y: 391, distance: 12.6
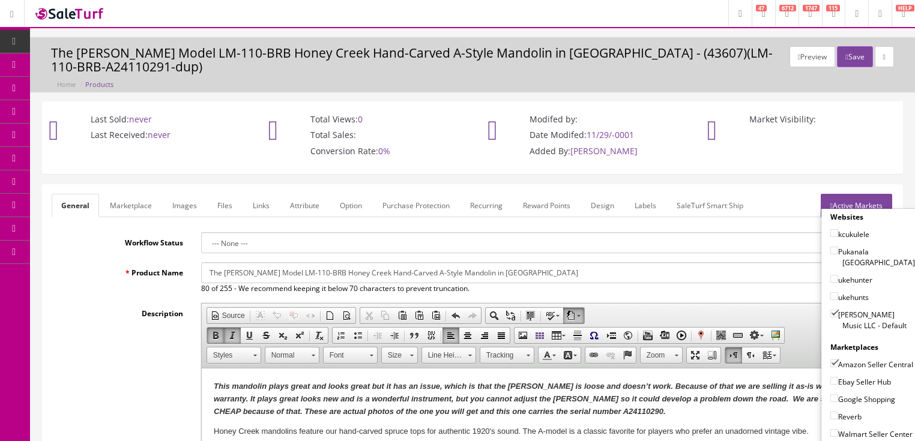
click at [830, 379] on input"] "Ebay Seller Hub" at bounding box center [834, 381] width 8 height 8
checkbox input"] "true"
click at [830, 396] on input"] "Google Shopping" at bounding box center [834, 398] width 8 height 8
checkbox input"] "true"
click at [830, 414] on input"] "Reverb" at bounding box center [834, 416] width 8 height 8
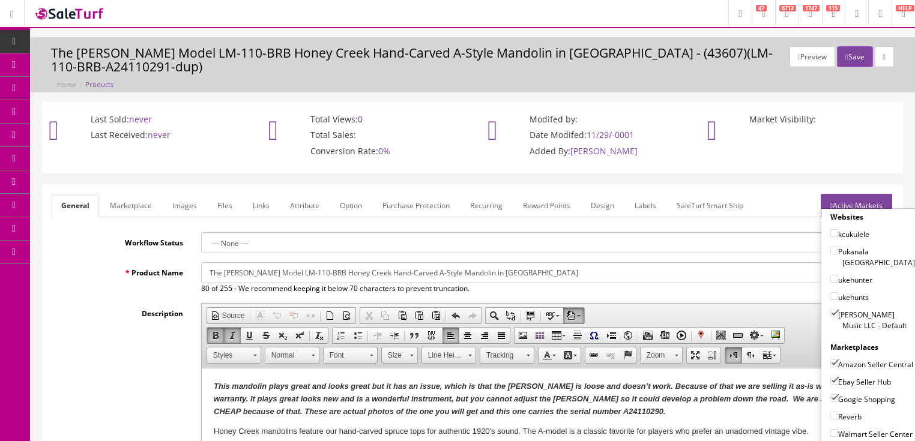
checkbox input"] "true"
click at [874, 196] on link "Active Markets" at bounding box center [856, 205] width 71 height 23
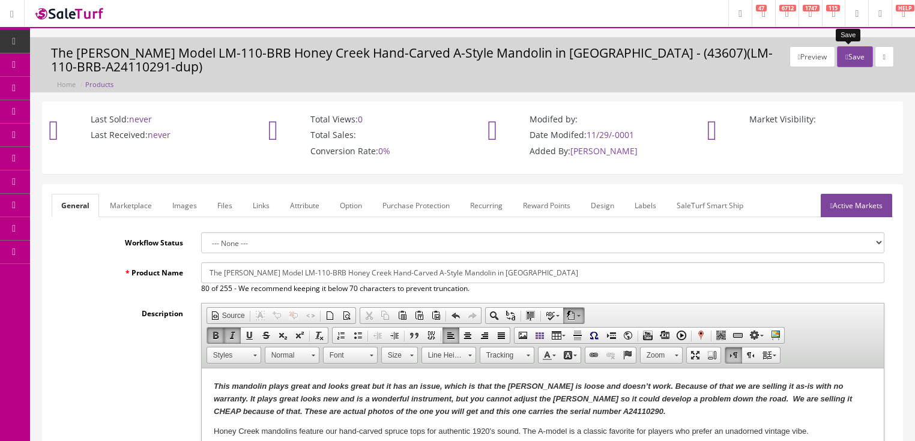
click at [837, 50] on button "Save" at bounding box center [854, 56] width 35 height 21
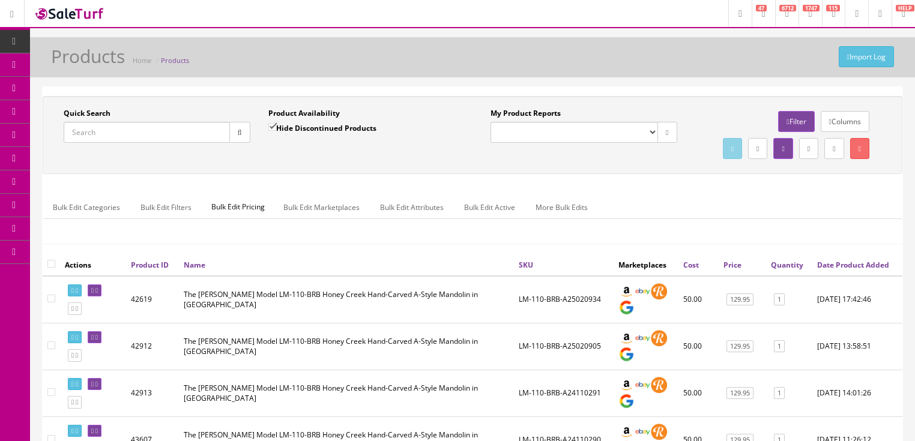
click at [183, 134] on input "Quick Search" at bounding box center [147, 132] width 166 height 21
paste input "LM-110-BRB-A24110290"
type input "LM-110-BRB-A24110290"
click at [231, 134] on button "button" at bounding box center [239, 132] width 21 height 21
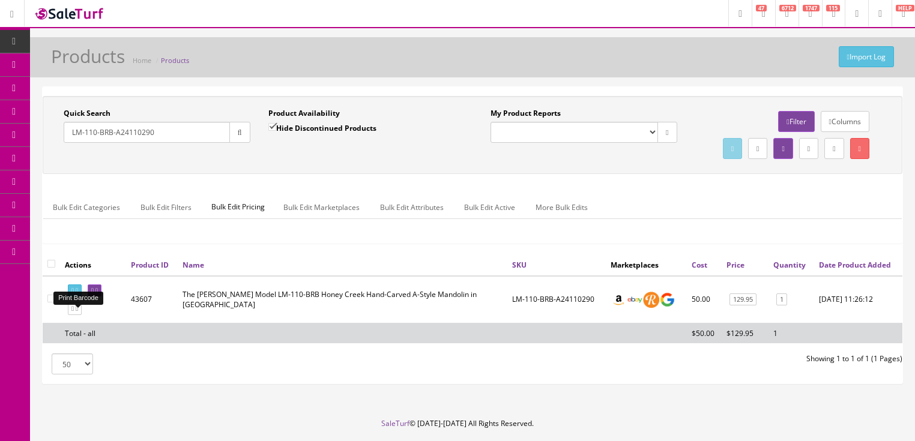
click at [72, 294] on icon at bounding box center [72, 291] width 2 height 7
click at [74, 312] on icon at bounding box center [72, 309] width 2 height 7
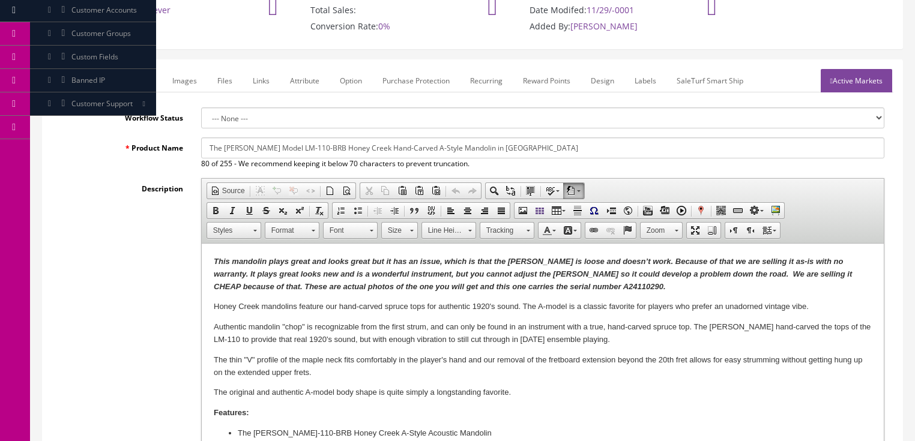
scroll to position [144, 0]
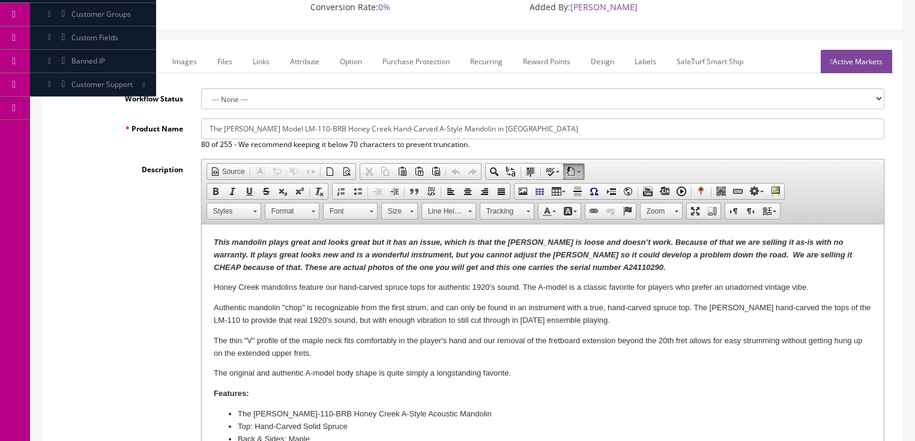
click at [561, 269] on strong "This mandolin plays great and looks great but it has an issue, which is that th…" at bounding box center [532, 255] width 638 height 34
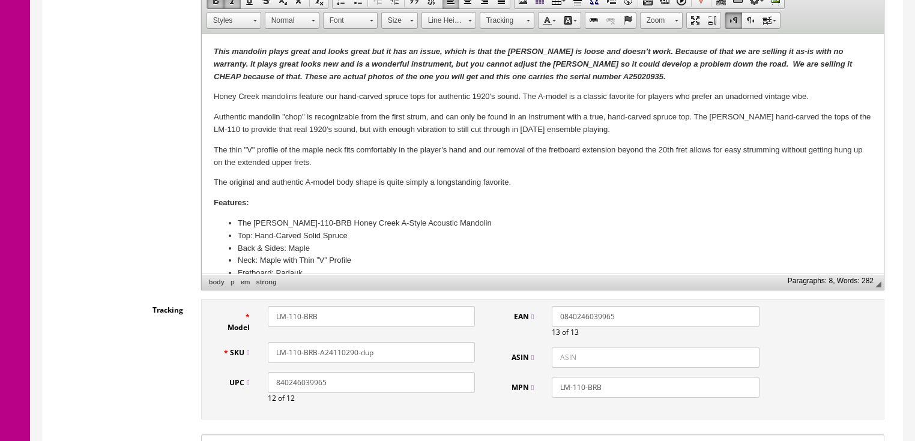
scroll to position [384, 0]
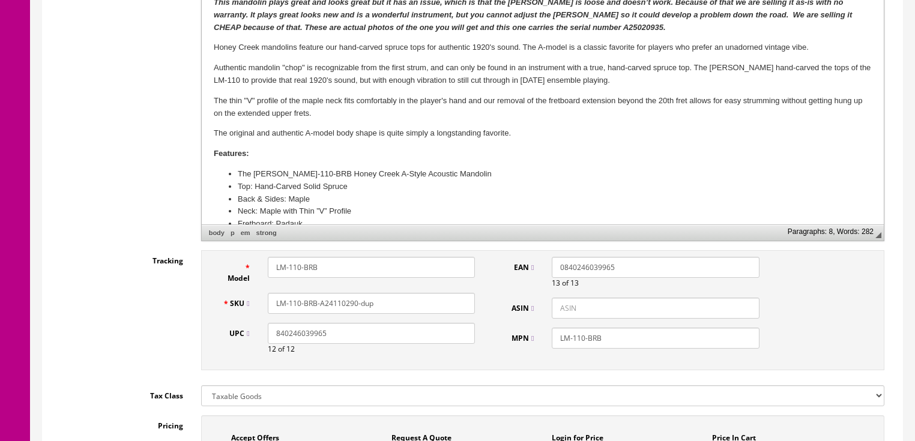
drag, startPoint x: 328, startPoint y: 303, endPoint x: 423, endPoint y: 306, distance: 95.5
click at [423, 306] on input "LM-110-BRB-A24110290-dup" at bounding box center [371, 303] width 207 height 21
drag, startPoint x: 371, startPoint y: 303, endPoint x: 257, endPoint y: 307, distance: 114.2
click at [237, 307] on div "SKU LM-110-BRB-A25020935" at bounding box center [349, 303] width 271 height 21
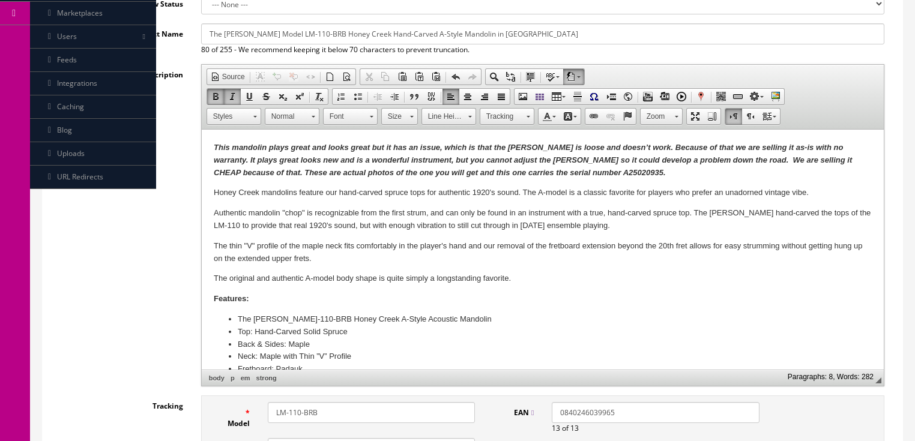
scroll to position [192, 0]
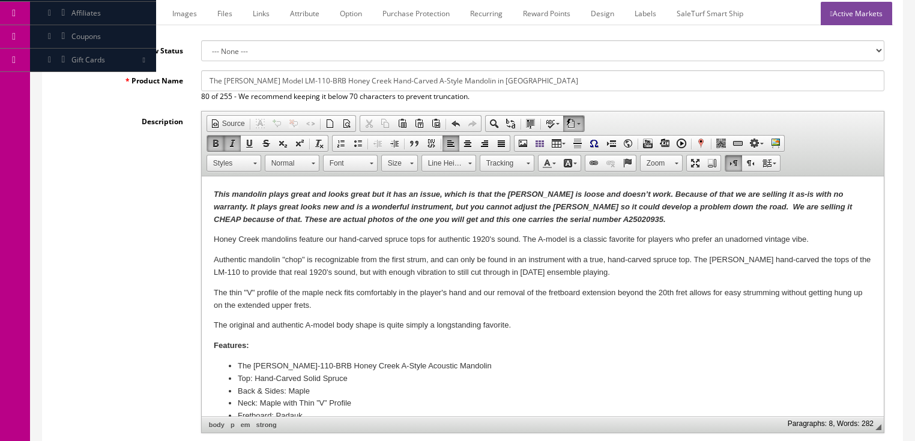
type input "LM-110-BRB-A25020935"
click at [129, 15] on link "Marketplace" at bounding box center [130, 13] width 61 height 23
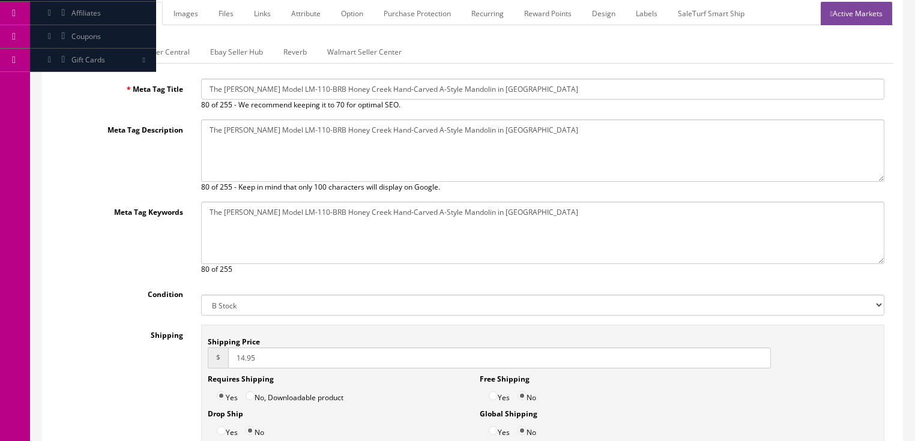
click at [139, 55] on link "Amazon Seller Central" at bounding box center [152, 51] width 94 height 23
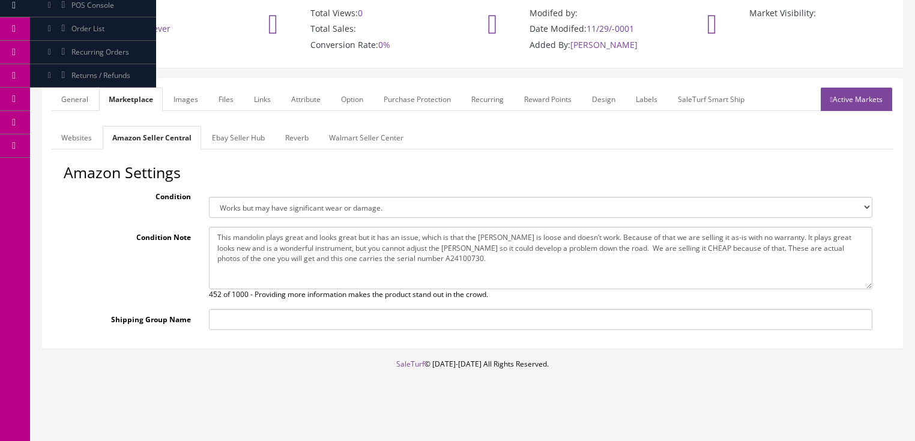
click at [408, 257] on textarea "This mandolin plays great and looks great but it has an issue, which is that th…" at bounding box center [540, 258] width 663 height 62
type textarea "This mandolin plays great and looks great but it has an issue, which is that th…"
click at [857, 106] on link "Active Markets" at bounding box center [856, 99] width 71 height 23
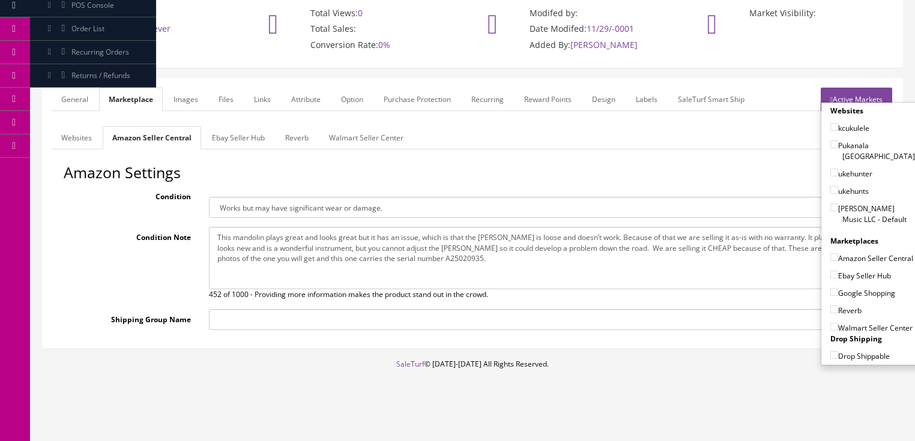
drag, startPoint x: 827, startPoint y: 193, endPoint x: 828, endPoint y: 220, distance: 27.0
click at [830, 203] on input"] "Butler Music LLC - Default" at bounding box center [834, 207] width 8 height 8
checkbox input"] "true"
click at [830, 253] on input"] "Amazon Seller Central" at bounding box center [834, 257] width 8 height 8
checkbox input"] "true"
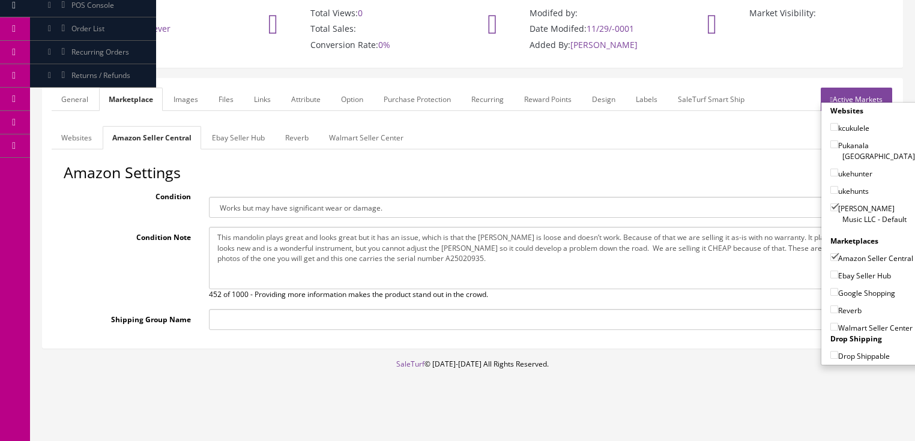
drag, startPoint x: 828, startPoint y: 269, endPoint x: 828, endPoint y: 276, distance: 6.6
click at [830, 271] on input"] "Ebay Seller Hub" at bounding box center [834, 275] width 8 height 8
checkbox input"] "true"
drag, startPoint x: 828, startPoint y: 287, endPoint x: 831, endPoint y: 302, distance: 15.3
click at [830, 288] on input"] "Google Shopping" at bounding box center [834, 292] width 8 height 8
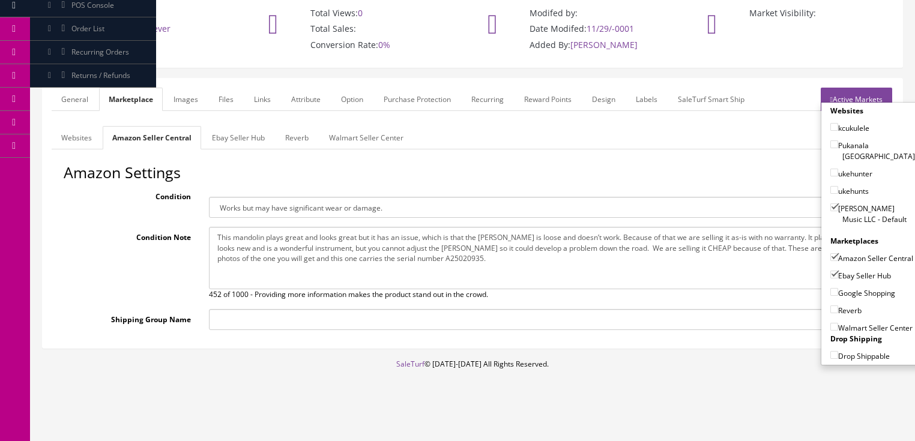
checkbox input"] "true"
click at [833, 310] on label "Reverb" at bounding box center [845, 310] width 31 height 12
click at [833, 310] on input"] "Reverb" at bounding box center [834, 310] width 8 height 8
checkbox input"] "true"
click at [863, 95] on link "Active Markets" at bounding box center [856, 99] width 71 height 23
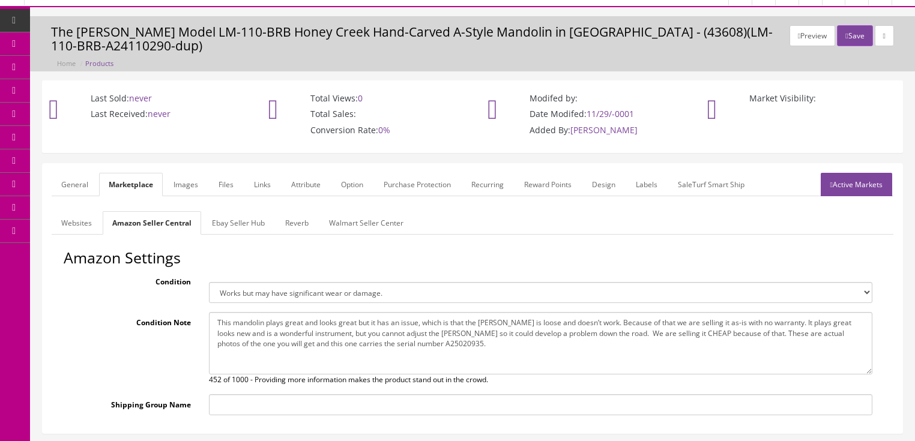
scroll to position [0, 0]
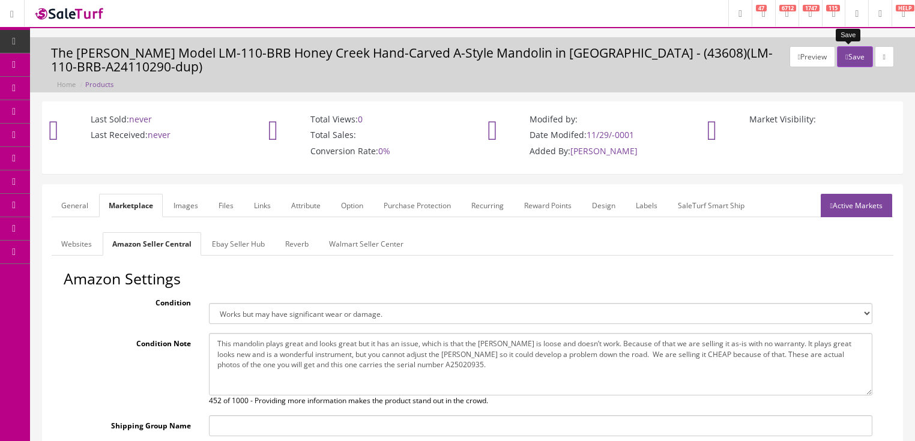
click at [854, 55] on button "Save" at bounding box center [854, 56] width 35 height 21
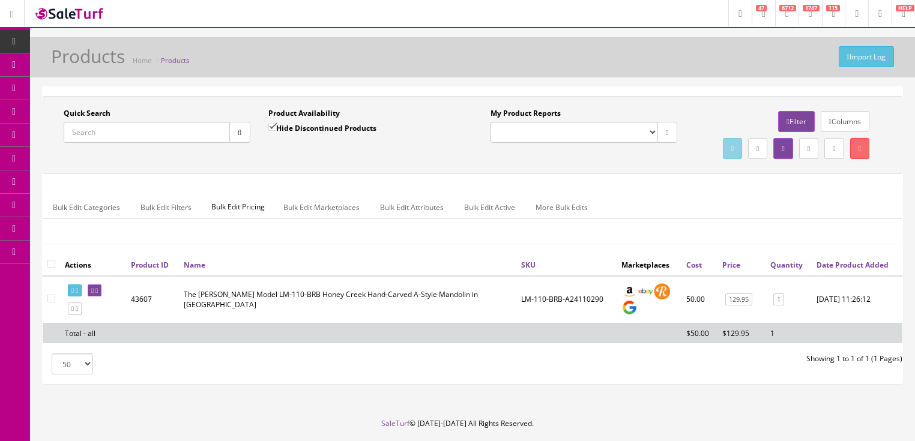
click at [148, 136] on input "Quick Search" at bounding box center [147, 132] width 166 height 21
paste input "LM-110-BRB-A25020935"
type input "LM-110-BRB-A25020935"
click at [238, 136] on button "button" at bounding box center [239, 132] width 21 height 21
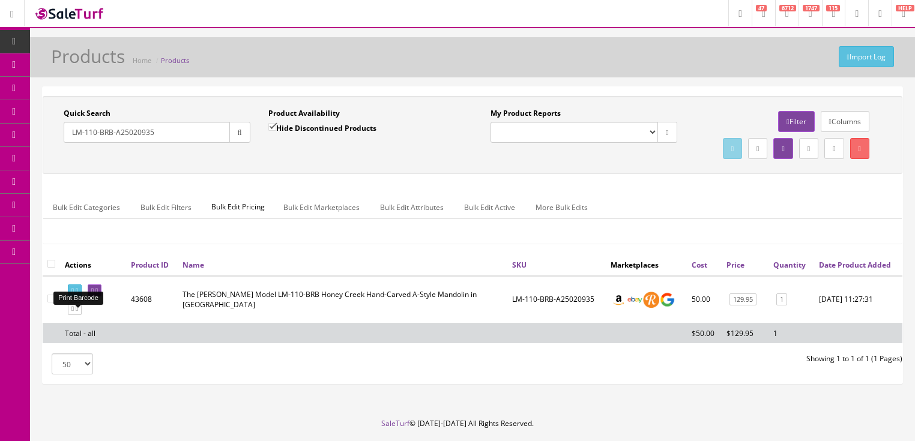
click at [78, 294] on icon at bounding box center [77, 291] width 2 height 7
click at [78, 312] on icon at bounding box center [77, 309] width 2 height 7
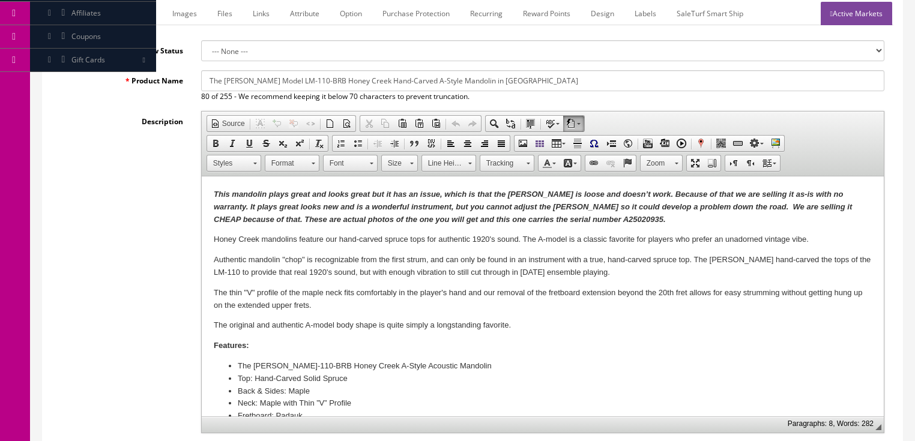
drag, startPoint x: 561, startPoint y: 220, endPoint x: 566, endPoint y: 232, distance: 12.9
click at [561, 221] on strong "This mandolin plays great and looks great but it has an issue, which is that th…" at bounding box center [532, 207] width 638 height 34
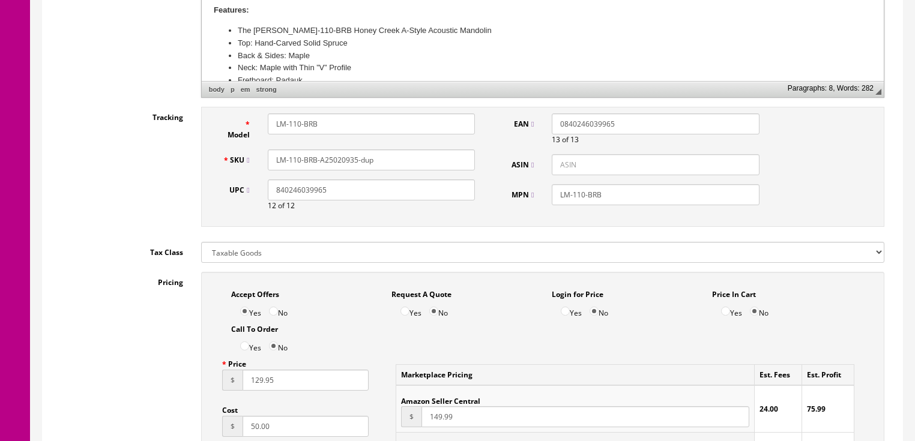
scroll to position [528, 0]
drag, startPoint x: 327, startPoint y: 159, endPoint x: 472, endPoint y: 167, distance: 145.5
click at [473, 167] on input "LM-110-BRB-A25020935-dup" at bounding box center [371, 159] width 207 height 21
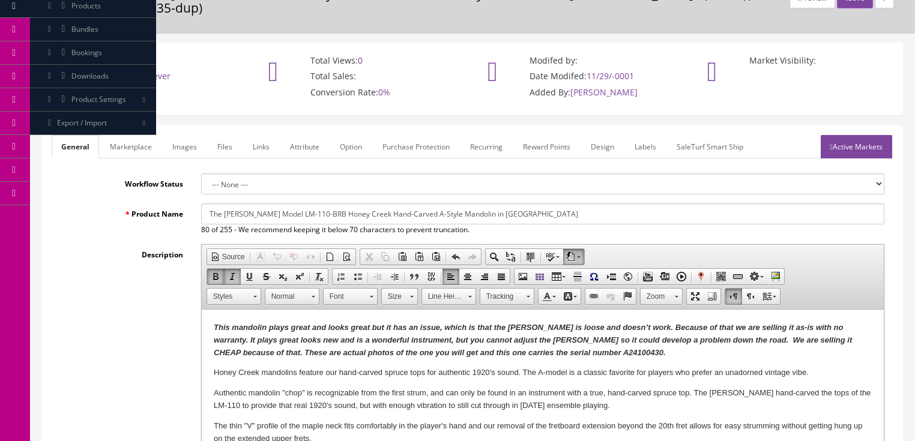
scroll to position [0, 0]
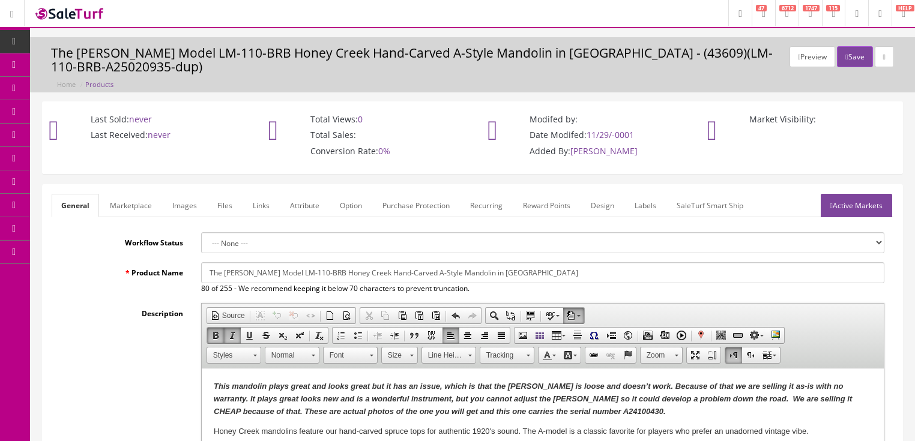
type input "LM-110-BRB-A24100430"
click at [132, 203] on link "Marketplace" at bounding box center [130, 205] width 61 height 23
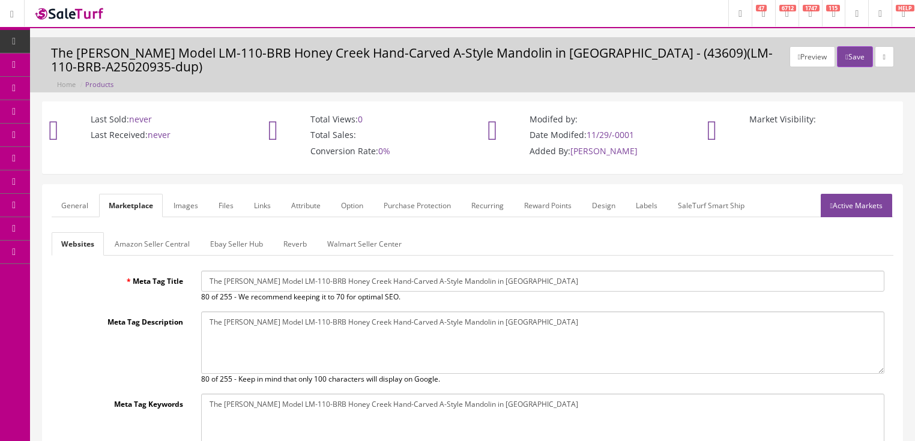
click at [156, 240] on link "Amazon Seller Central" at bounding box center [152, 243] width 94 height 23
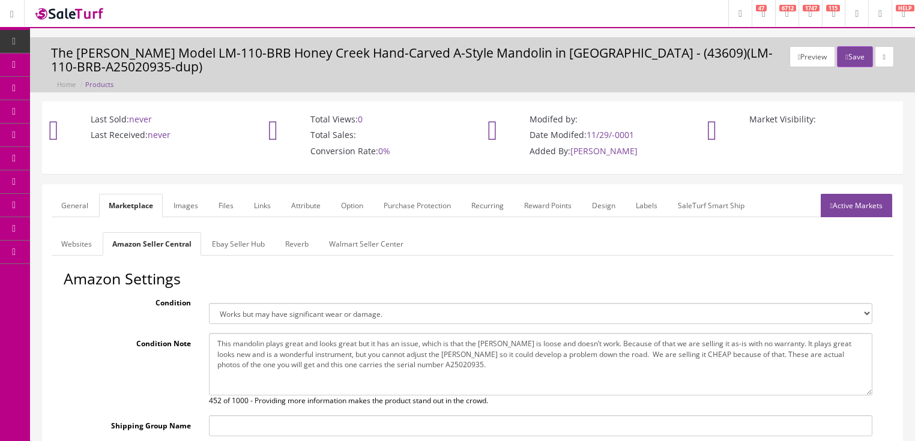
click at [409, 367] on textarea "This mandolin plays great and looks great but it has an issue, which is that th…" at bounding box center [540, 364] width 663 height 62
type textarea "This mandolin plays great and looks great but it has an issue, which is that th…"
click at [853, 205] on link "Active Markets" at bounding box center [856, 205] width 71 height 23
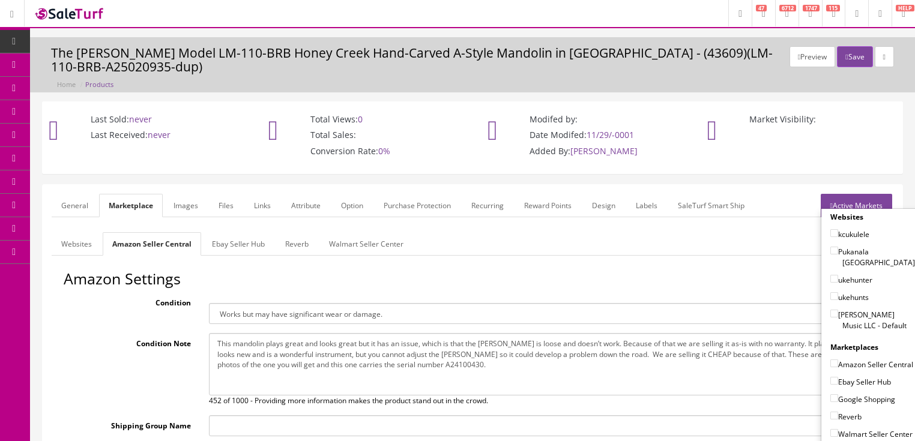
click at [830, 310] on input"] "Butler Music LLC - Default" at bounding box center [834, 314] width 8 height 8
checkbox input"] "true"
drag, startPoint x: 827, startPoint y: 348, endPoint x: 827, endPoint y: 362, distance: 14.4
click at [830, 360] on input"] "Amazon Seller Central" at bounding box center [834, 364] width 8 height 8
checkbox input"] "true"
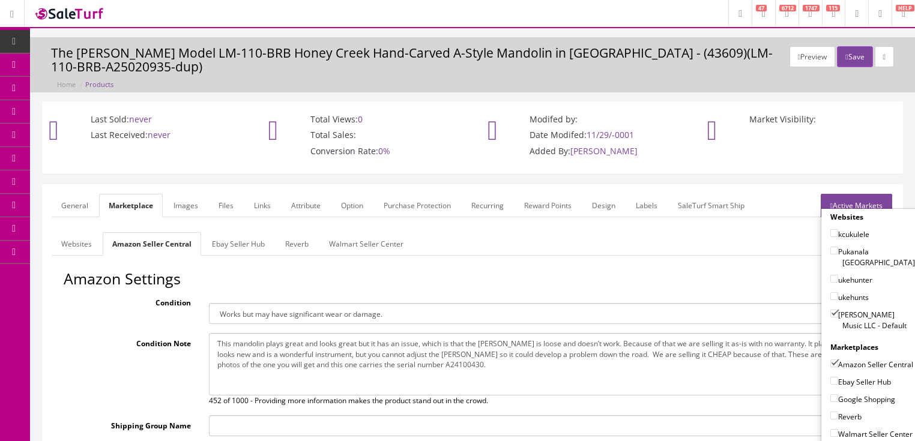
click at [830, 377] on input"] "Ebay Seller Hub" at bounding box center [834, 381] width 8 height 8
checkbox input"] "true"
click at [830, 394] on input"] "Google Shopping" at bounding box center [834, 398] width 8 height 8
checkbox input"] "true"
click at [831, 416] on input"] "Reverb" at bounding box center [834, 416] width 8 height 8
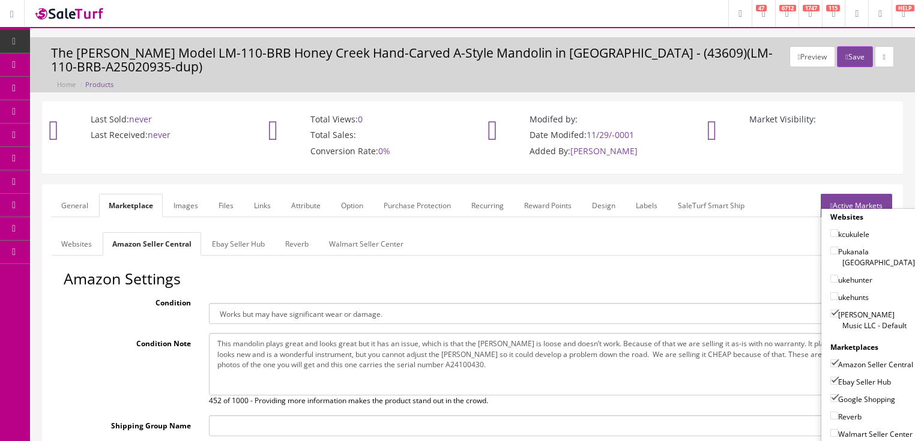
checkbox input"] "true"
click at [866, 202] on link "Active Markets" at bounding box center [856, 205] width 71 height 23
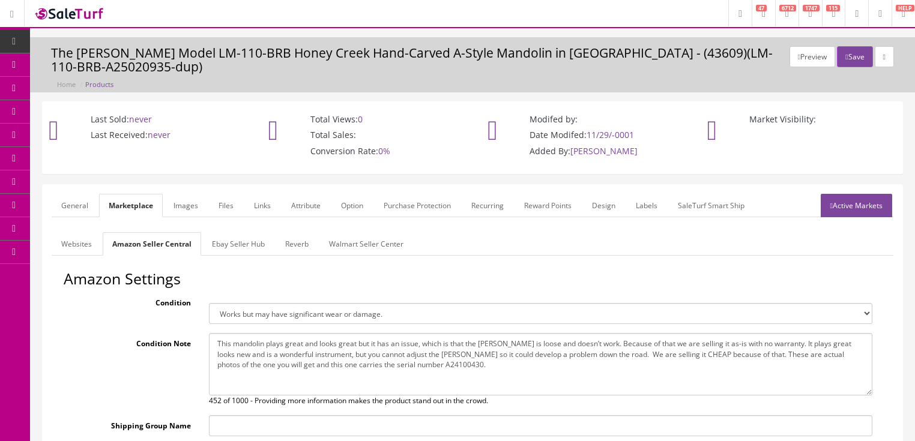
click at [88, 202] on link "General" at bounding box center [75, 205] width 46 height 23
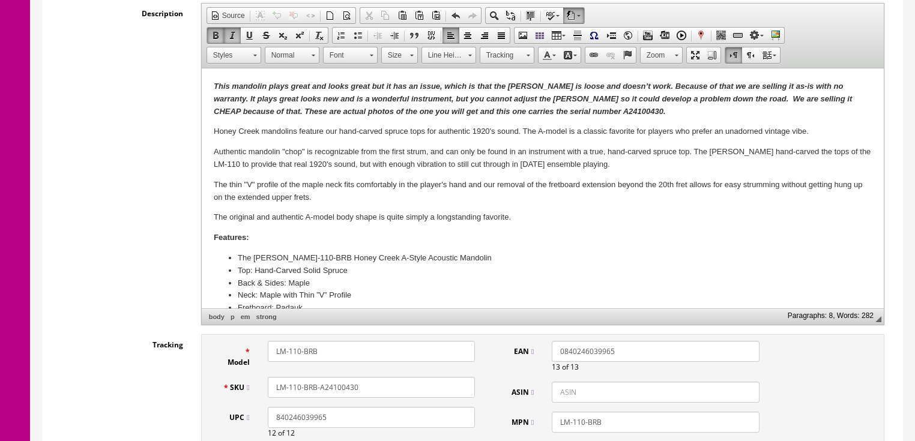
scroll to position [288, 0]
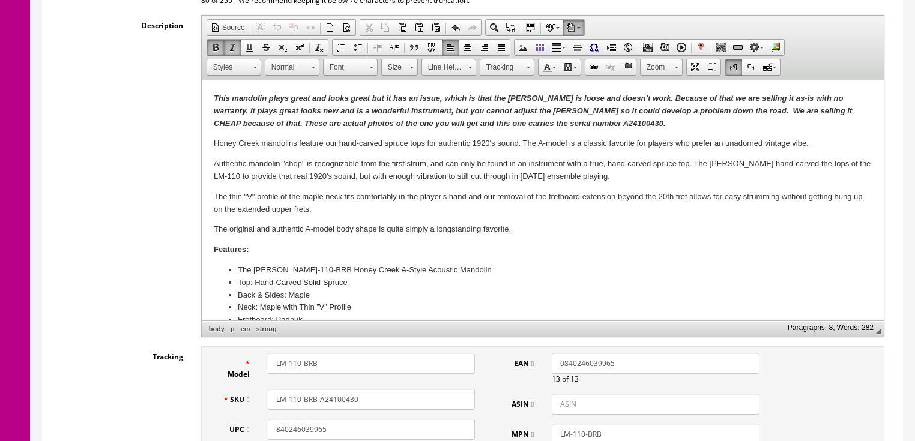
drag, startPoint x: 364, startPoint y: 402, endPoint x: 301, endPoint y: 395, distance: 62.8
click at [220, 400] on div "SKU LM-110-BRB-A24100430" at bounding box center [349, 399] width 271 height 21
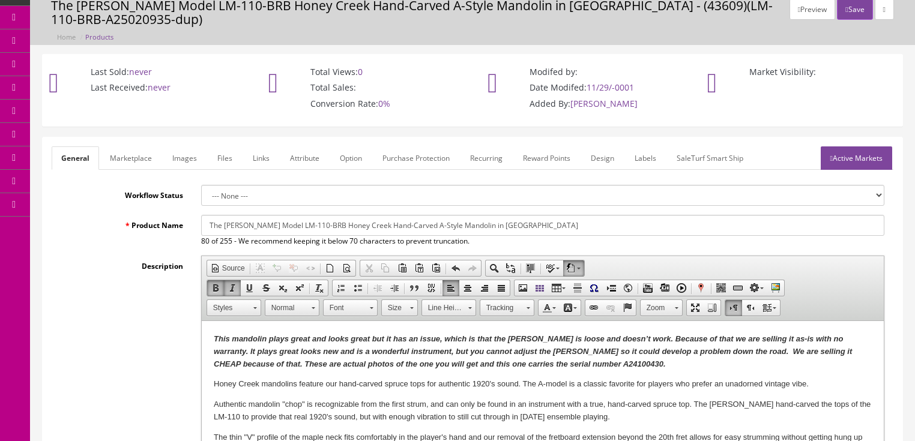
scroll to position [48, 0]
click at [848, 7] on button "Save" at bounding box center [854, 8] width 35 height 21
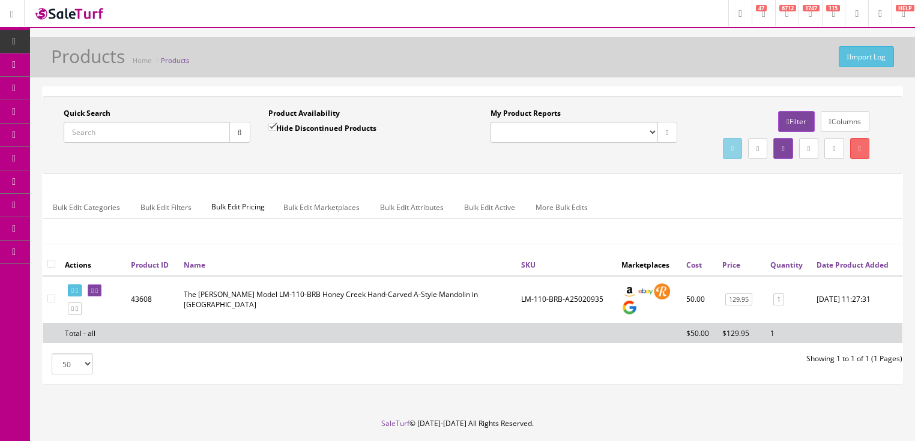
click at [164, 131] on input "Quick Search" at bounding box center [147, 132] width 166 height 21
paste input "LM-110-BRB-A24100430"
type input "LM-110-BRB-A24100430"
click at [232, 136] on button "button" at bounding box center [239, 132] width 21 height 21
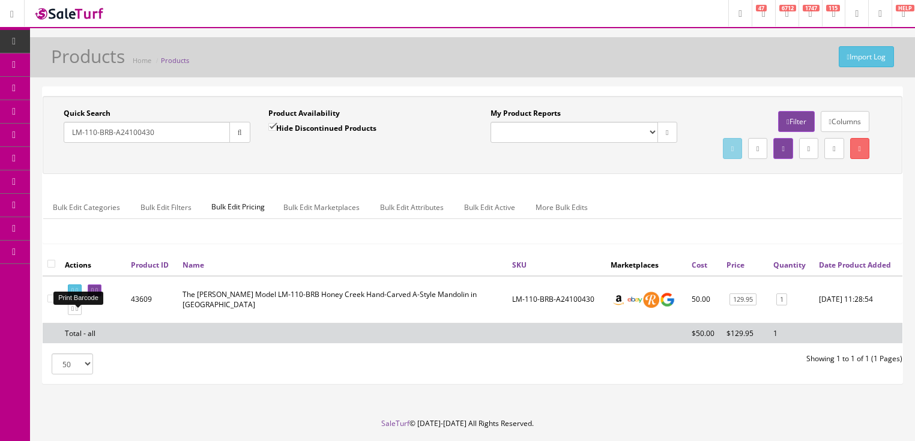
click at [78, 294] on icon at bounding box center [77, 291] width 2 height 7
